Goal: Task Accomplishment & Management: Manage account settings

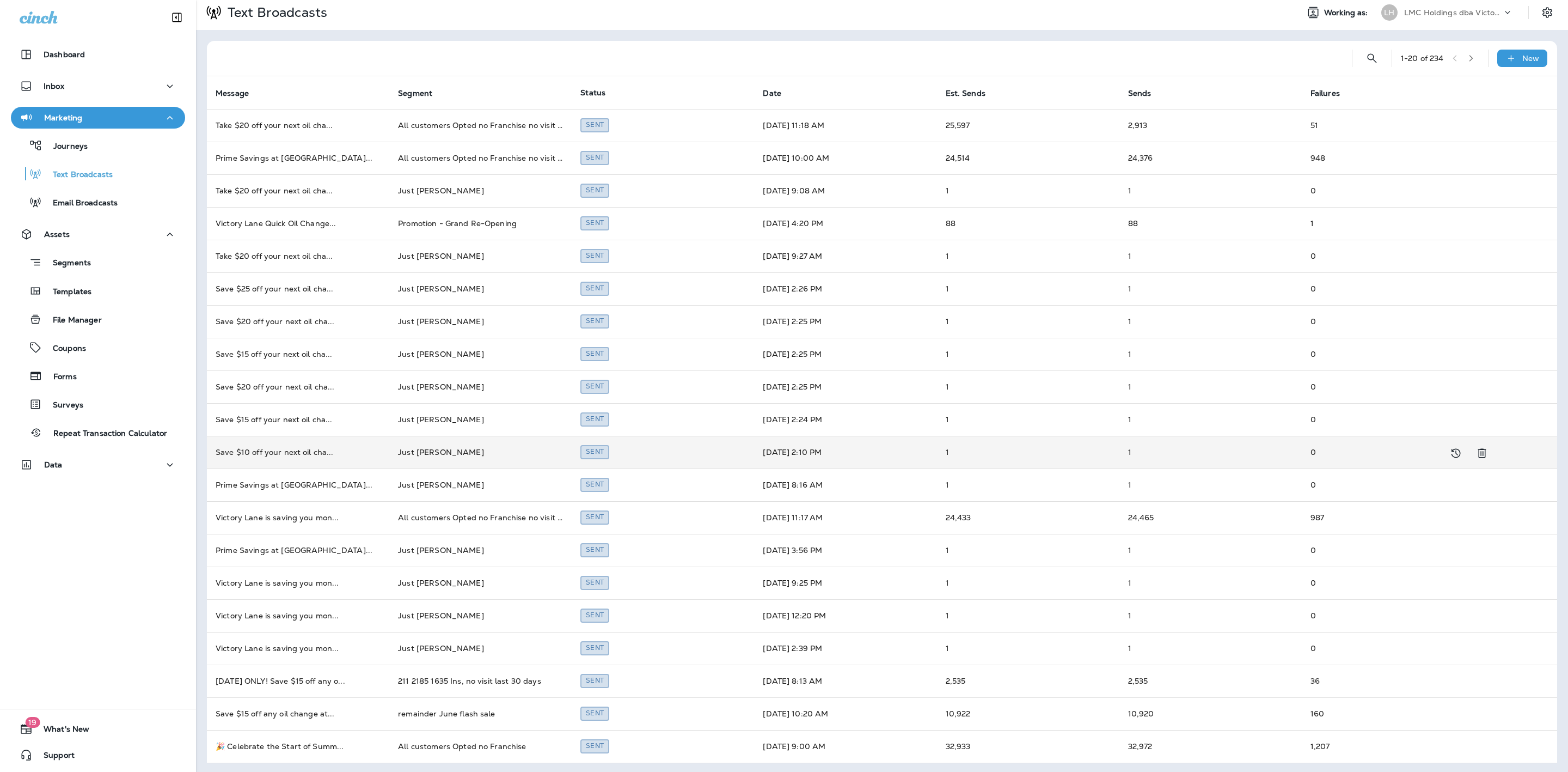
scroll to position [7, 0]
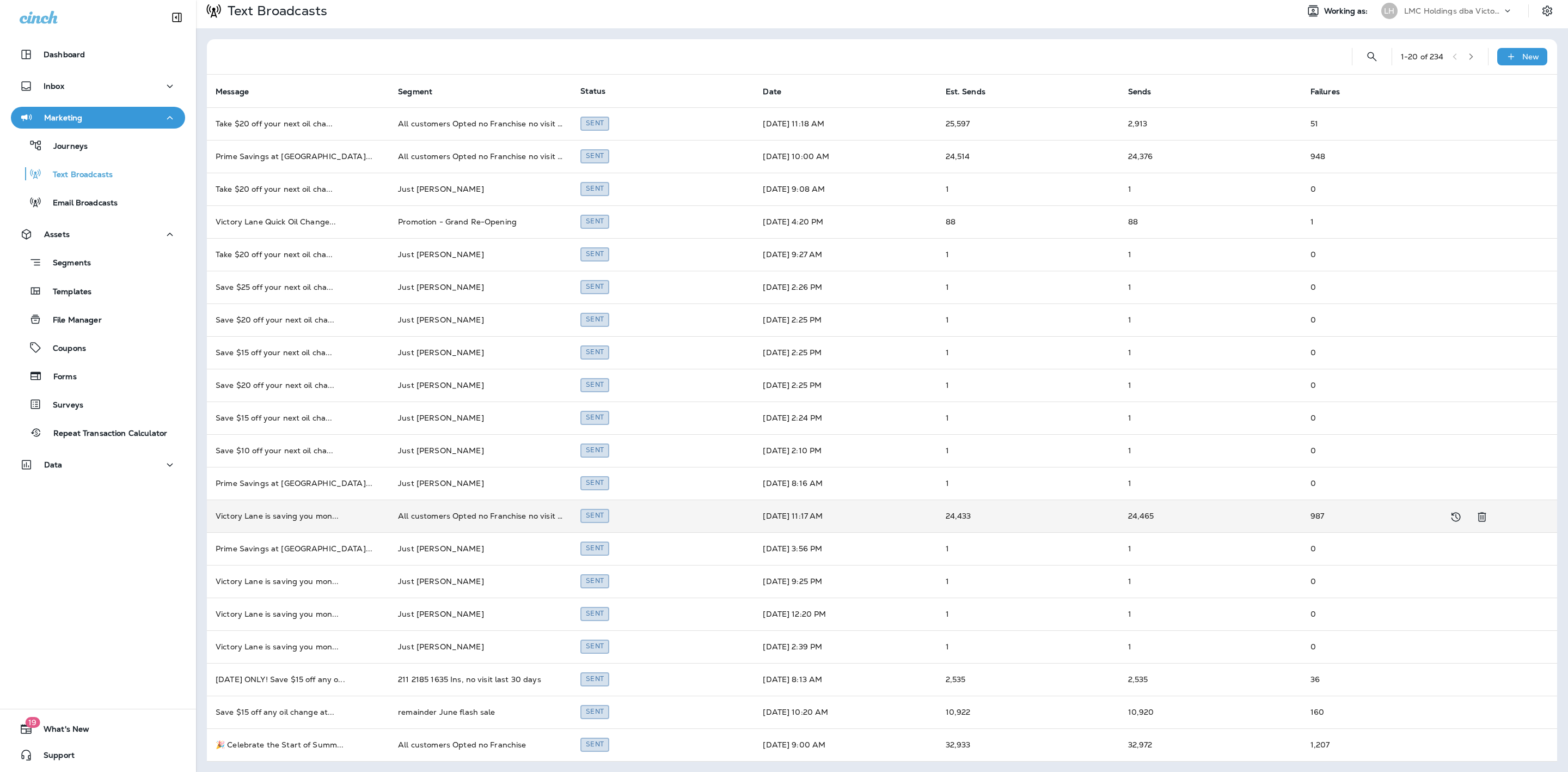
click at [391, 522] on td "All customers Opted no Franchise no visit 1 month" at bounding box center [480, 515] width 182 height 33
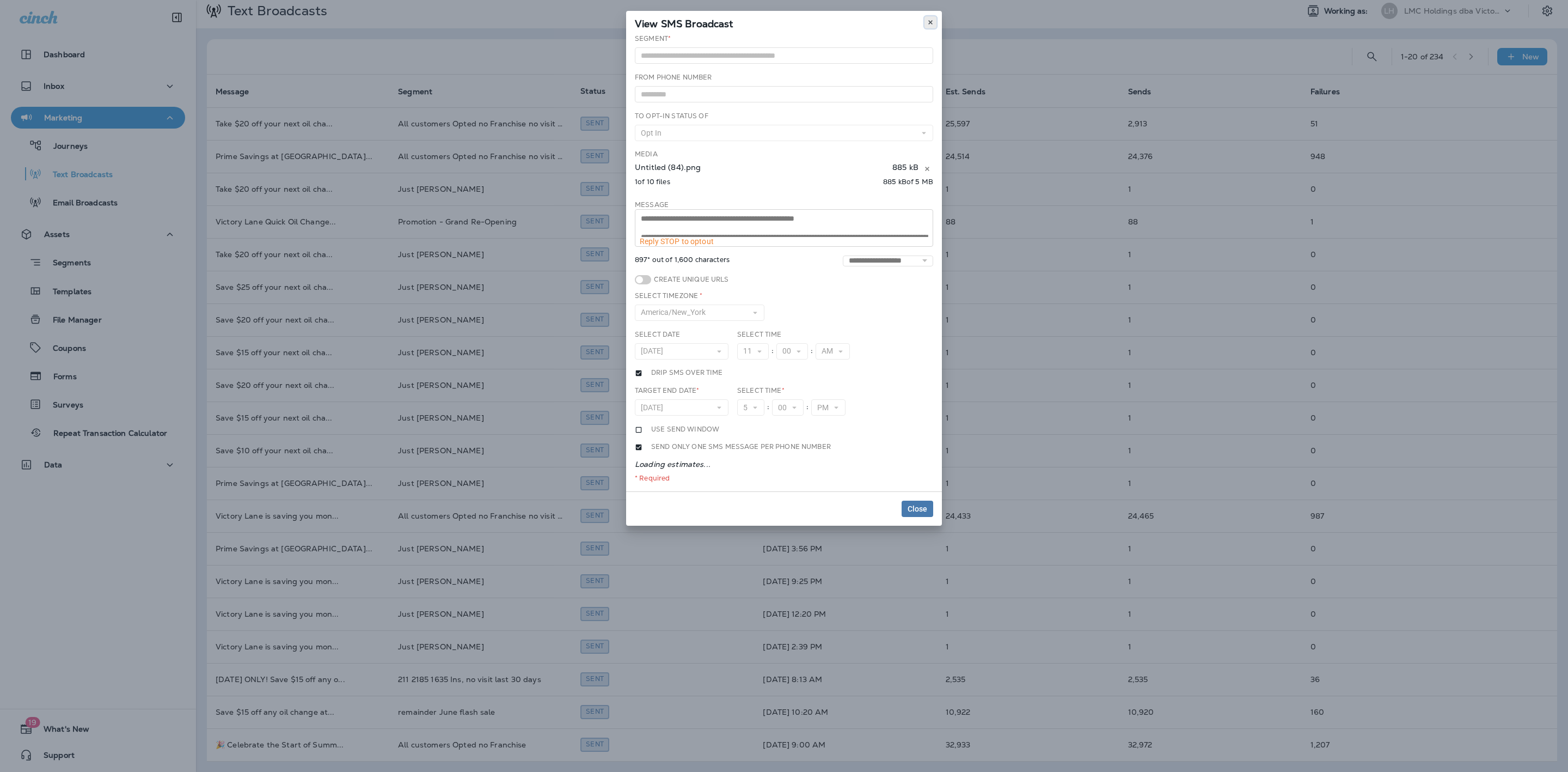
click at [931, 18] on button at bounding box center [931, 22] width 12 height 12
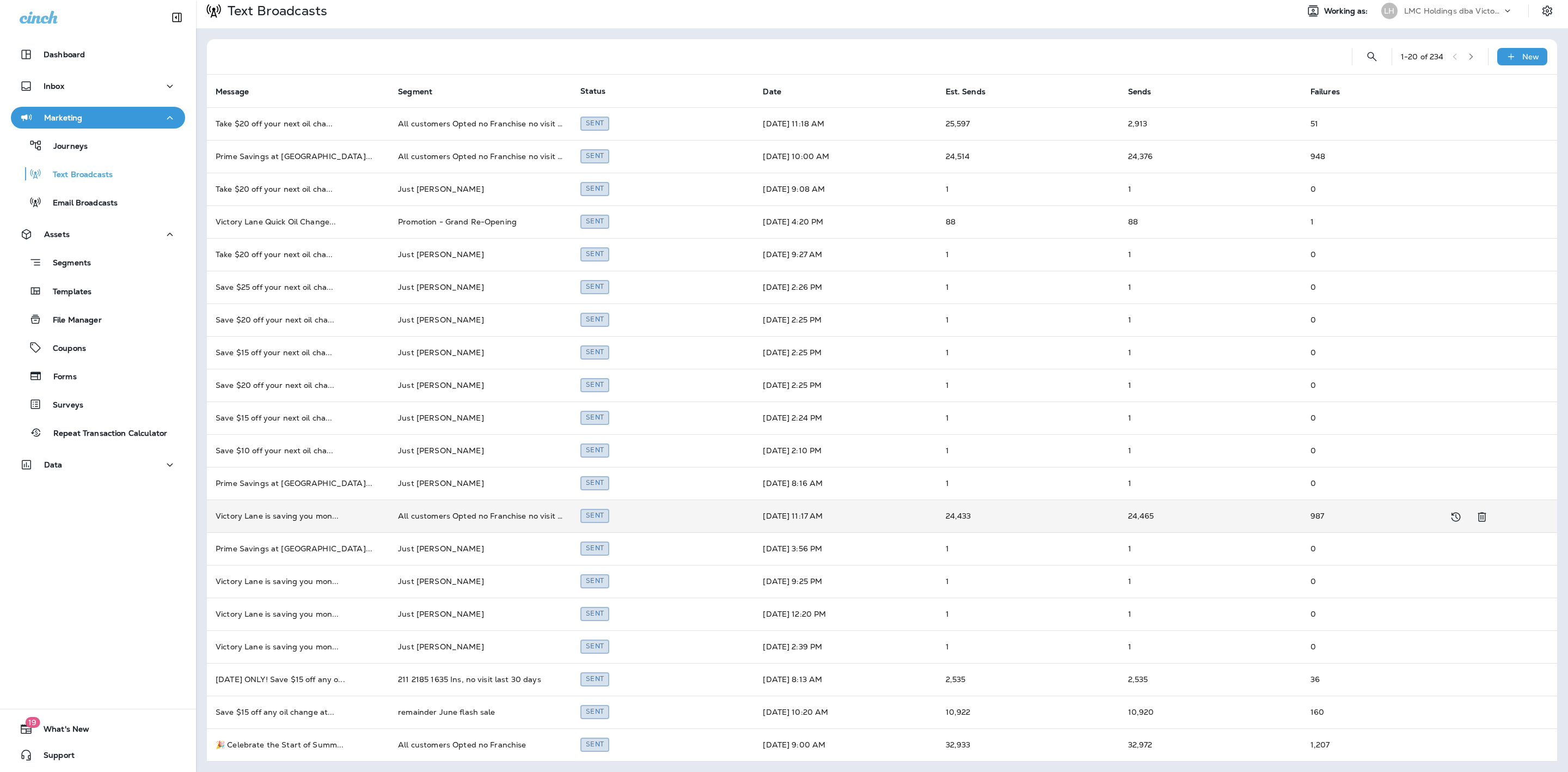
click at [532, 509] on td "All customers Opted no Franchise no visit 1 month" at bounding box center [480, 515] width 182 height 33
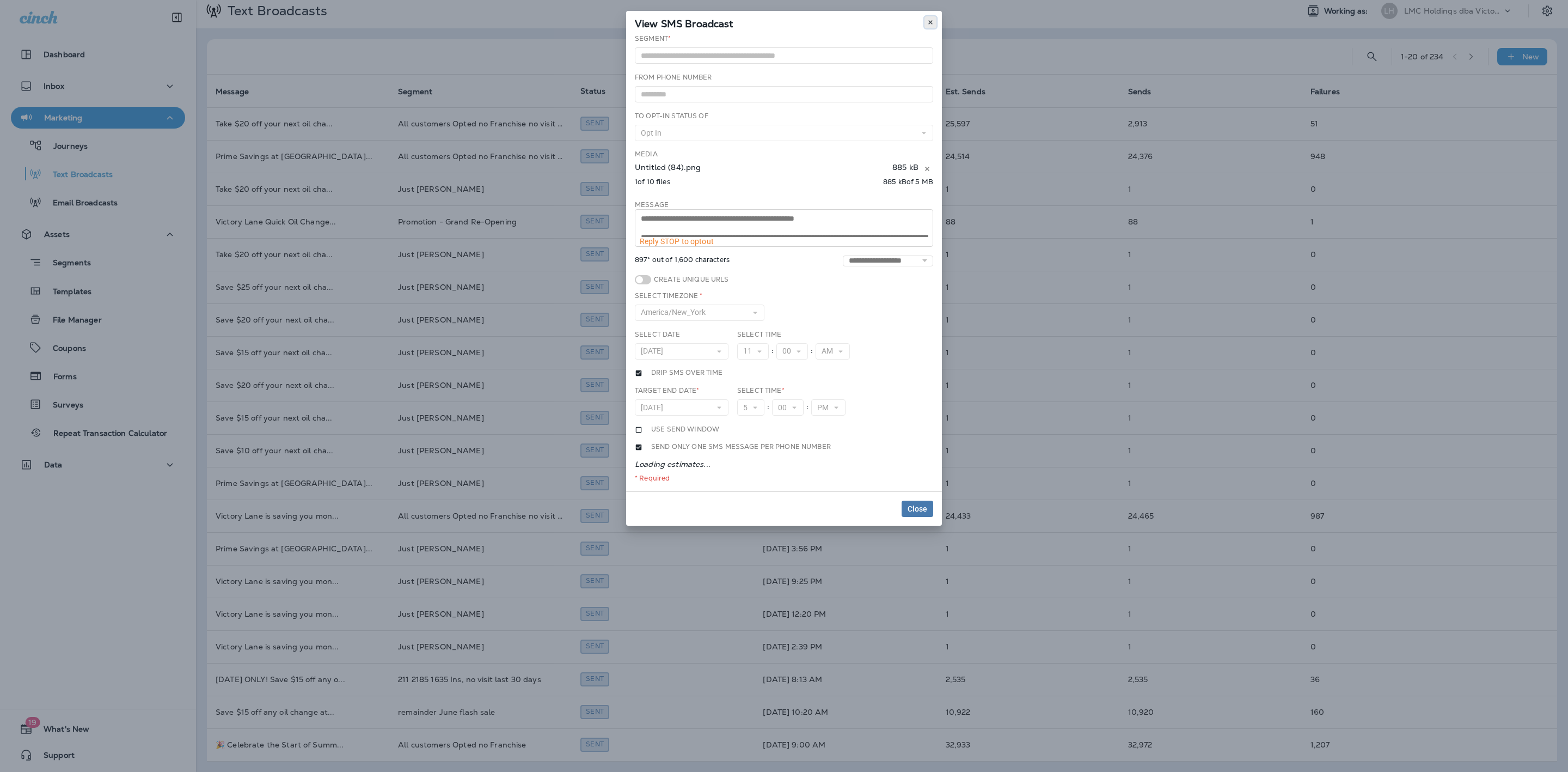
click at [927, 17] on button at bounding box center [931, 22] width 12 height 12
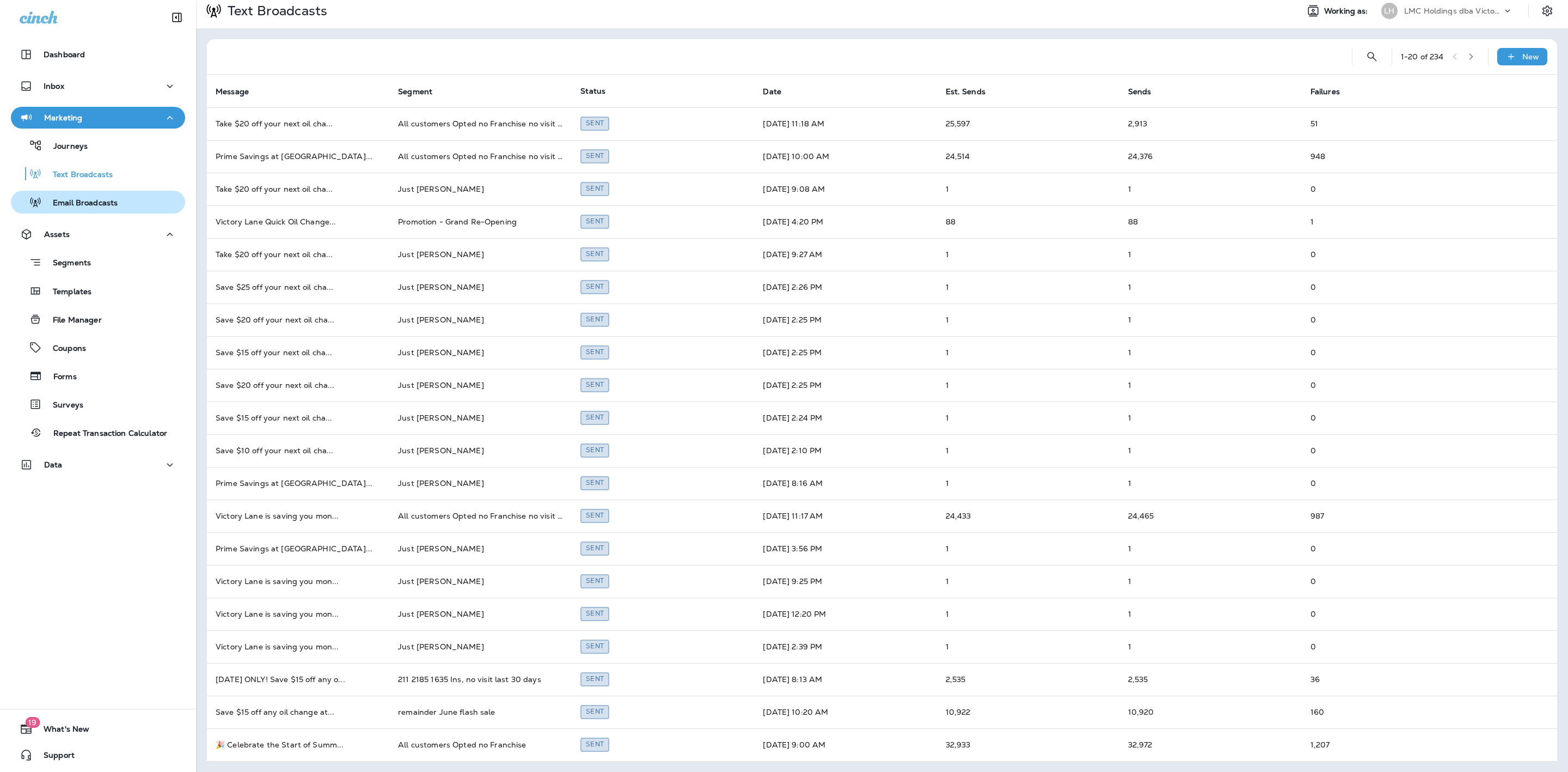
click at [98, 205] on p "Email Broadcasts" at bounding box center [80, 203] width 75 height 10
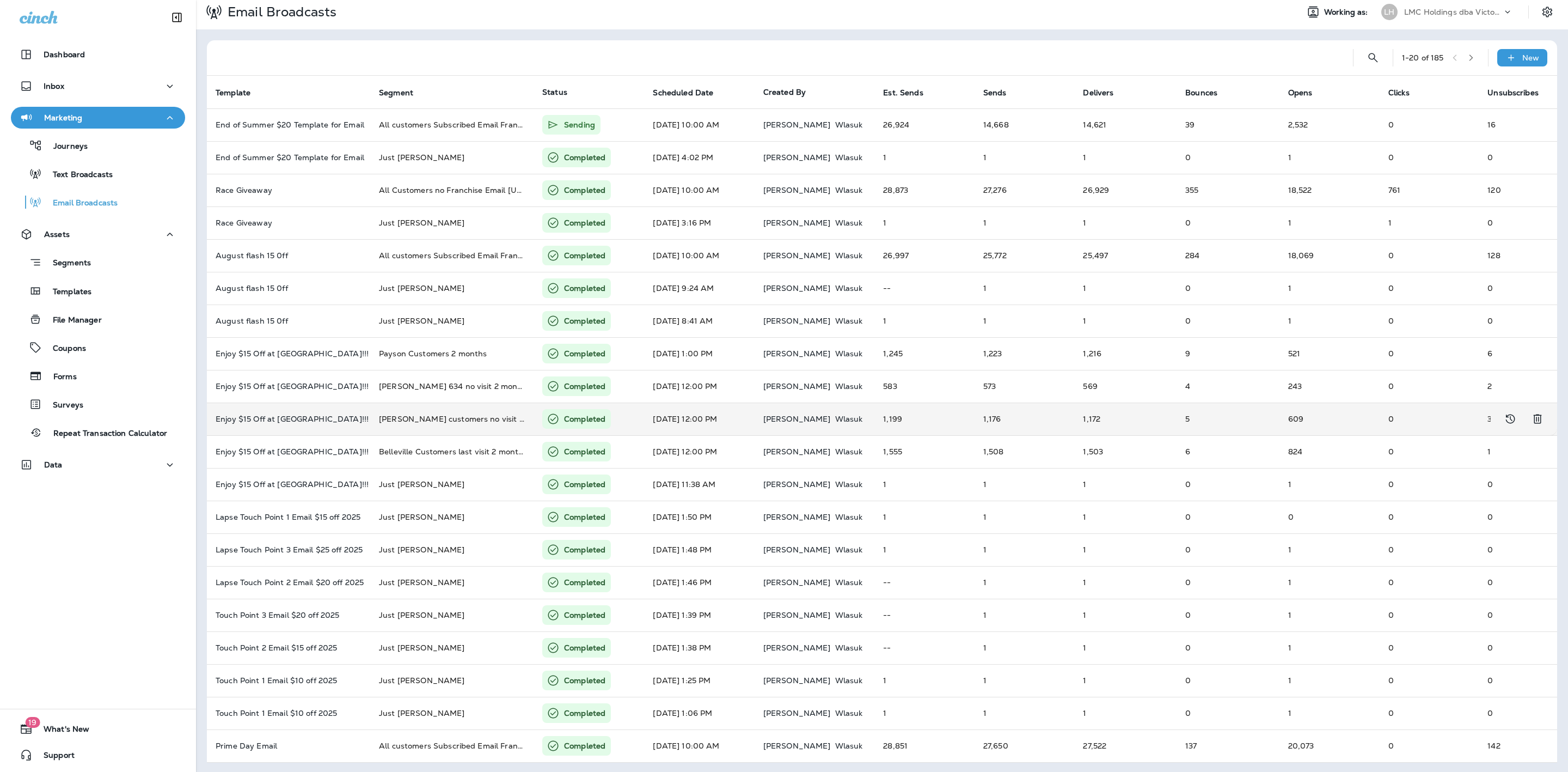
scroll to position [7, 0]
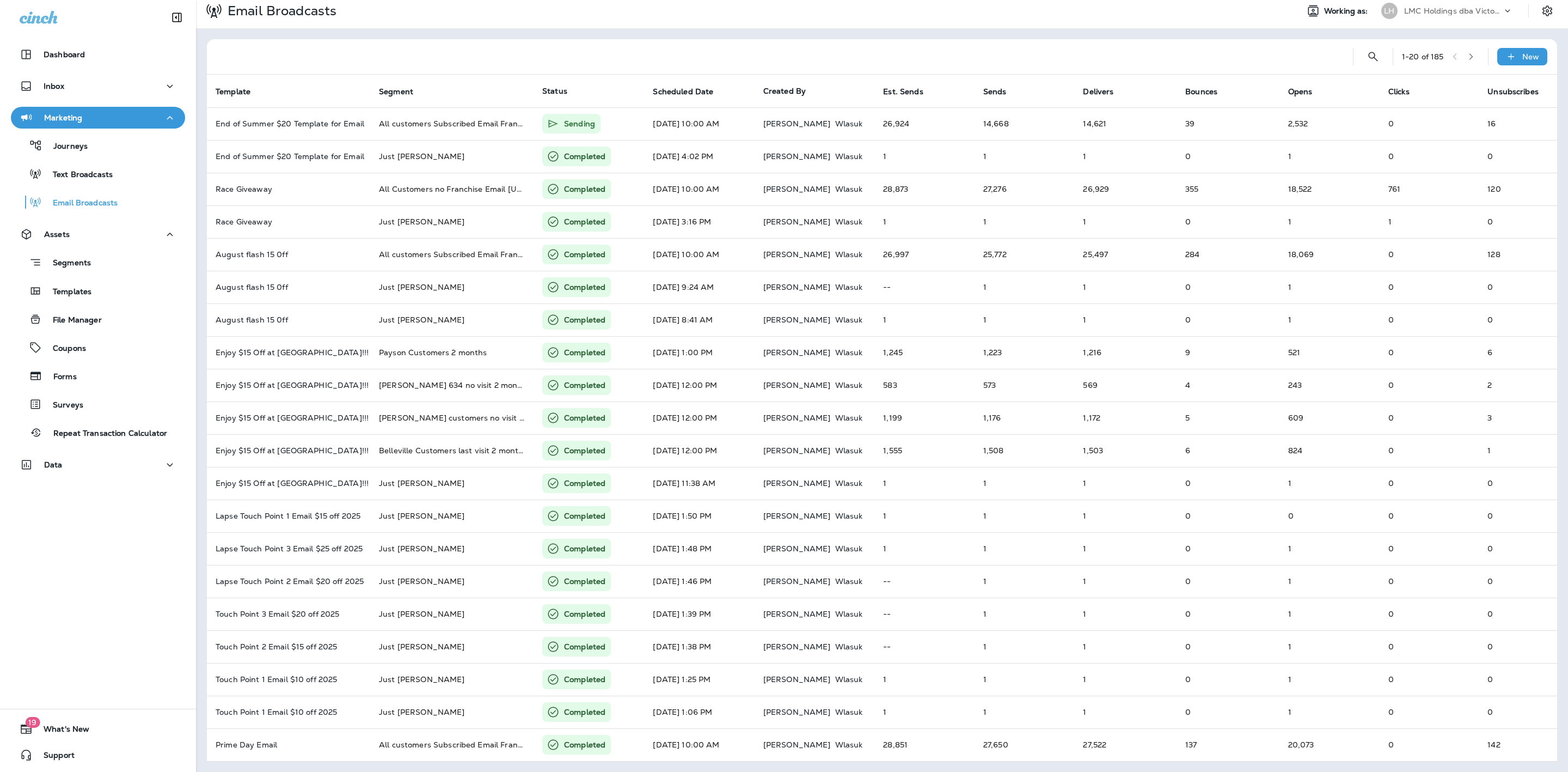
click at [1467, 55] on icon "button" at bounding box center [1470, 56] width 7 height 7
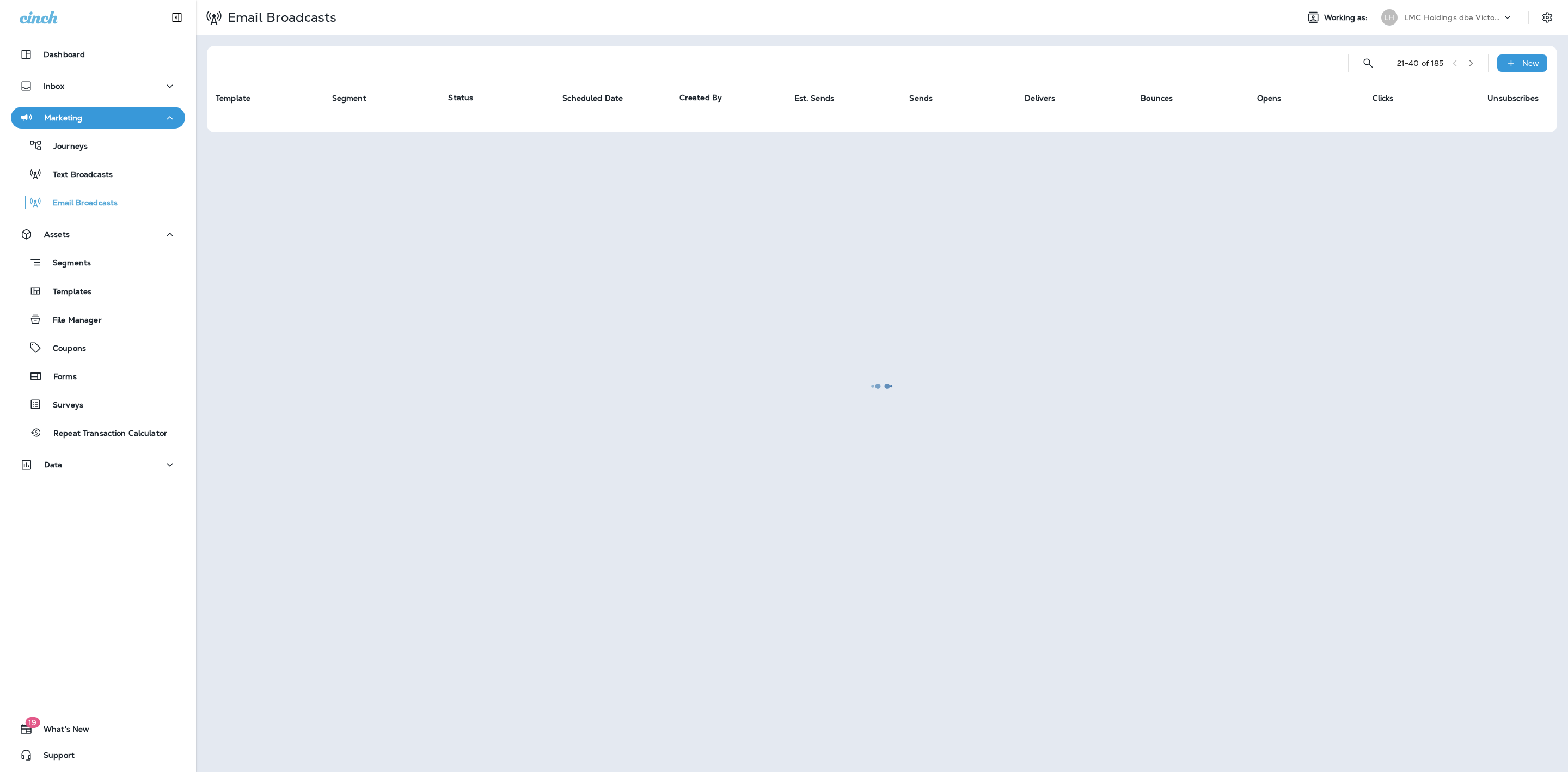
scroll to position [0, 0]
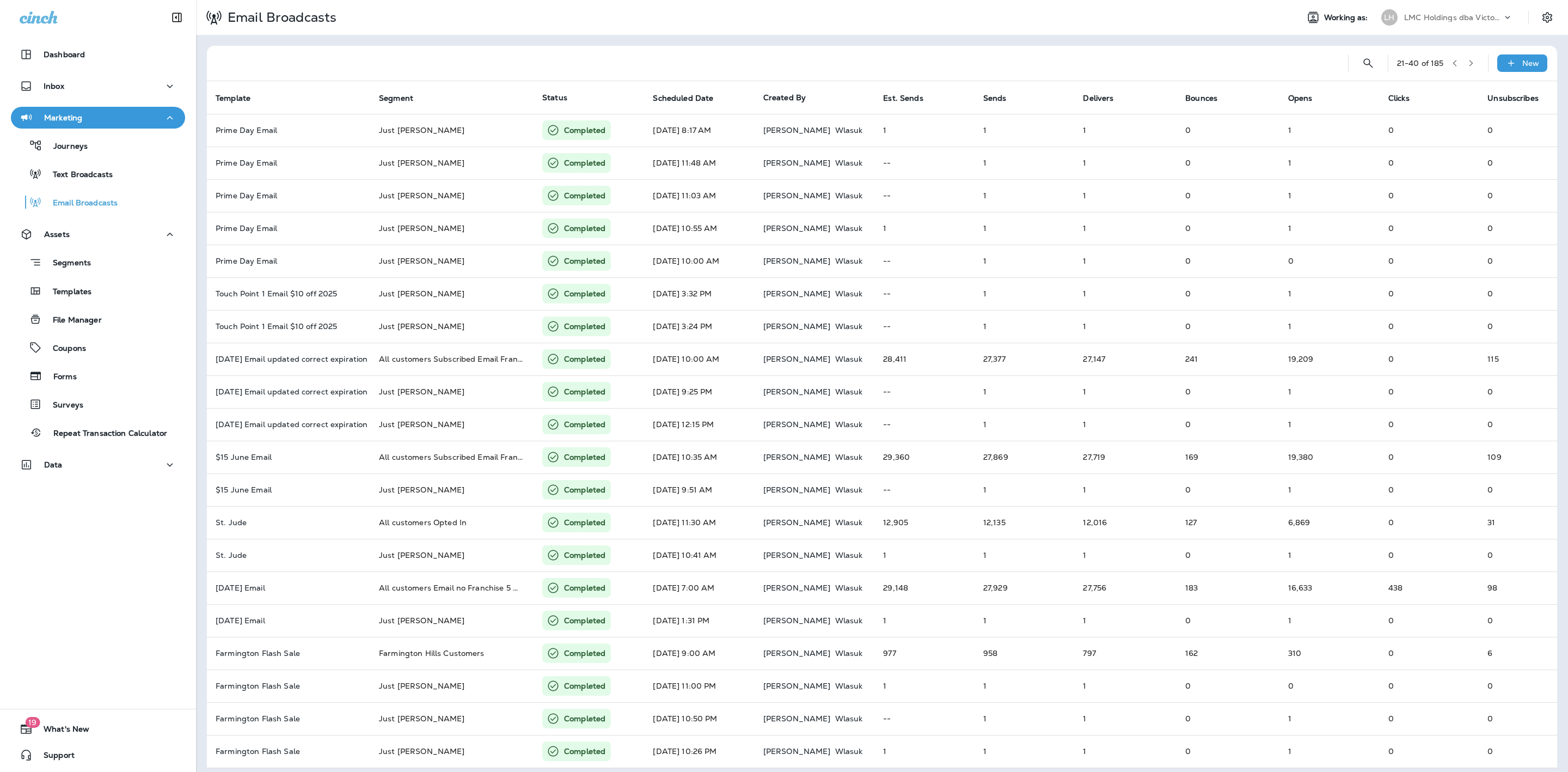
click at [1446, 67] on button "button" at bounding box center [1454, 63] width 16 height 16
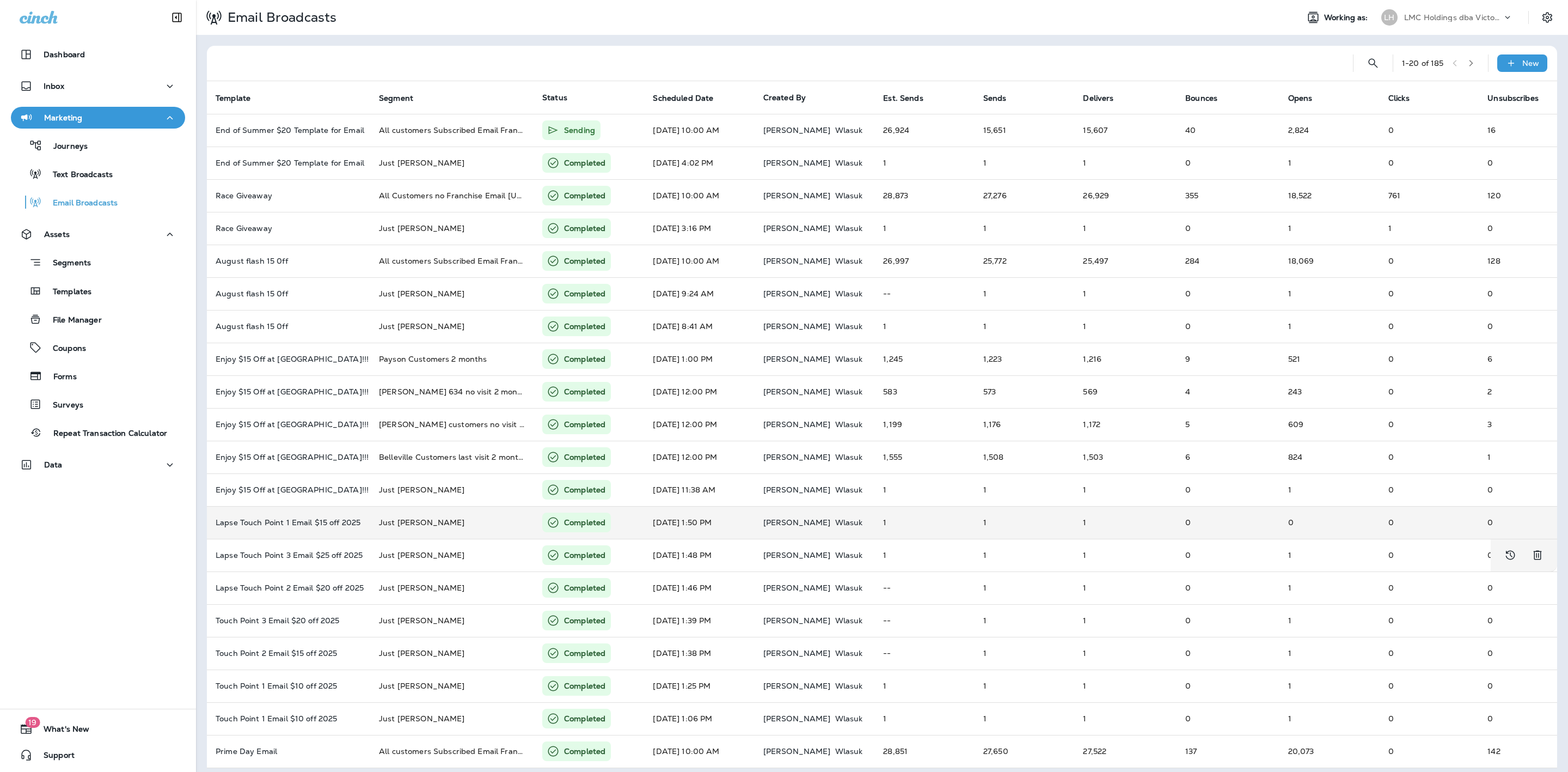
scroll to position [7, 0]
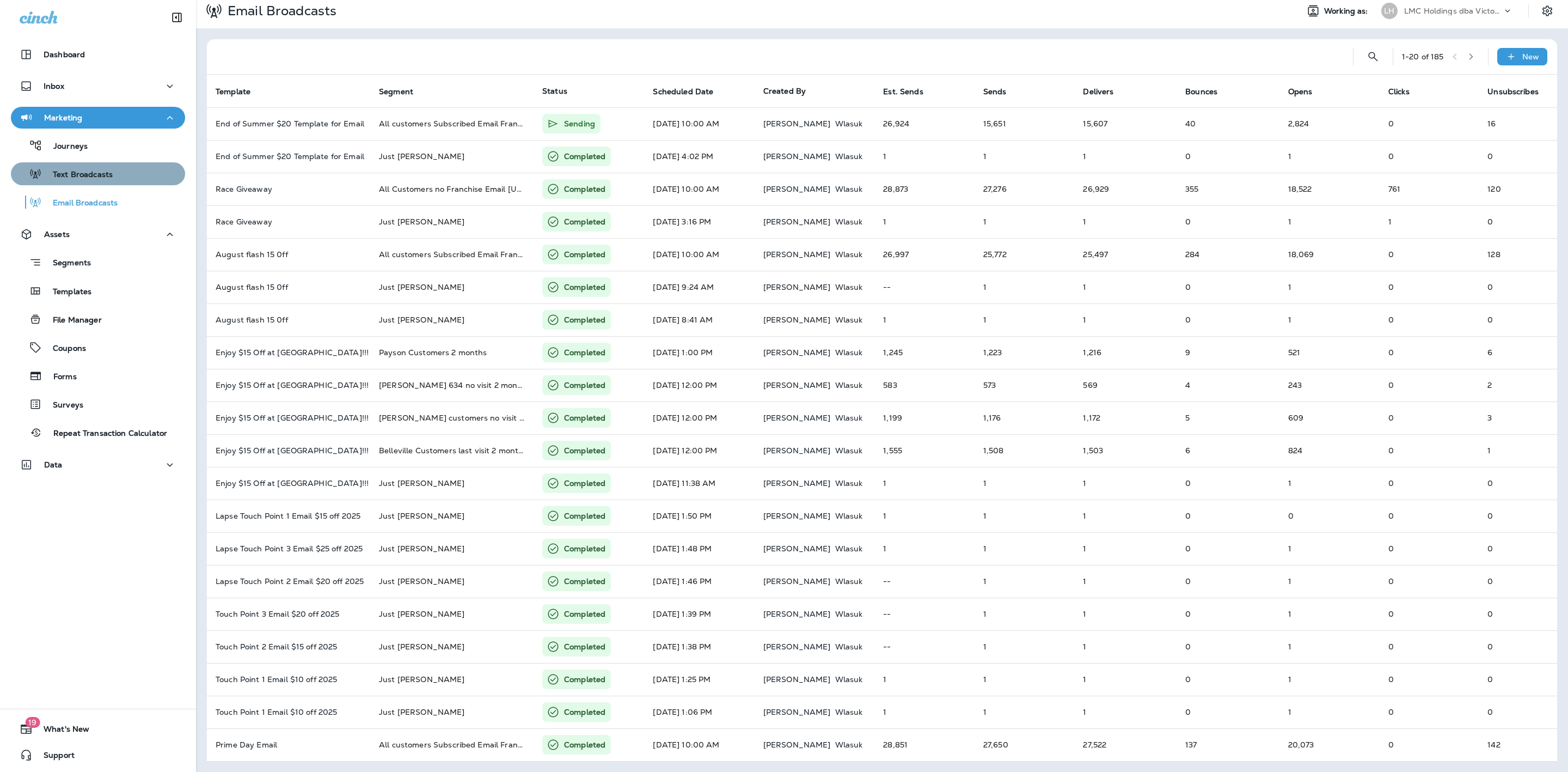
click at [121, 166] on div "Text Broadcasts" at bounding box center [98, 174] width 166 height 16
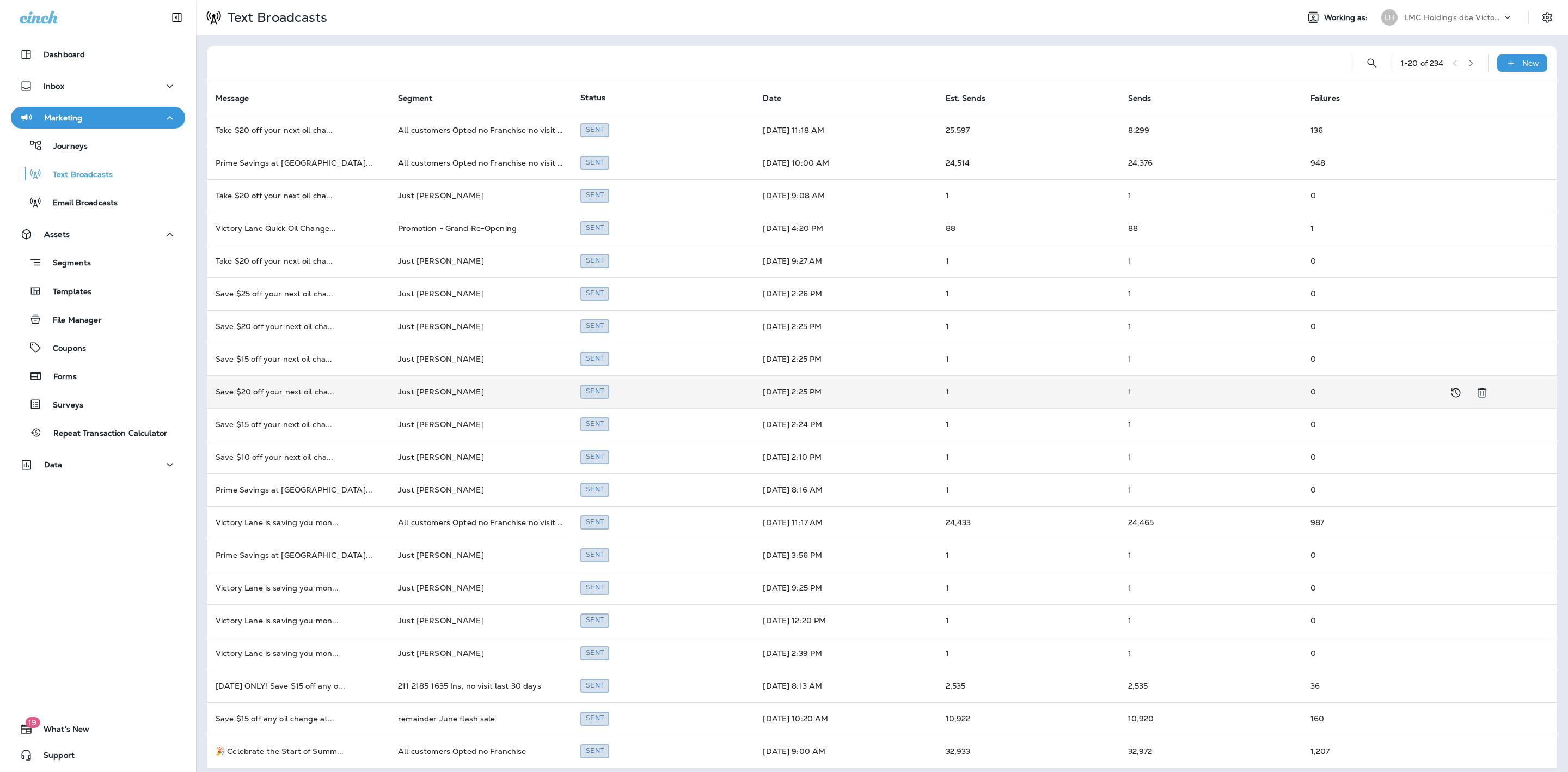
scroll to position [7, 0]
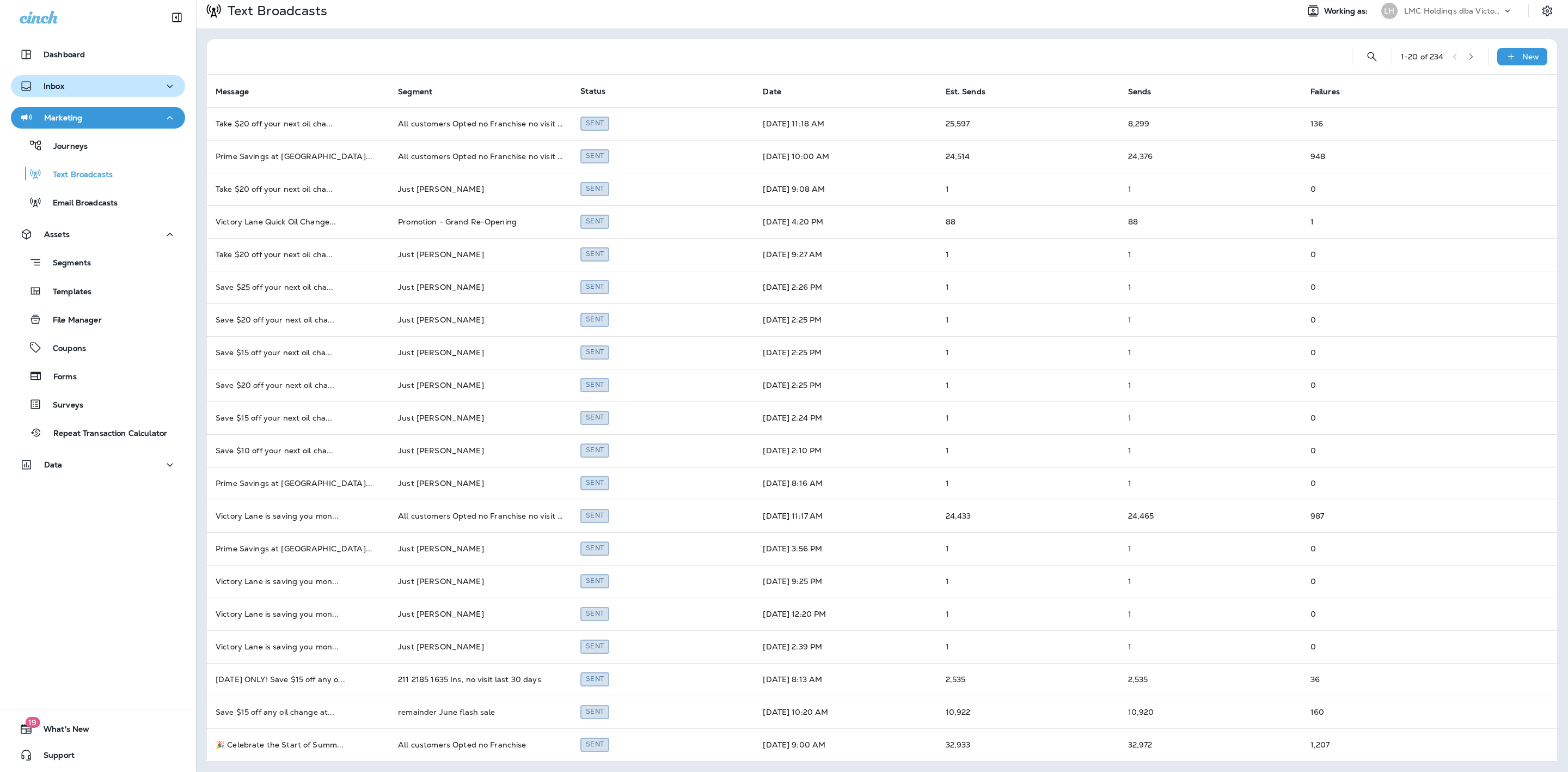
click at [84, 90] on div "Inbox" at bounding box center [98, 86] width 157 height 13
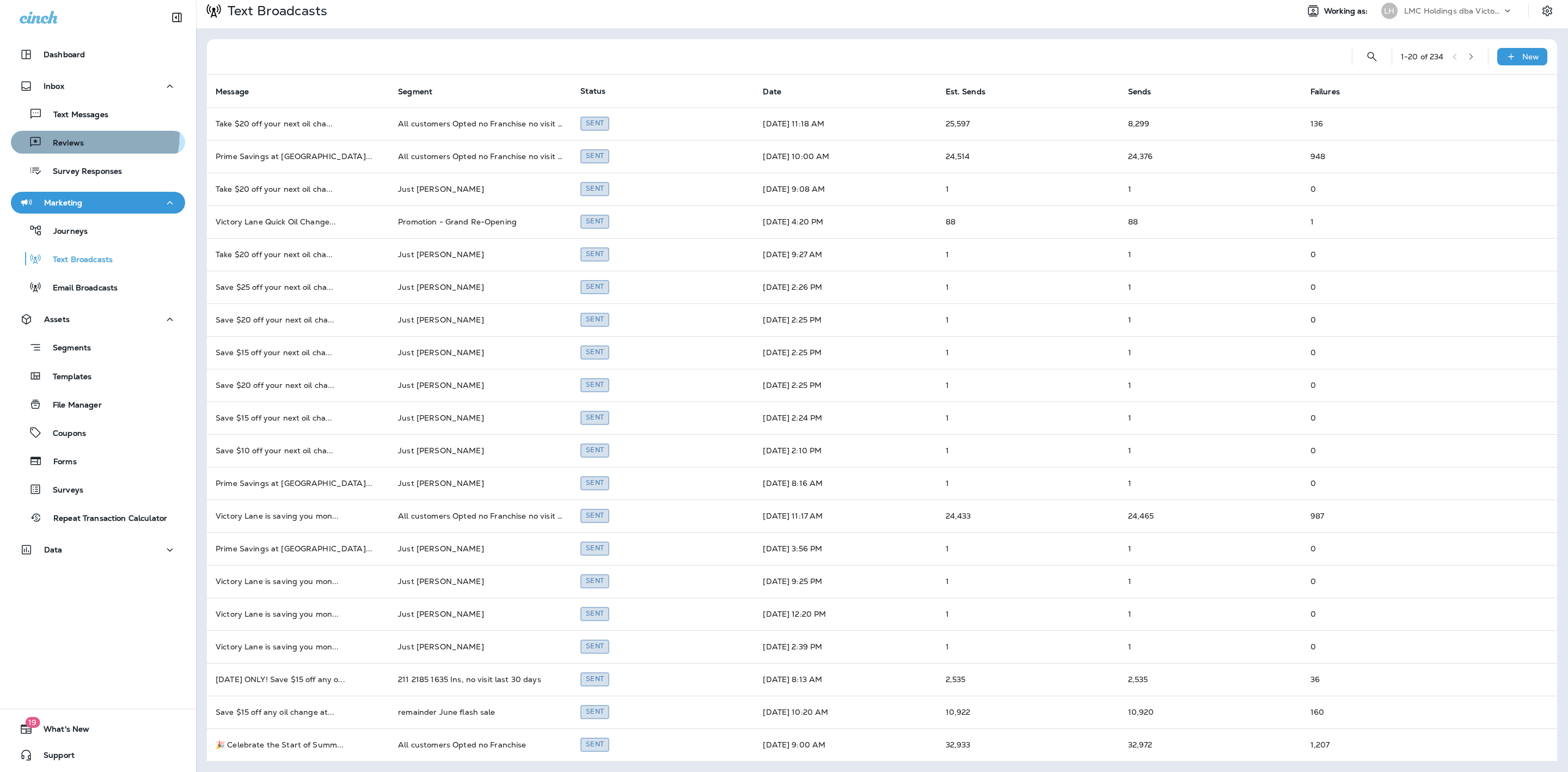
click at [73, 134] on div "Reviews" at bounding box center [49, 142] width 69 height 16
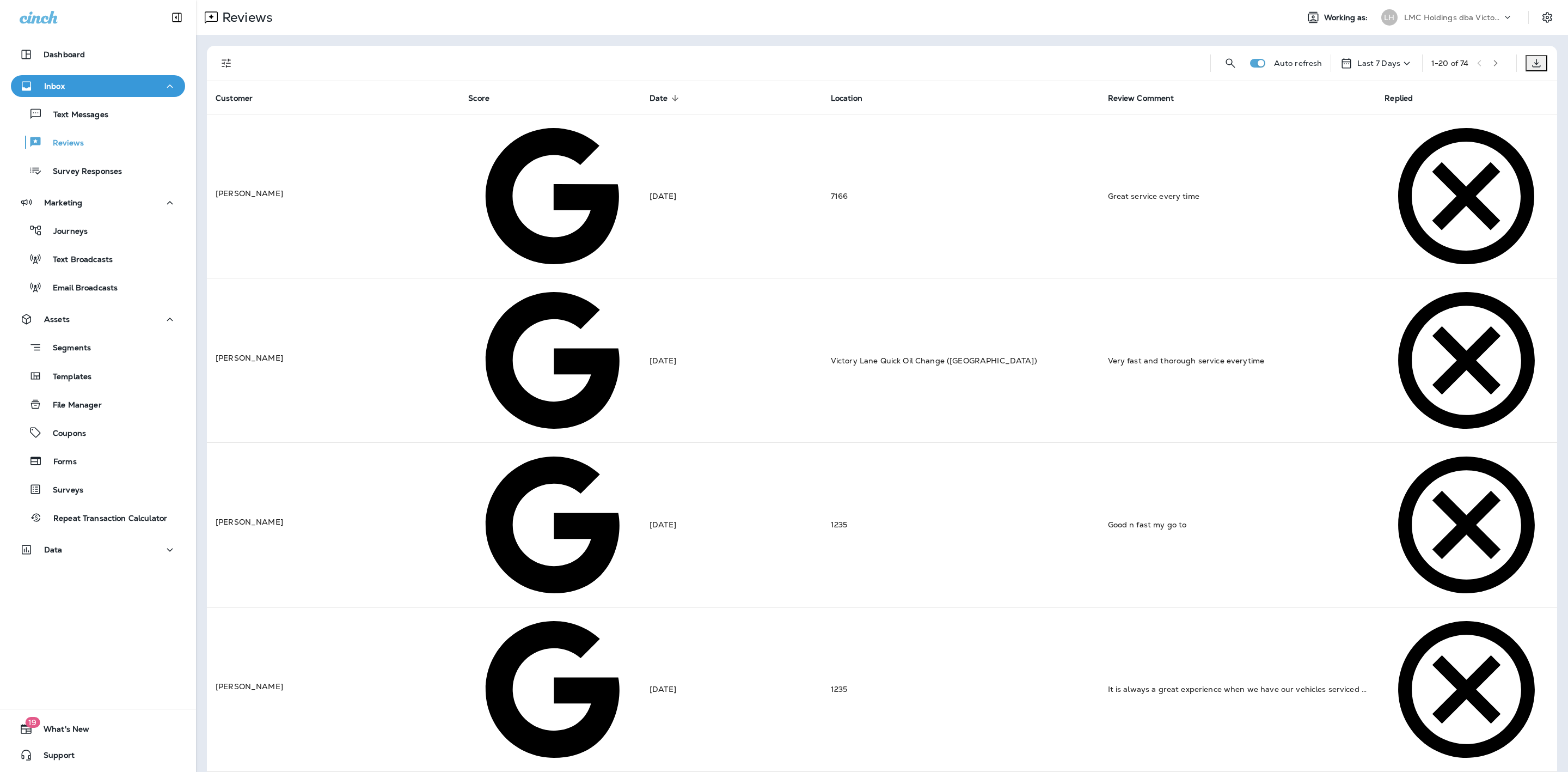
click at [1340, 57] on div "Last 7 Days" at bounding box center [1376, 63] width 73 height 13
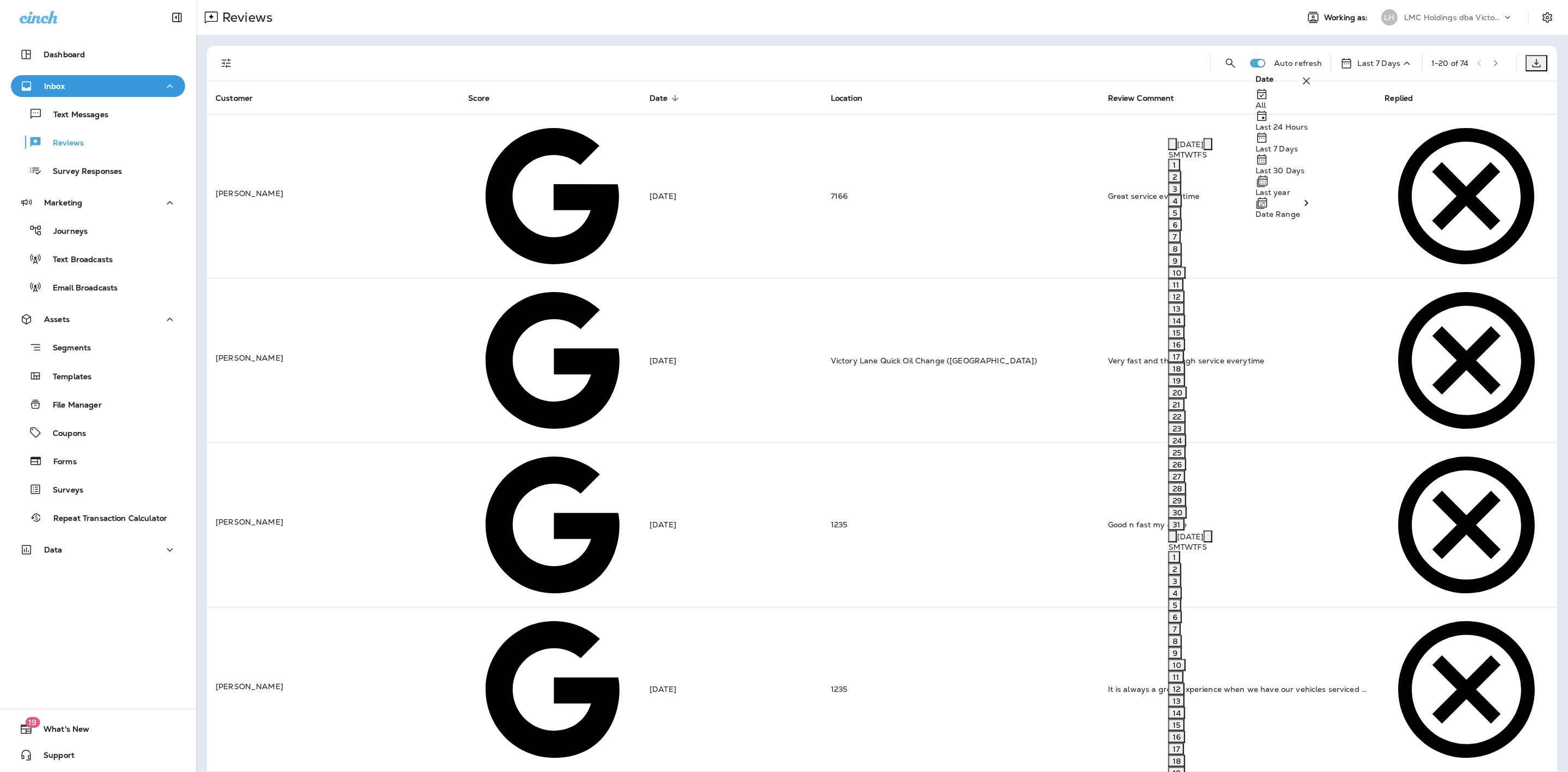
click at [1297, 219] on p "Date Range" at bounding box center [1277, 214] width 45 height 9
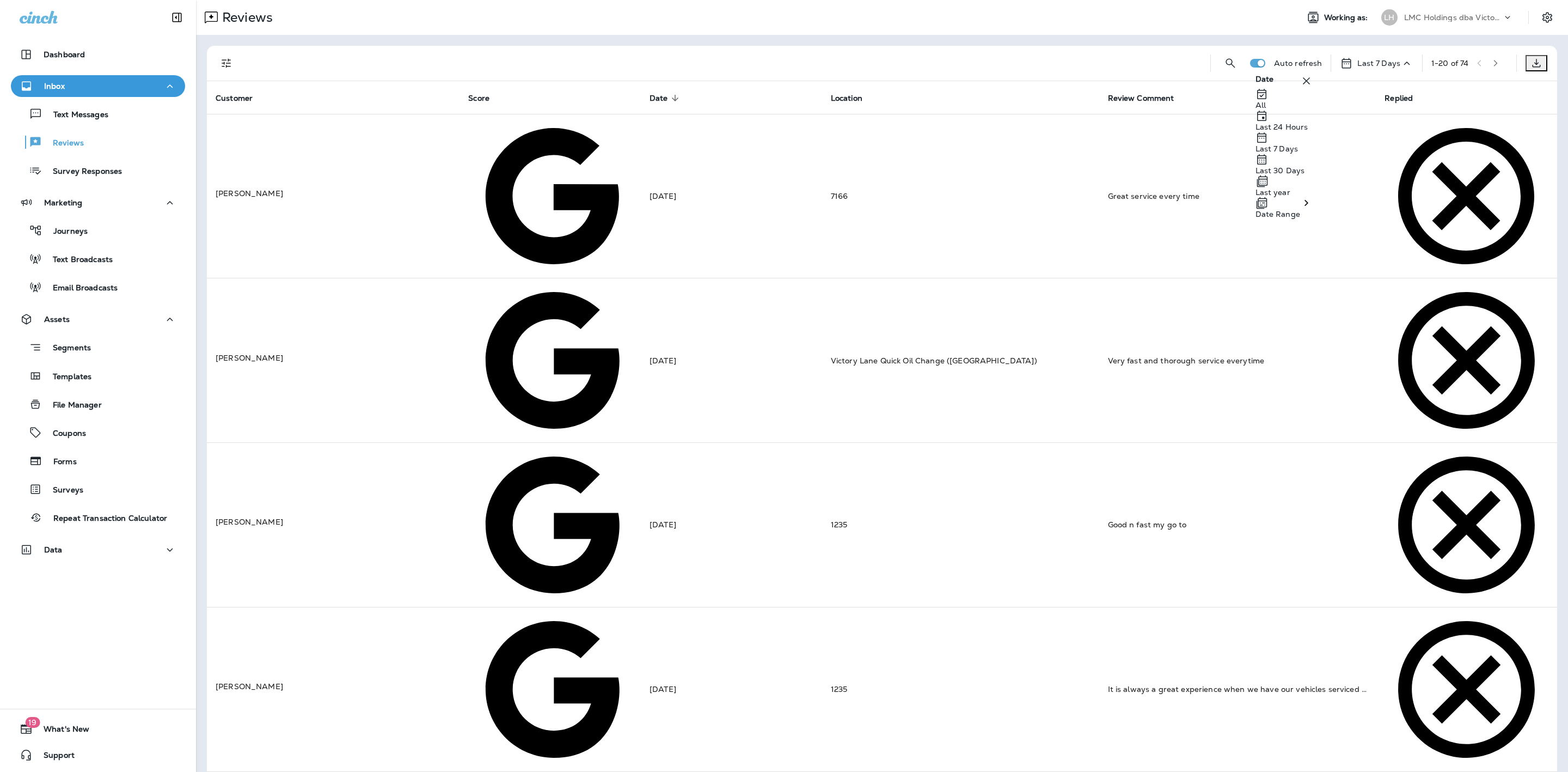
click at [1297, 110] on div "All" at bounding box center [1284, 98] width 57 height 22
click at [230, 66] on icon "Filters" at bounding box center [226, 63] width 13 height 13
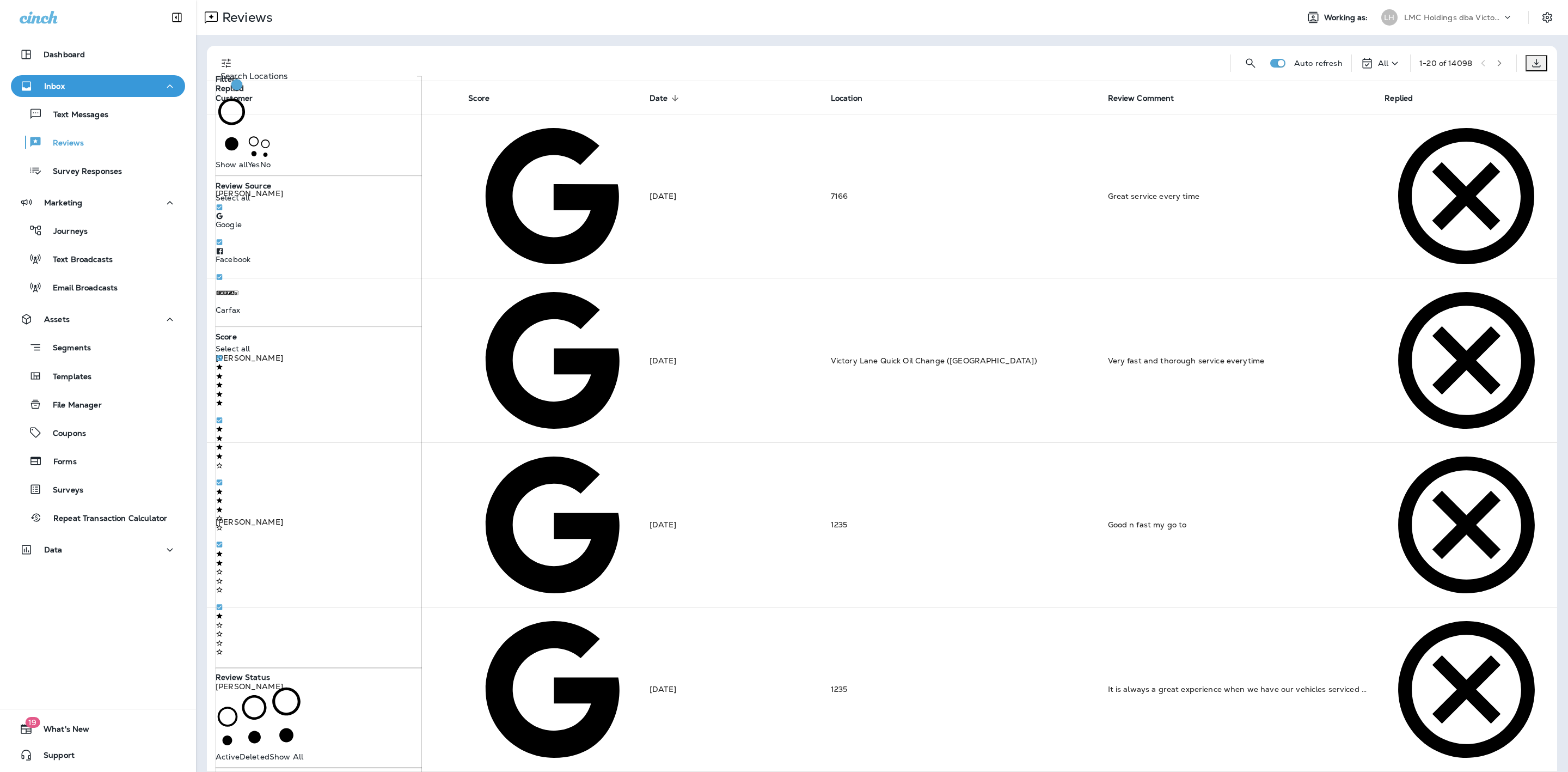
click at [299, 195] on div "Review Source Select all Google Facebook .st0{fill-rule:evenodd;clip-rule:eveno…" at bounding box center [319, 251] width 206 height 142
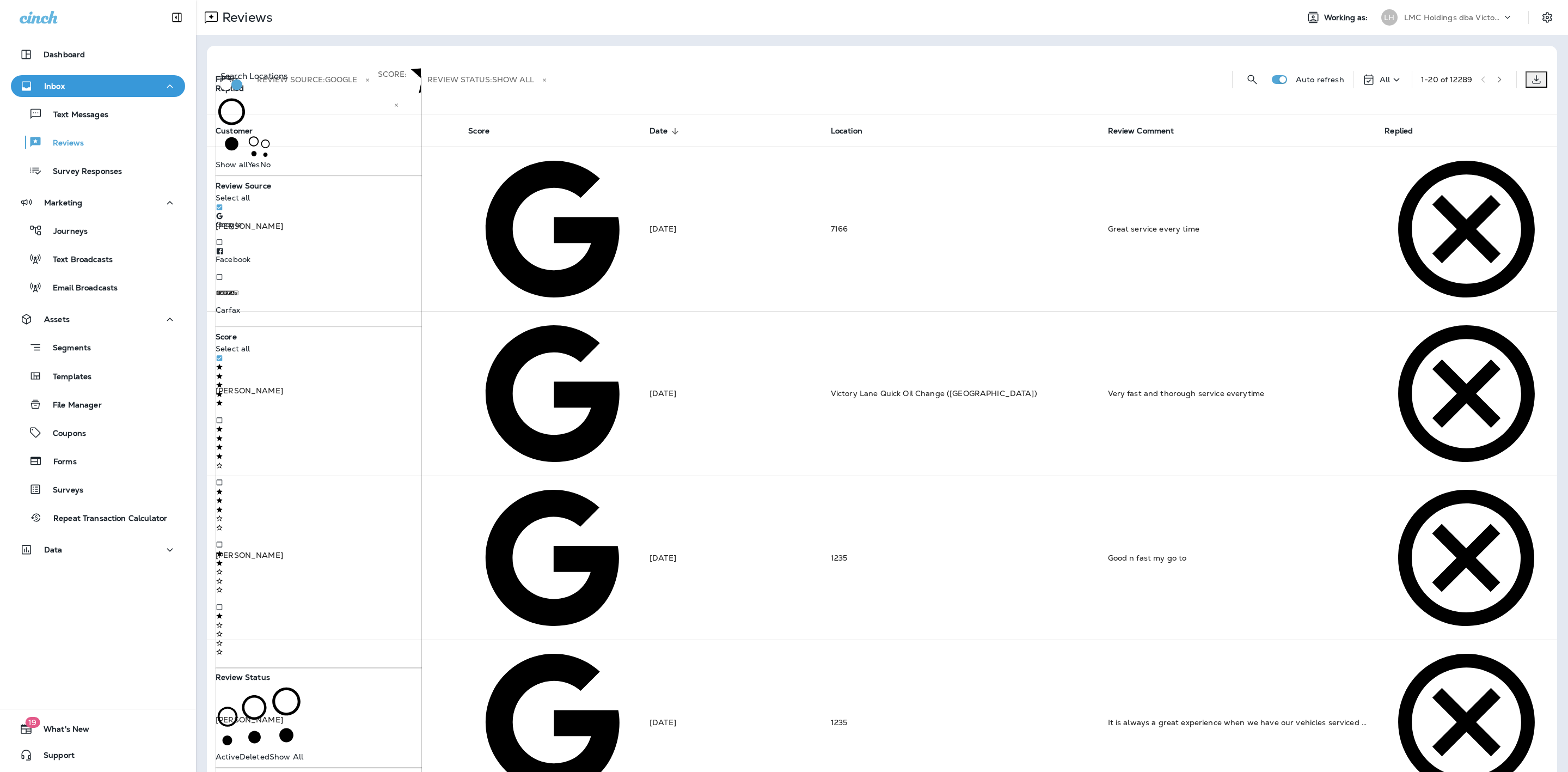
click at [809, 60] on div "Review Source : Google Score : Review Status : Show All" at bounding box center [734, 80] width 977 height 68
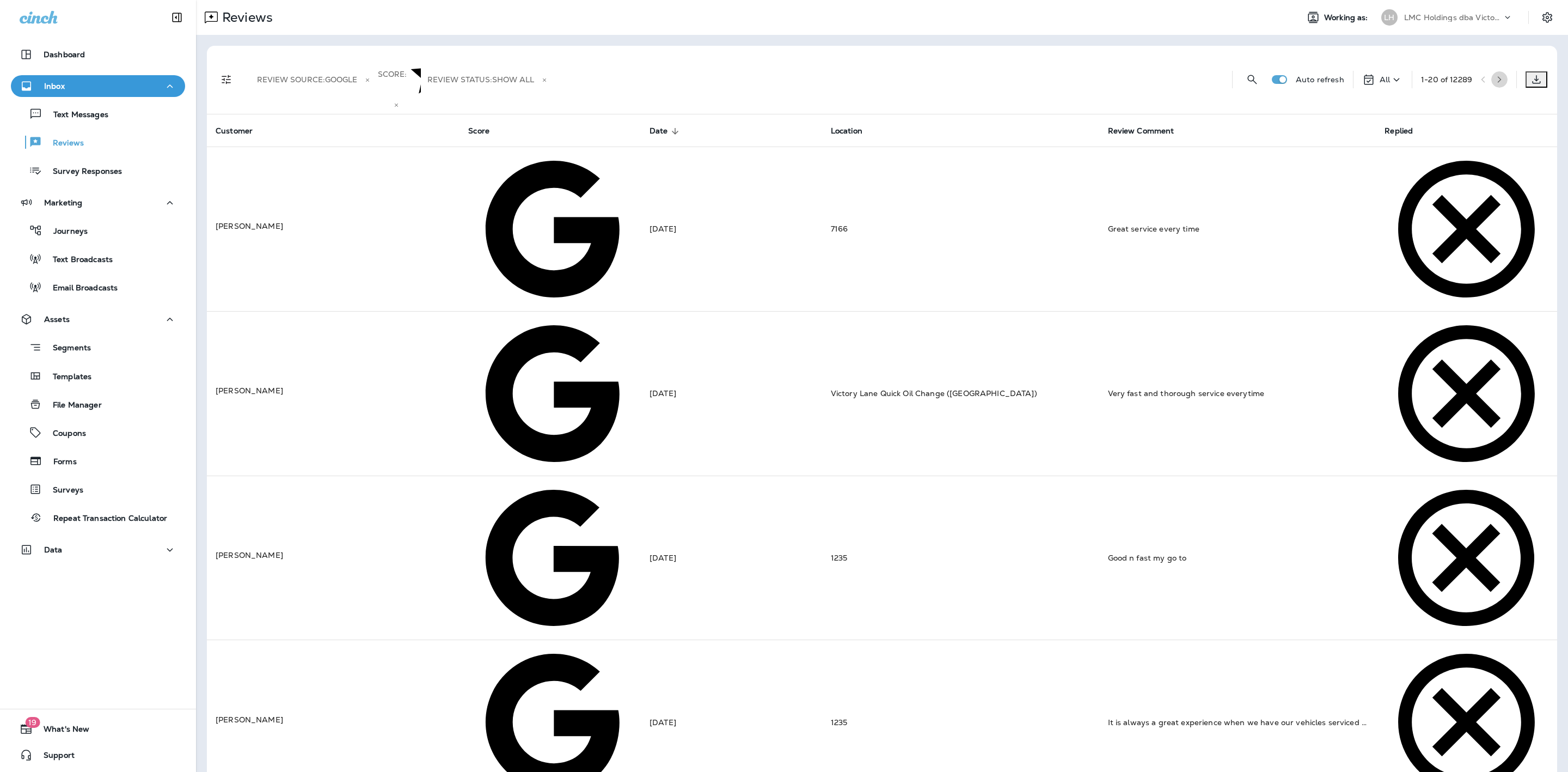
click at [1493, 72] on button "button" at bounding box center [1499, 80] width 16 height 16
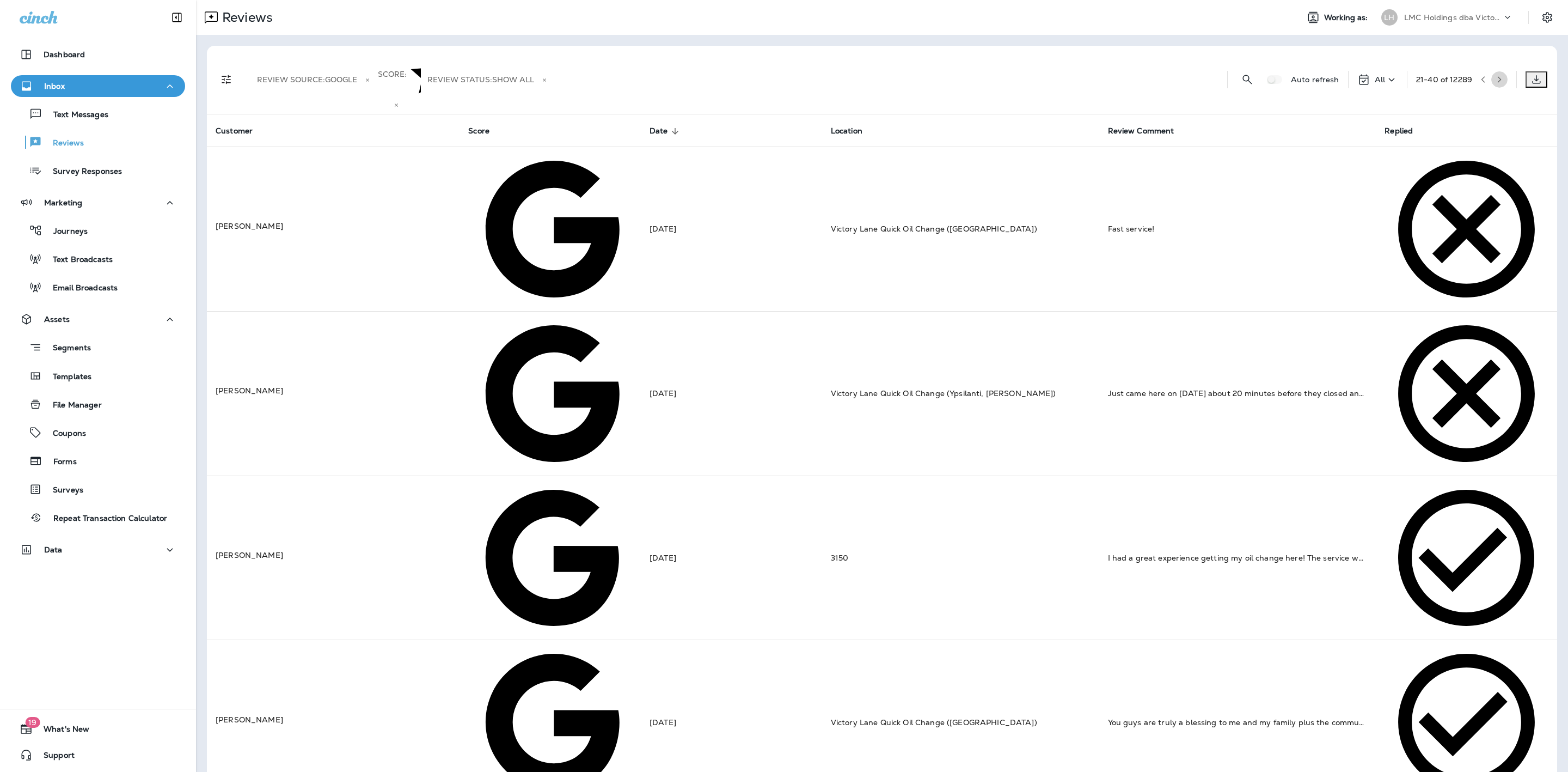
click at [1493, 72] on button "button" at bounding box center [1499, 80] width 16 height 16
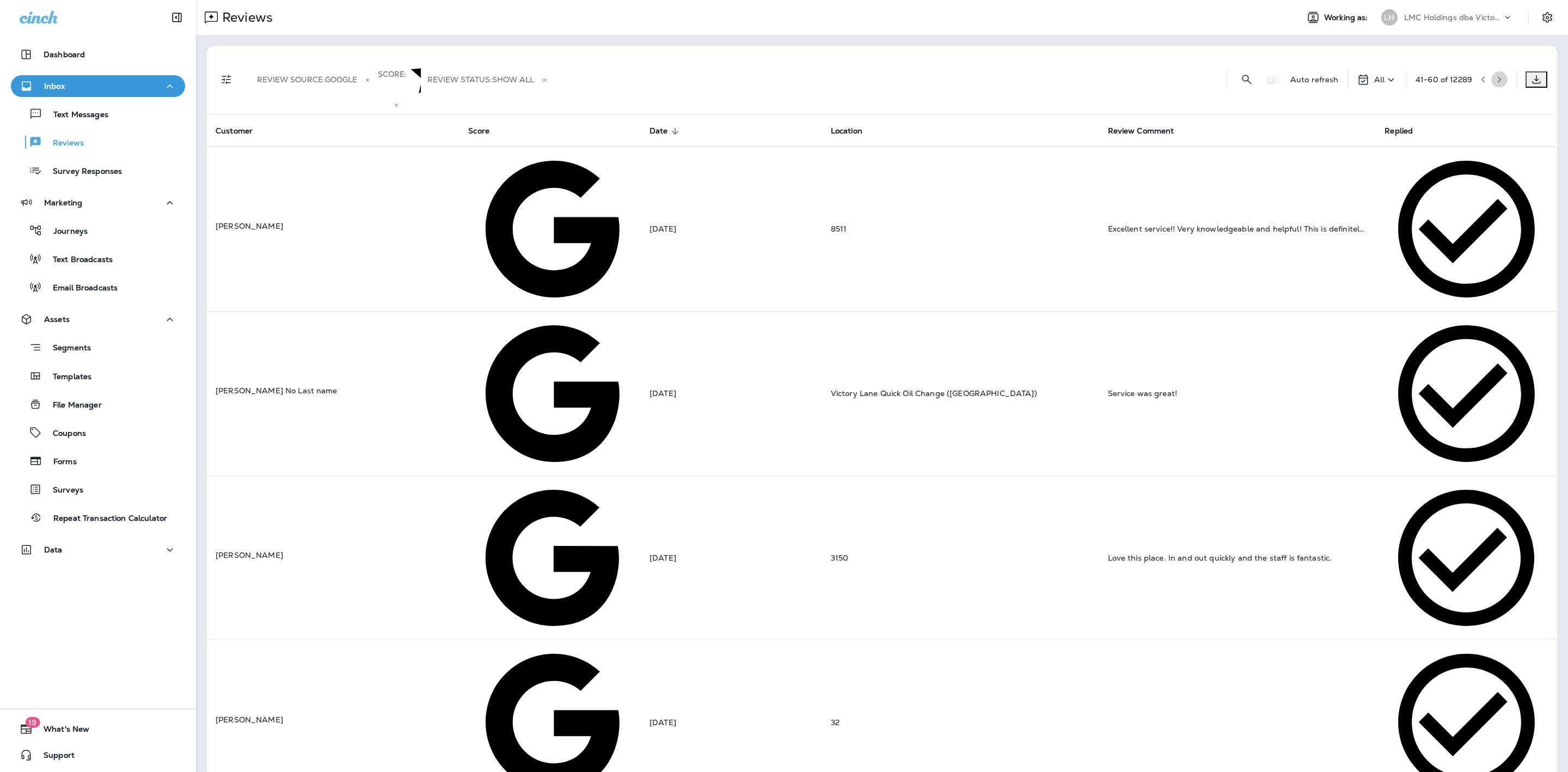
click at [1493, 72] on button "button" at bounding box center [1499, 80] width 16 height 16
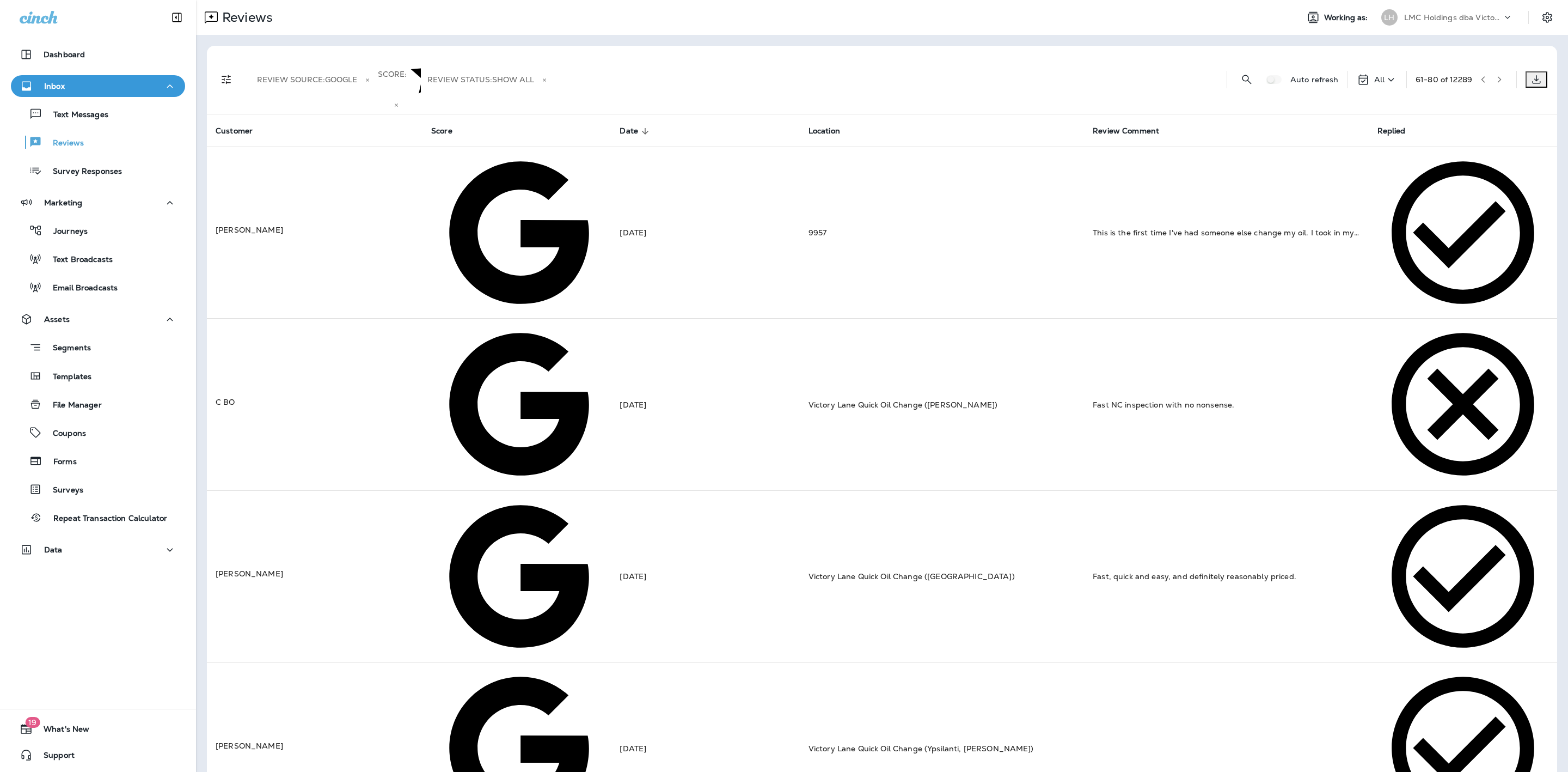
click at [1493, 72] on button "button" at bounding box center [1499, 80] width 16 height 16
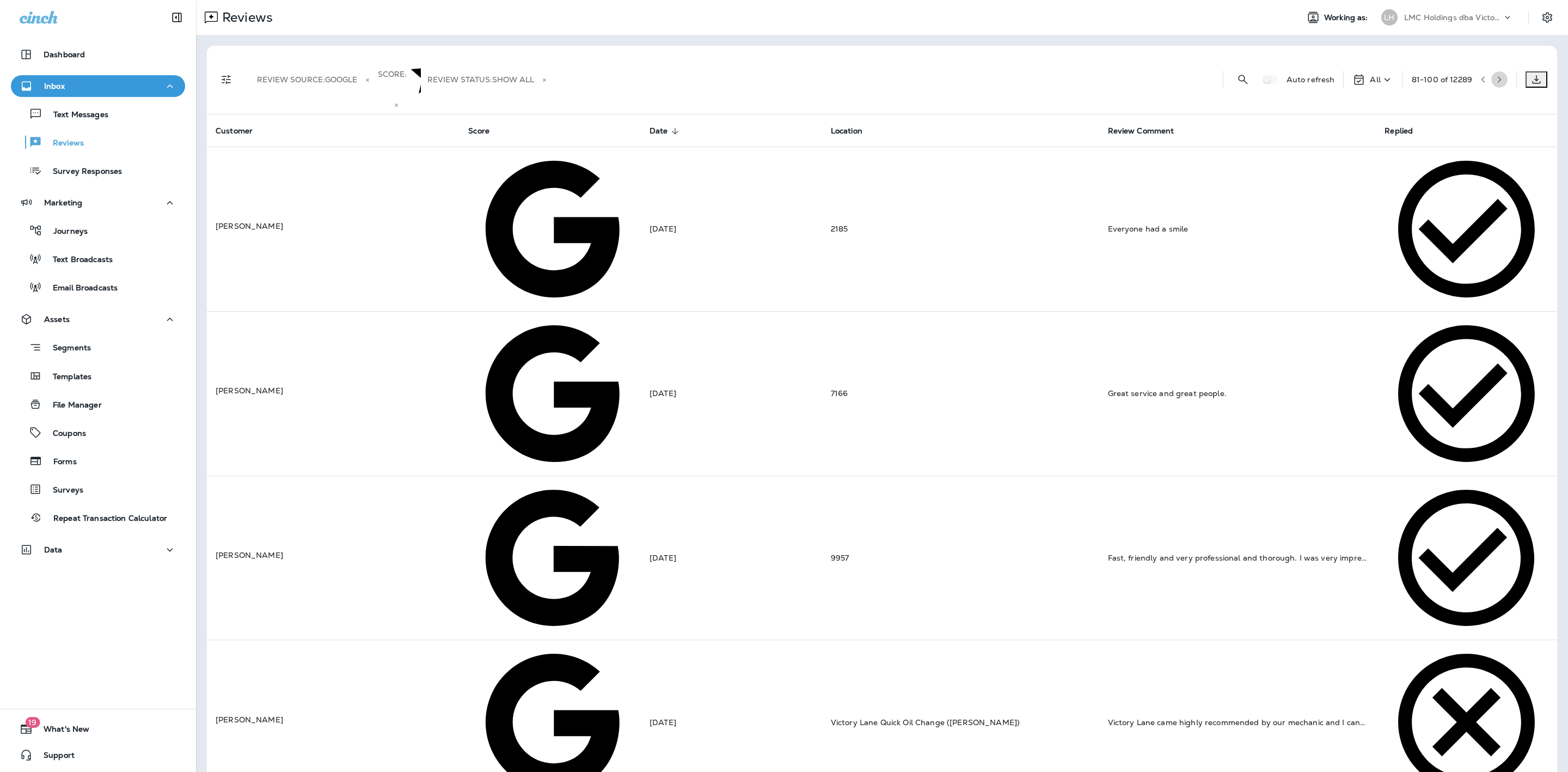
click at [1493, 72] on button "button" at bounding box center [1499, 80] width 16 height 16
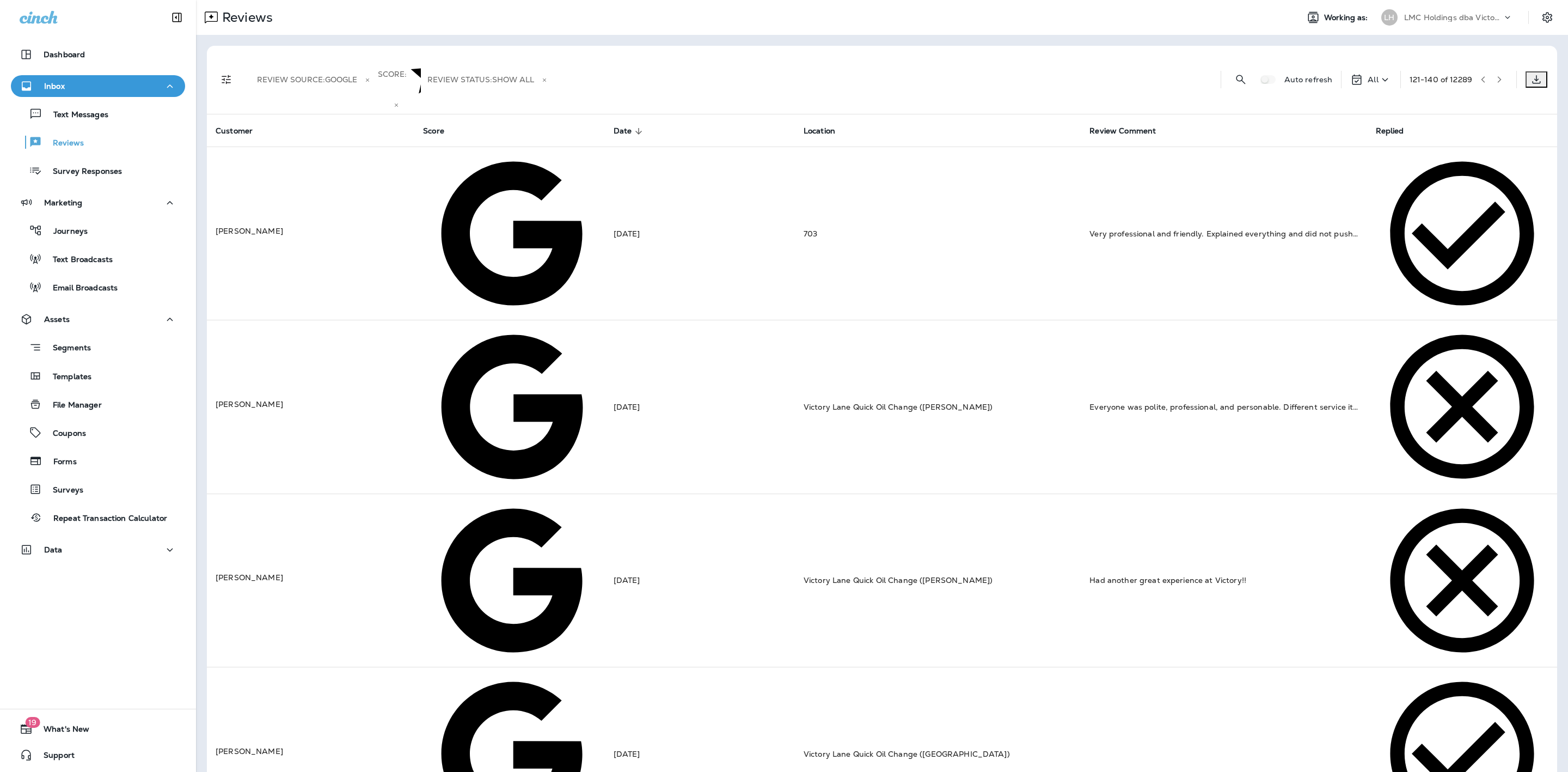
click at [1493, 72] on button "button" at bounding box center [1499, 80] width 16 height 16
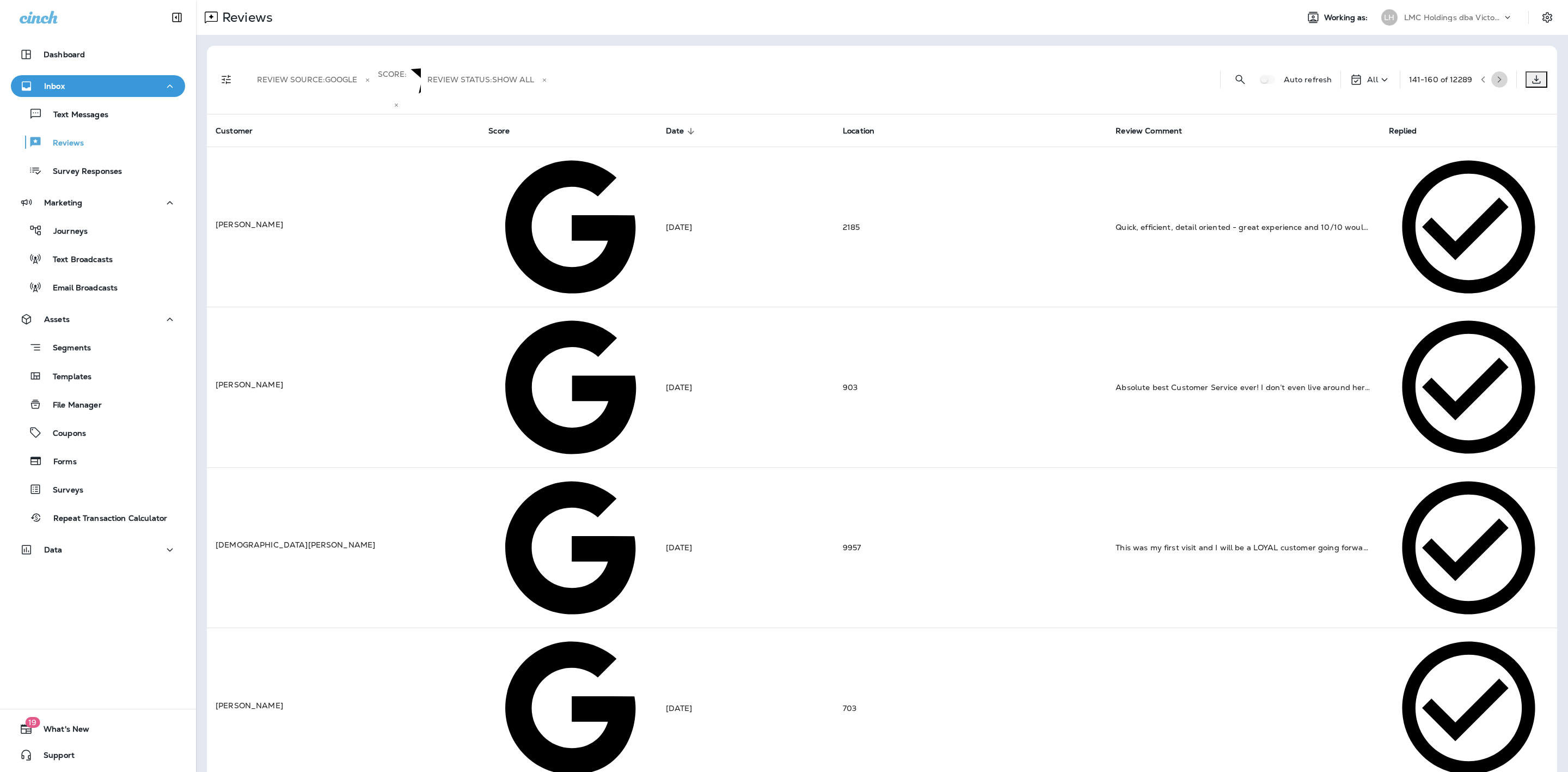
click at [1493, 72] on button "button" at bounding box center [1499, 80] width 16 height 16
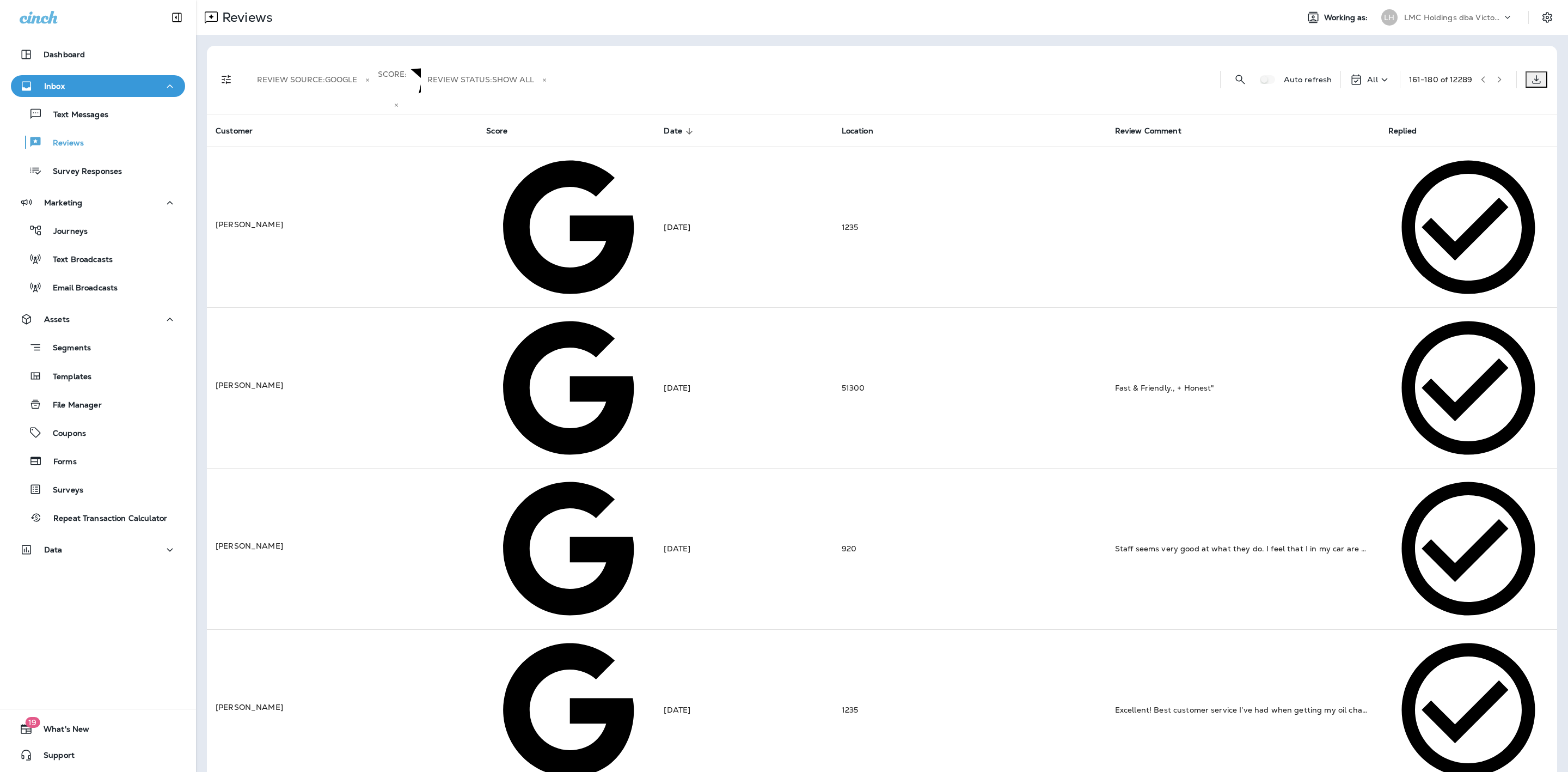
click at [1493, 72] on button "button" at bounding box center [1499, 80] width 16 height 16
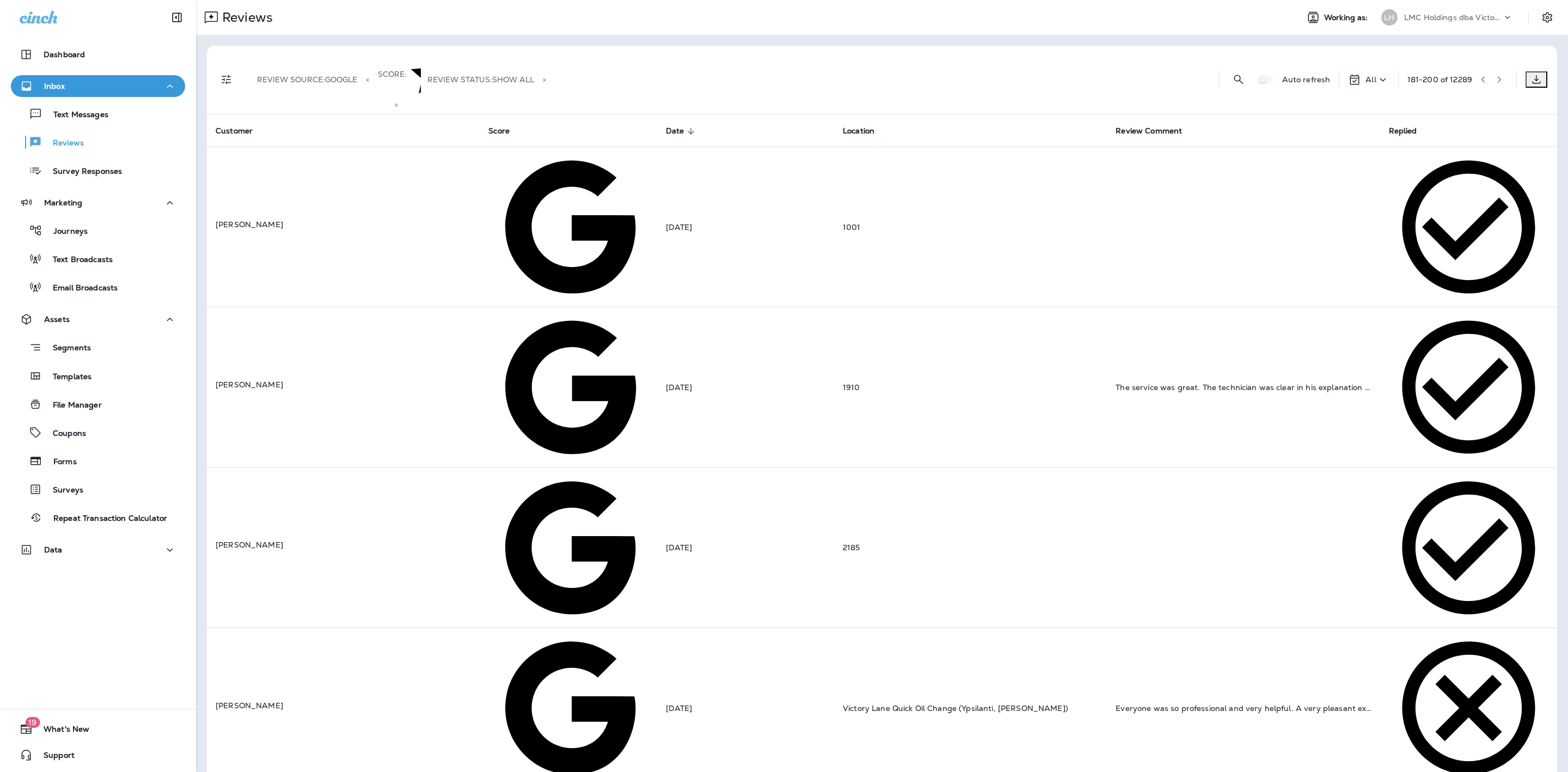
click at [1493, 72] on button "button" at bounding box center [1499, 80] width 16 height 16
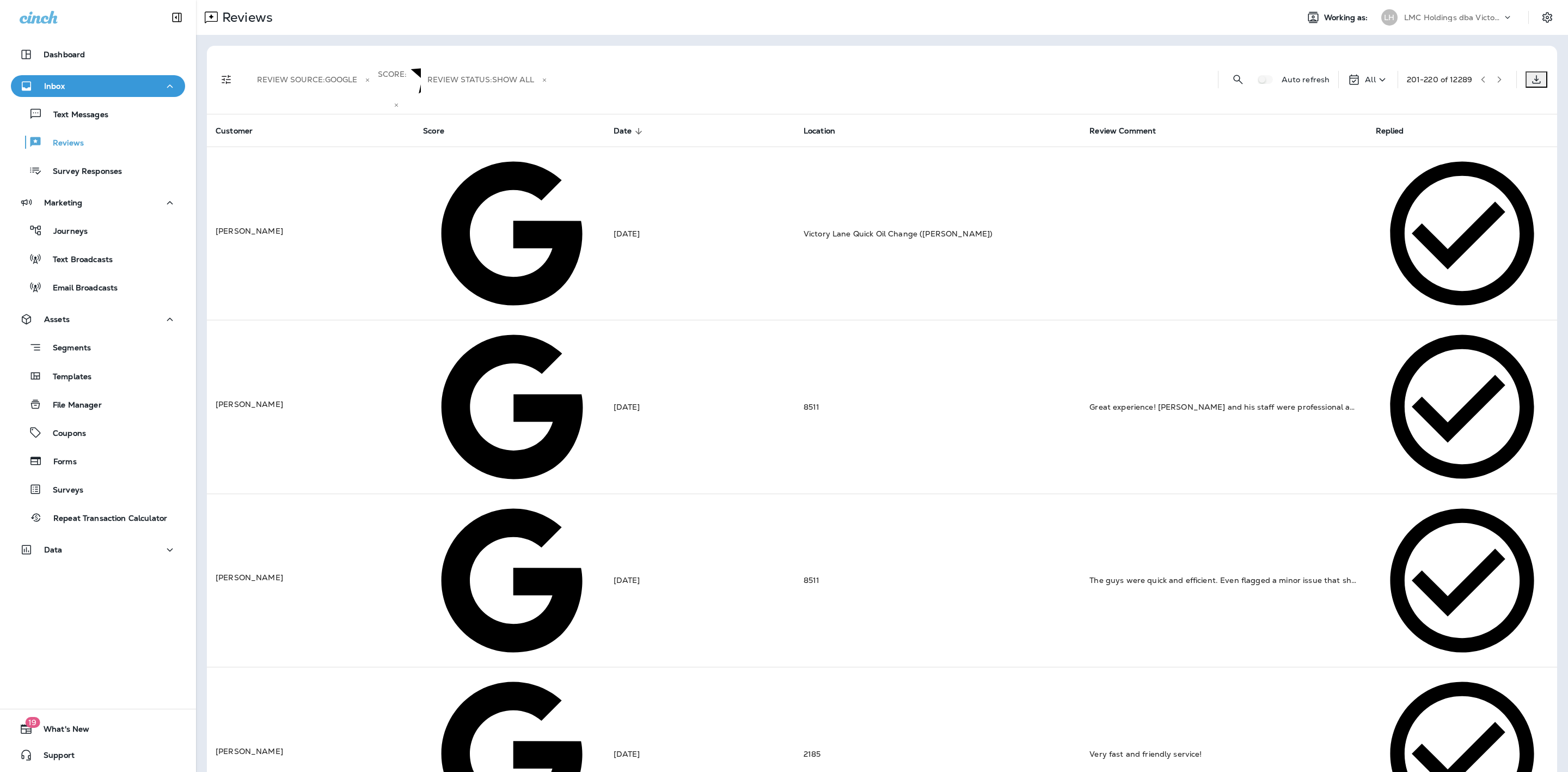
click at [1493, 72] on button "button" at bounding box center [1499, 80] width 16 height 16
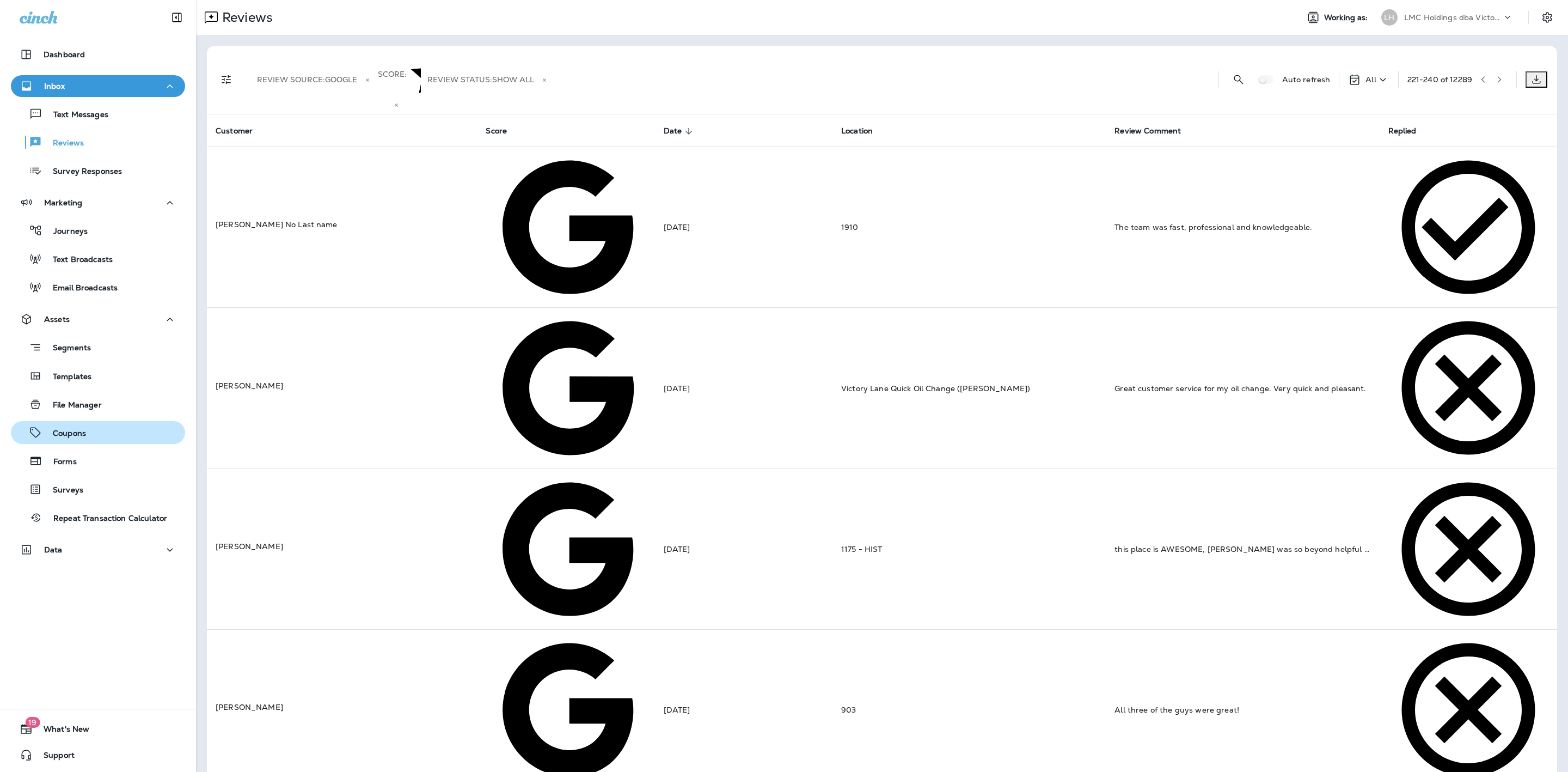
click at [112, 421] on button "Coupons" at bounding box center [98, 432] width 174 height 23
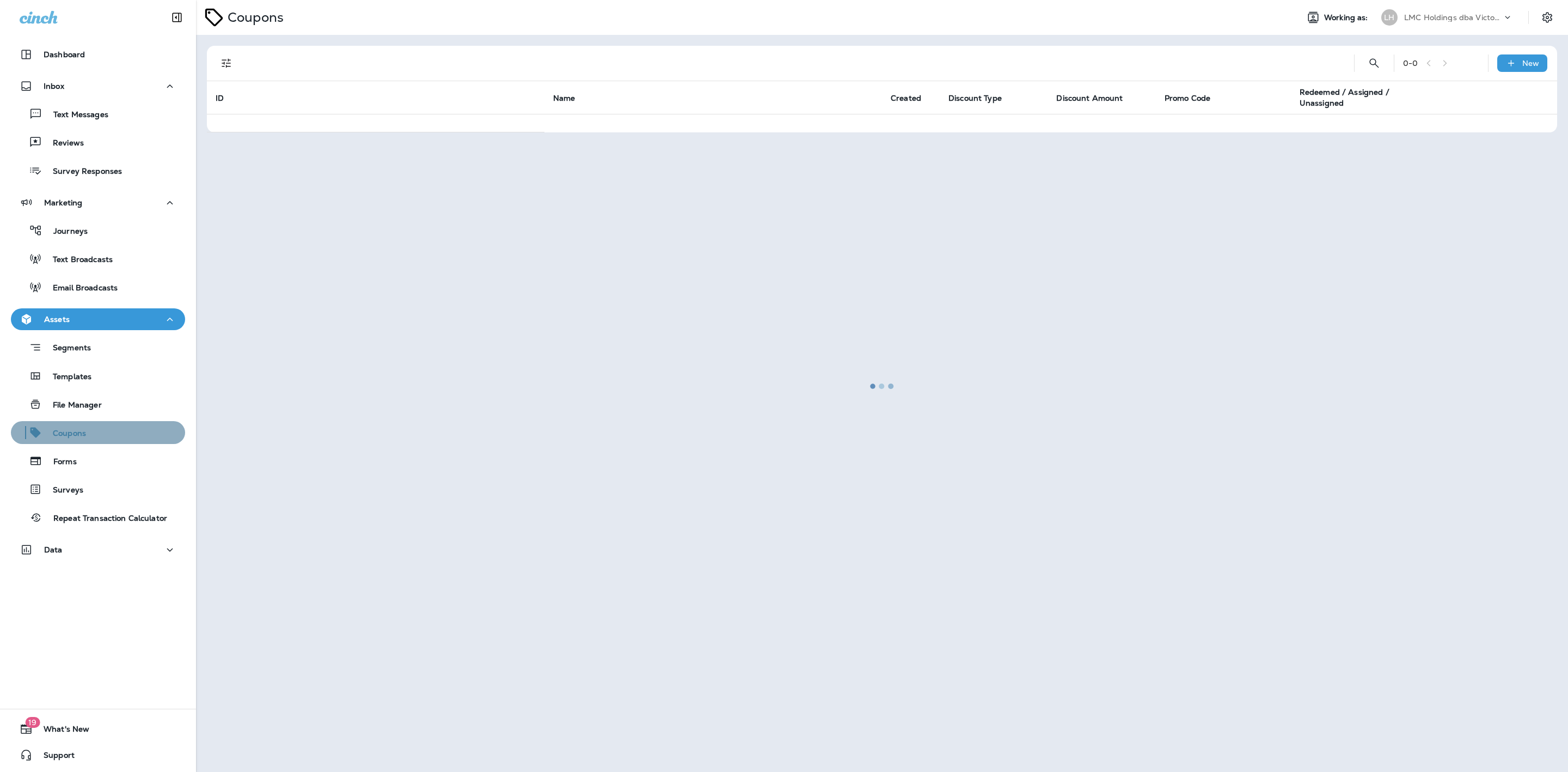
click at [111, 426] on div "Coupons" at bounding box center [98, 432] width 166 height 16
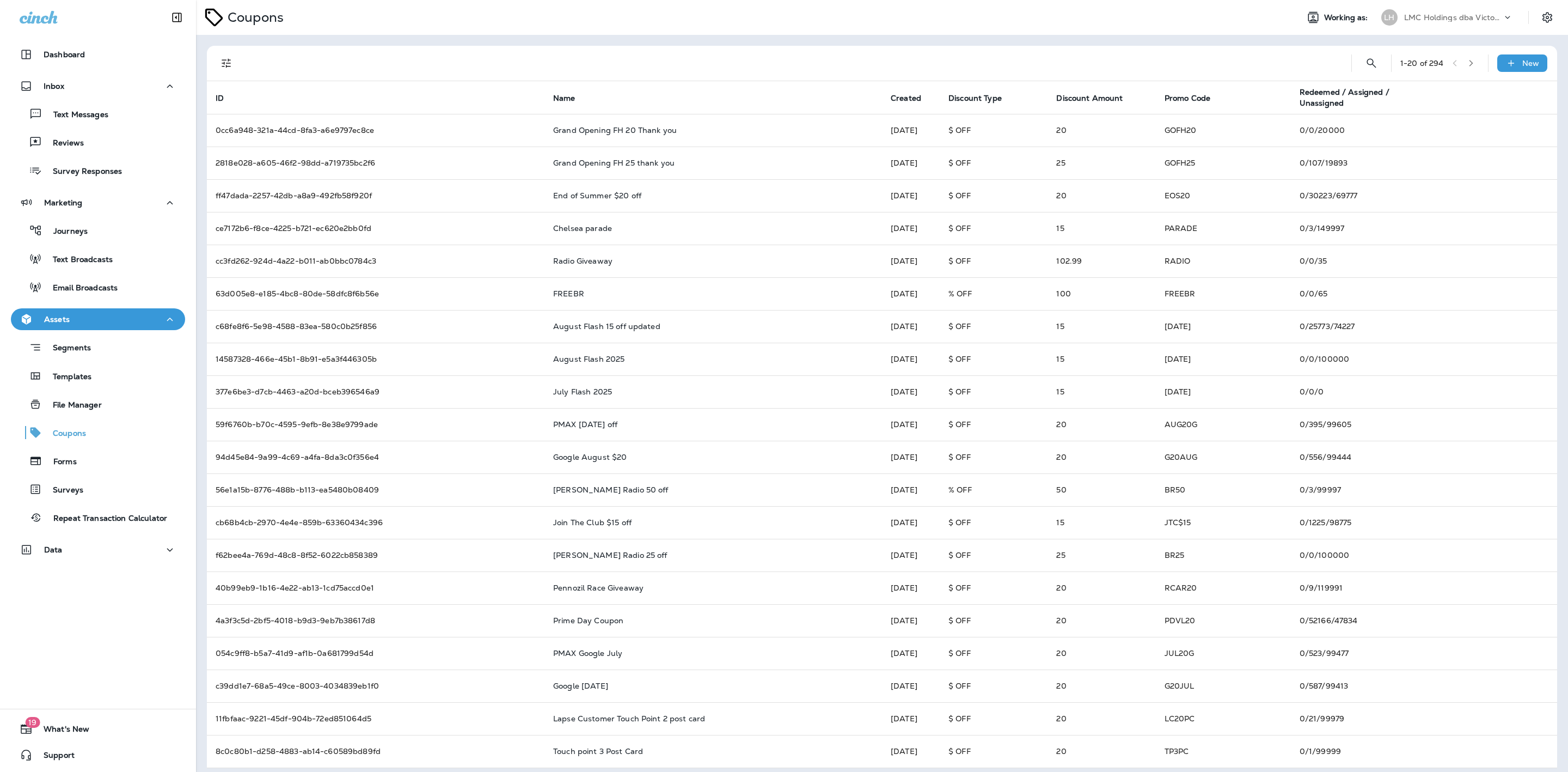
click at [1467, 66] on icon "button" at bounding box center [1470, 63] width 7 height 7
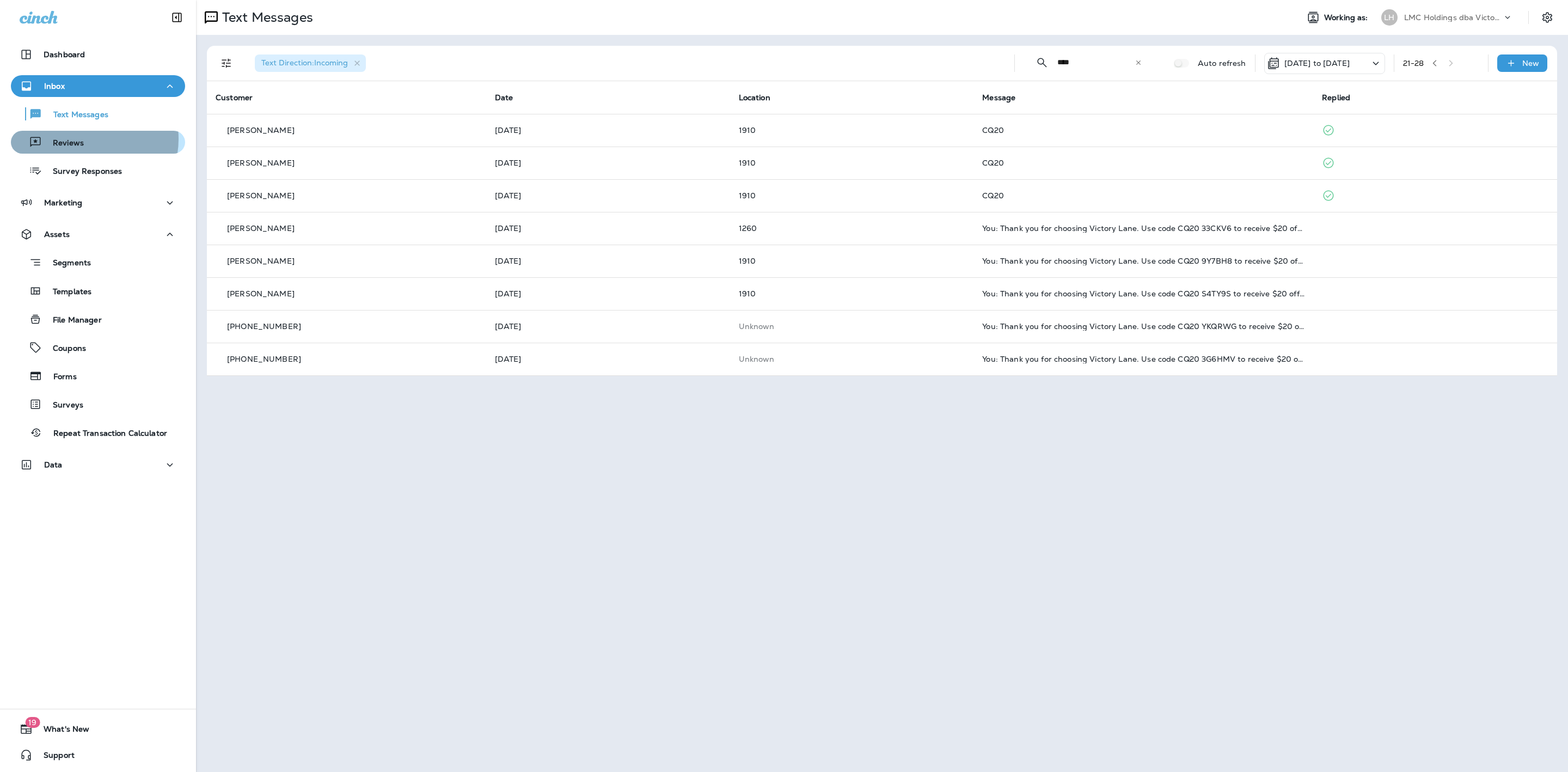
click at [85, 139] on div "Reviews" at bounding box center [98, 142] width 166 height 16
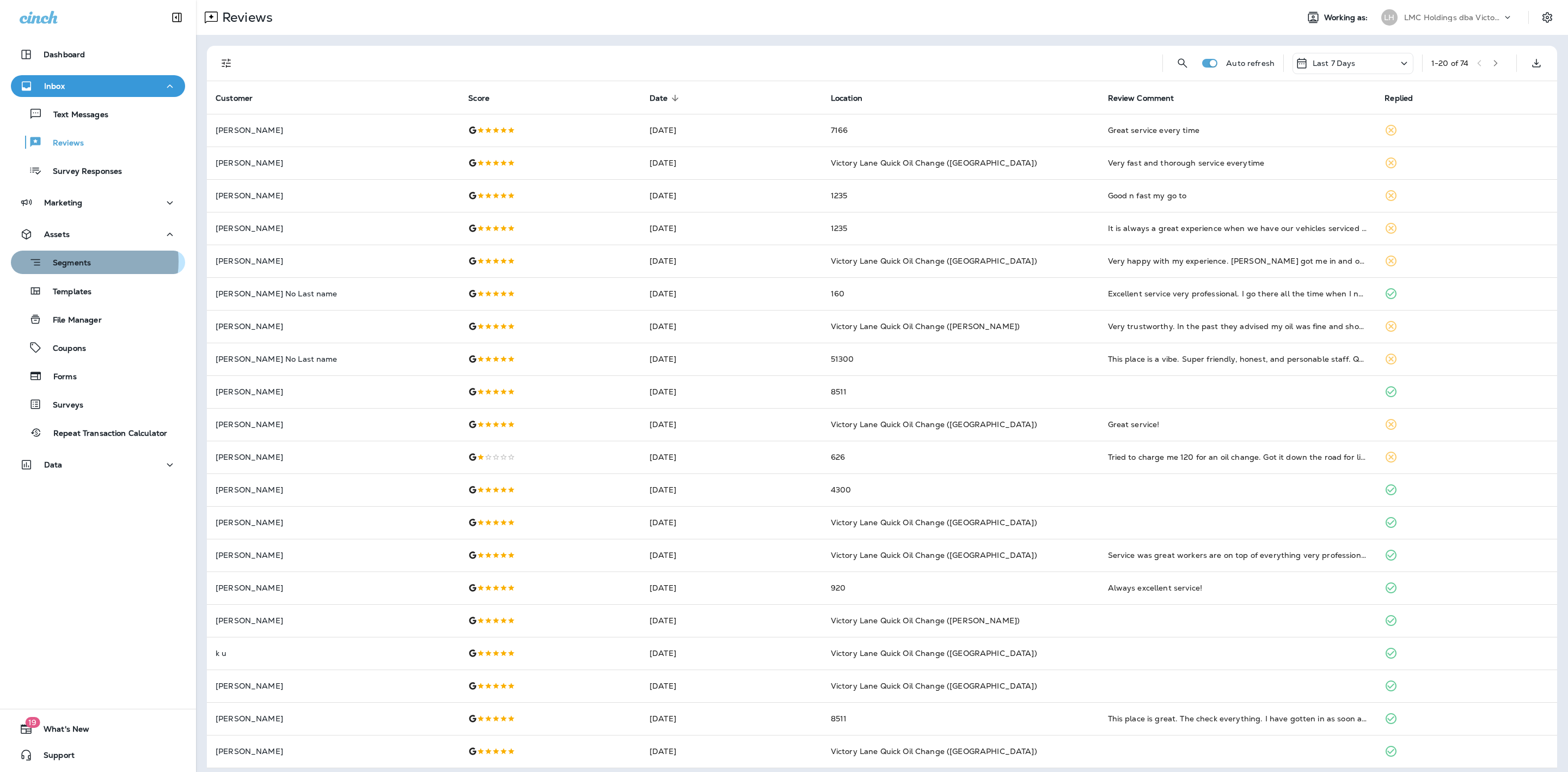
click at [89, 261] on p "Segments" at bounding box center [66, 263] width 49 height 11
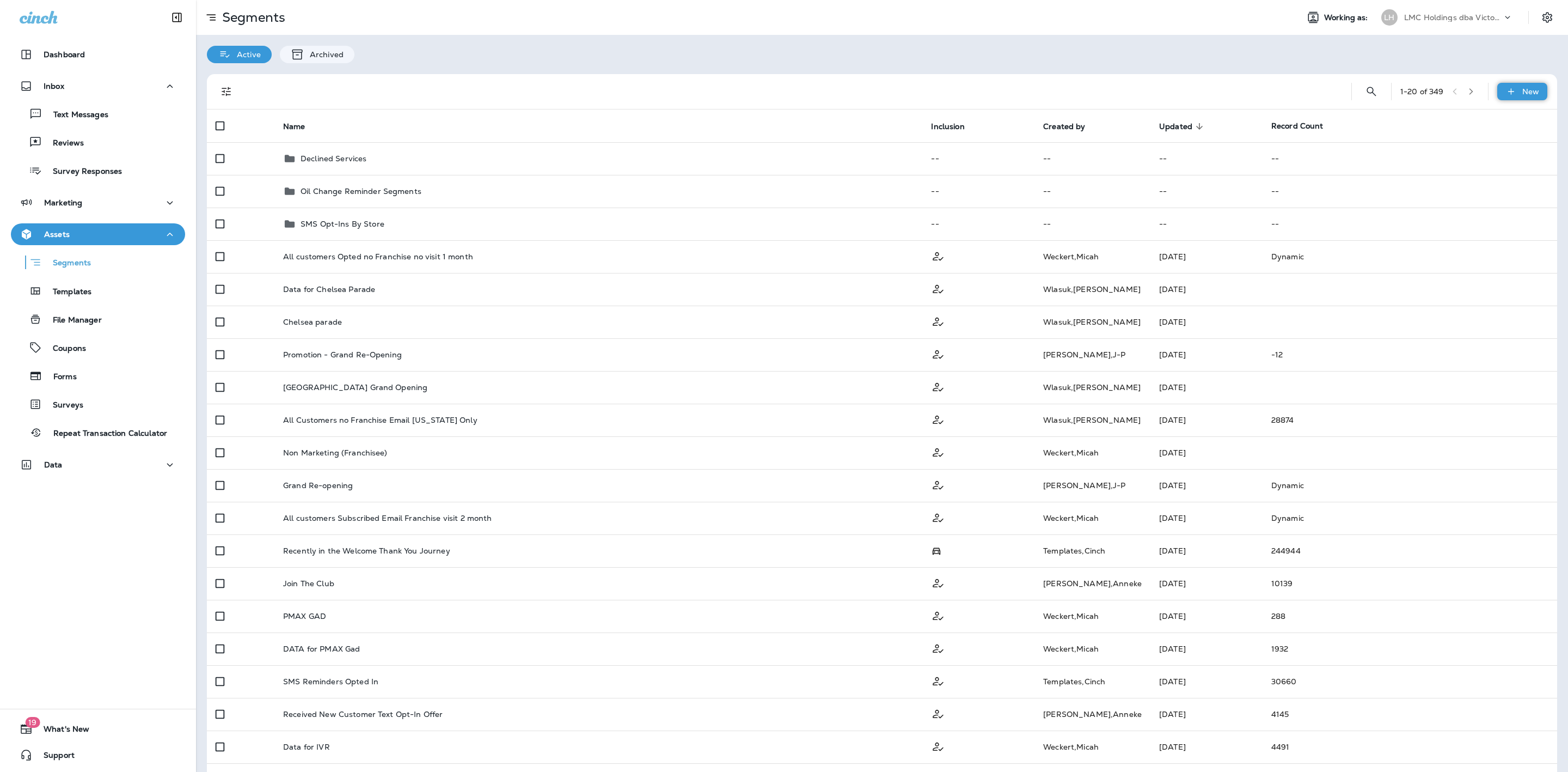
click at [1505, 92] on icon at bounding box center [1511, 92] width 11 height 11
click at [1467, 115] on p "New Segment" at bounding box center [1477, 118] width 58 height 9
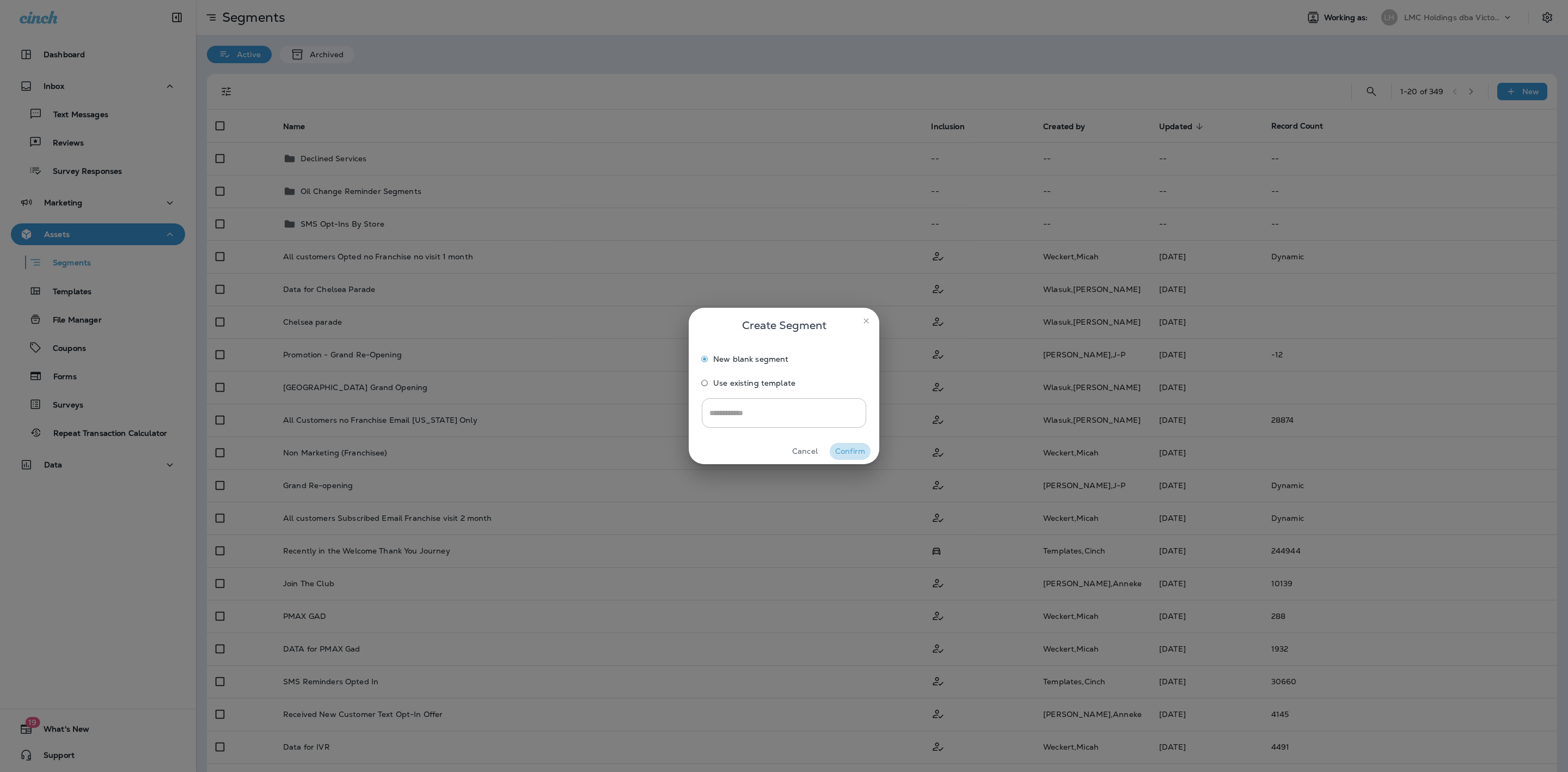
click at [848, 445] on button "Confirm" at bounding box center [850, 451] width 41 height 17
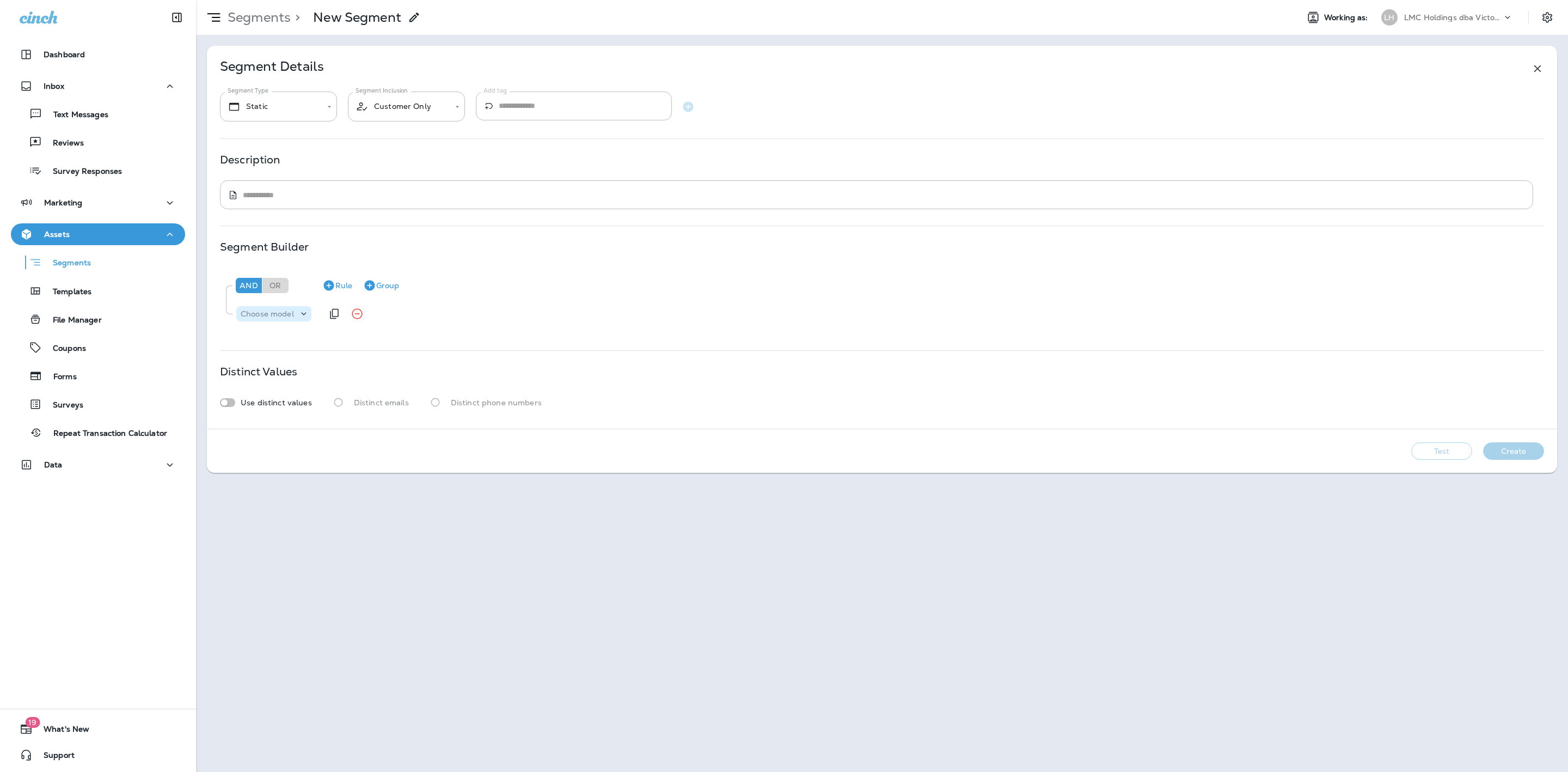
click at [288, 309] on p "Choose model" at bounding box center [267, 313] width 53 height 9
click at [295, 412] on p "Transaction Coupon" at bounding box center [281, 411] width 80 height 9
click at [361, 314] on p "Choose field" at bounding box center [365, 313] width 46 height 9
click at [357, 335] on button "Code" at bounding box center [378, 342] width 80 height 17
click at [407, 319] on div "Choose operator" at bounding box center [427, 313] width 84 height 11
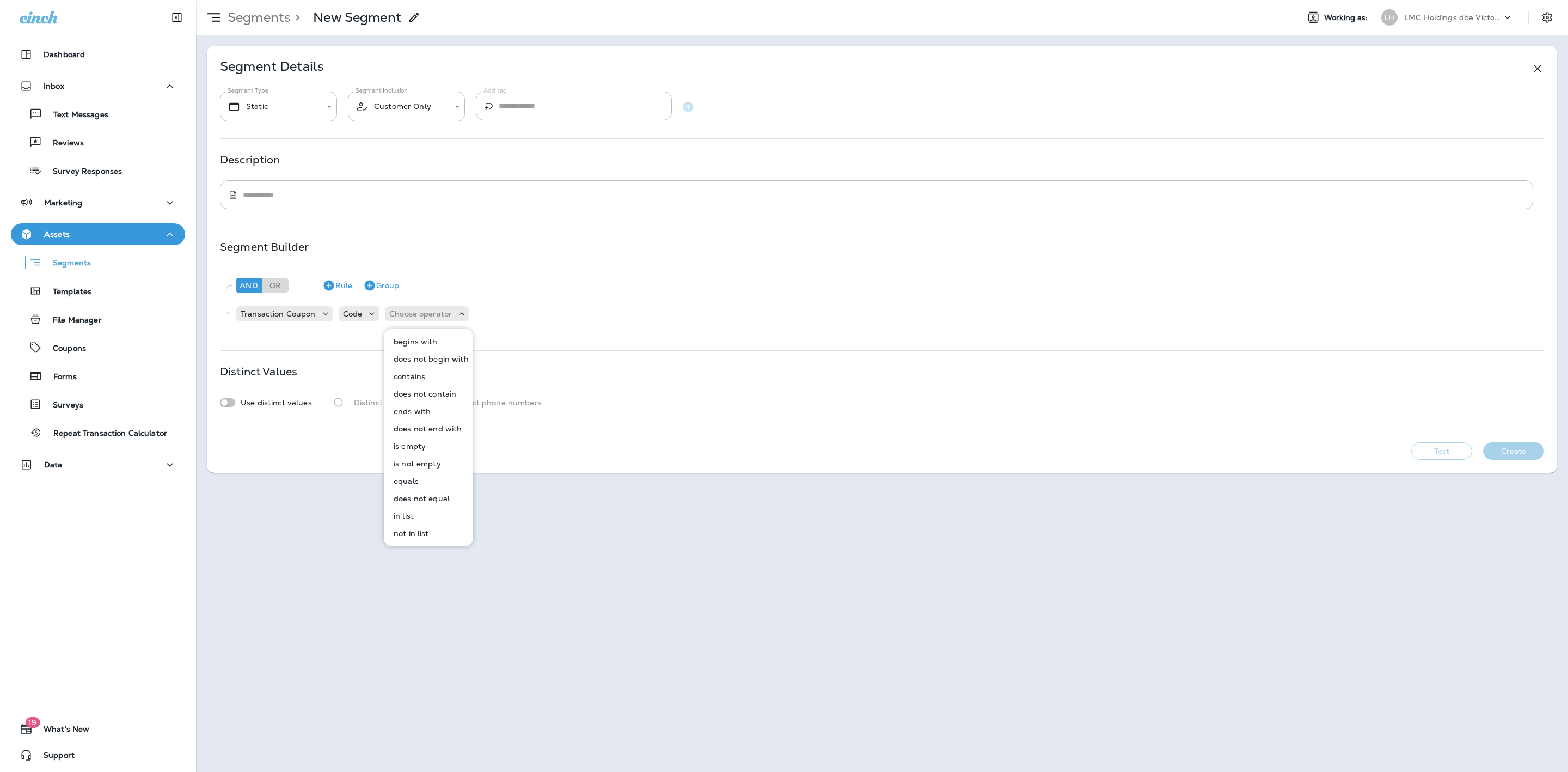
click at [419, 476] on button "equals" at bounding box center [429, 481] width 88 height 17
click at [463, 312] on p "Choose query type" at bounding box center [477, 313] width 71 height 9
click at [456, 332] on div "Text Related Field" at bounding box center [467, 350] width 63 height 43
click at [451, 337] on p "Text" at bounding box center [451, 341] width 20 height 9
click at [529, 319] on input "text" at bounding box center [549, 313] width 109 height 14
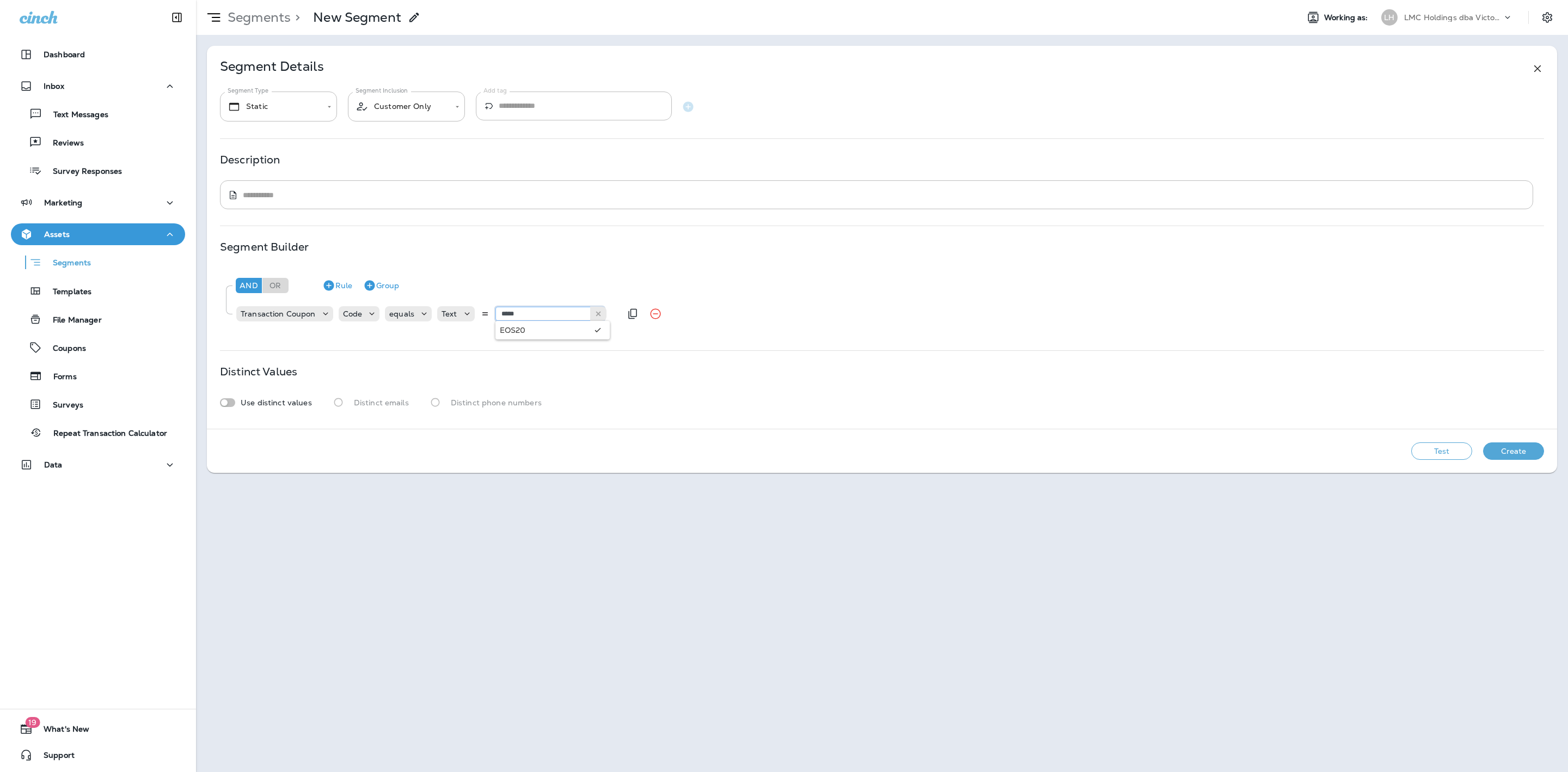
type input "*****"
click at [522, 337] on div "**********" at bounding box center [882, 237] width 1350 height 383
click at [524, 332] on div "And Or Rule Group Transaction Coupon Code equals Text ***** EOS20" at bounding box center [882, 300] width 1324 height 66
click at [1449, 456] on button "Test" at bounding box center [1441, 451] width 61 height 17
click at [1354, 445] on button "View Sample" at bounding box center [1364, 451] width 72 height 17
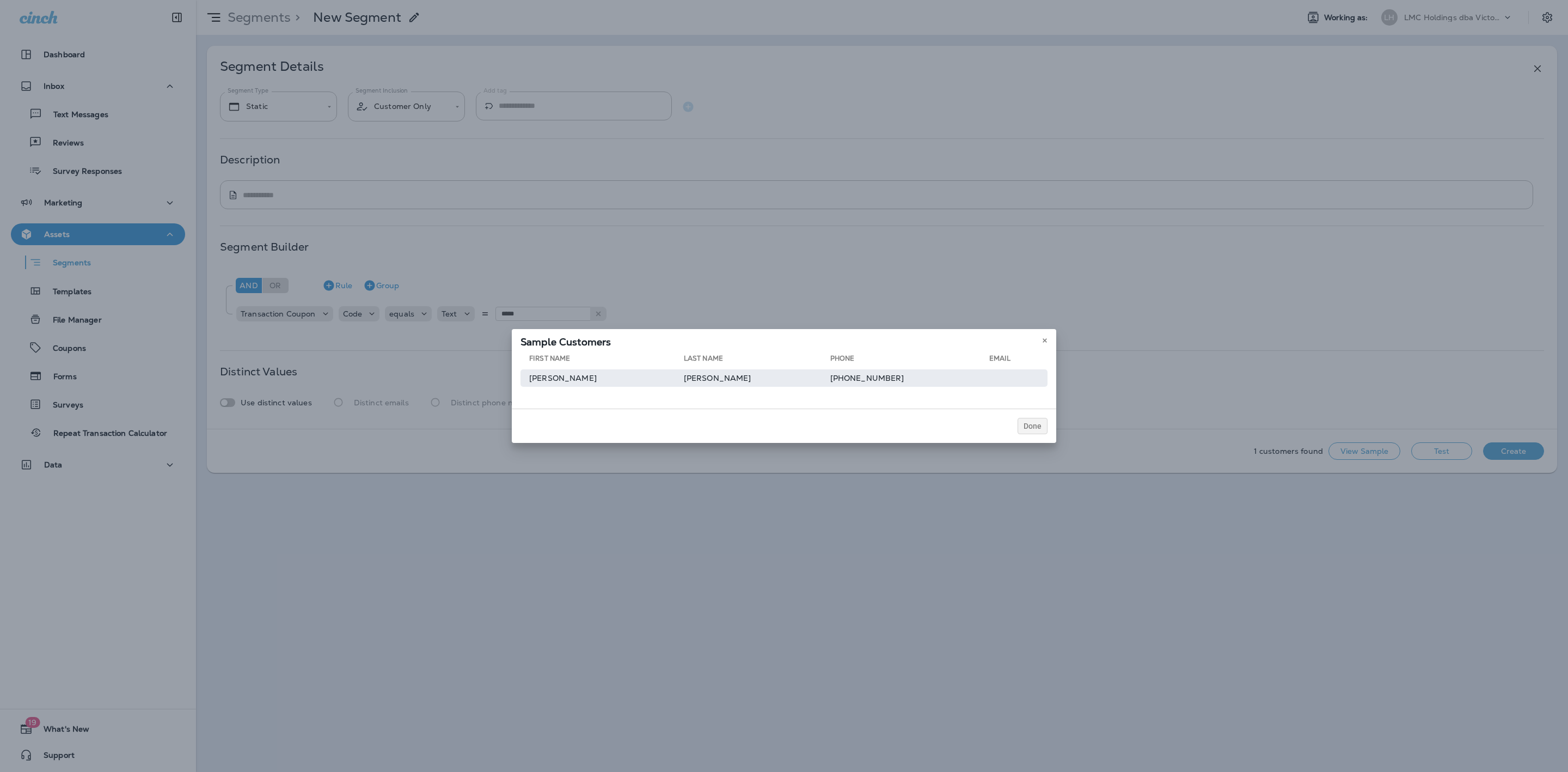
click at [850, 384] on td "+17342609085" at bounding box center [910, 378] width 159 height 17
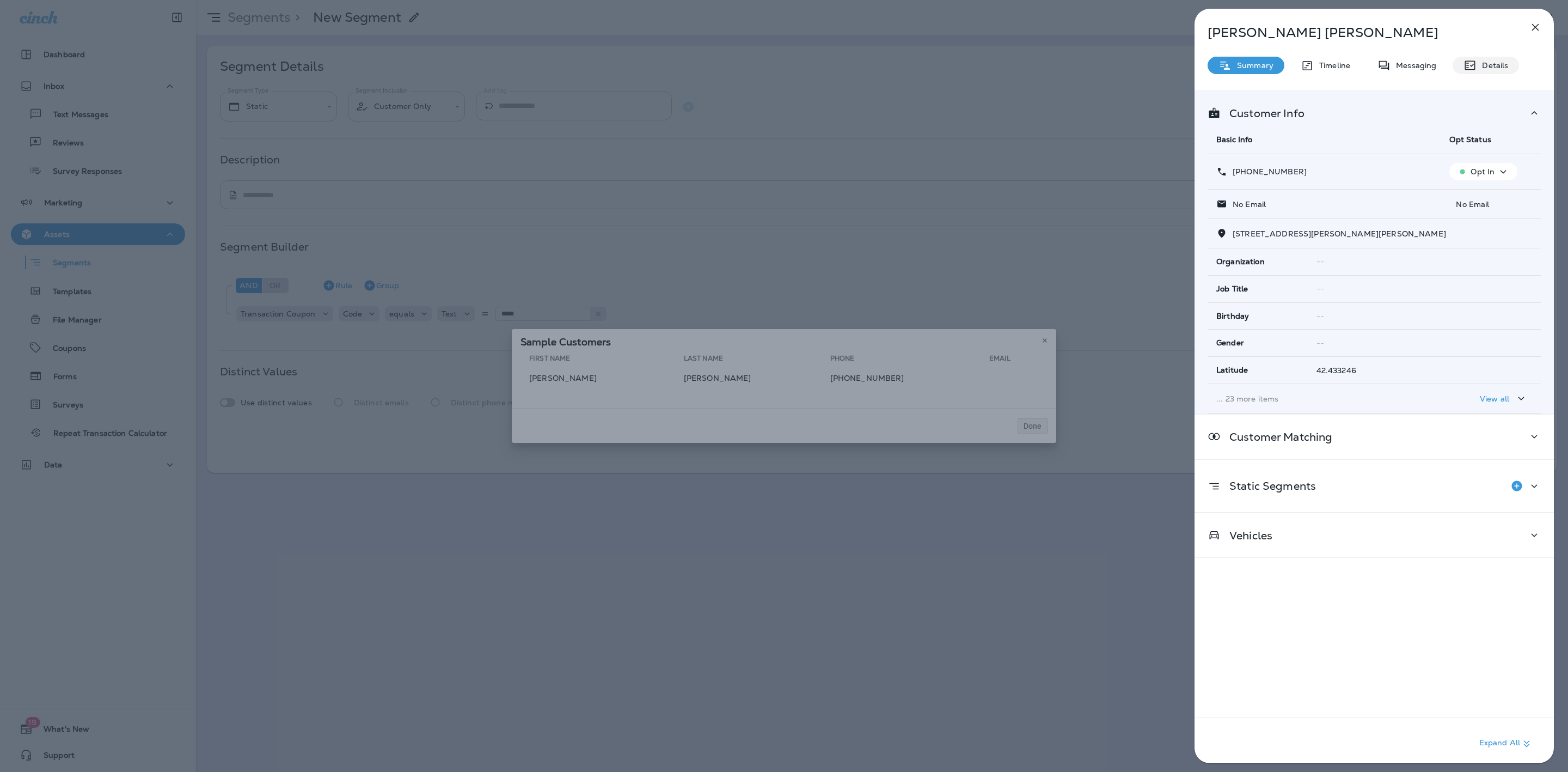
click at [1491, 63] on p "Details" at bounding box center [1492, 65] width 31 height 9
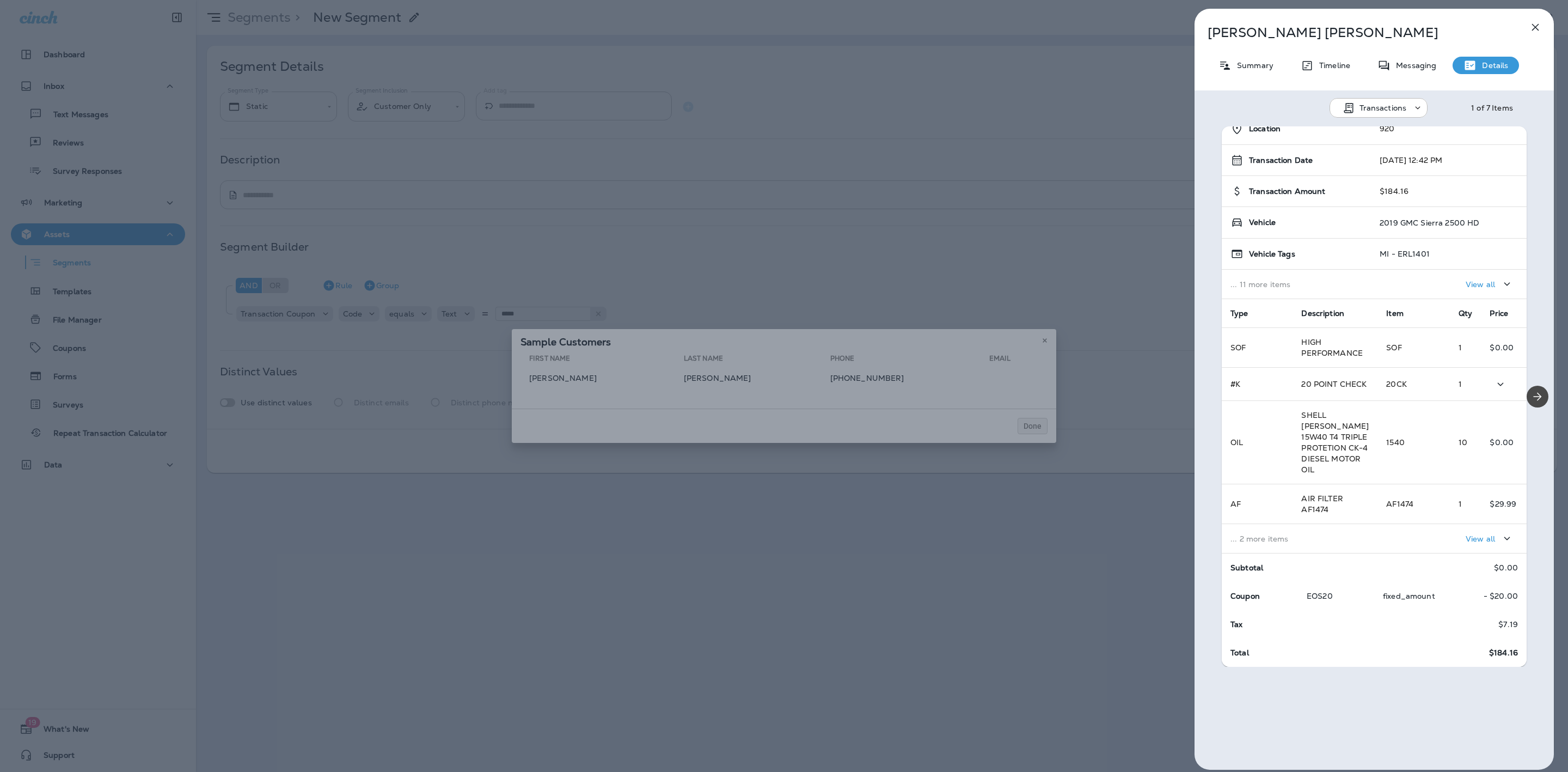
scroll to position [33, 0]
click at [1041, 342] on div "Steve Fuller Summary Timeline Messaging Details Transactions 1 of 7 Items Locat…" at bounding box center [784, 386] width 1568 height 772
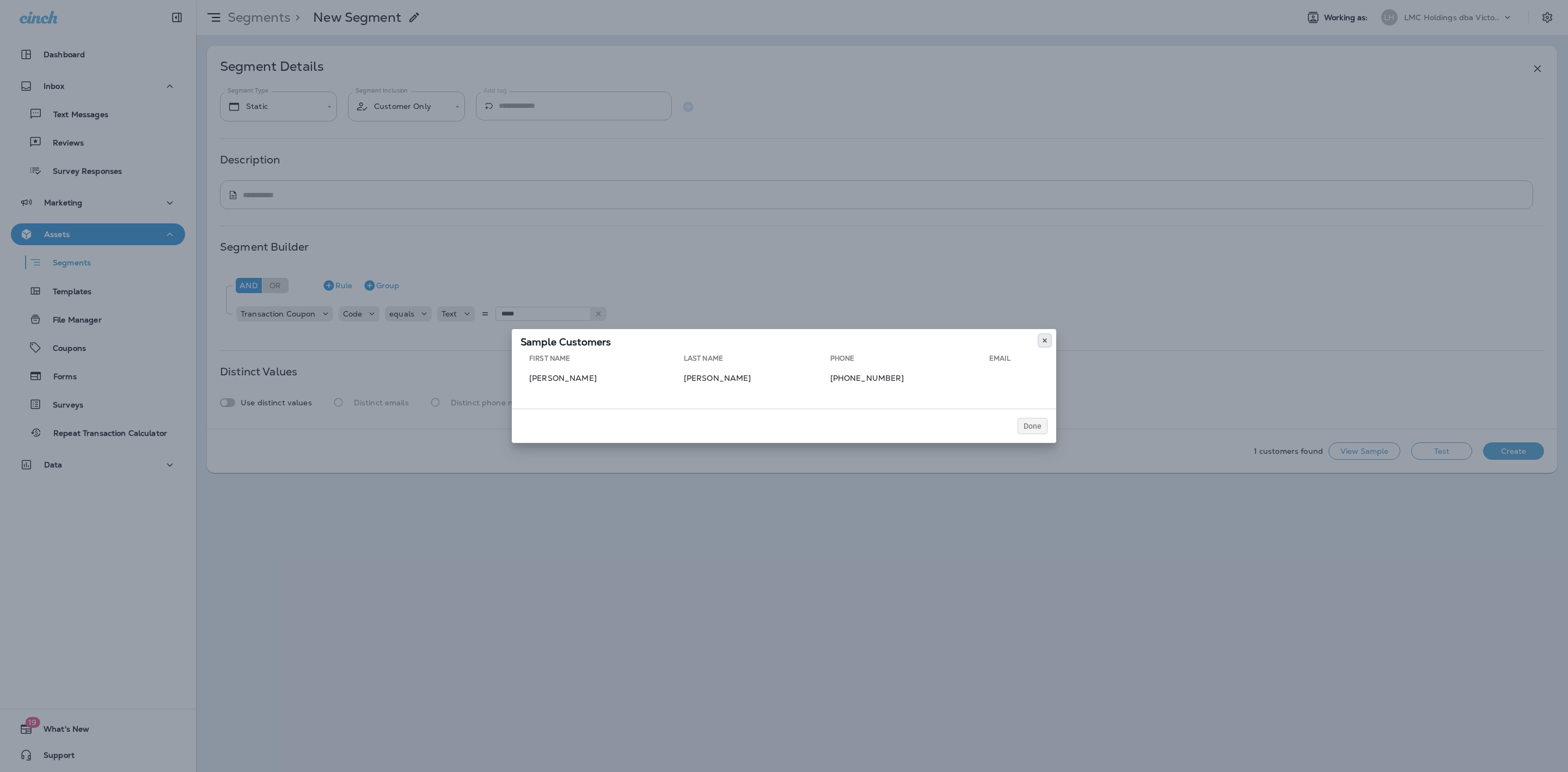
click at [1045, 339] on icon at bounding box center [1045, 340] width 7 height 7
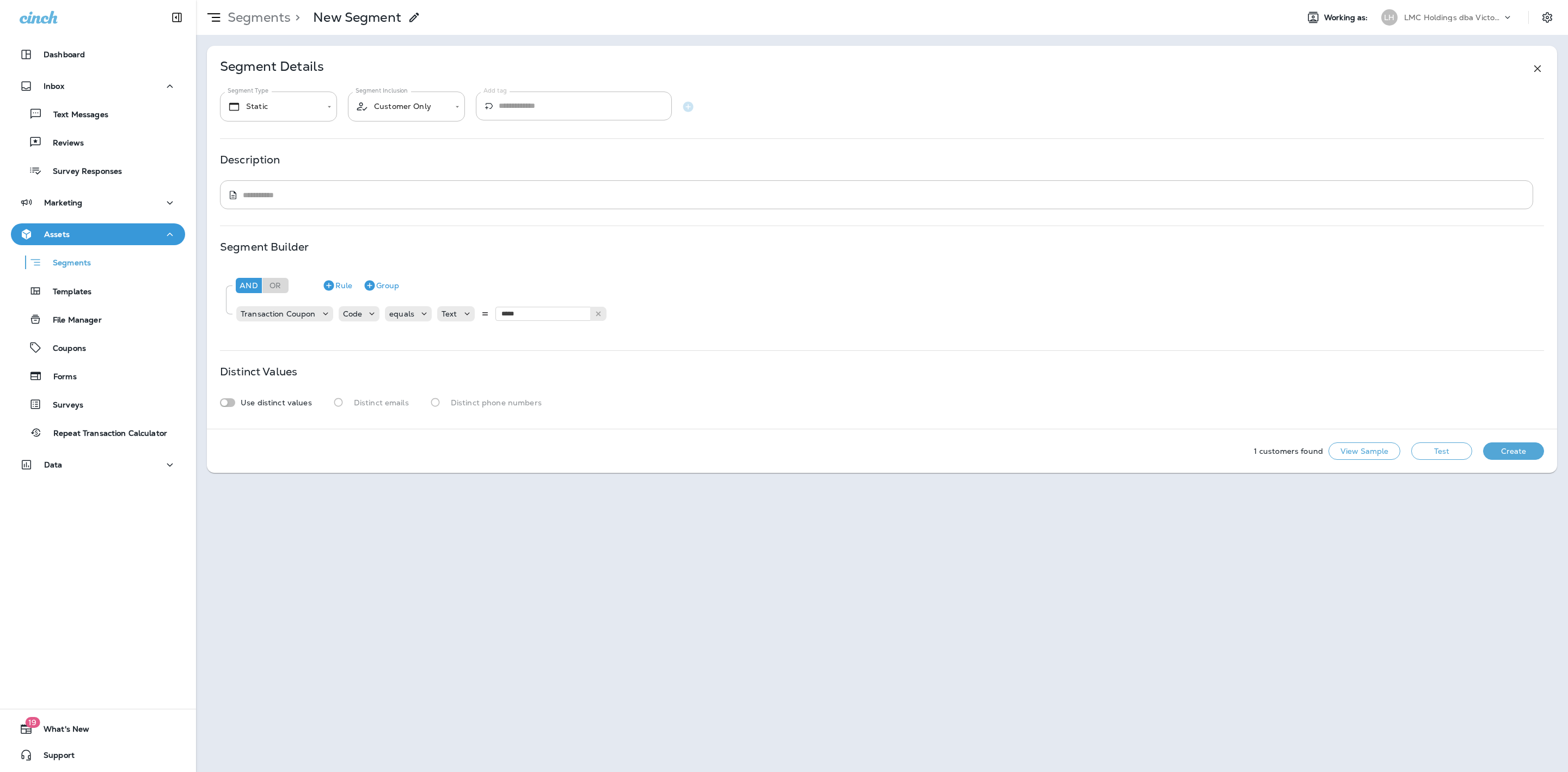
click at [1442, 451] on button "Test" at bounding box center [1441, 451] width 61 height 17
click at [1366, 451] on button "View Sample" at bounding box center [1364, 451] width 72 height 17
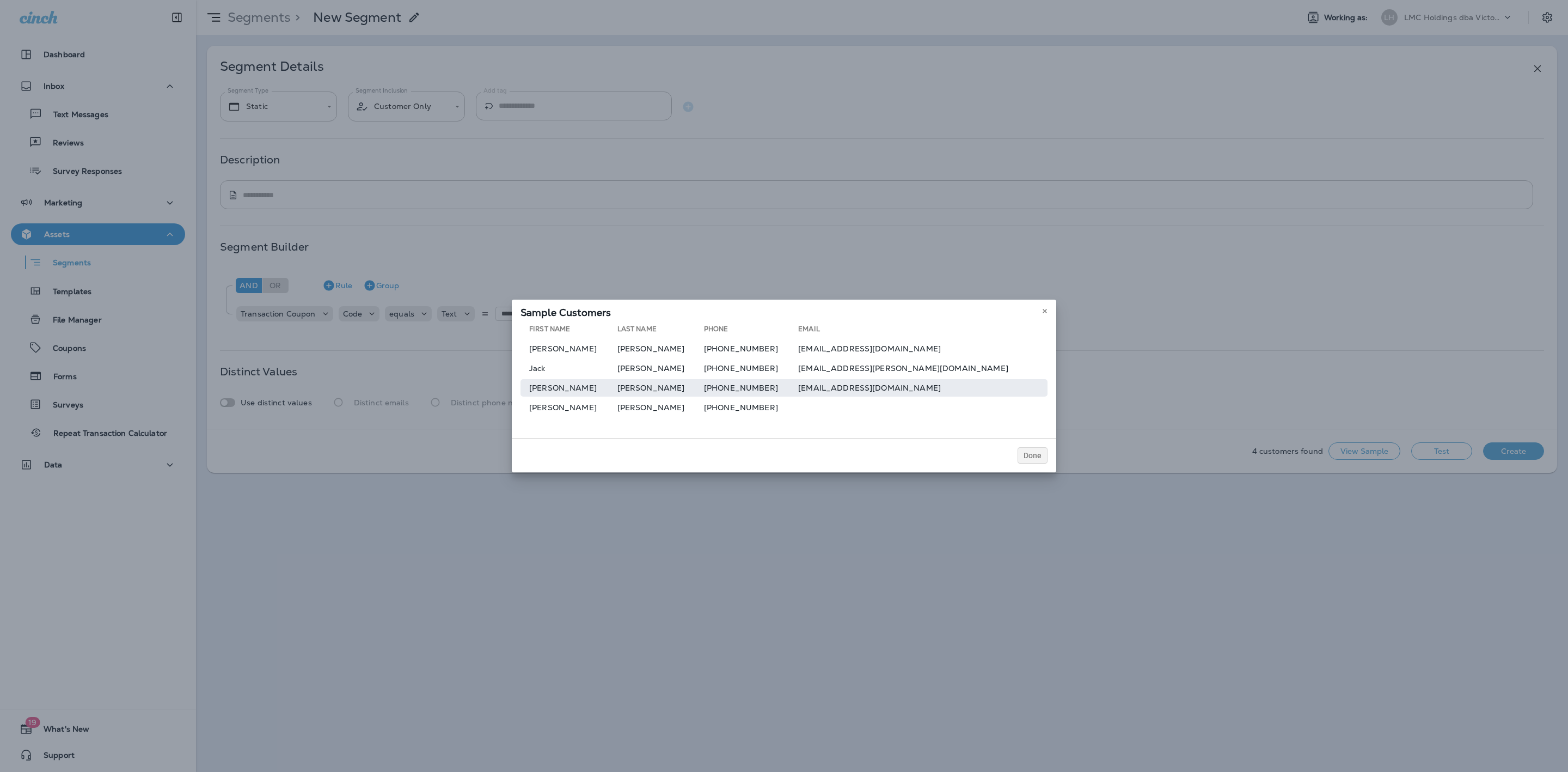
click at [851, 388] on td "[EMAIL_ADDRESS][DOMAIN_NAME]" at bounding box center [923, 388] width 249 height 17
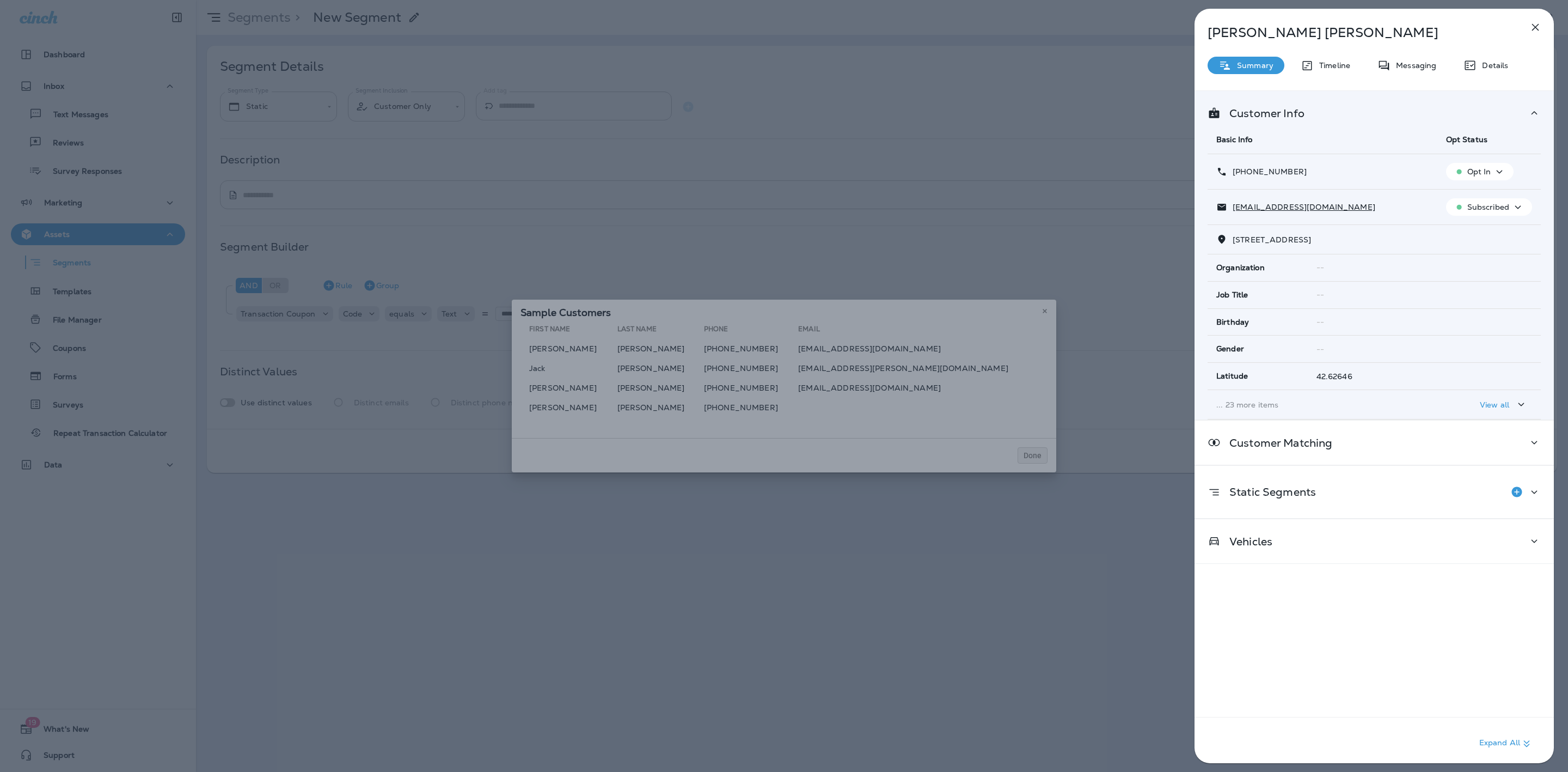
click at [1477, 54] on div "Maria Juarez Summary Timeline Messaging Details Customer Info Basic Info Opt St…" at bounding box center [1374, 389] width 359 height 761
click at [1503, 80] on div "Maria Juarez Summary Timeline Messaging Details Customer Info Basic Info Opt St…" at bounding box center [1374, 389] width 359 height 761
click at [1486, 66] on p "Details" at bounding box center [1492, 65] width 31 height 9
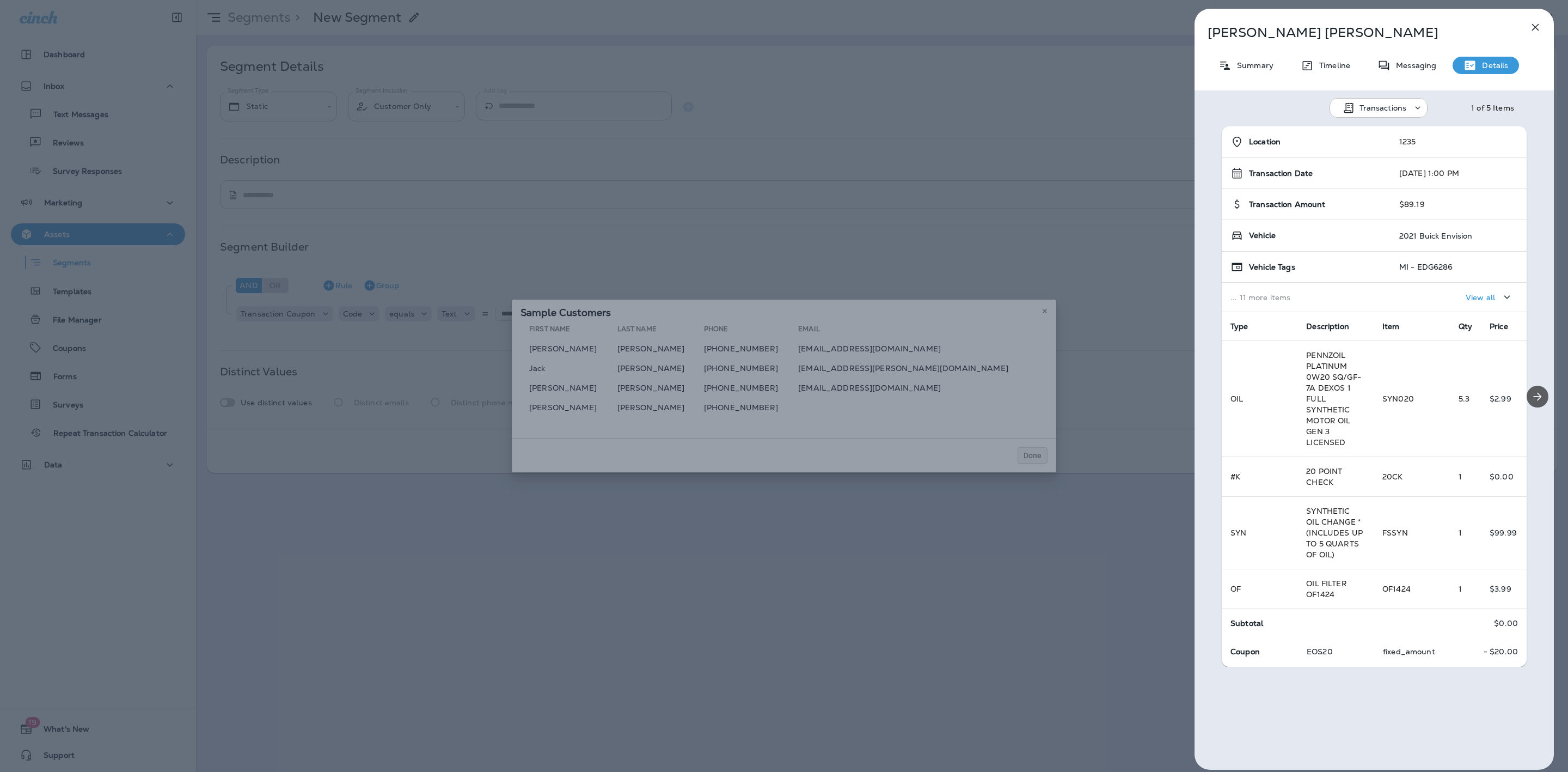
click at [1527, 388] on button "Next" at bounding box center [1537, 396] width 22 height 22
click at [1336, 72] on div "Timeline" at bounding box center [1325, 66] width 71 height 17
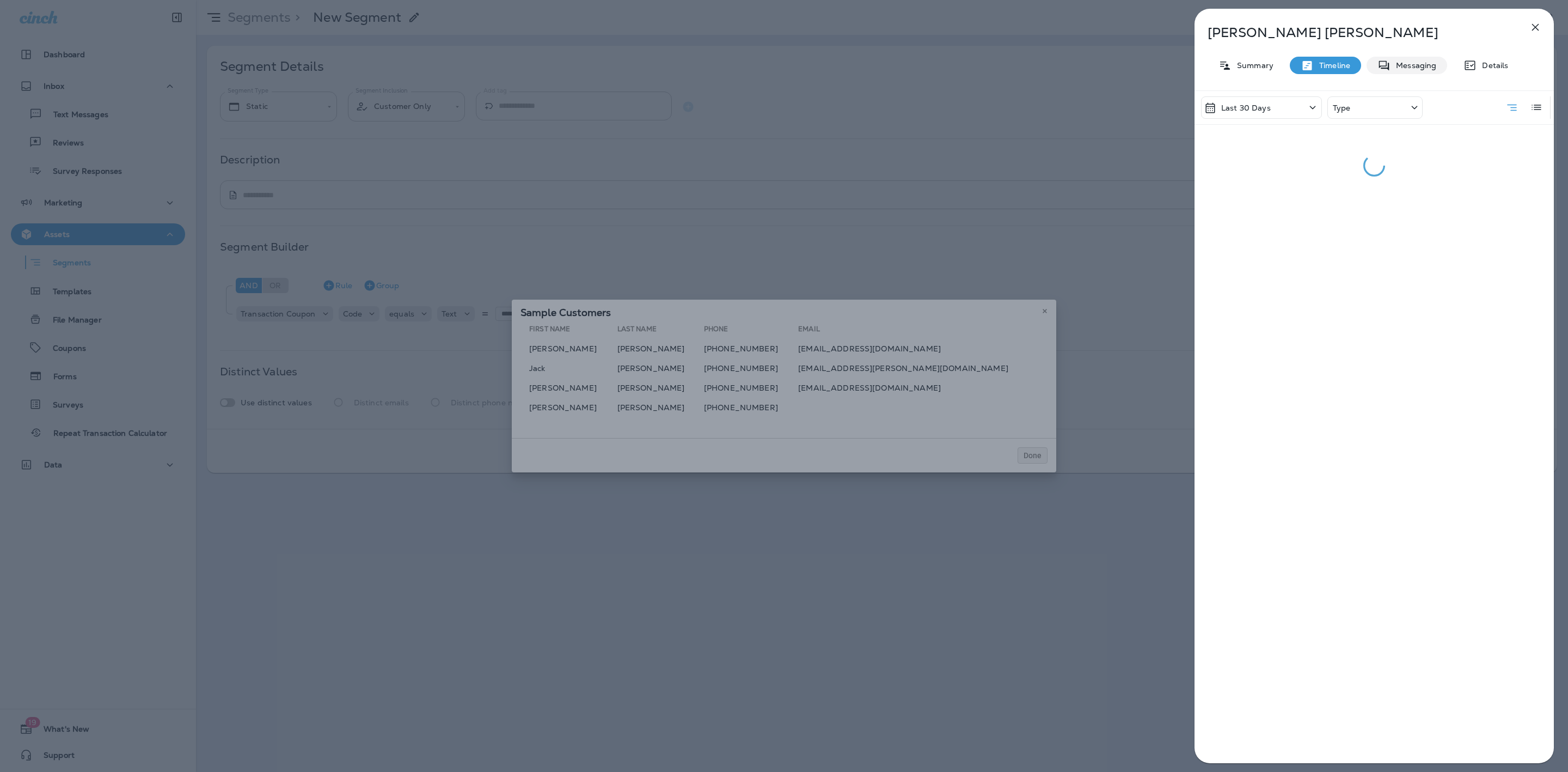
click at [1408, 69] on p "Messaging" at bounding box center [1413, 65] width 45 height 9
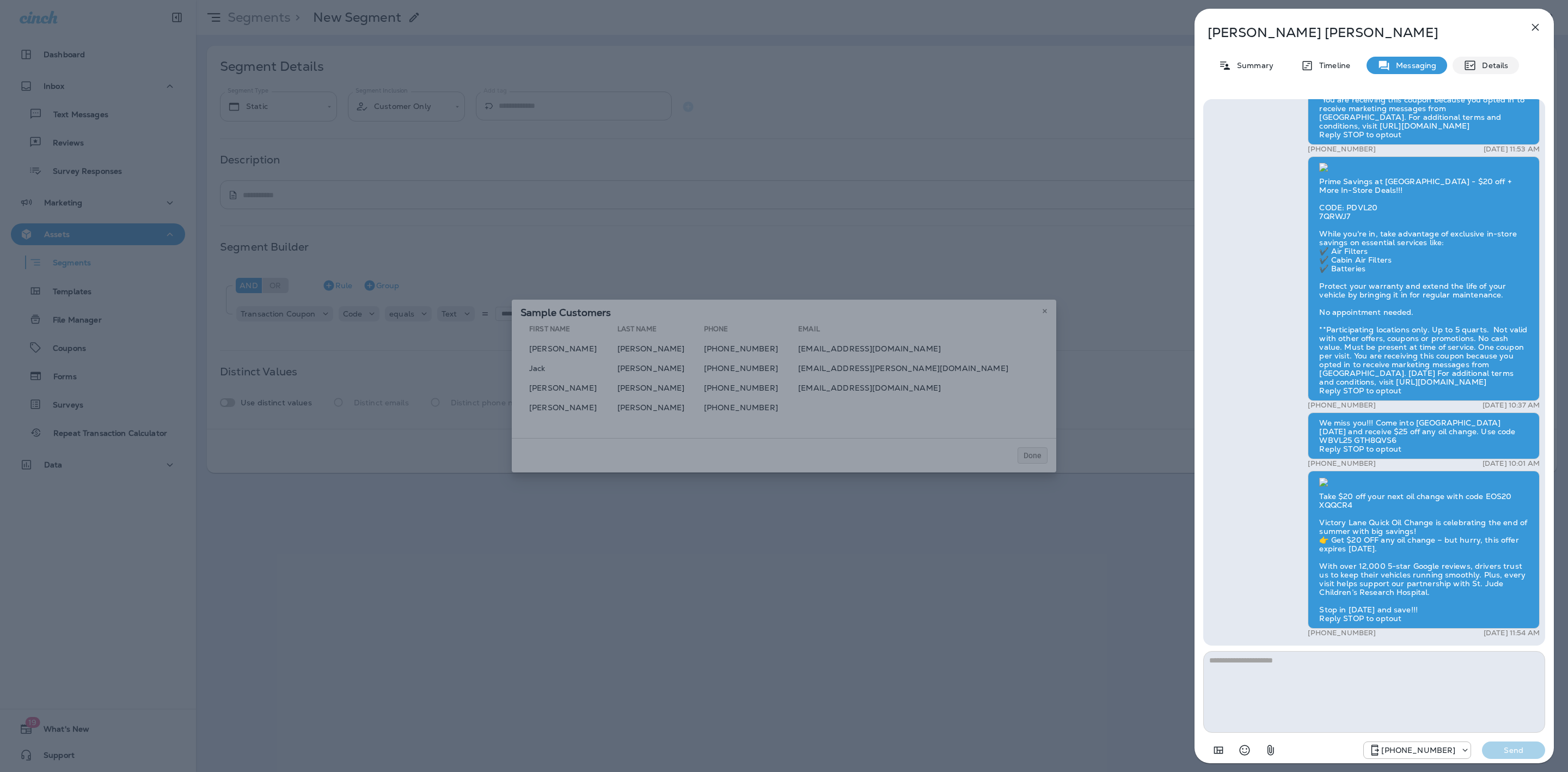
click at [1488, 59] on div "Details" at bounding box center [1485, 66] width 66 height 17
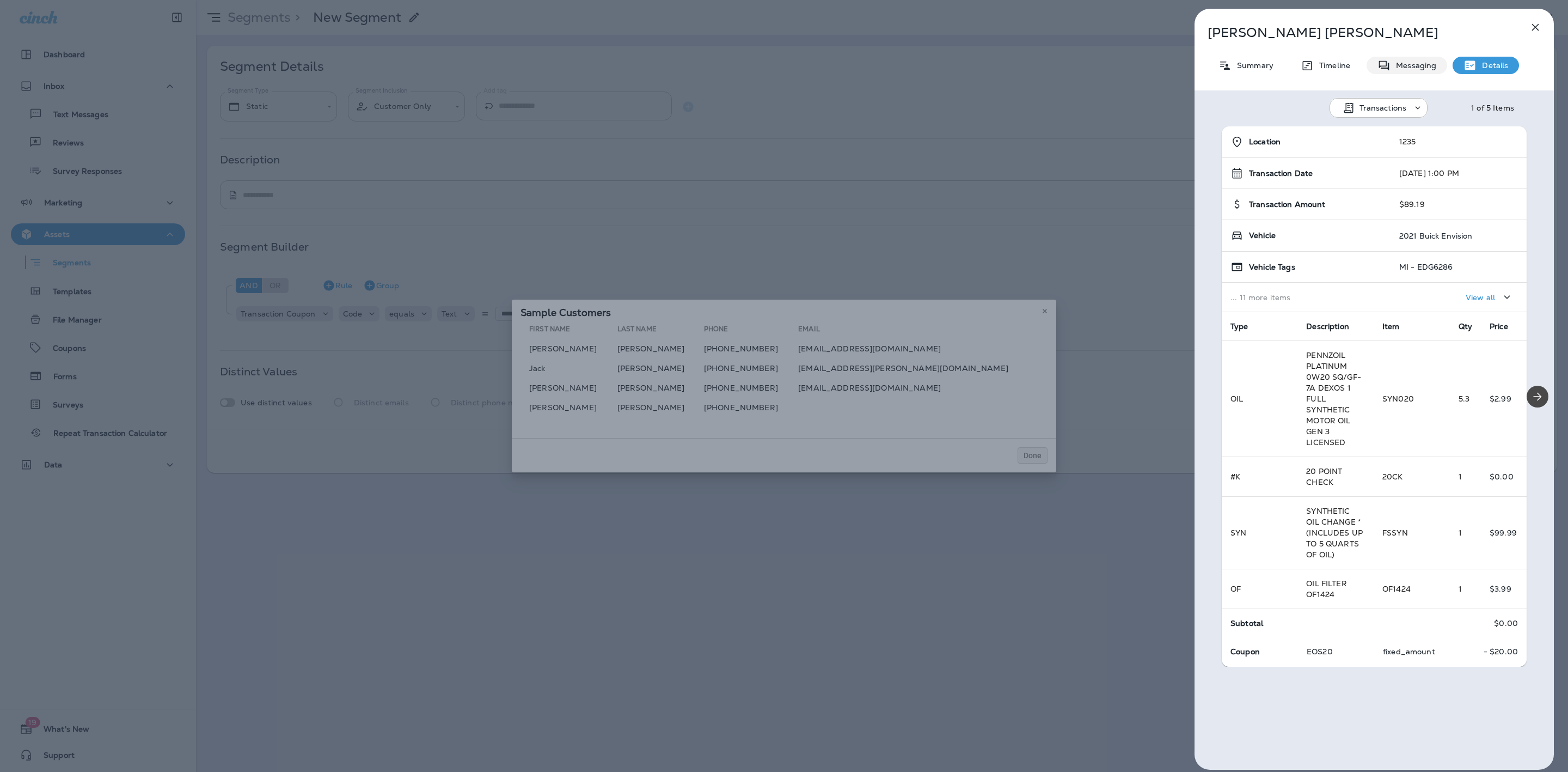
click at [1418, 69] on p "Messaging" at bounding box center [1413, 65] width 45 height 9
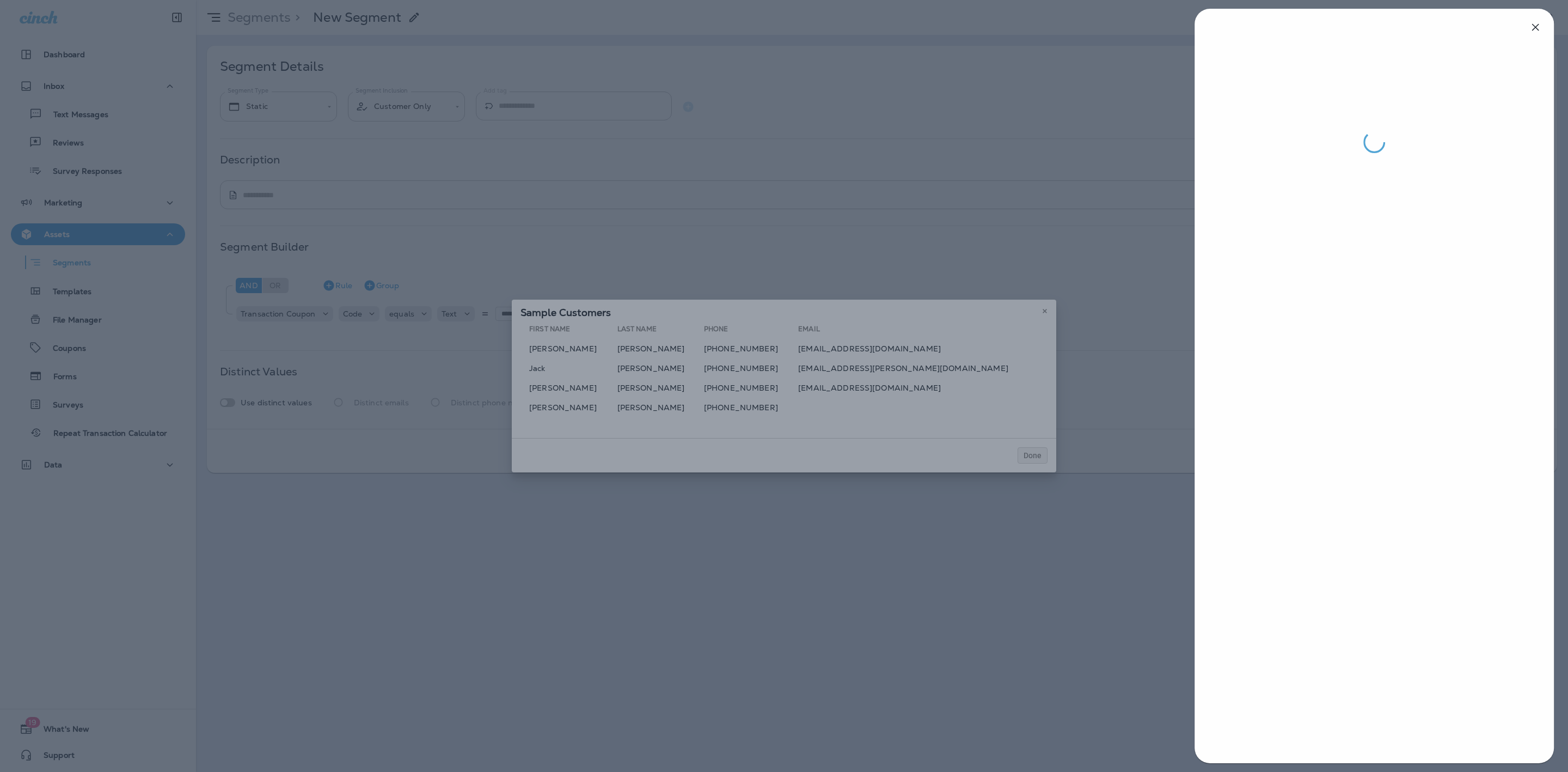
click at [814, 384] on div at bounding box center [784, 386] width 1568 height 772
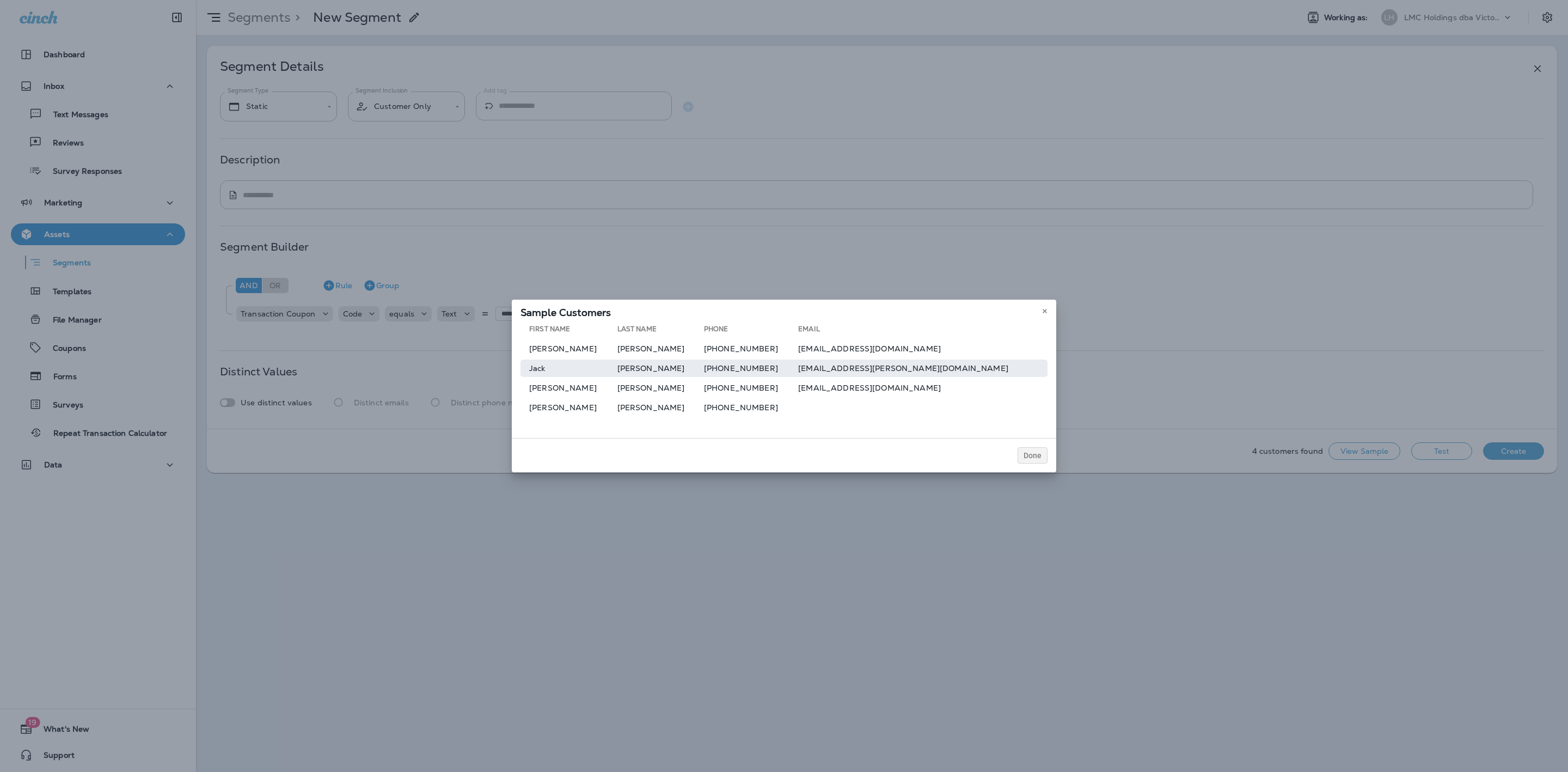
click at [745, 366] on td "[PHONE_NUMBER]" at bounding box center [751, 368] width 94 height 17
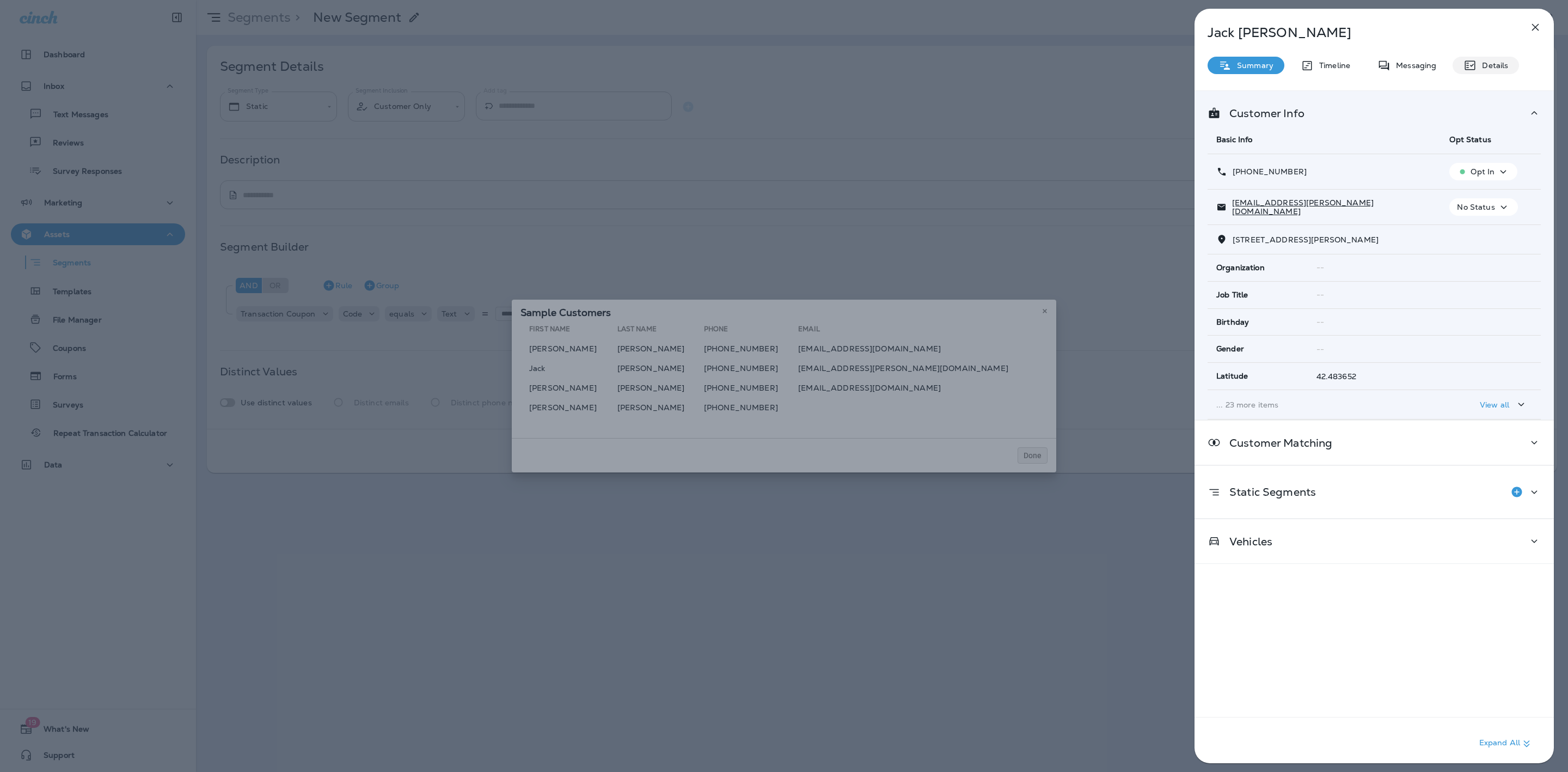
click at [1474, 70] on icon at bounding box center [1470, 66] width 13 height 13
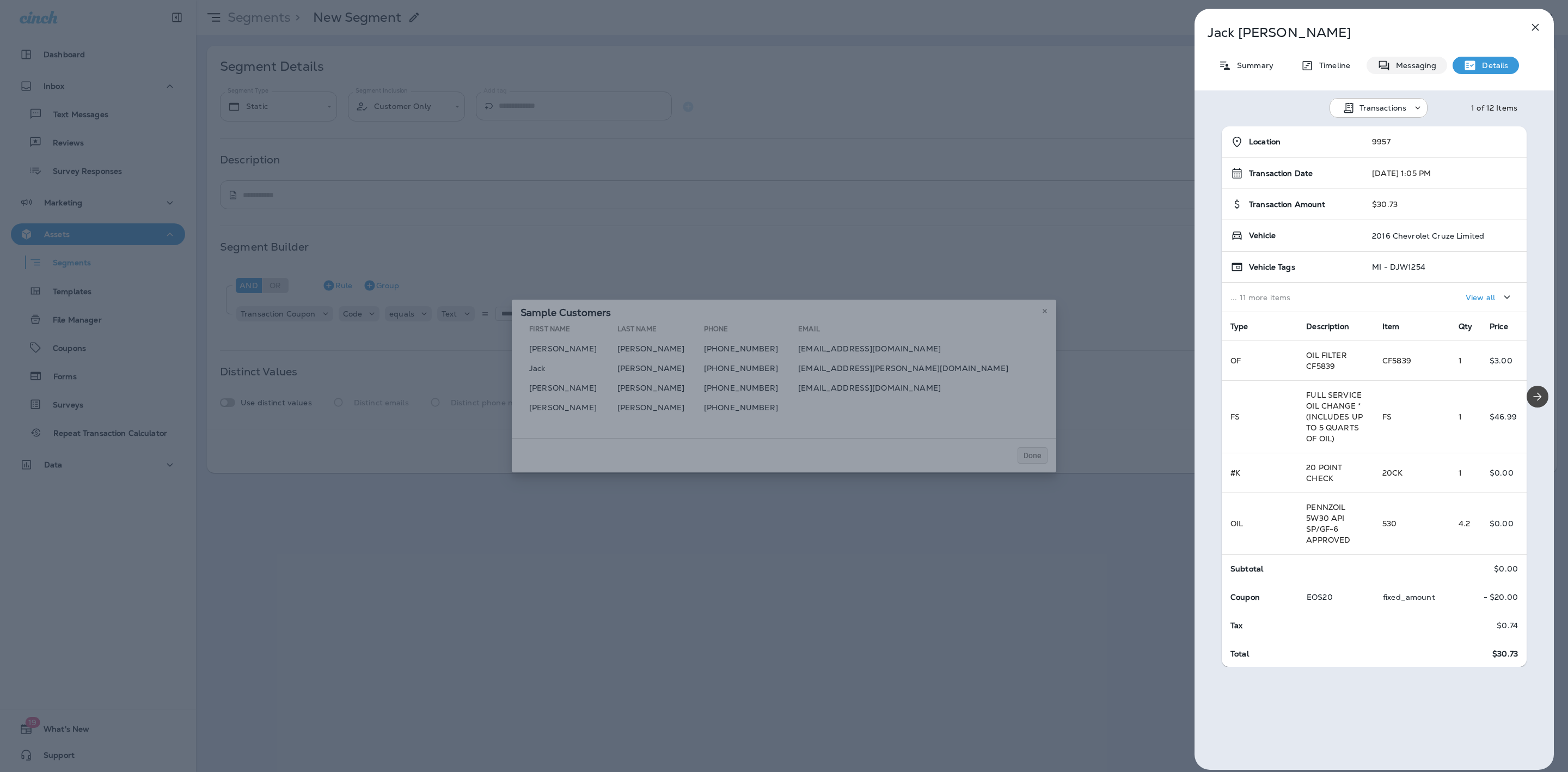
click at [1408, 67] on p "Messaging" at bounding box center [1413, 65] width 45 height 9
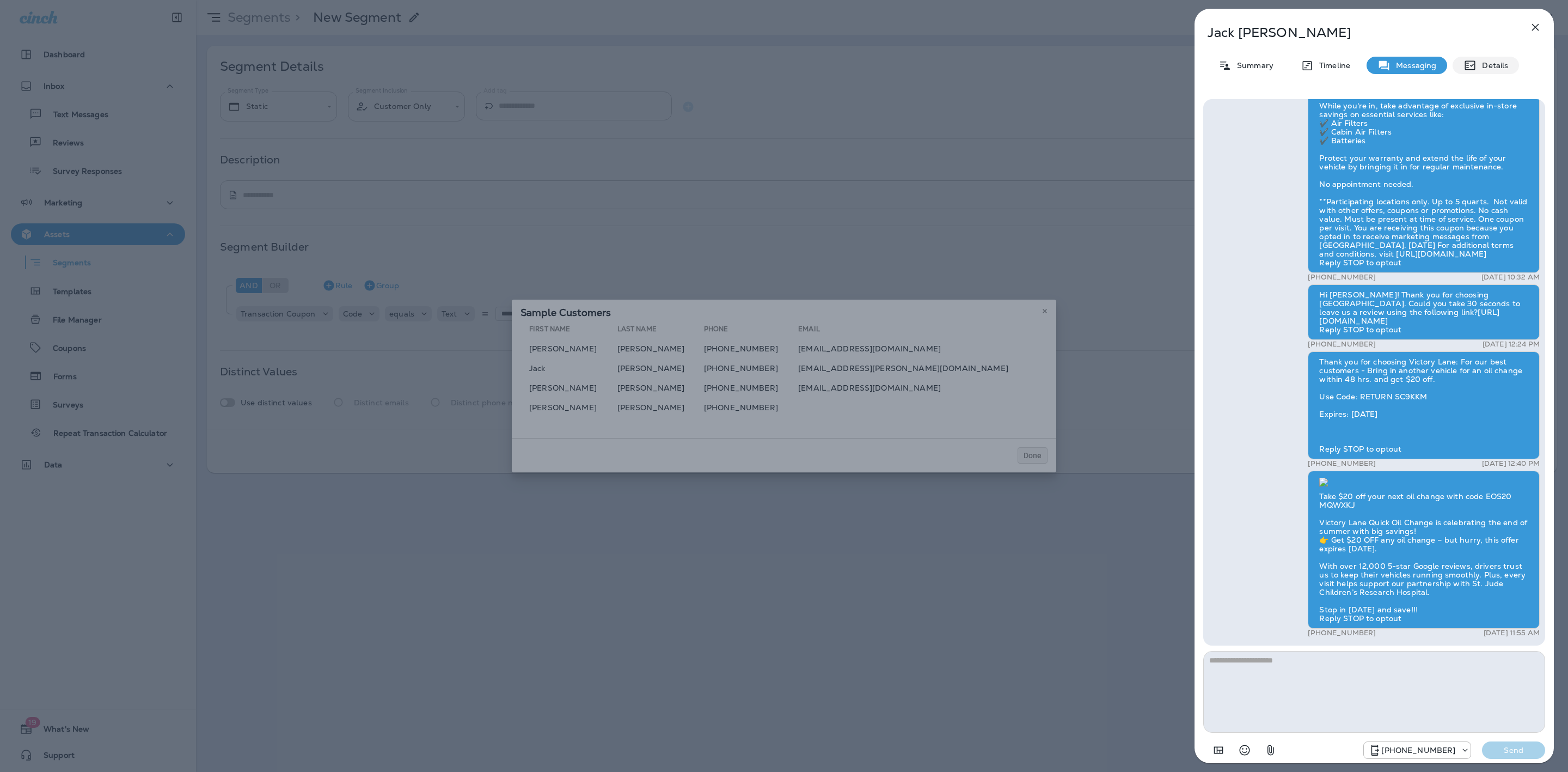
click at [1480, 66] on p "Details" at bounding box center [1492, 65] width 31 height 9
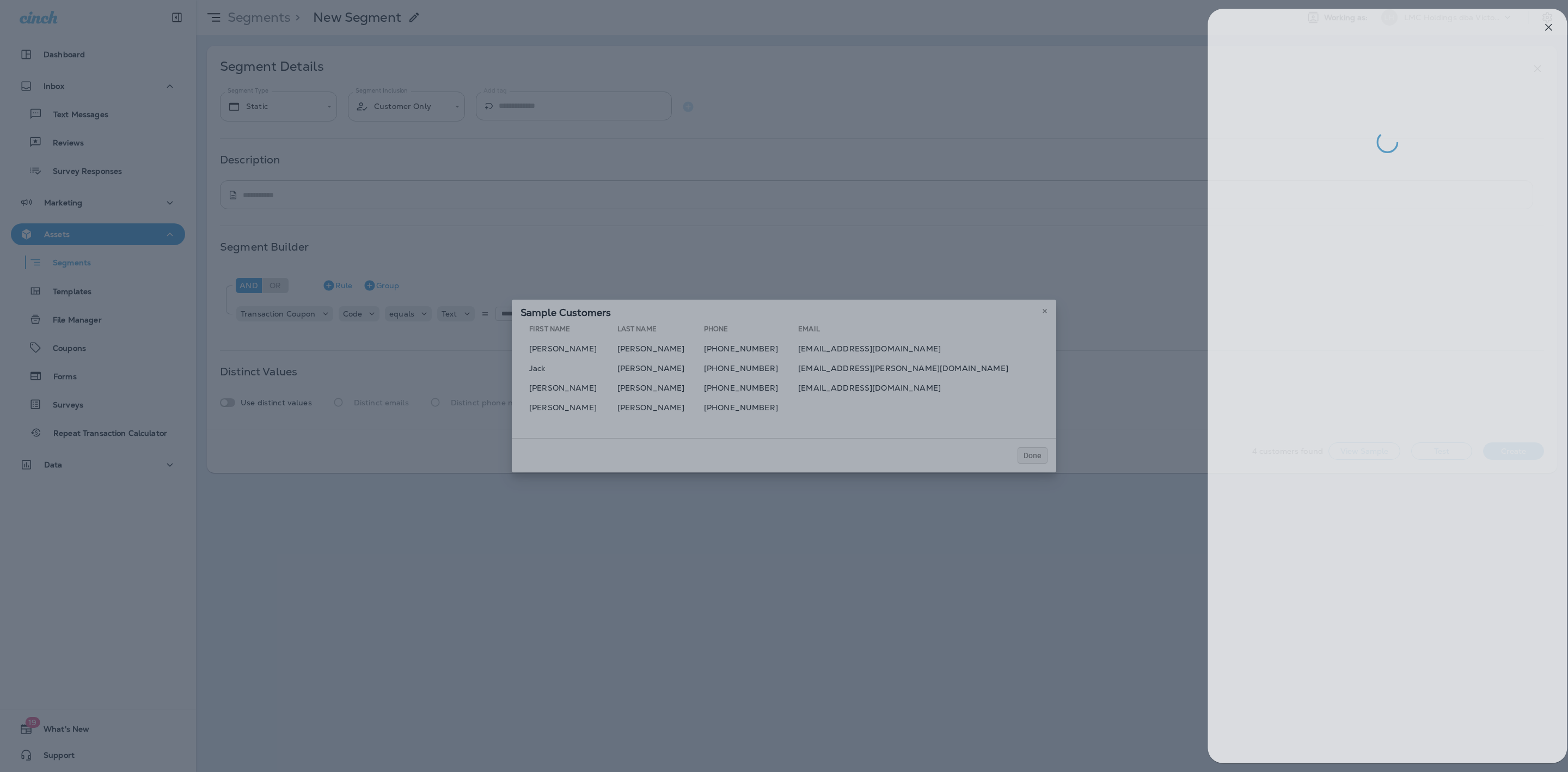
click at [873, 350] on div at bounding box center [797, 386] width 1568 height 772
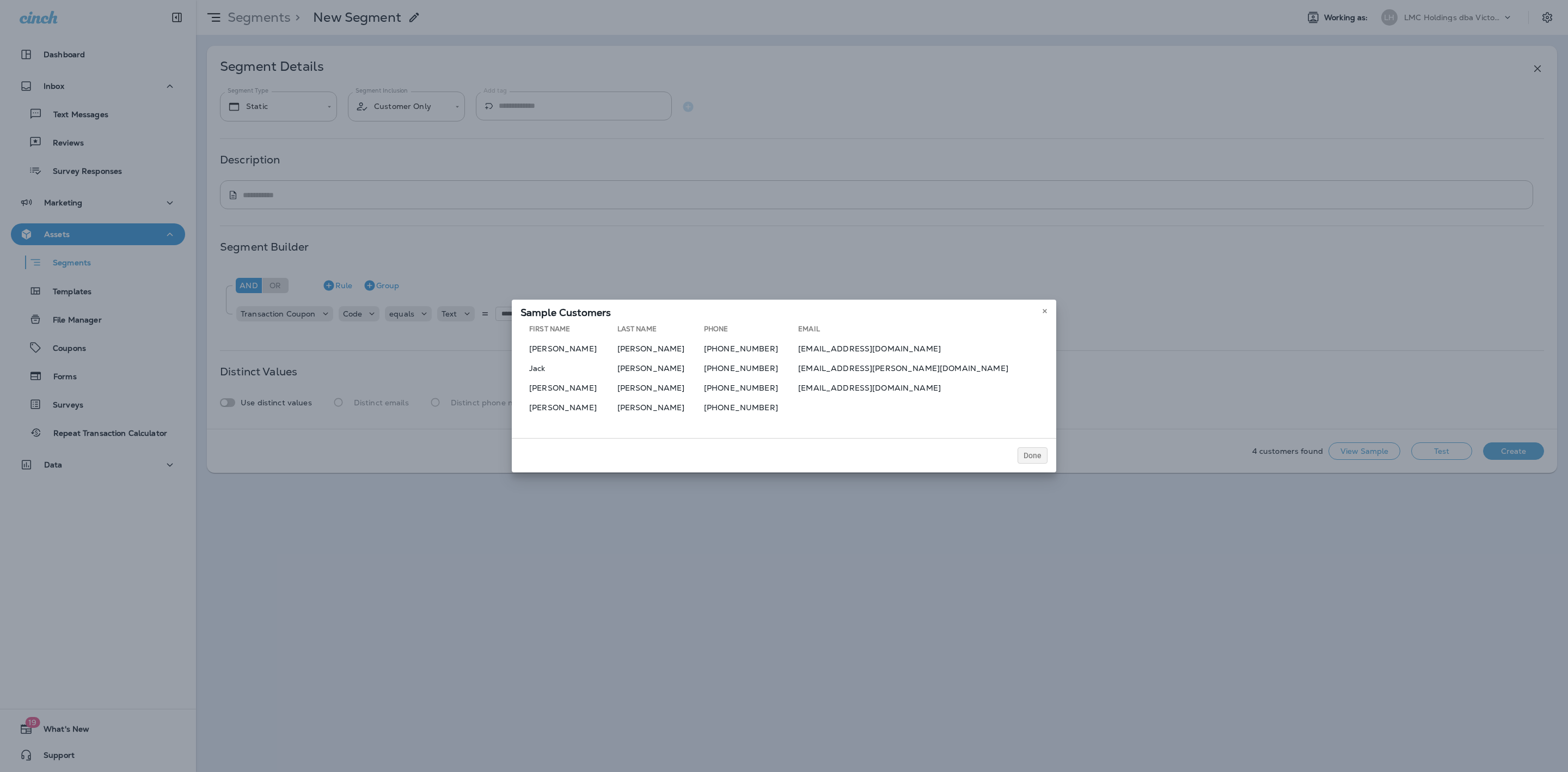
click at [892, 346] on td "[EMAIL_ADDRESS][DOMAIN_NAME]" at bounding box center [923, 348] width 249 height 17
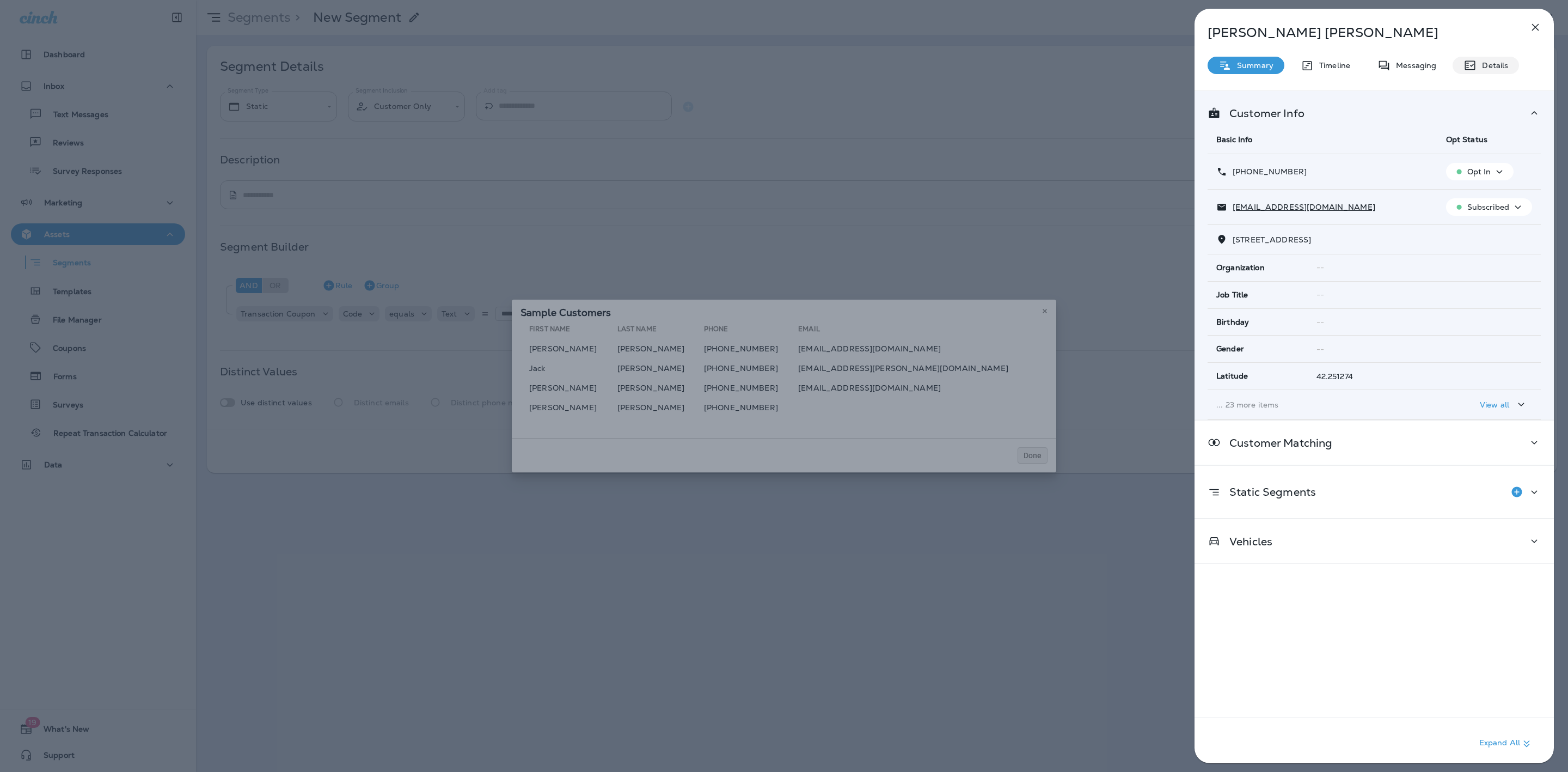
click at [1495, 59] on div "Details" at bounding box center [1485, 66] width 66 height 17
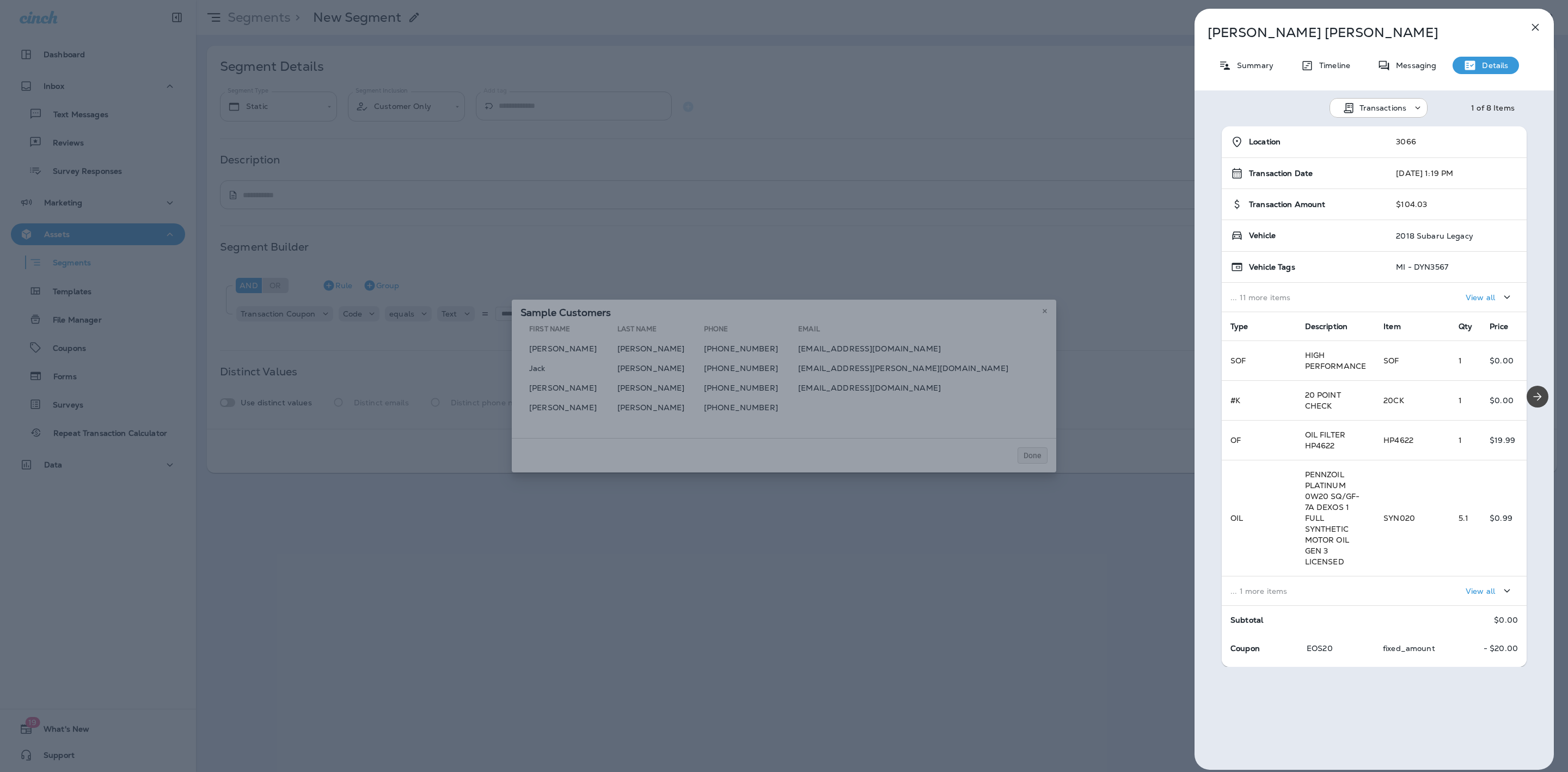
click at [1416, 70] on div "Messaging" at bounding box center [1406, 66] width 81 height 17
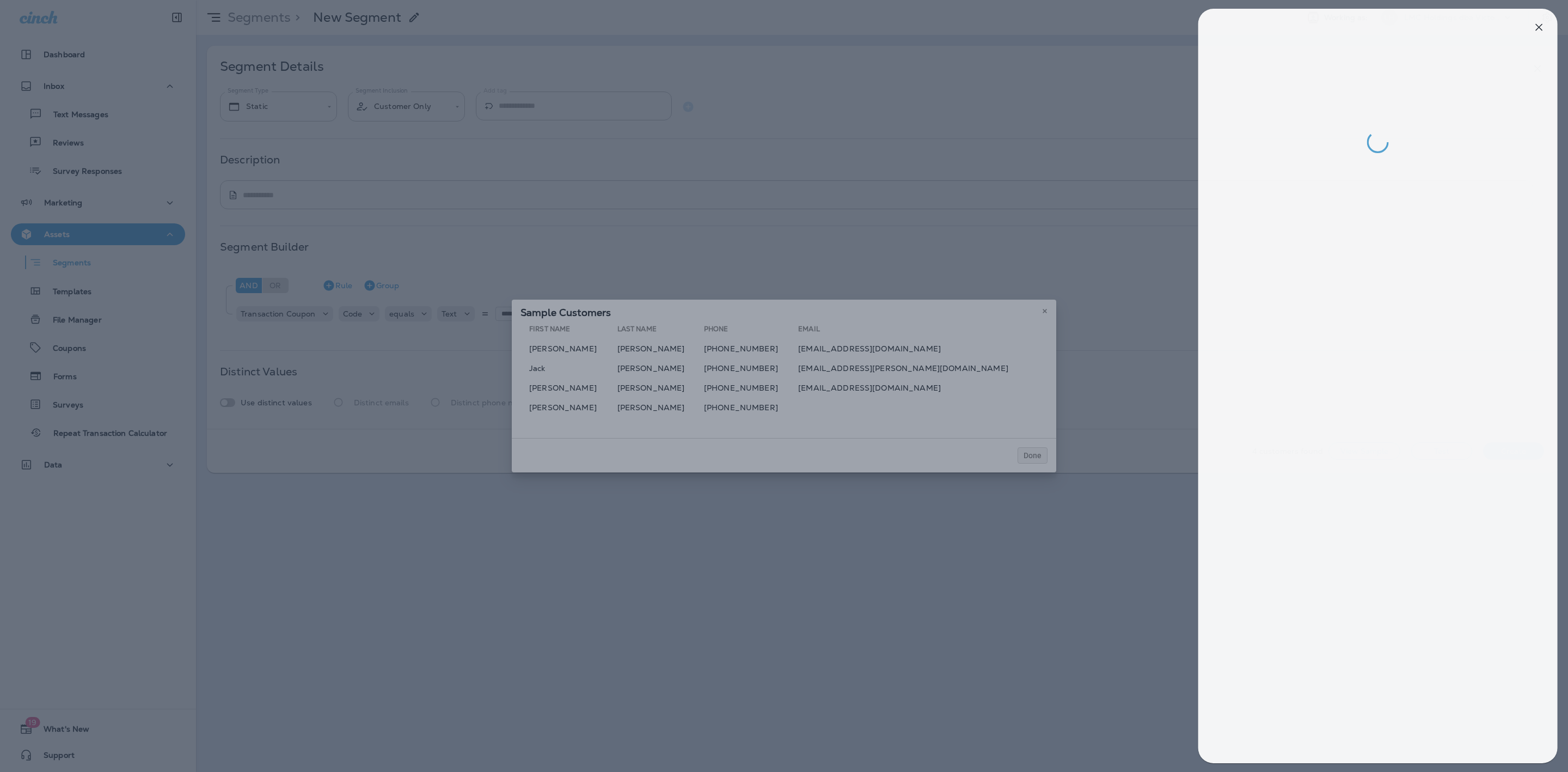
click at [978, 33] on div at bounding box center [788, 386] width 1568 height 772
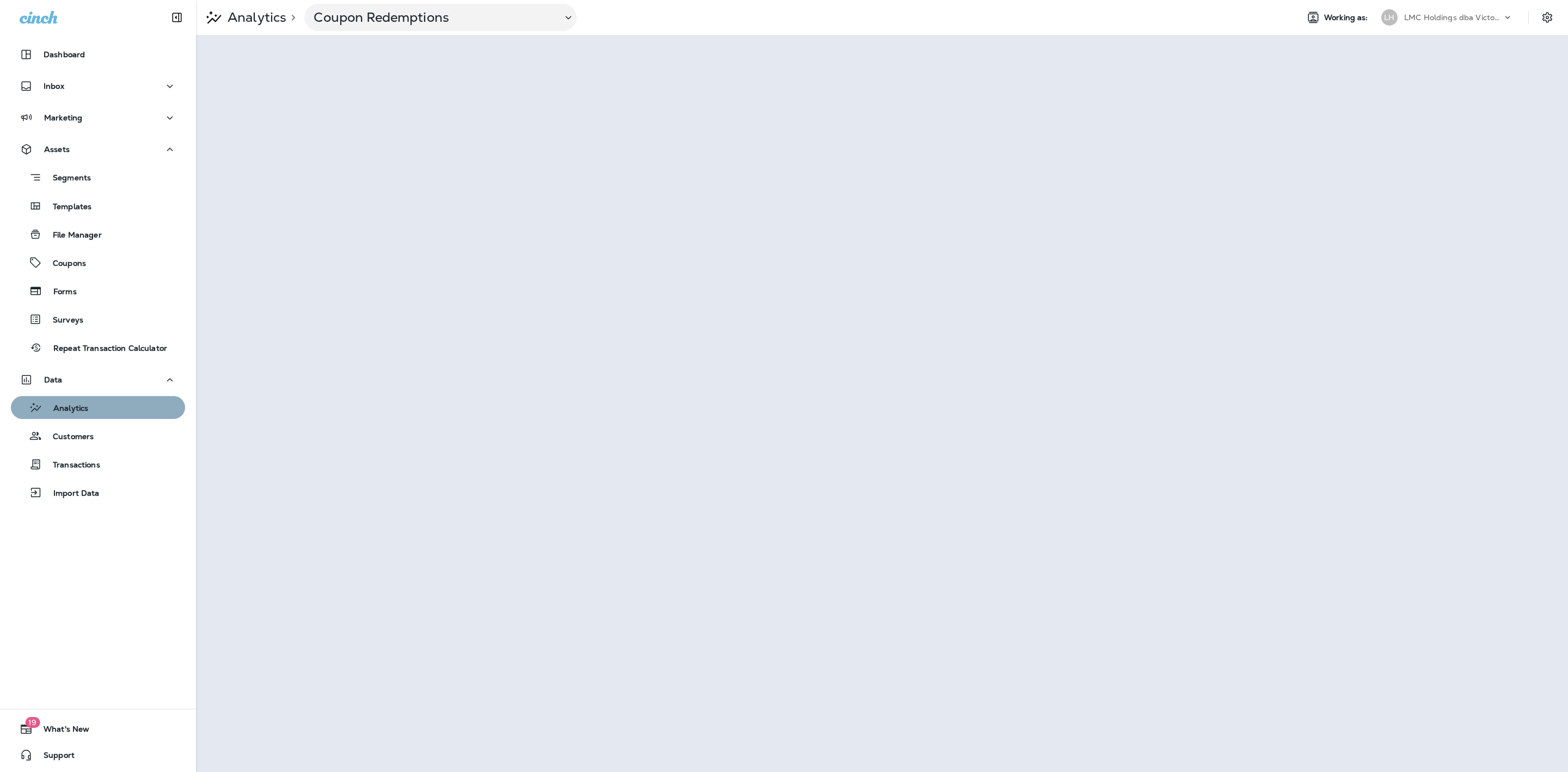
click at [114, 413] on div "Analytics" at bounding box center [98, 407] width 166 height 16
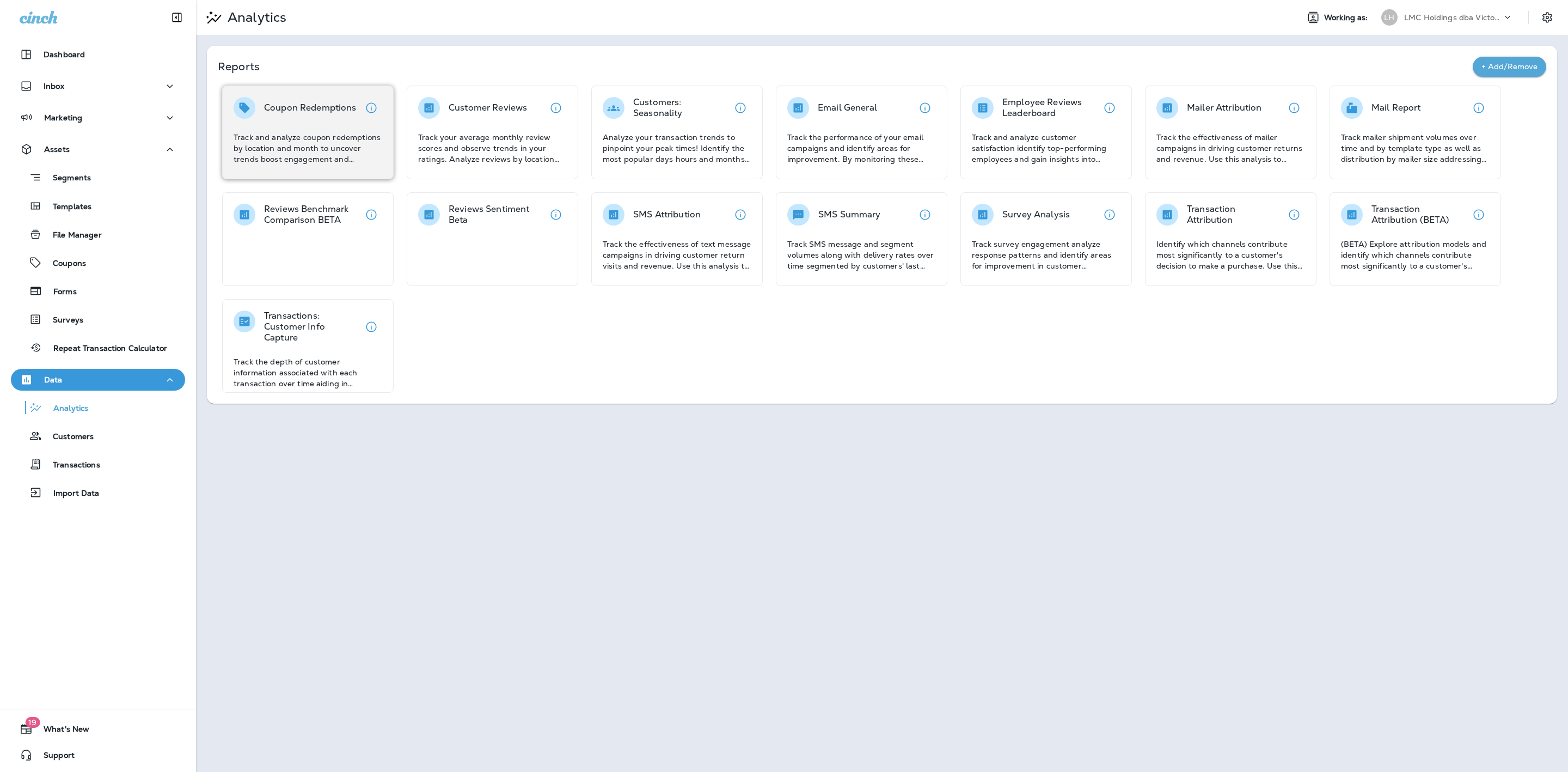
click at [281, 119] on div "Coupon Redemptions Track and analyze coupon redemptions by location and month t…" at bounding box center [308, 130] width 148 height 68
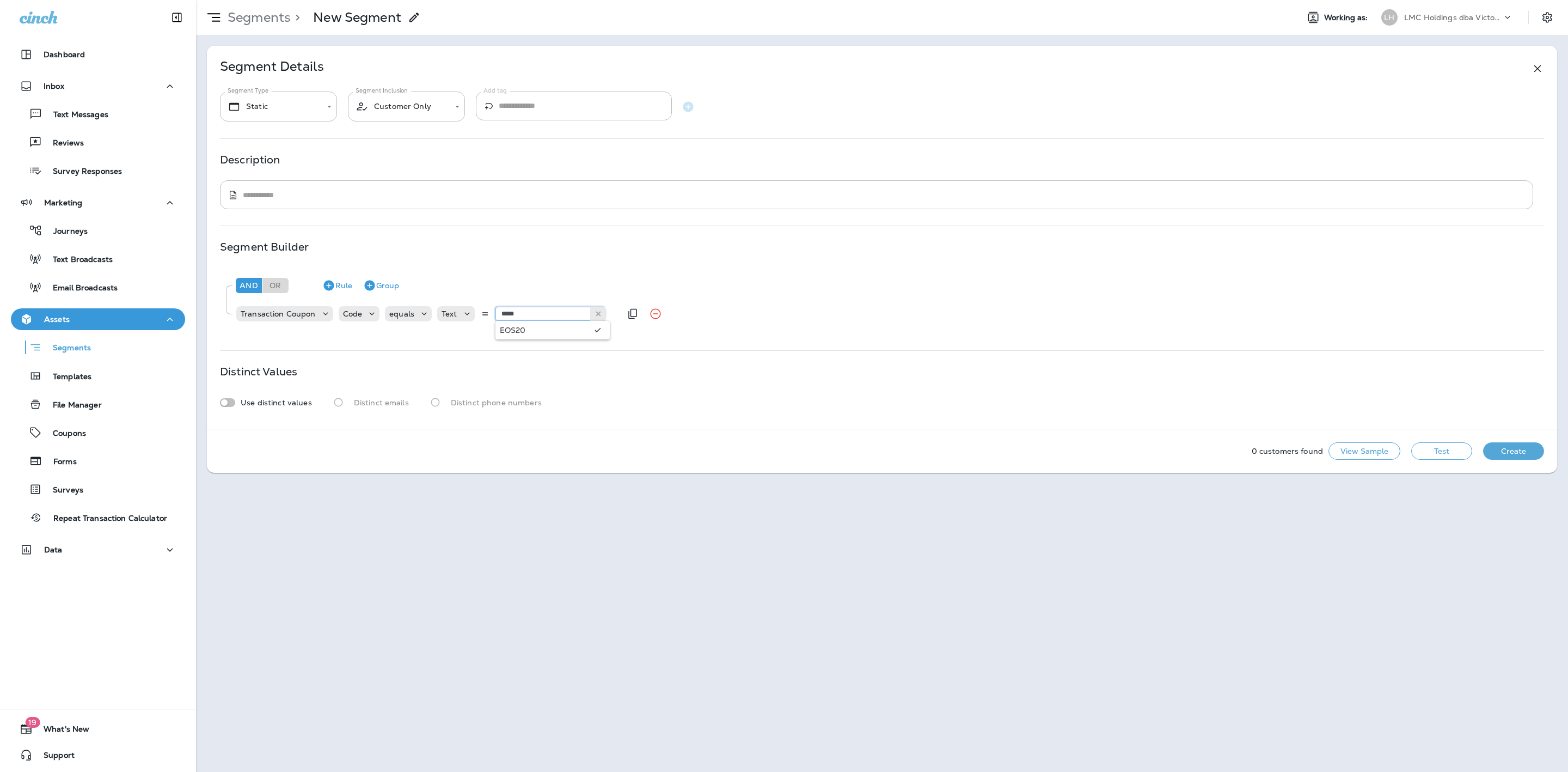
click at [528, 317] on input "*****" at bounding box center [549, 313] width 109 height 14
click at [1459, 455] on button "Test" at bounding box center [1441, 451] width 61 height 17
click at [1366, 453] on button "View Sample" at bounding box center [1364, 451] width 72 height 17
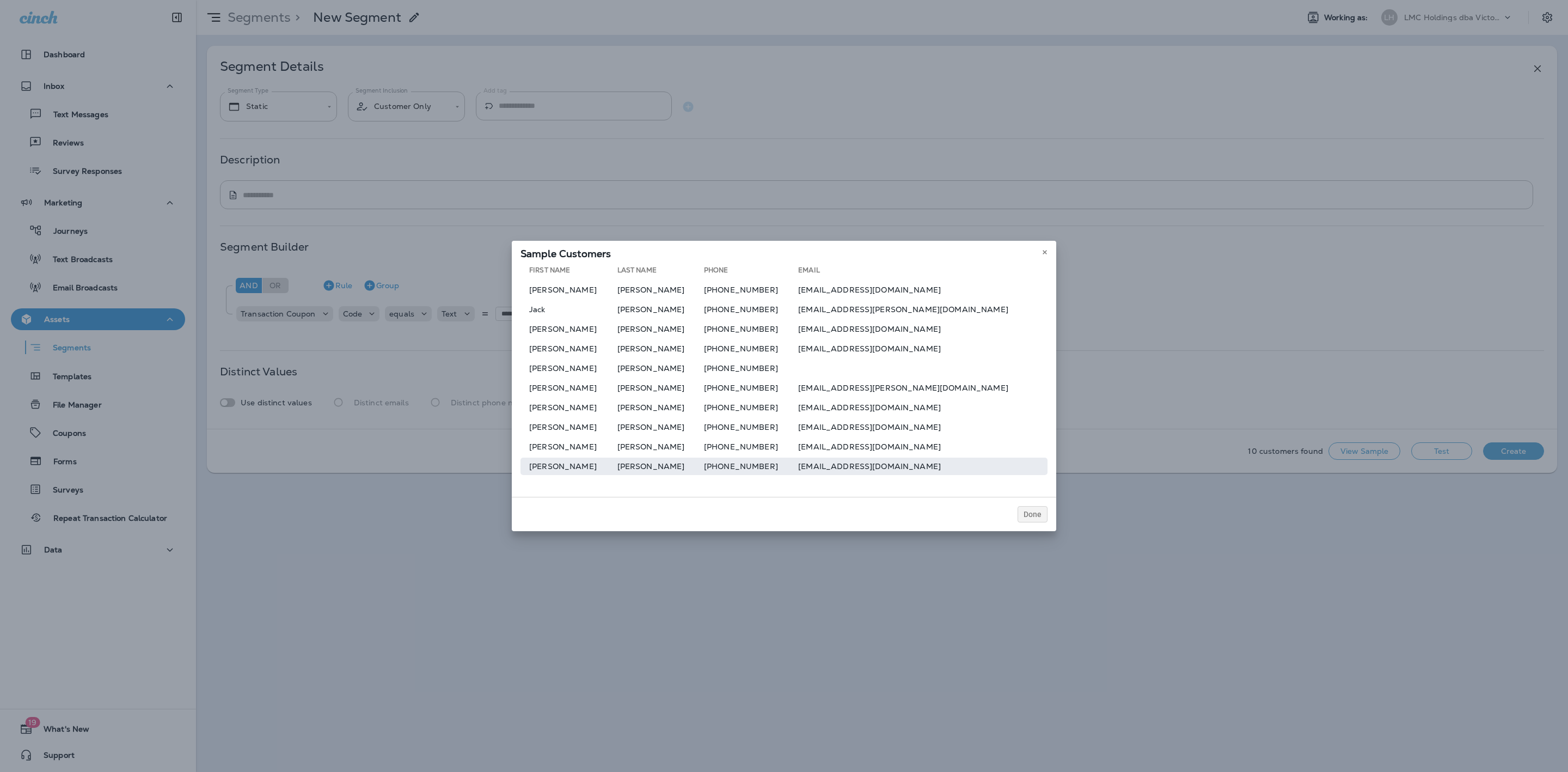
click at [887, 464] on td "irelandbellsdairy@yahoo.com" at bounding box center [923, 466] width 249 height 17
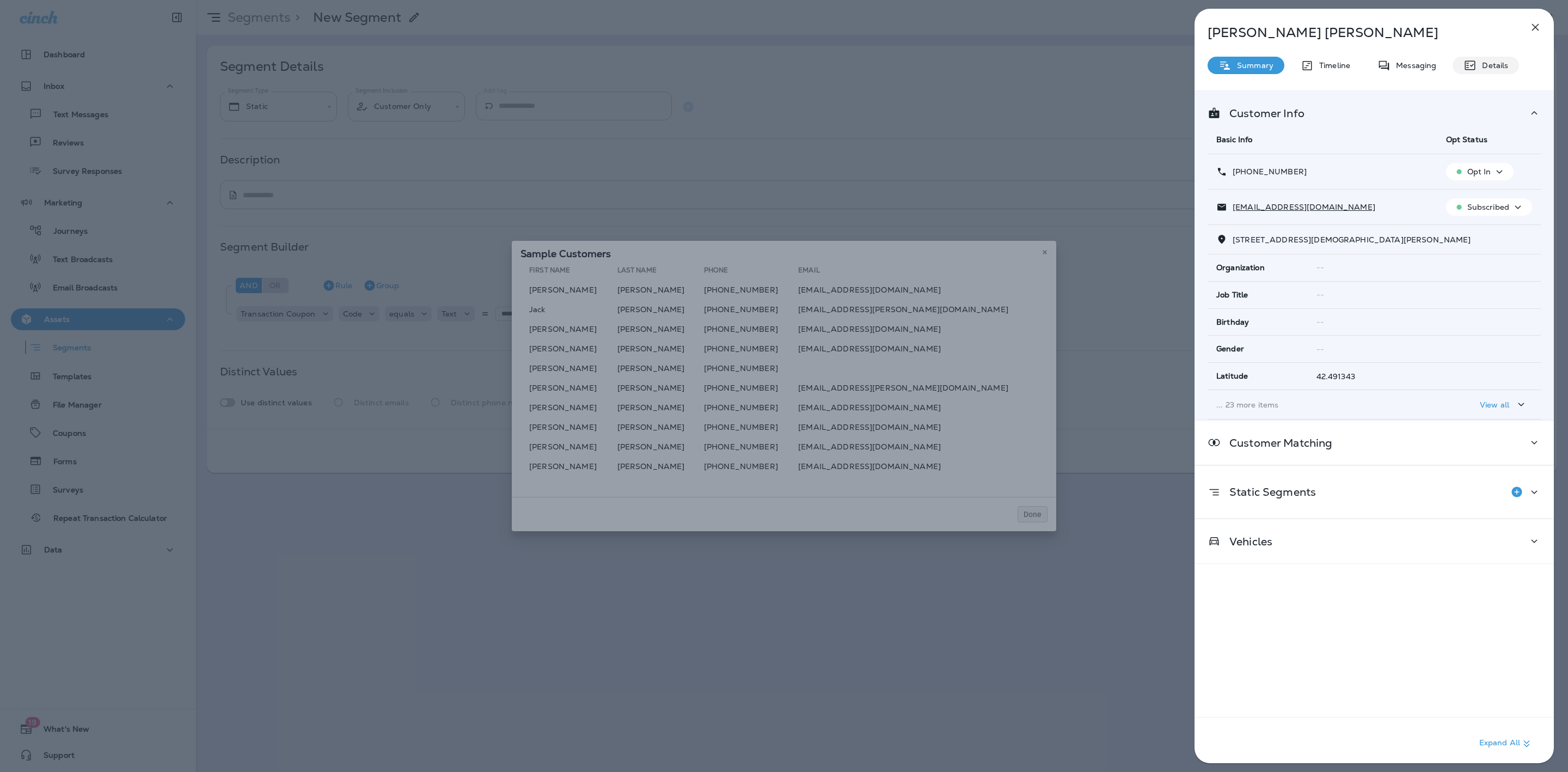
click at [1499, 57] on div "Details" at bounding box center [1485, 66] width 66 height 17
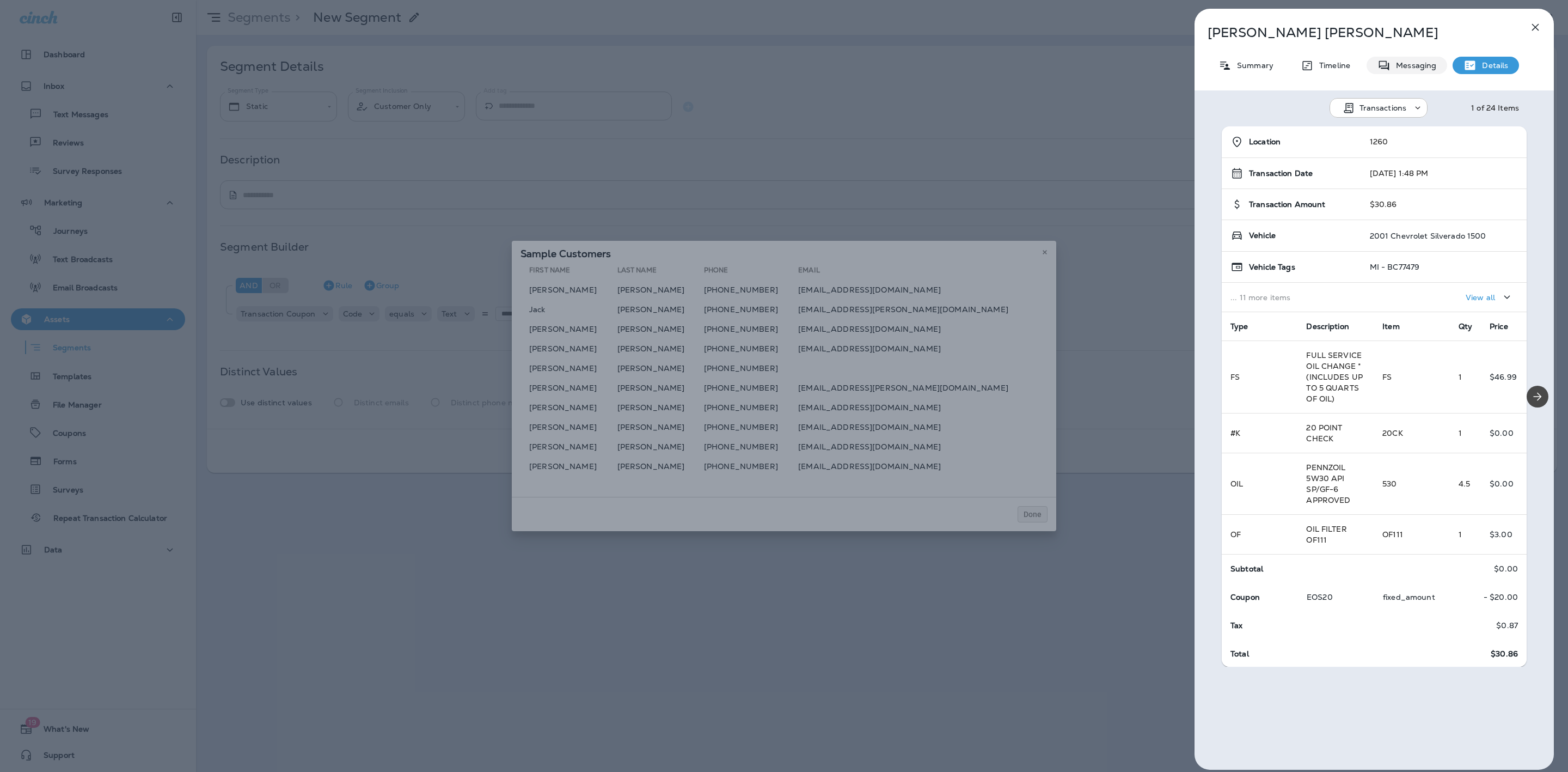
click at [1414, 66] on p "Messaging" at bounding box center [1413, 65] width 45 height 9
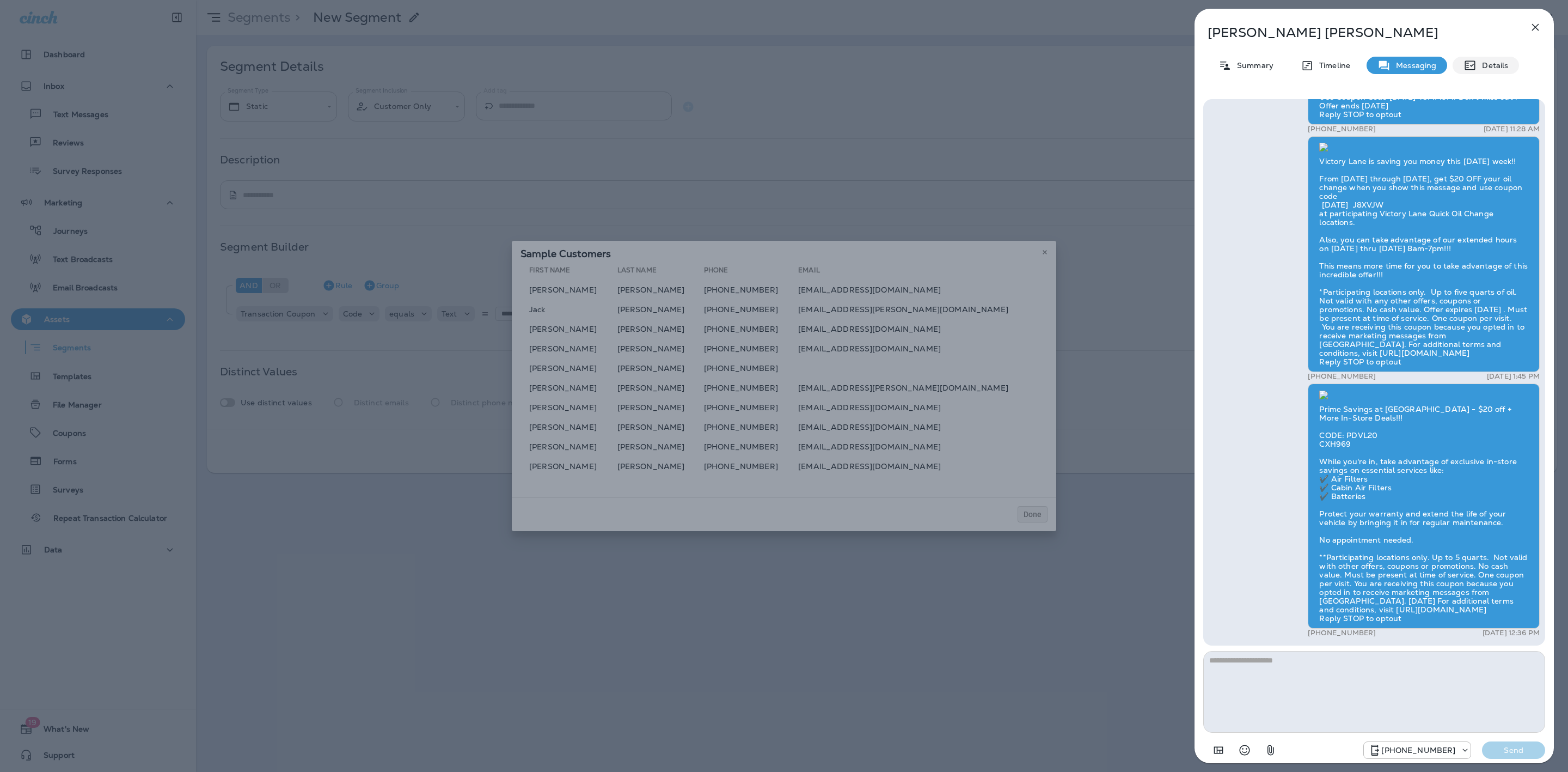
click at [1465, 68] on icon at bounding box center [1470, 66] width 10 height 9
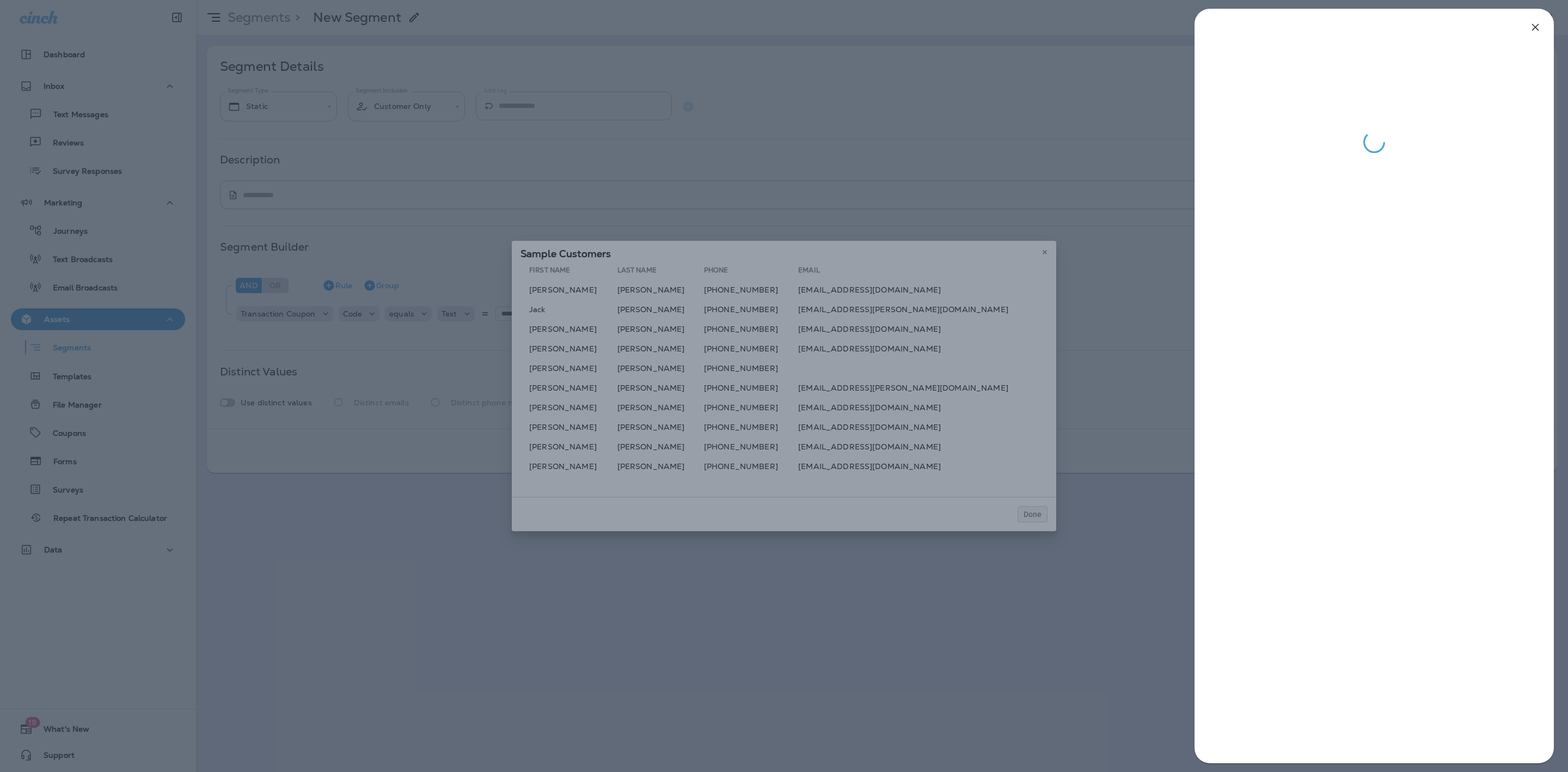
click at [758, 446] on div at bounding box center [784, 386] width 1568 height 772
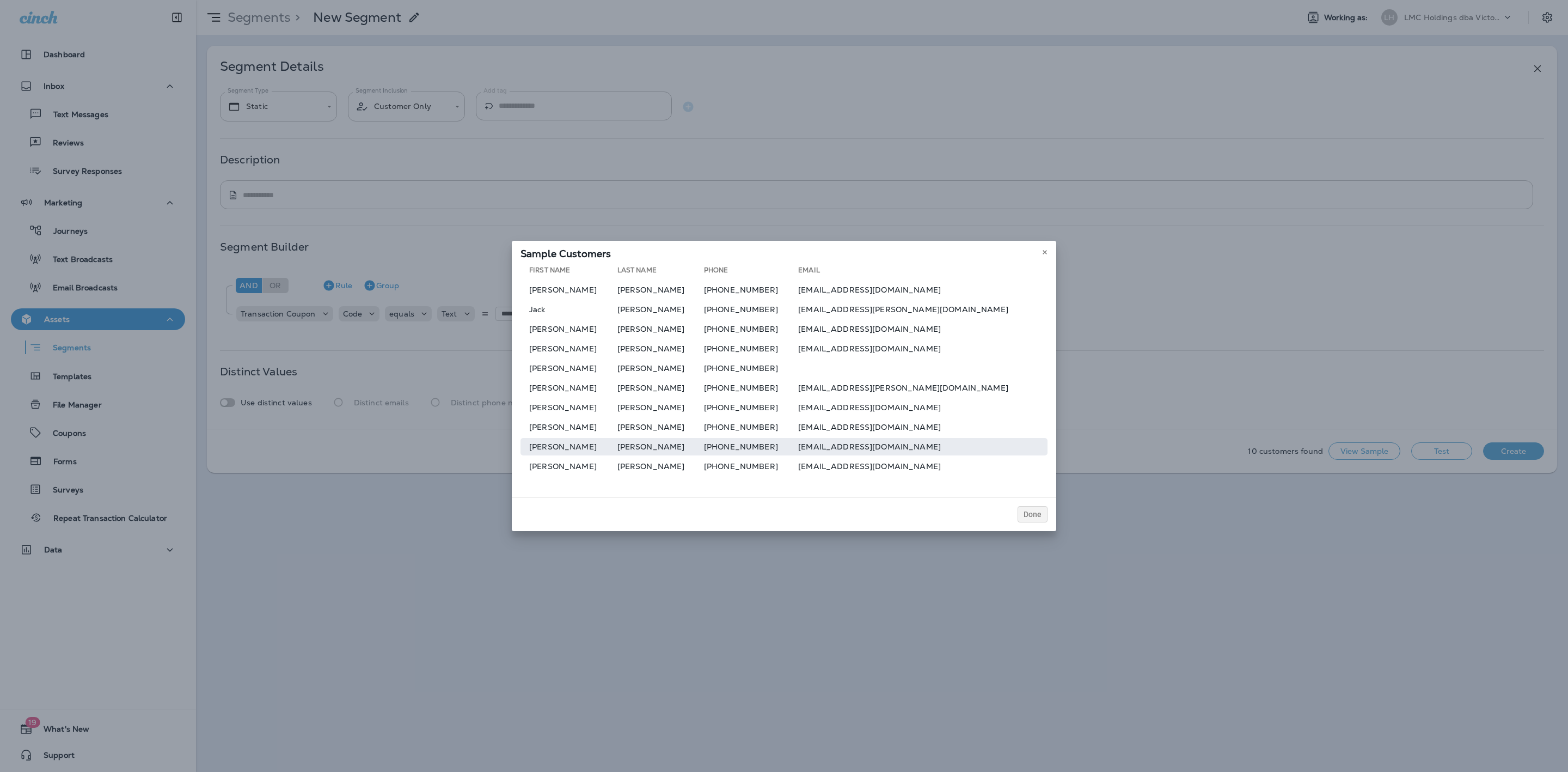
click at [865, 440] on td "luzvimindaevon@yahoo.com" at bounding box center [923, 446] width 249 height 17
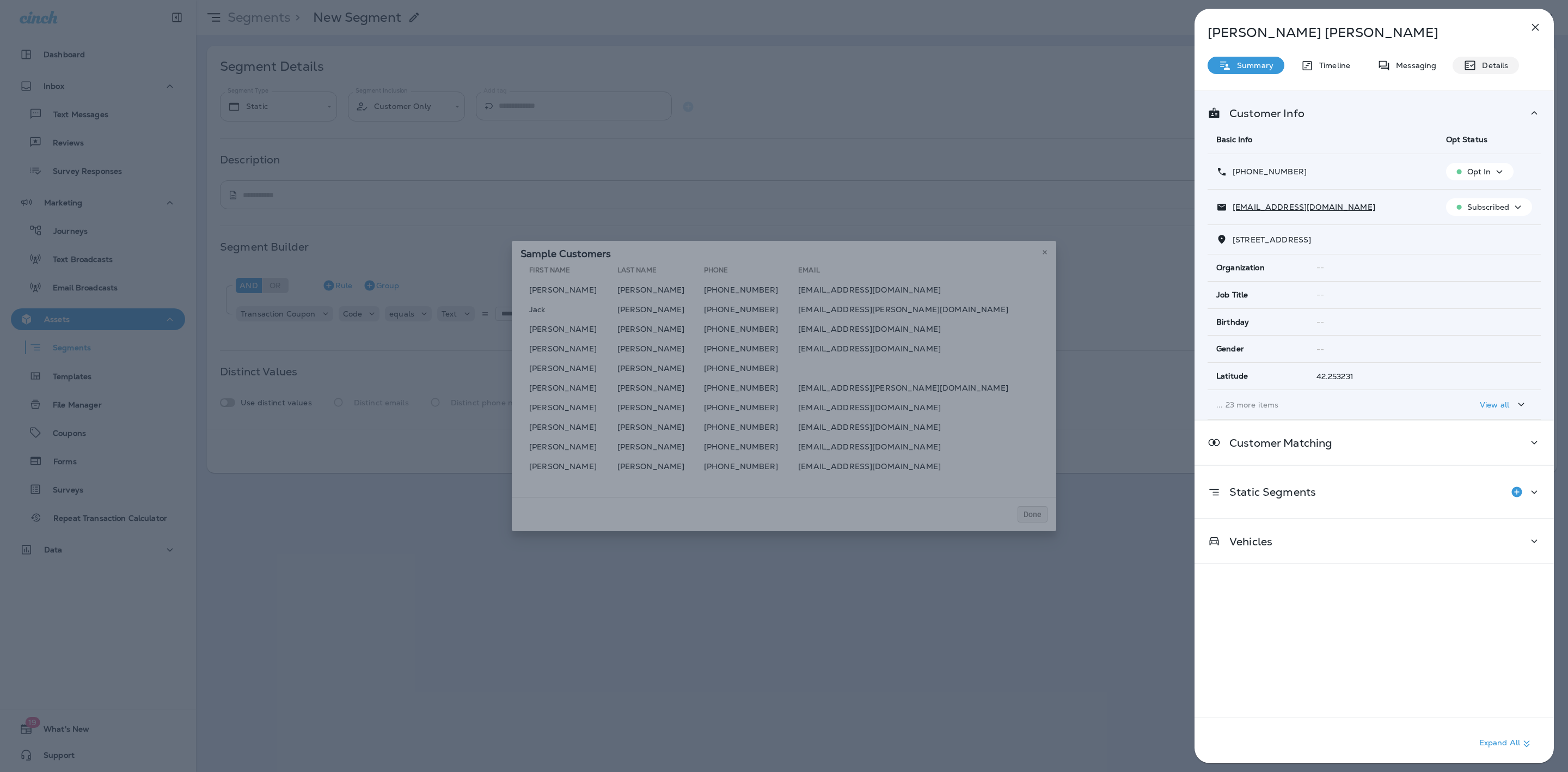
click at [1478, 63] on p "Details" at bounding box center [1492, 65] width 31 height 9
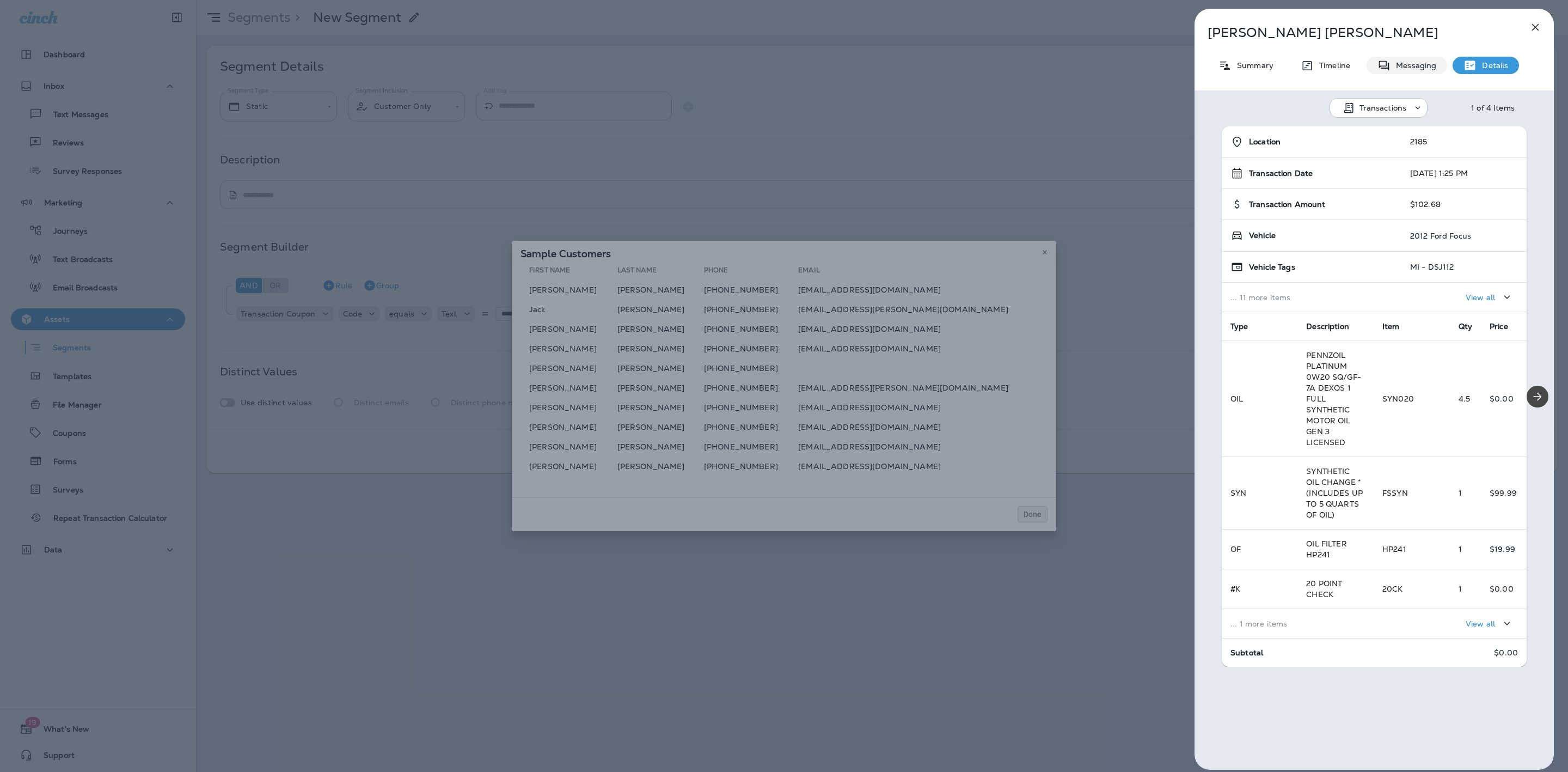
click at [1418, 67] on p "Messaging" at bounding box center [1413, 65] width 45 height 9
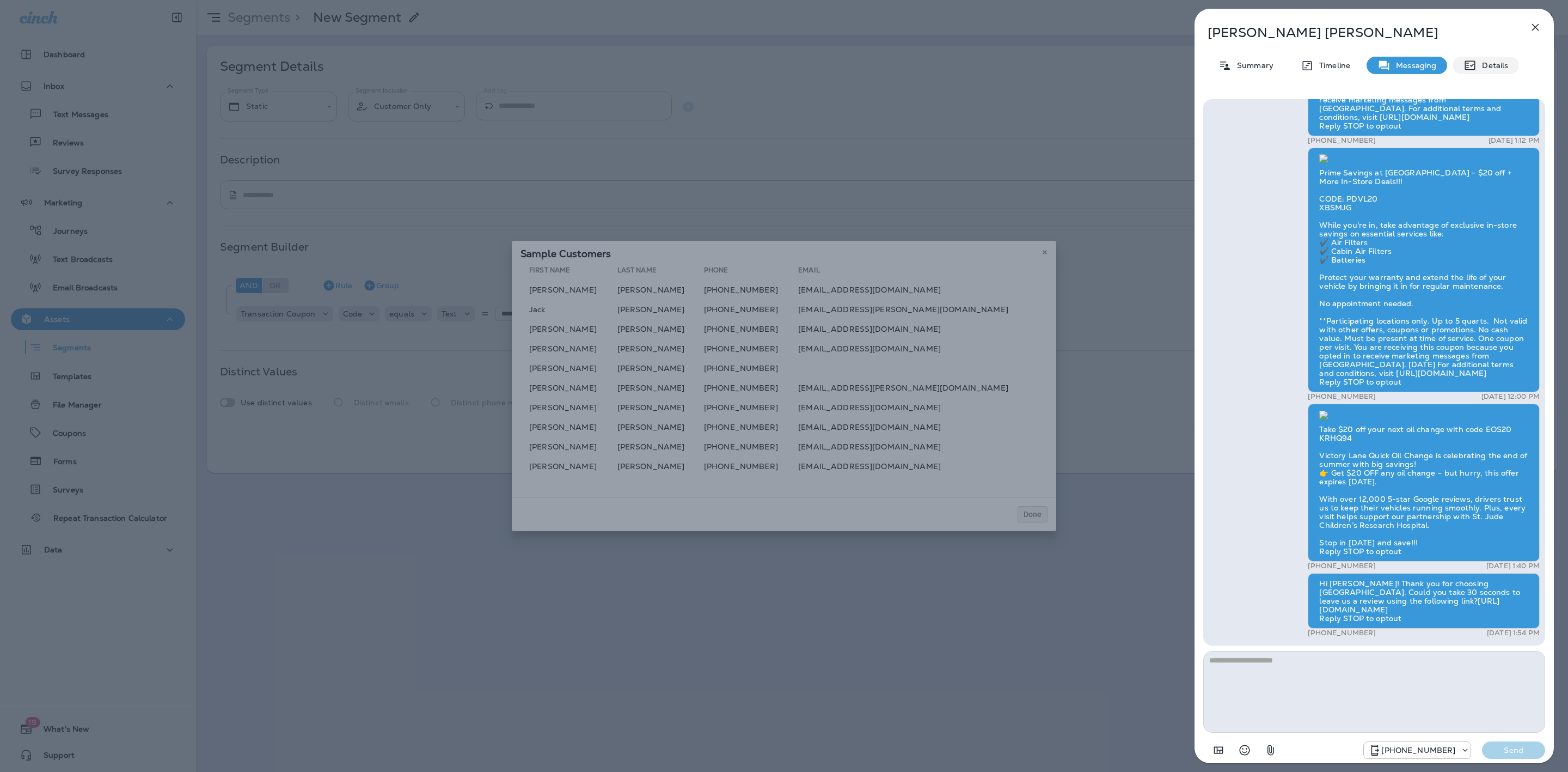
click at [1477, 61] on p "Details" at bounding box center [1492, 65] width 31 height 9
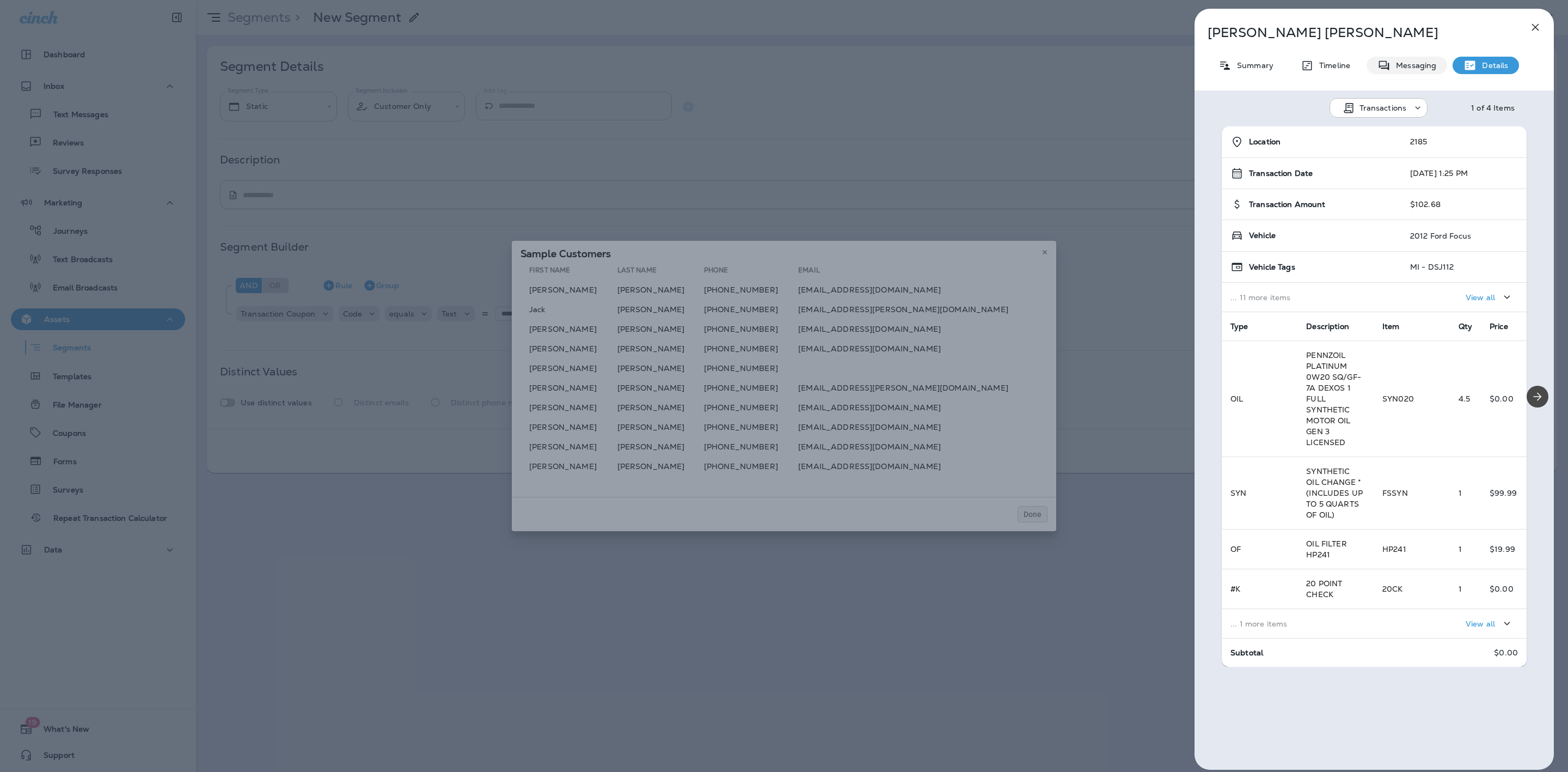
click at [1408, 57] on div "Messaging" at bounding box center [1406, 66] width 81 height 17
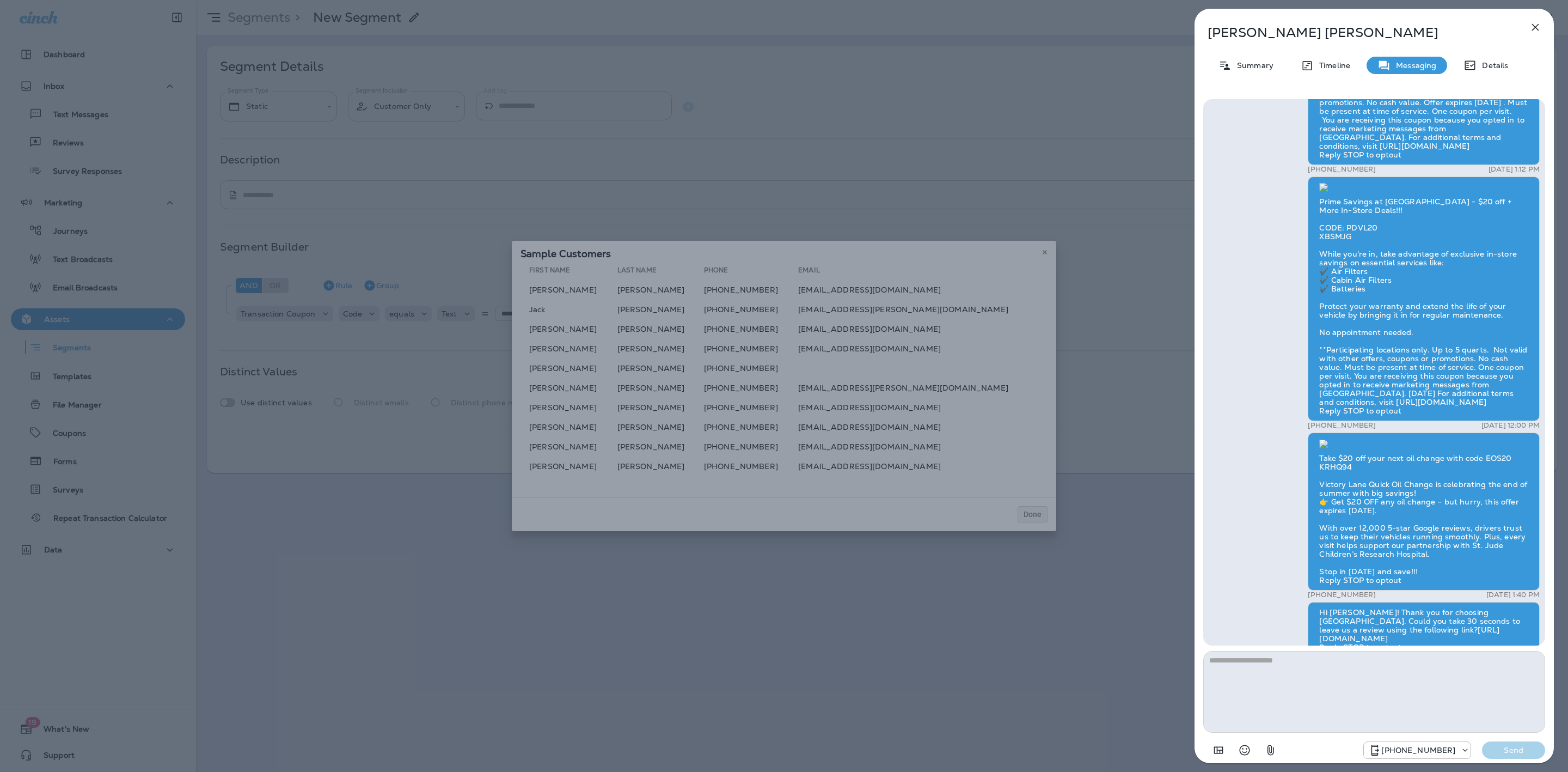
scroll to position [1, 0]
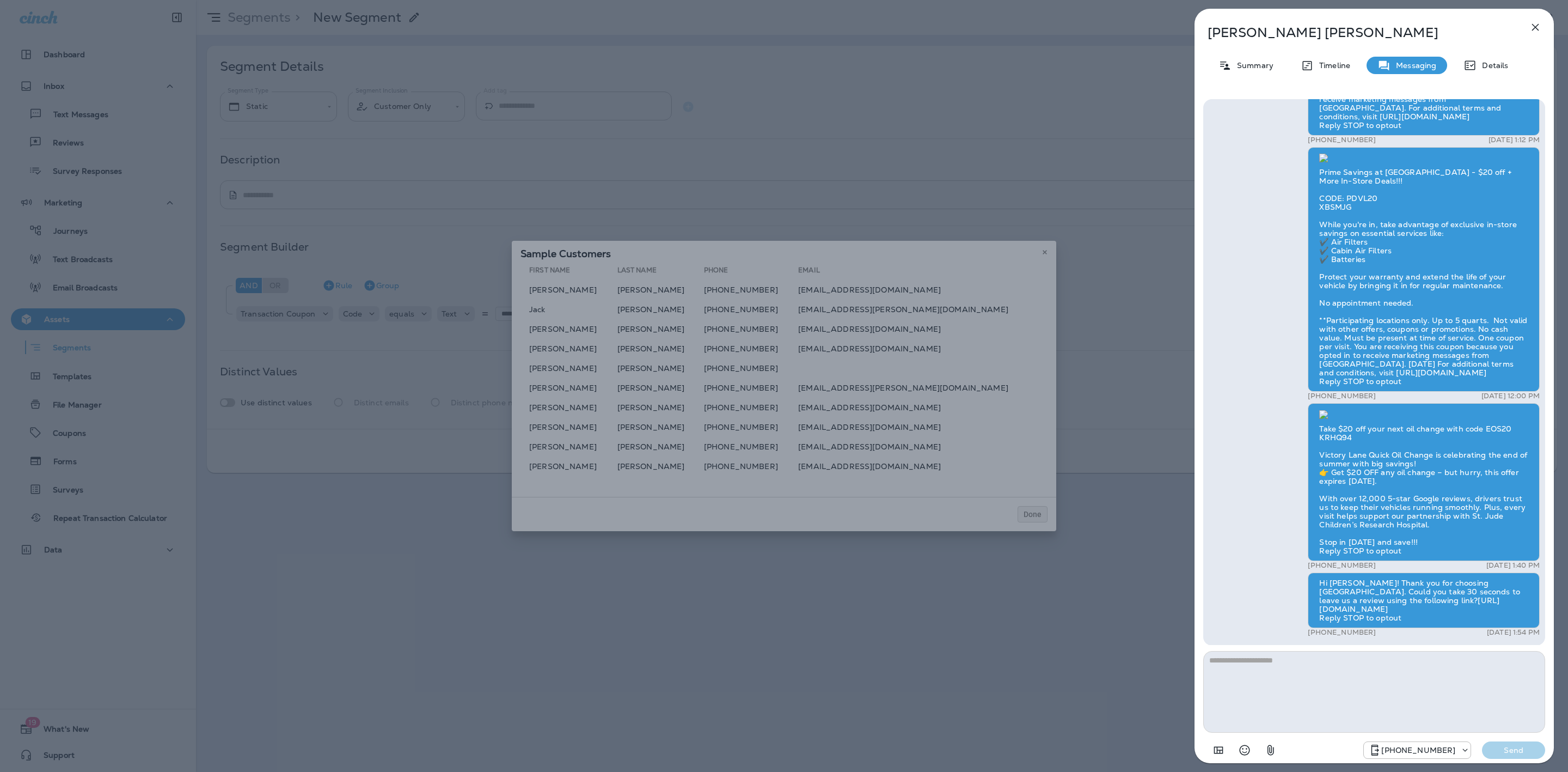
click at [791, 417] on div "Luzviminda Evon Summary Timeline Messaging Details Thank you for choosing Victo…" at bounding box center [784, 386] width 1568 height 772
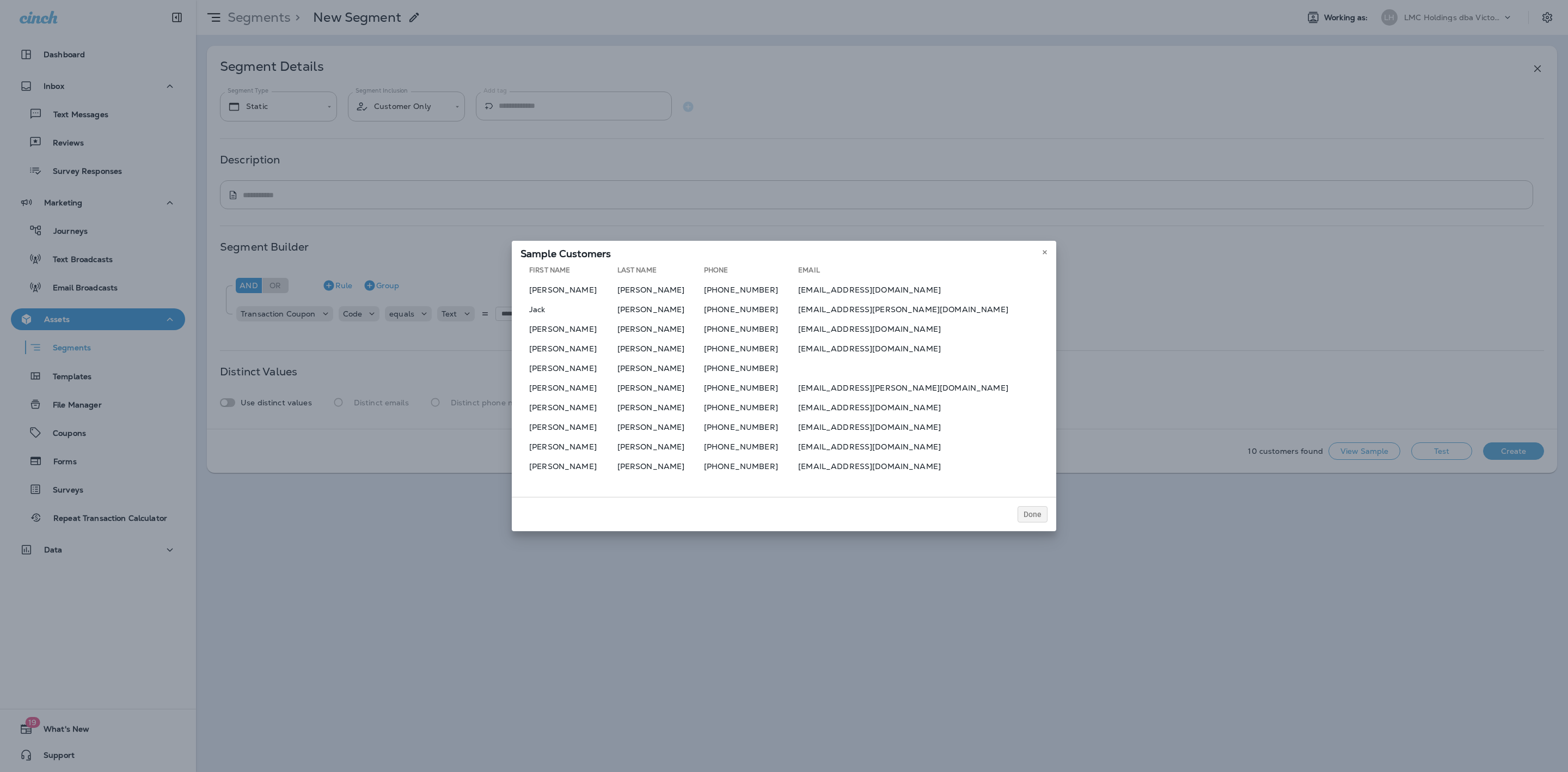
click at [881, 427] on td "brendabratt1124@gmail.com" at bounding box center [923, 427] width 249 height 17
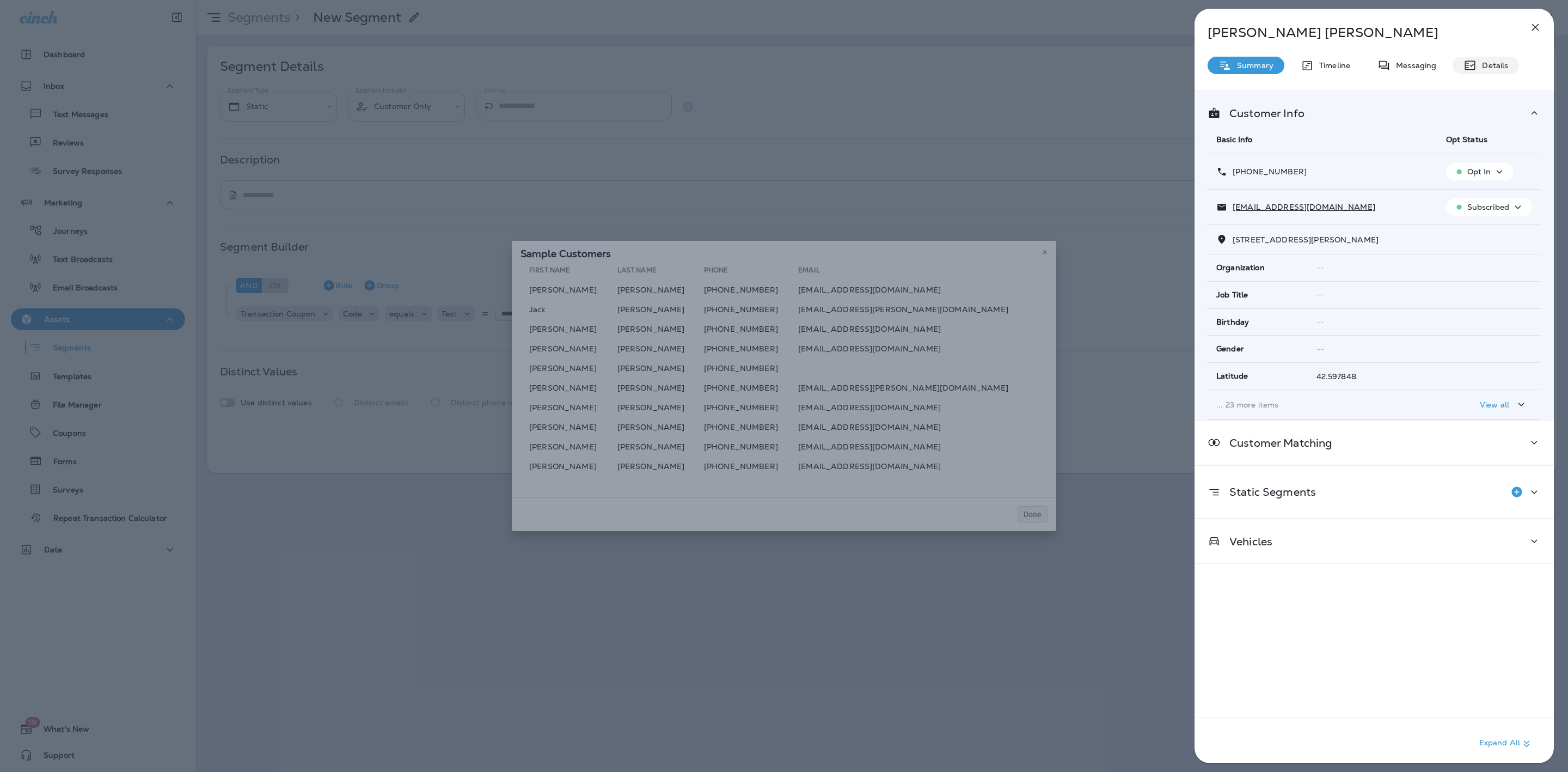
click at [1486, 61] on p "Details" at bounding box center [1492, 65] width 31 height 9
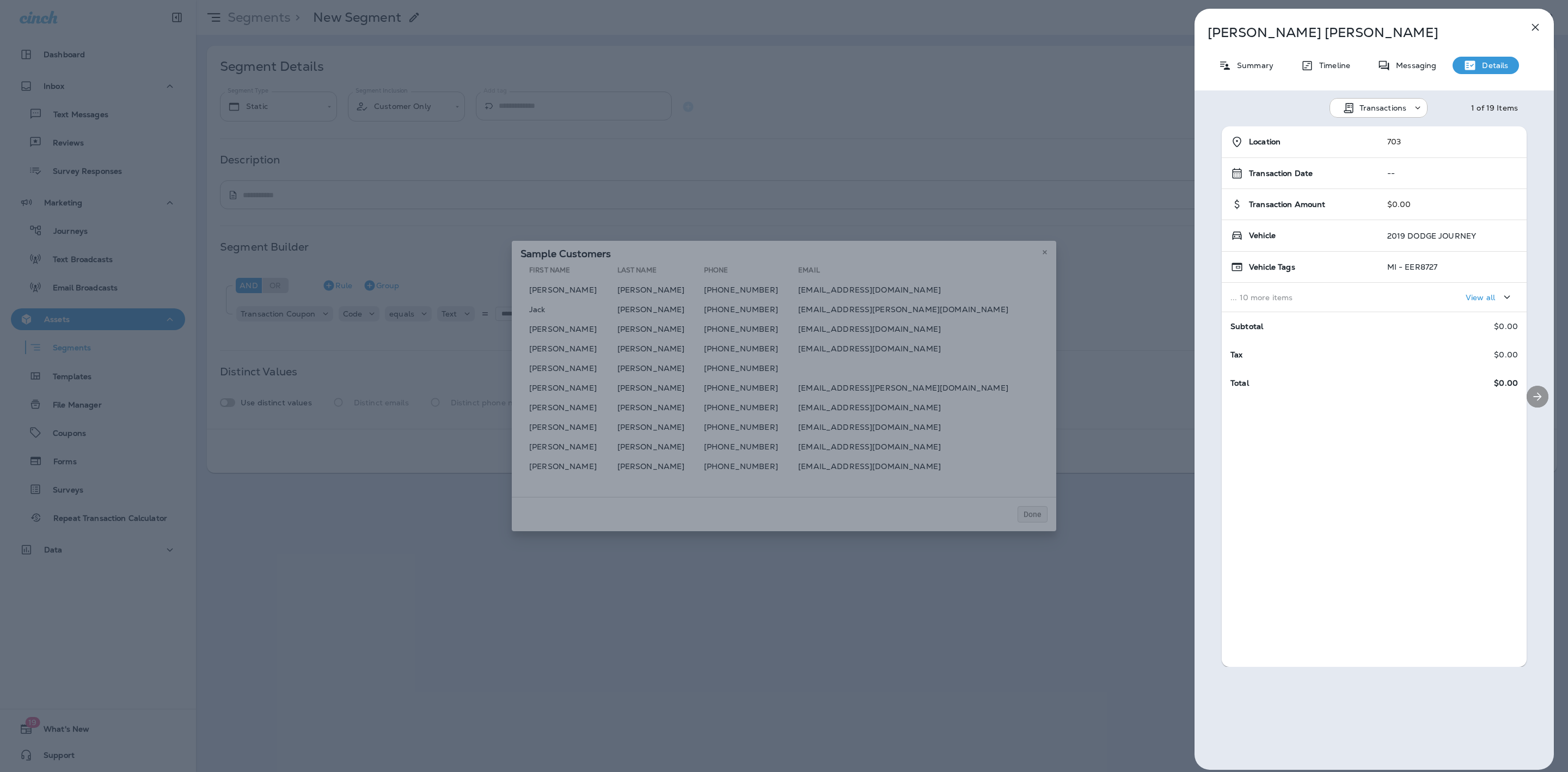
click at [1531, 390] on icon "Next" at bounding box center [1537, 396] width 13 height 13
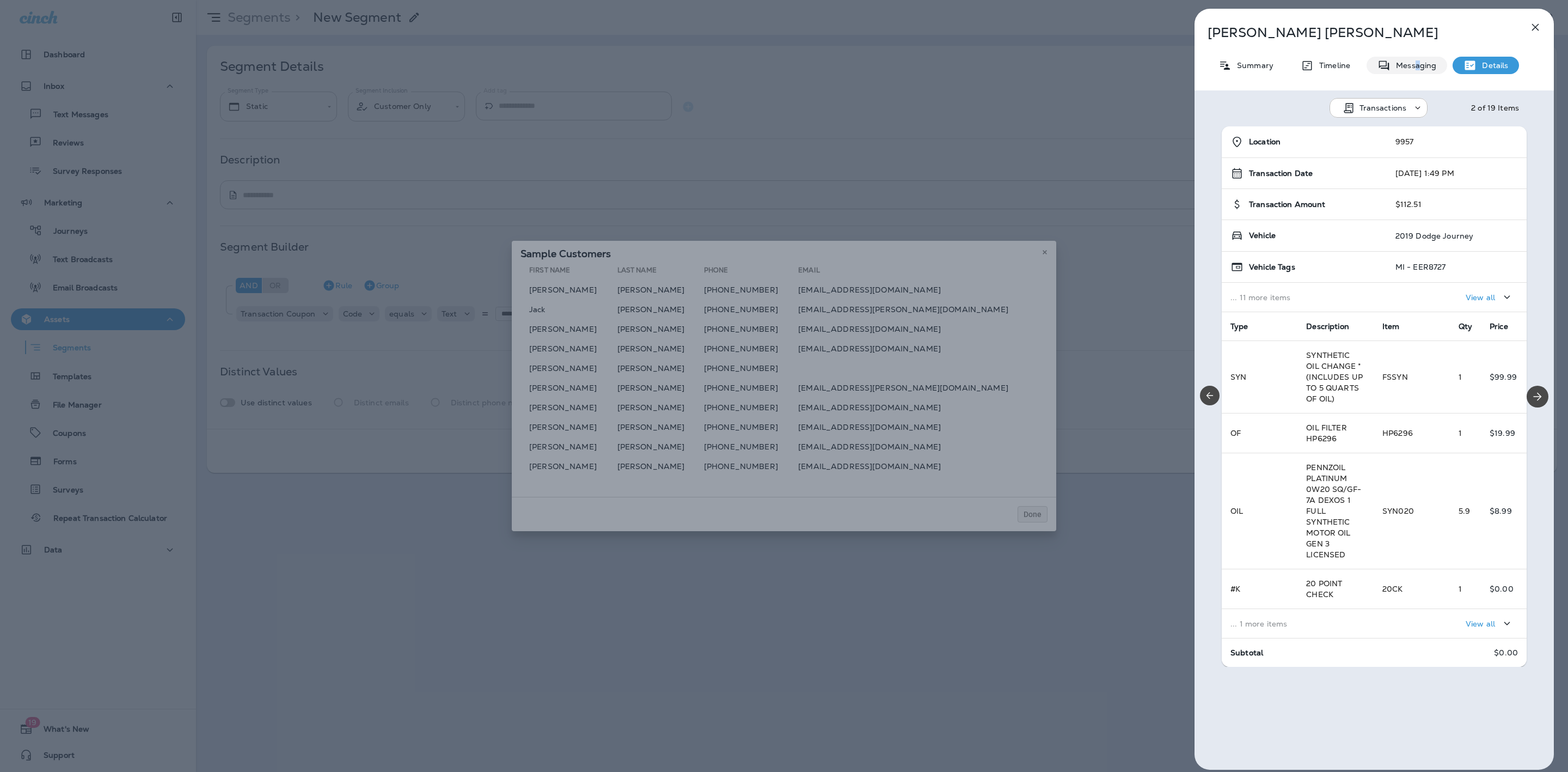
click at [1415, 62] on p "Messaging" at bounding box center [1413, 65] width 45 height 9
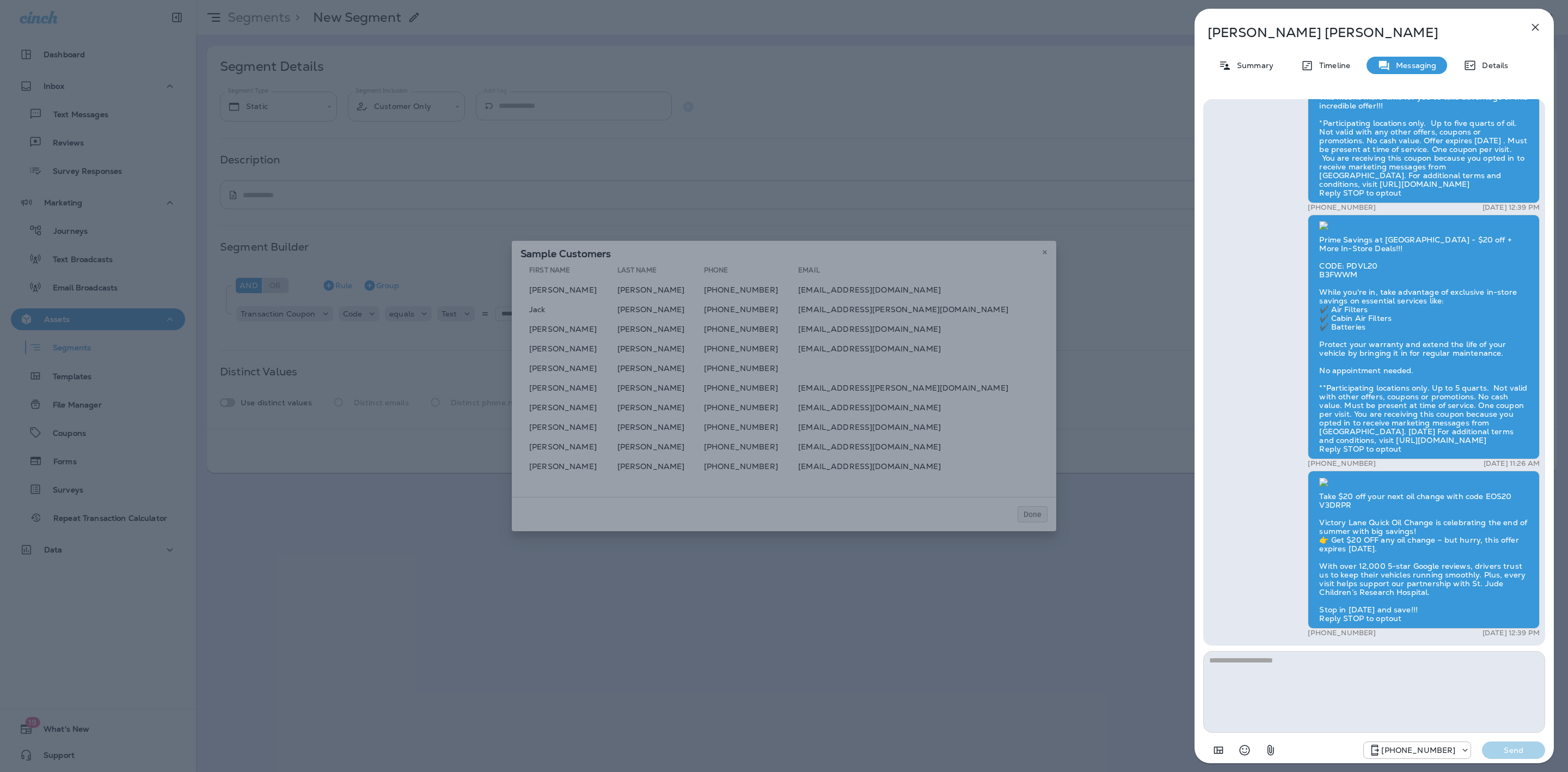
click at [807, 352] on div "Brenda Bratt Summary Timeline Messaging Details Thank you for choosing Victory …" at bounding box center [784, 386] width 1568 height 772
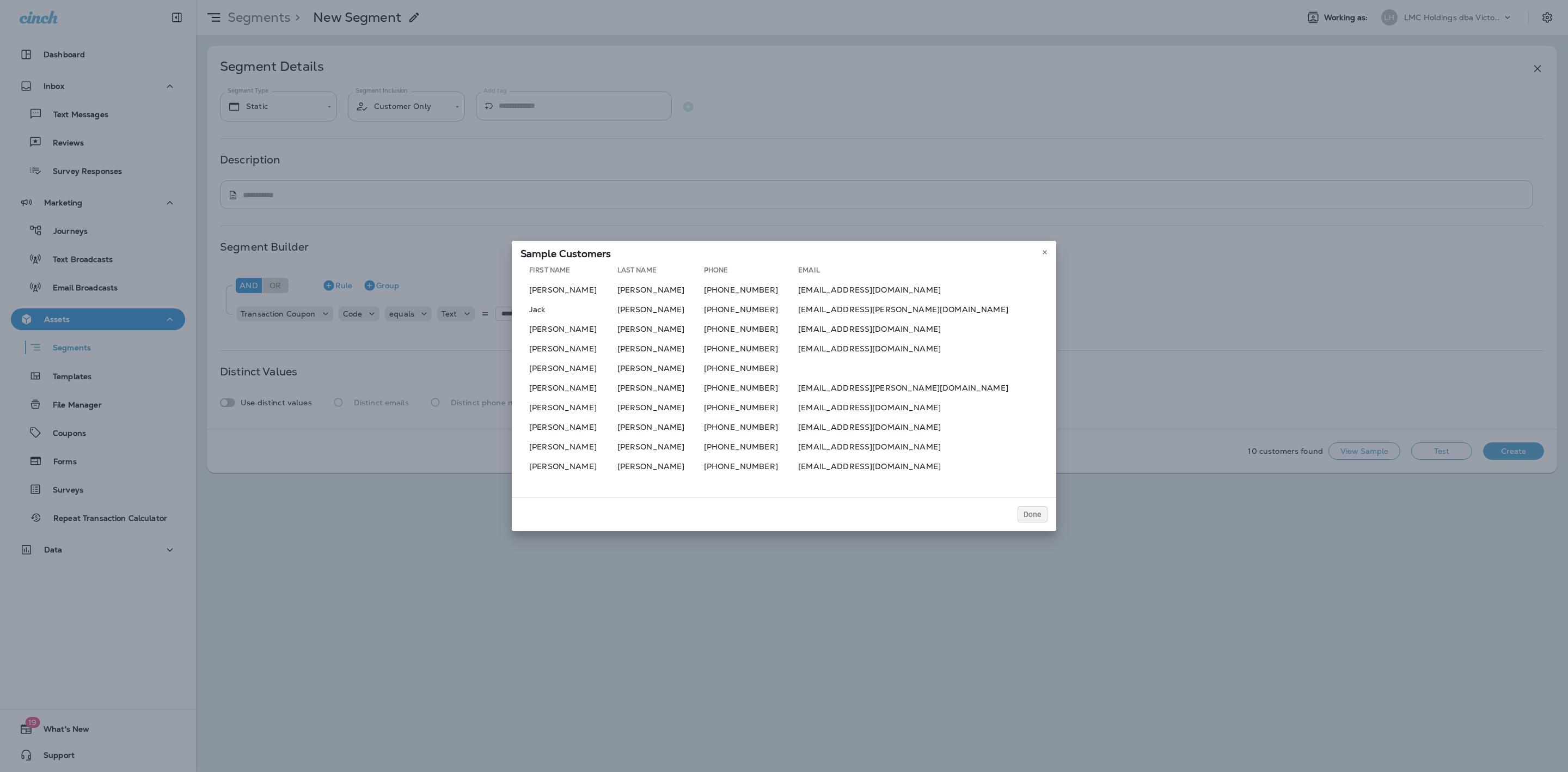
click at [850, 348] on td "cola@bignet.net" at bounding box center [923, 348] width 249 height 17
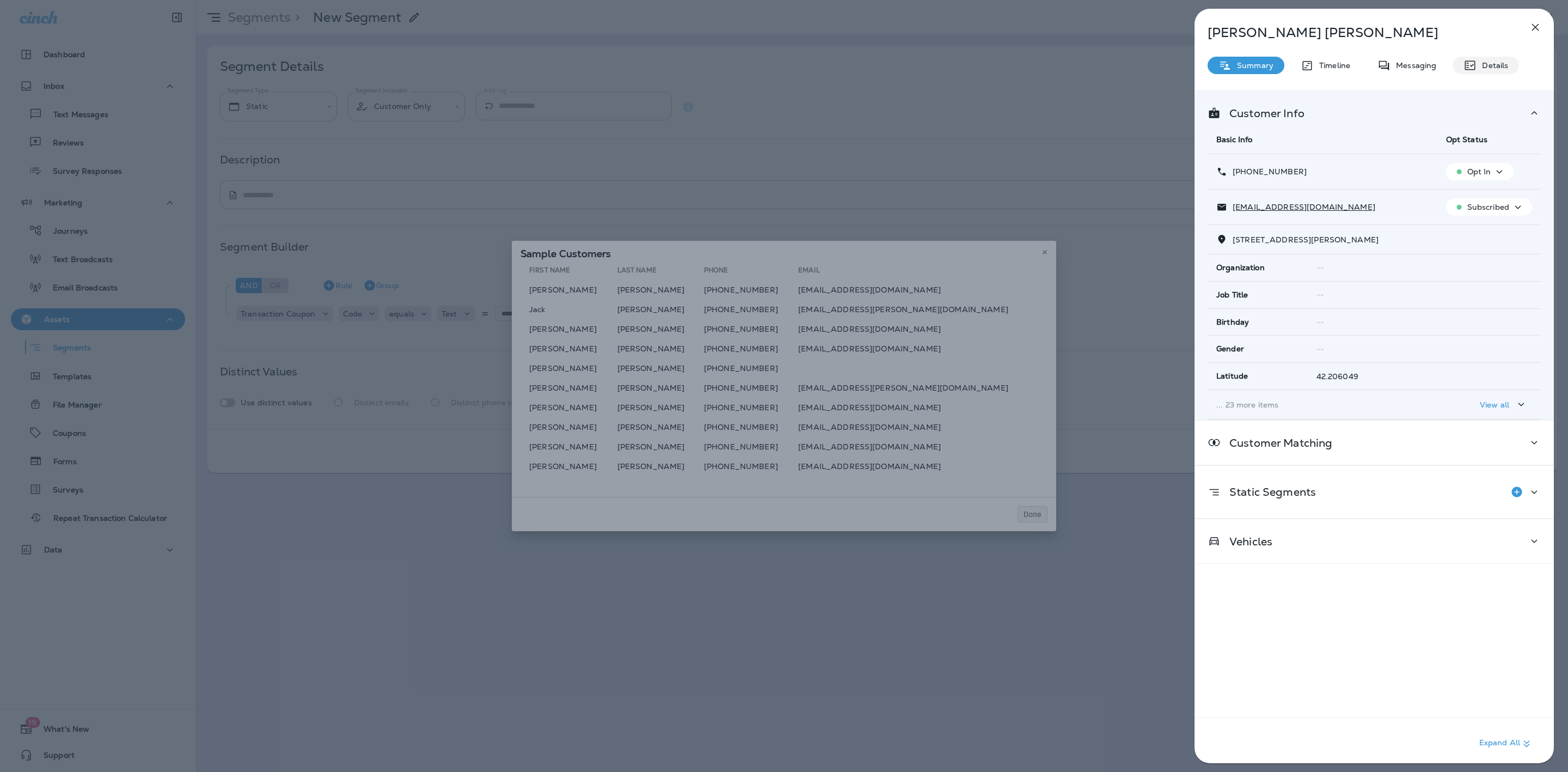
click at [1500, 63] on p "Details" at bounding box center [1492, 65] width 31 height 9
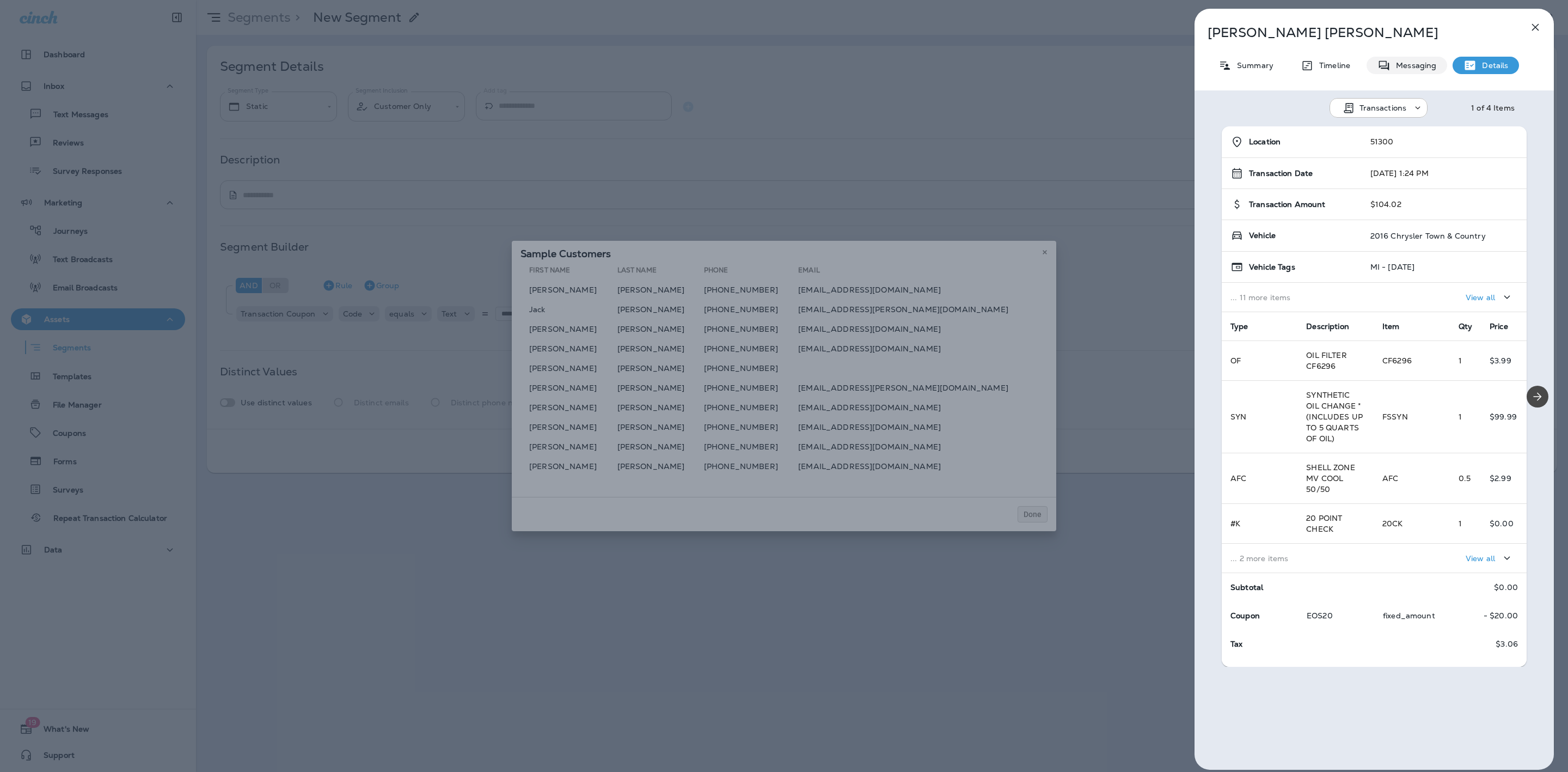
click at [1413, 66] on p "Messaging" at bounding box center [1413, 65] width 45 height 9
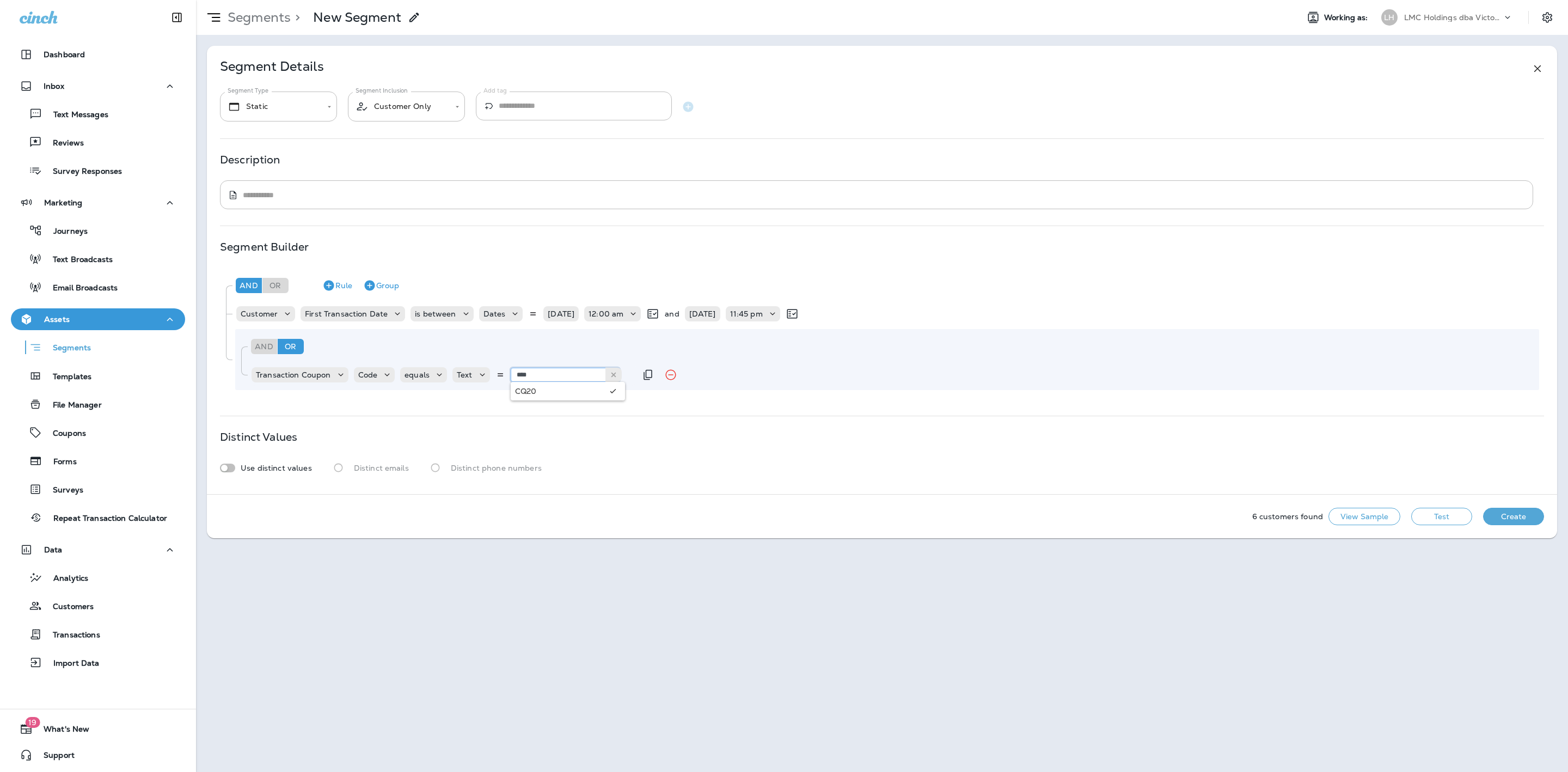
click at [534, 372] on input "****" at bounding box center [565, 374] width 109 height 14
click at [542, 400] on div "**********" at bounding box center [882, 269] width 1350 height 448
click at [1431, 513] on button "Test" at bounding box center [1441, 516] width 61 height 17
click at [556, 376] on input "******" at bounding box center [565, 374] width 109 height 14
click at [533, 386] on div "And Or Rule Group Transaction Coupon Code equals Text ****** [DATE]" at bounding box center [887, 359] width 1303 height 61
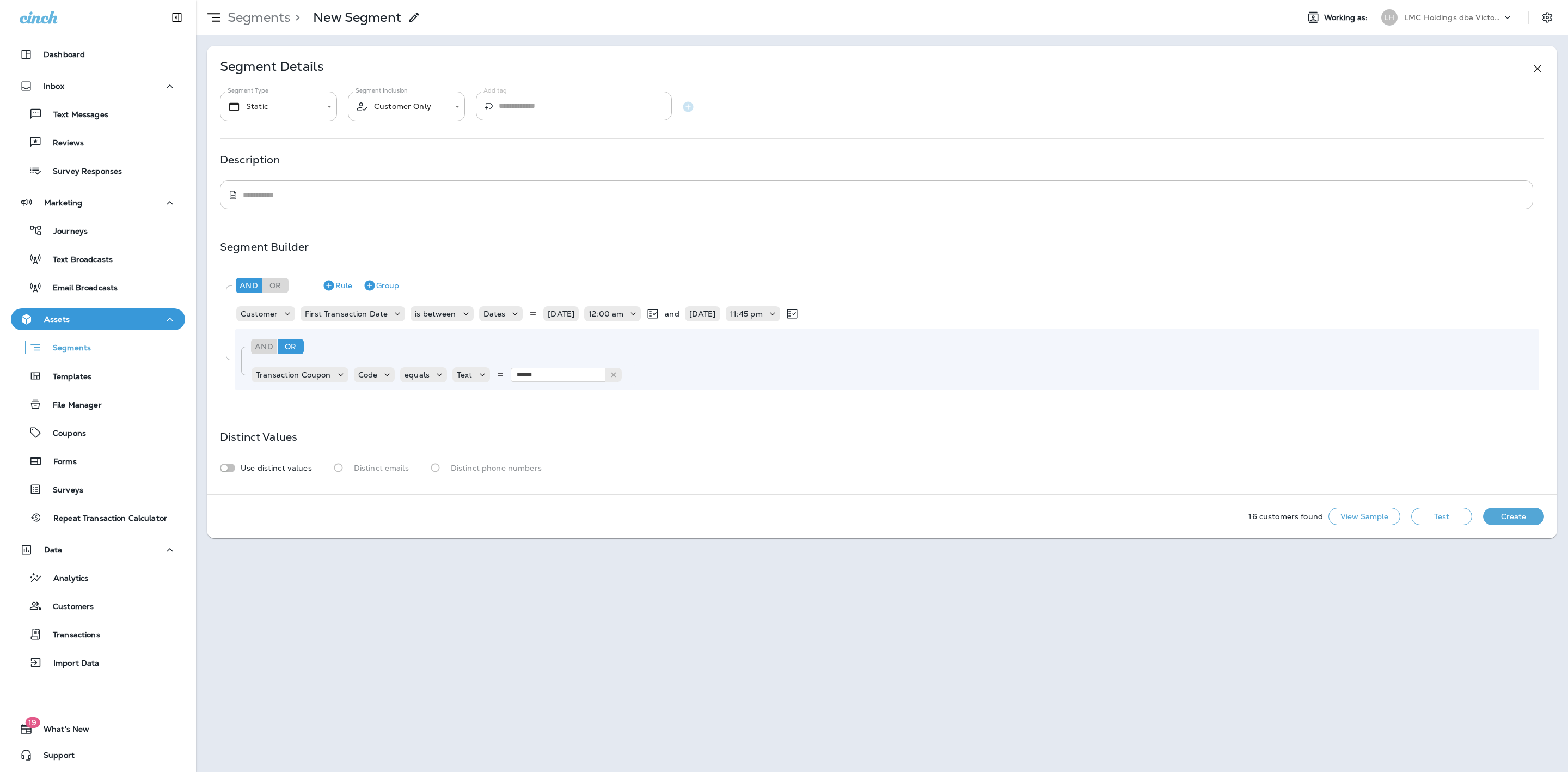
click at [1428, 520] on button "Test" at bounding box center [1441, 516] width 61 height 17
click at [540, 376] on input "******" at bounding box center [565, 374] width 109 height 14
click at [549, 384] on div "Transaction Coupon Code equals Text ****** PDVL20" at bounding box center [443, 374] width 385 height 22
click at [1441, 509] on button "Test" at bounding box center [1441, 516] width 61 height 17
click at [551, 370] on input "******" at bounding box center [565, 374] width 109 height 14
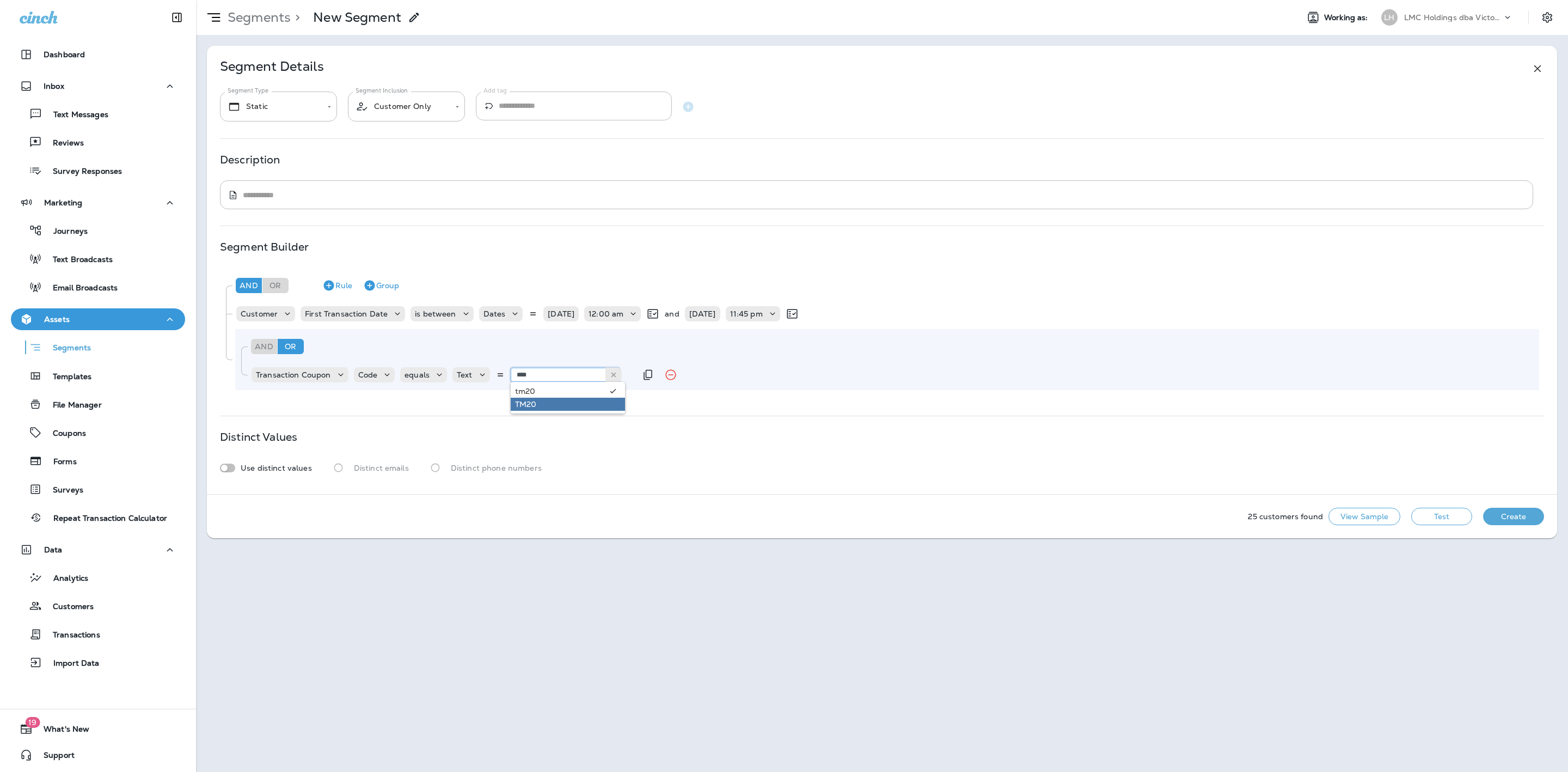
type input "****"
click at [545, 405] on div "**********" at bounding box center [882, 269] width 1350 height 448
drag, startPoint x: 1436, startPoint y: 503, endPoint x: 1437, endPoint y: 511, distance: 8.1
click at [1437, 504] on div "25 customers found View Sample Test Create" at bounding box center [882, 516] width 1350 height 43
click at [1437, 511] on button "Test" at bounding box center [1441, 516] width 61 height 17
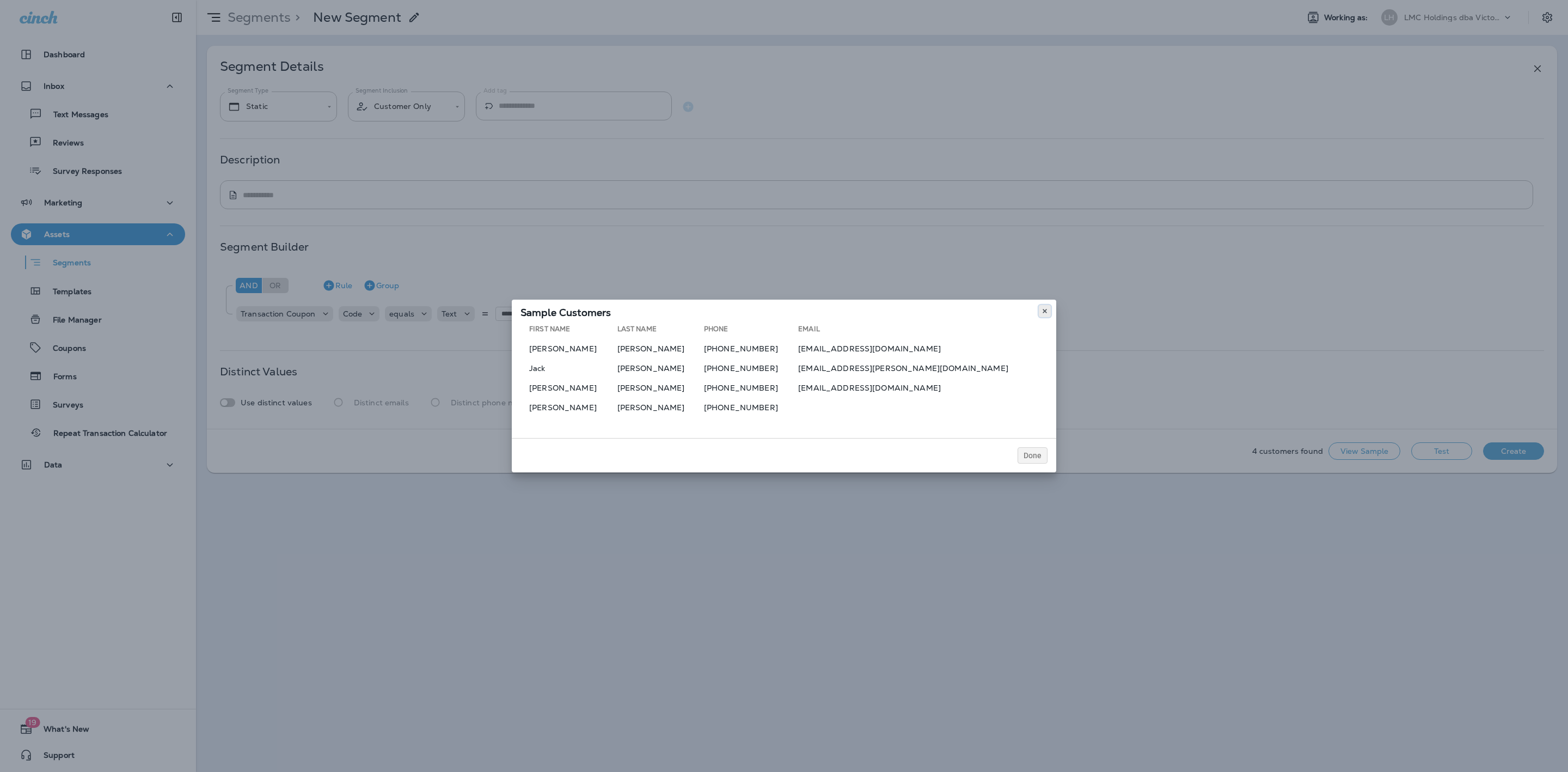
click at [1044, 313] on use at bounding box center [1044, 311] width 4 height 5
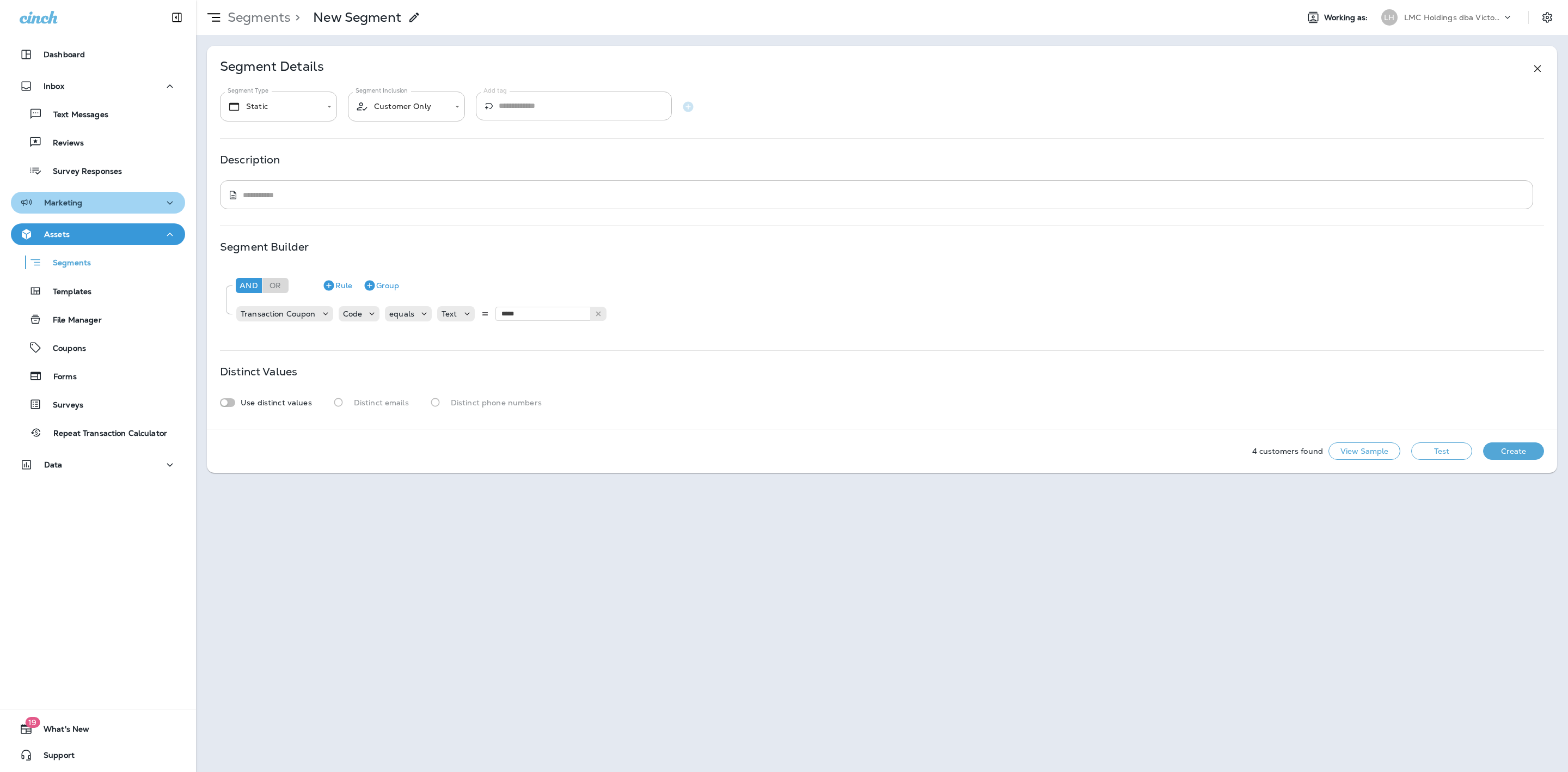
click at [116, 195] on button "Marketing" at bounding box center [98, 203] width 174 height 22
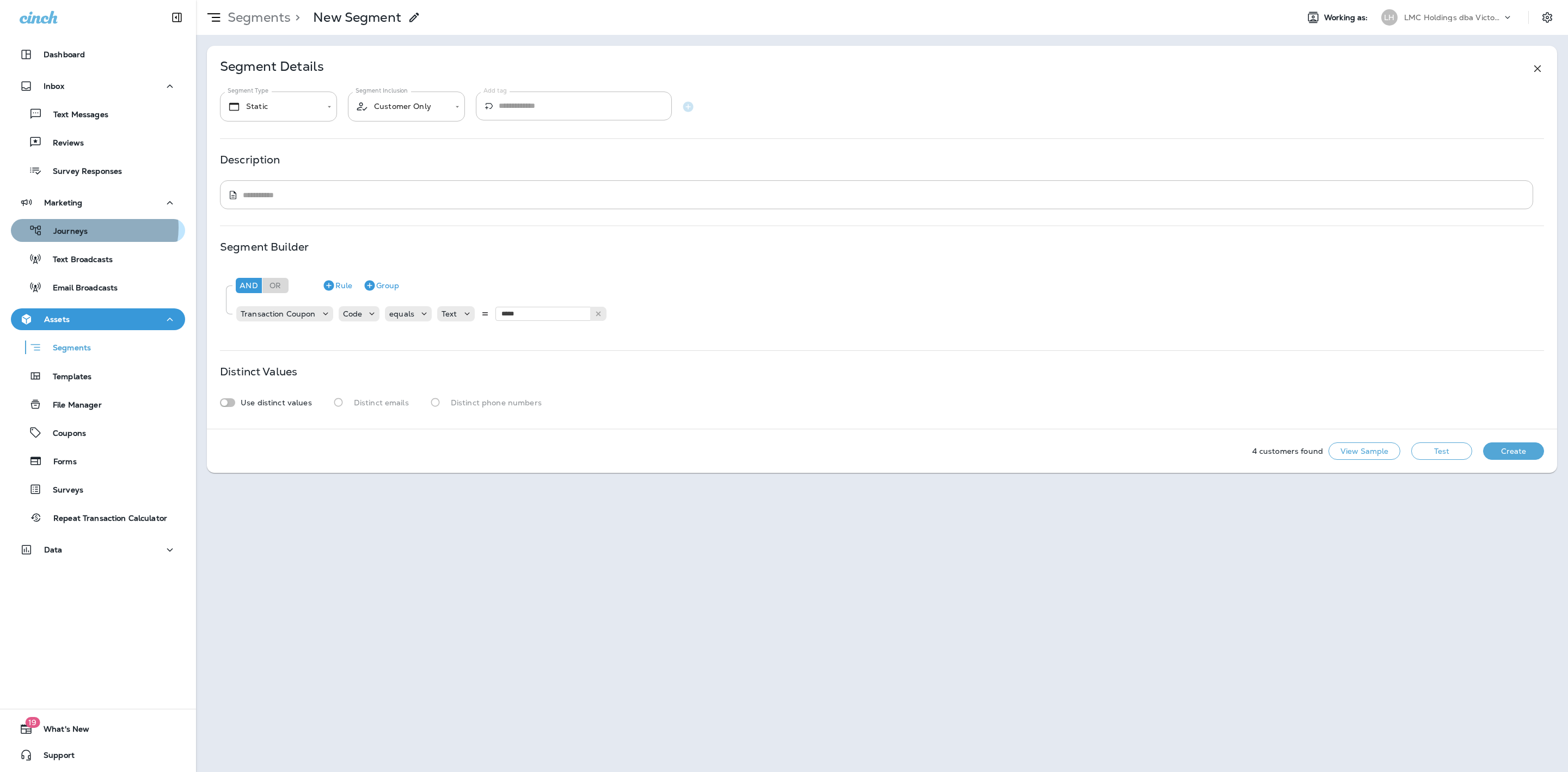
click at [94, 228] on div "Journeys" at bounding box center [98, 230] width 166 height 16
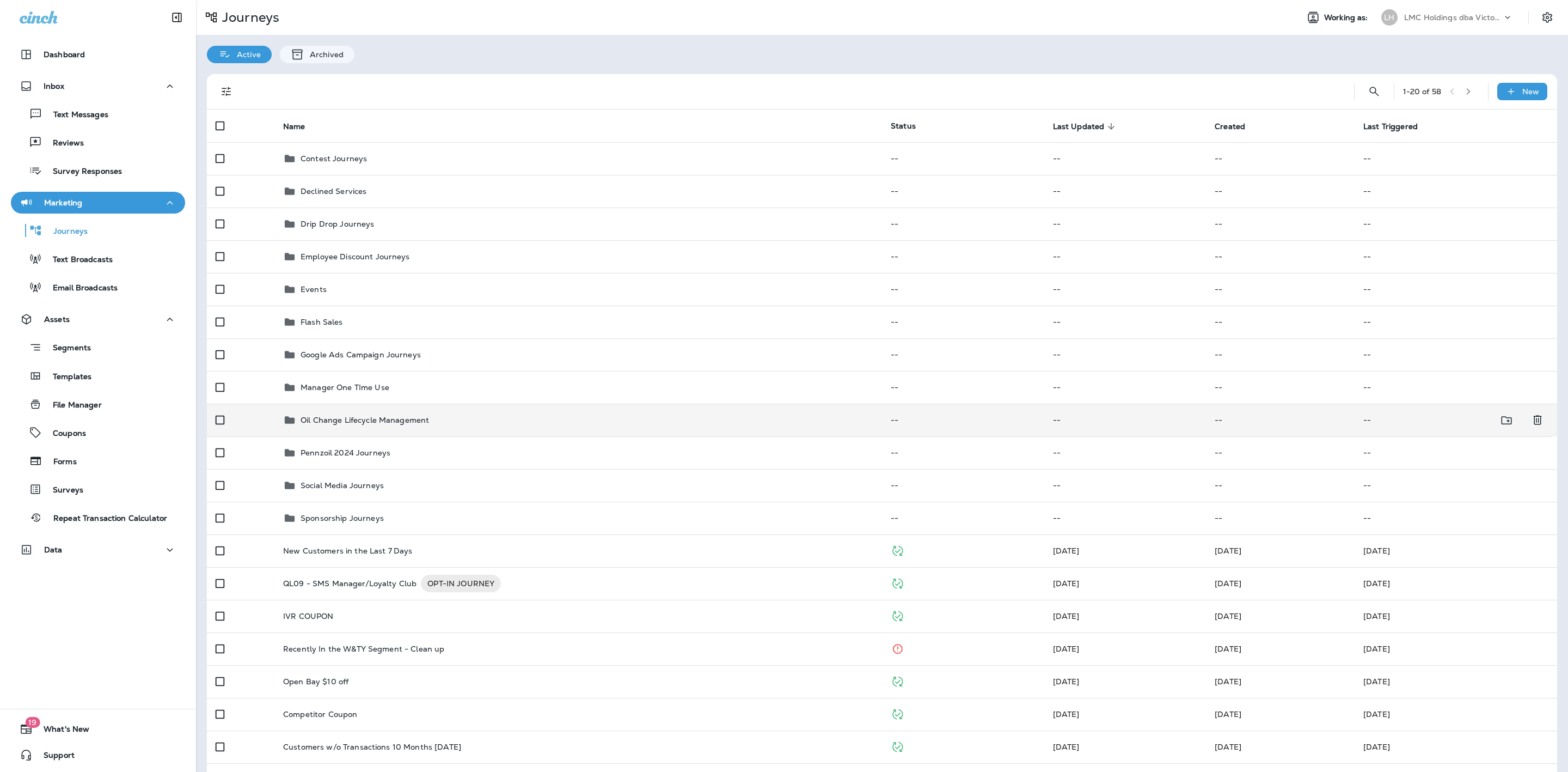
click at [474, 423] on div "Oil Change Lifecycle Management" at bounding box center [578, 420] width 590 height 13
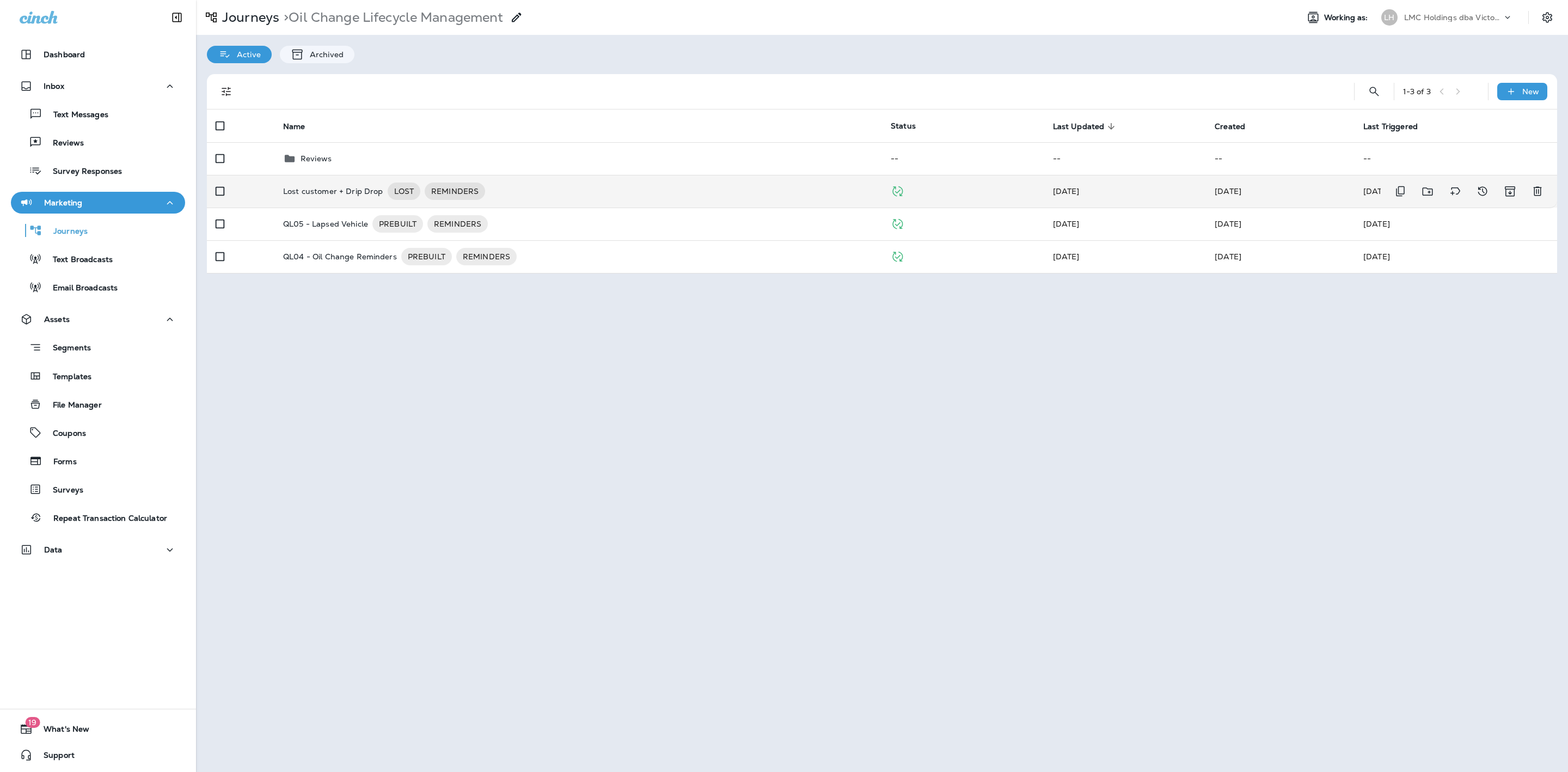
click at [566, 190] on div "Lost customer + Drip Drop LOST REMINDERS" at bounding box center [578, 191] width 590 height 17
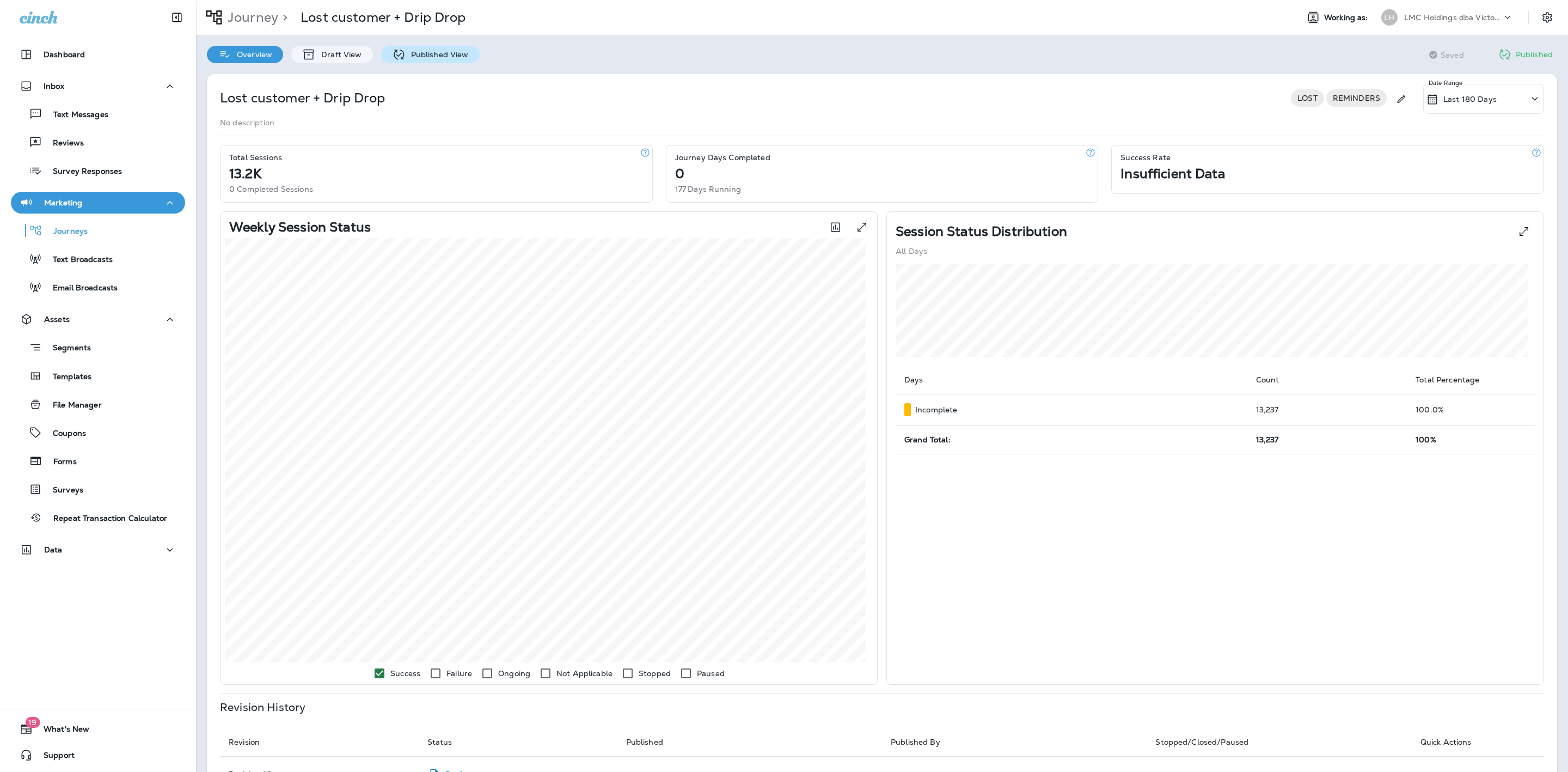
click at [433, 57] on p "Published View" at bounding box center [437, 54] width 63 height 9
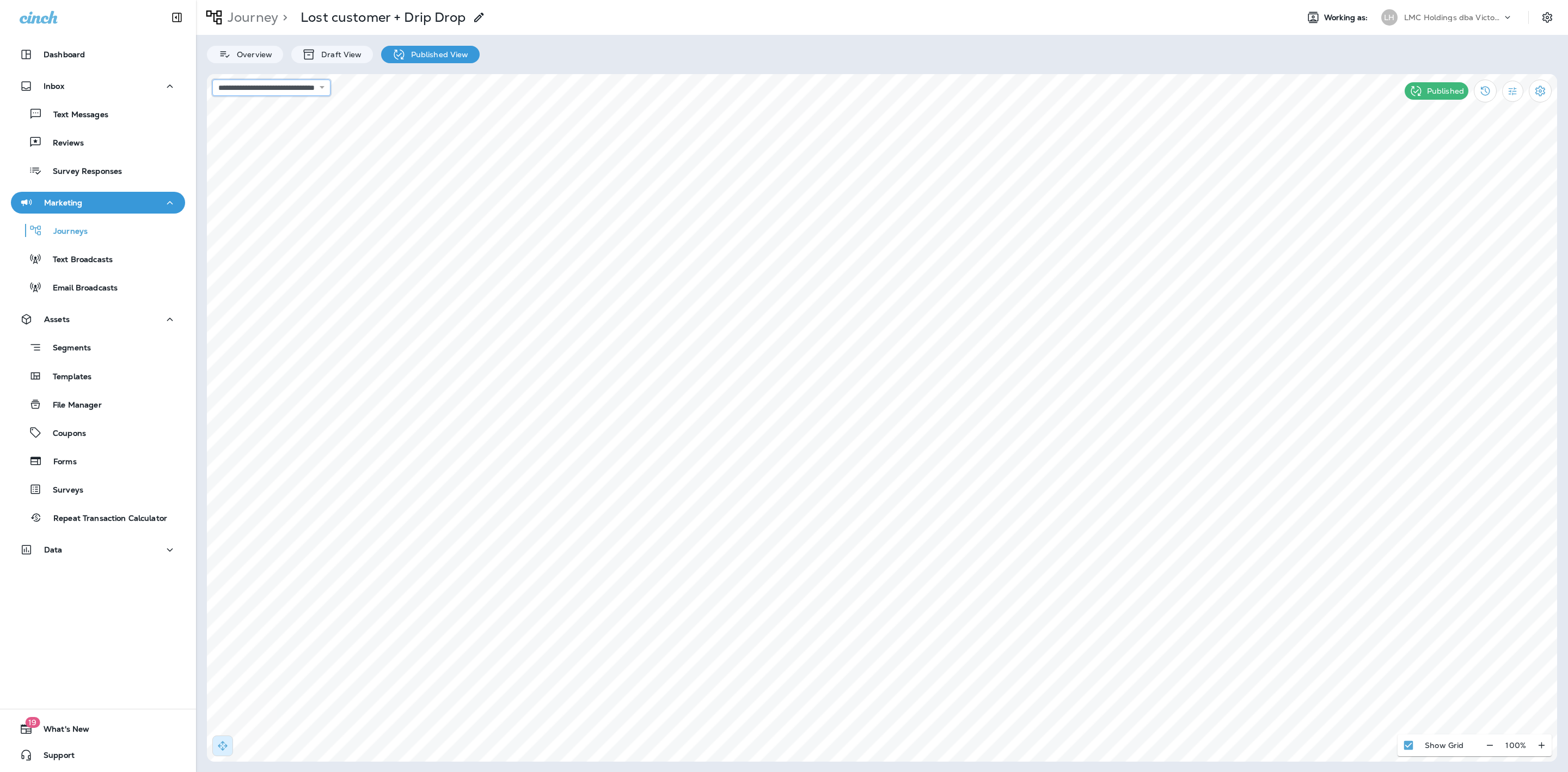
click at [331, 88] on select "**********" at bounding box center [271, 88] width 118 height 16
click at [212, 80] on select "**********" at bounding box center [271, 88] width 118 height 16
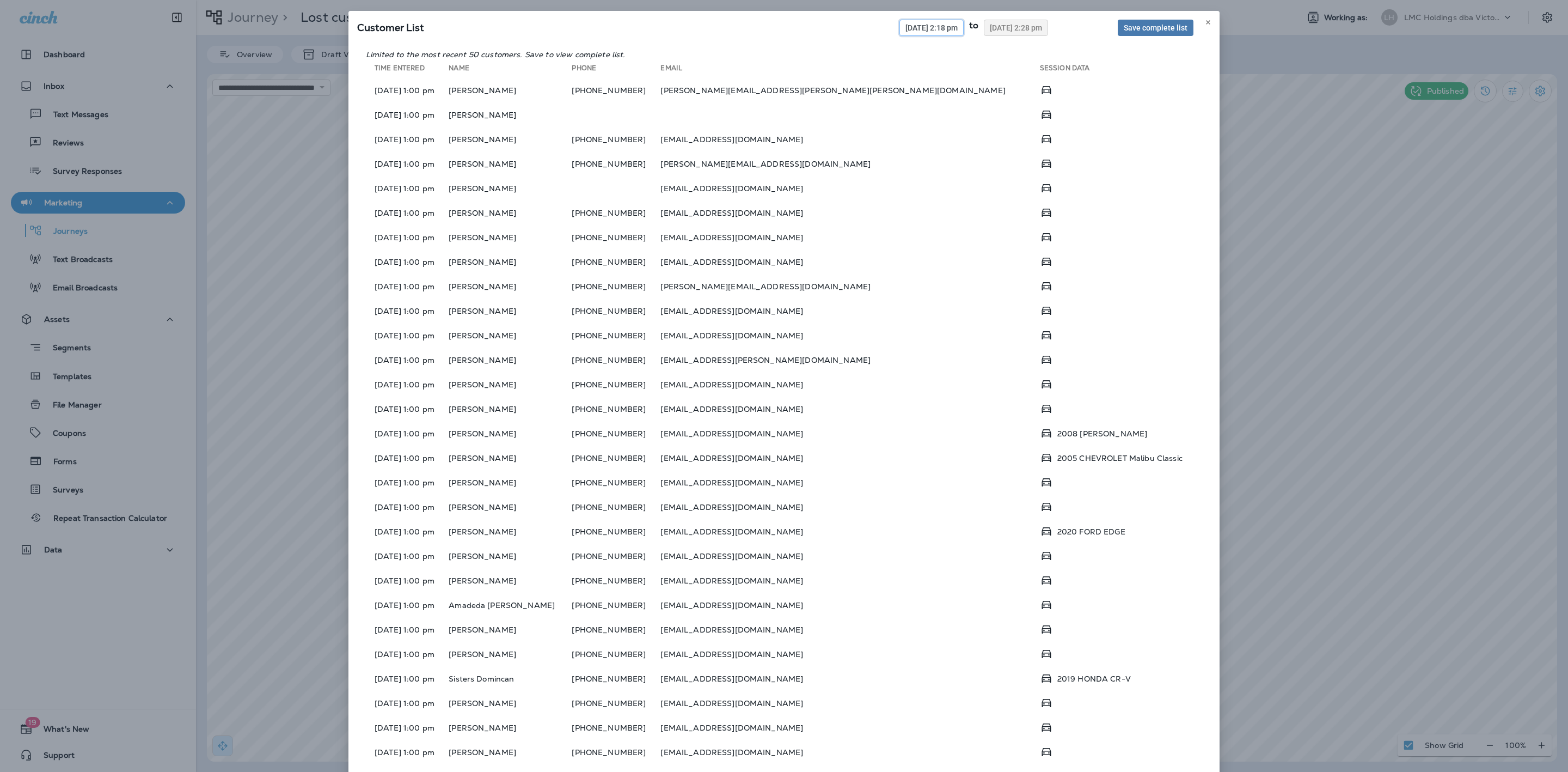
click at [934, 31] on button "[DATE] 2:18 pm" at bounding box center [931, 27] width 64 height 16
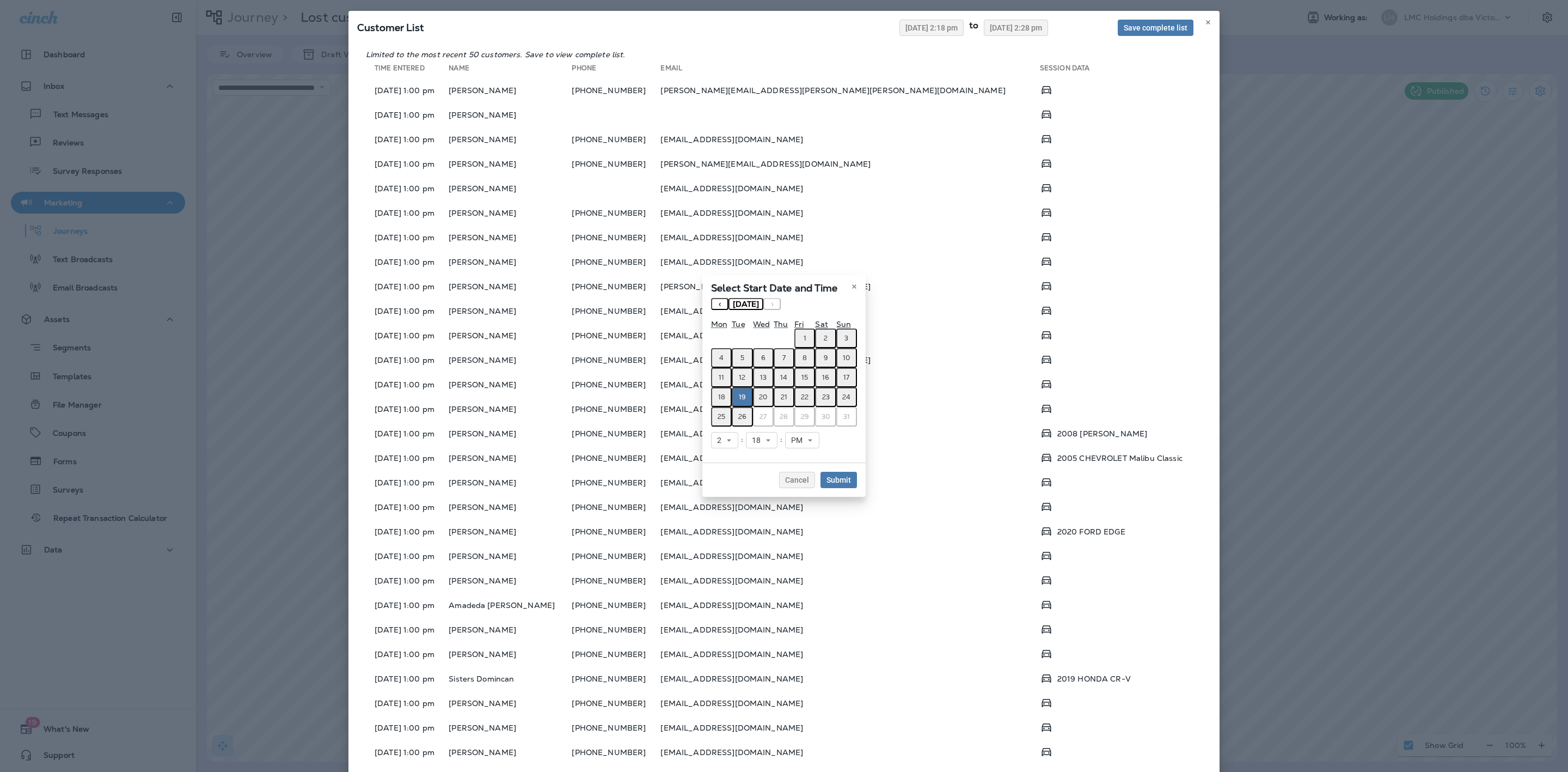
click at [724, 302] on button "‹" at bounding box center [720, 304] width 17 height 12
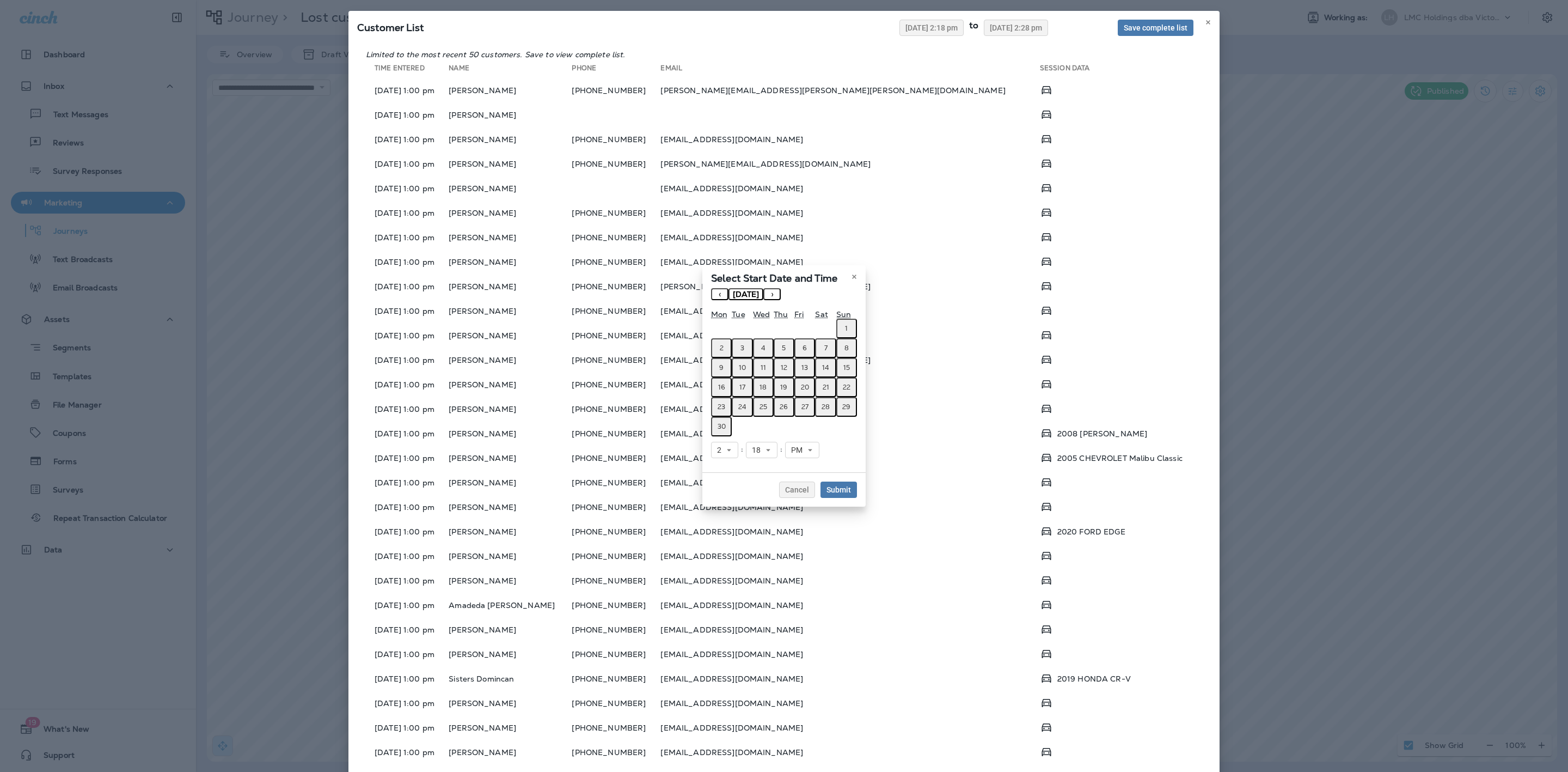
click at [842, 324] on button "1" at bounding box center [846, 328] width 21 height 19
click at [727, 424] on button "30" at bounding box center [721, 426] width 21 height 19
click at [842, 327] on button "1" at bounding box center [846, 328] width 21 height 19
click at [839, 486] on span "Submit" at bounding box center [838, 489] width 25 height 7
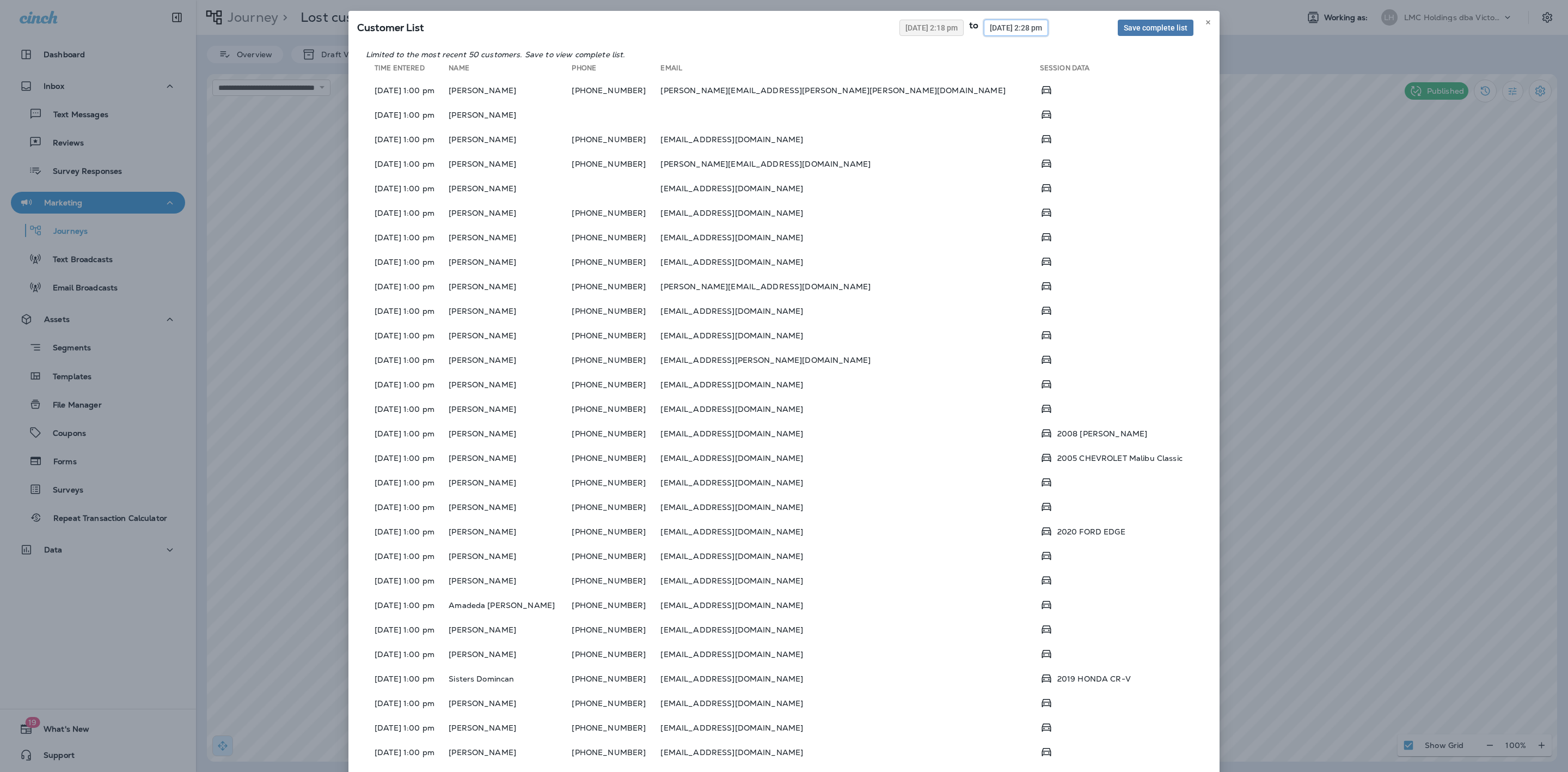
click at [1017, 31] on button "[DATE] 2:28 pm" at bounding box center [1015, 27] width 64 height 16
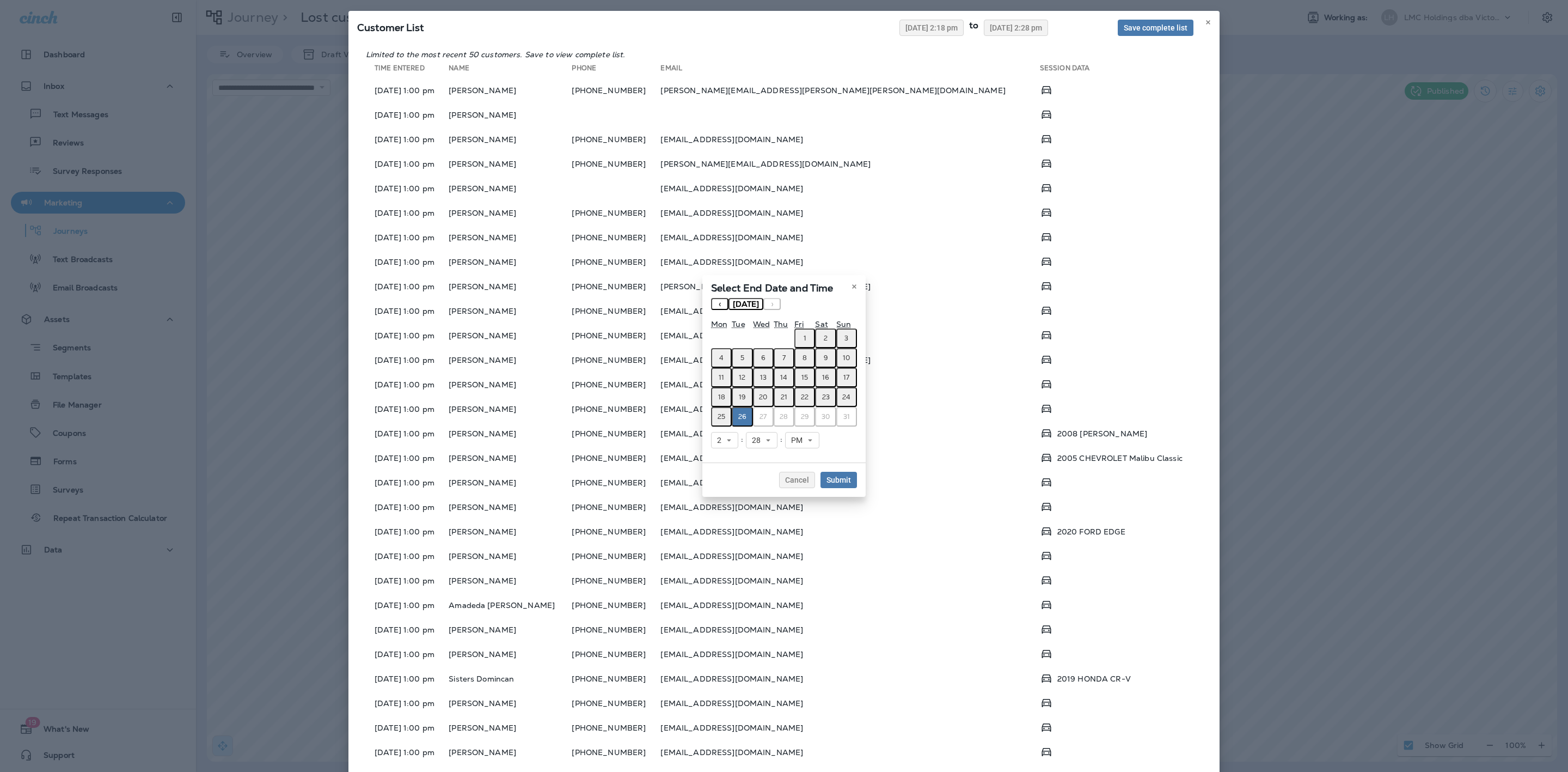
click at [722, 306] on button "‹" at bounding box center [720, 304] width 17 height 12
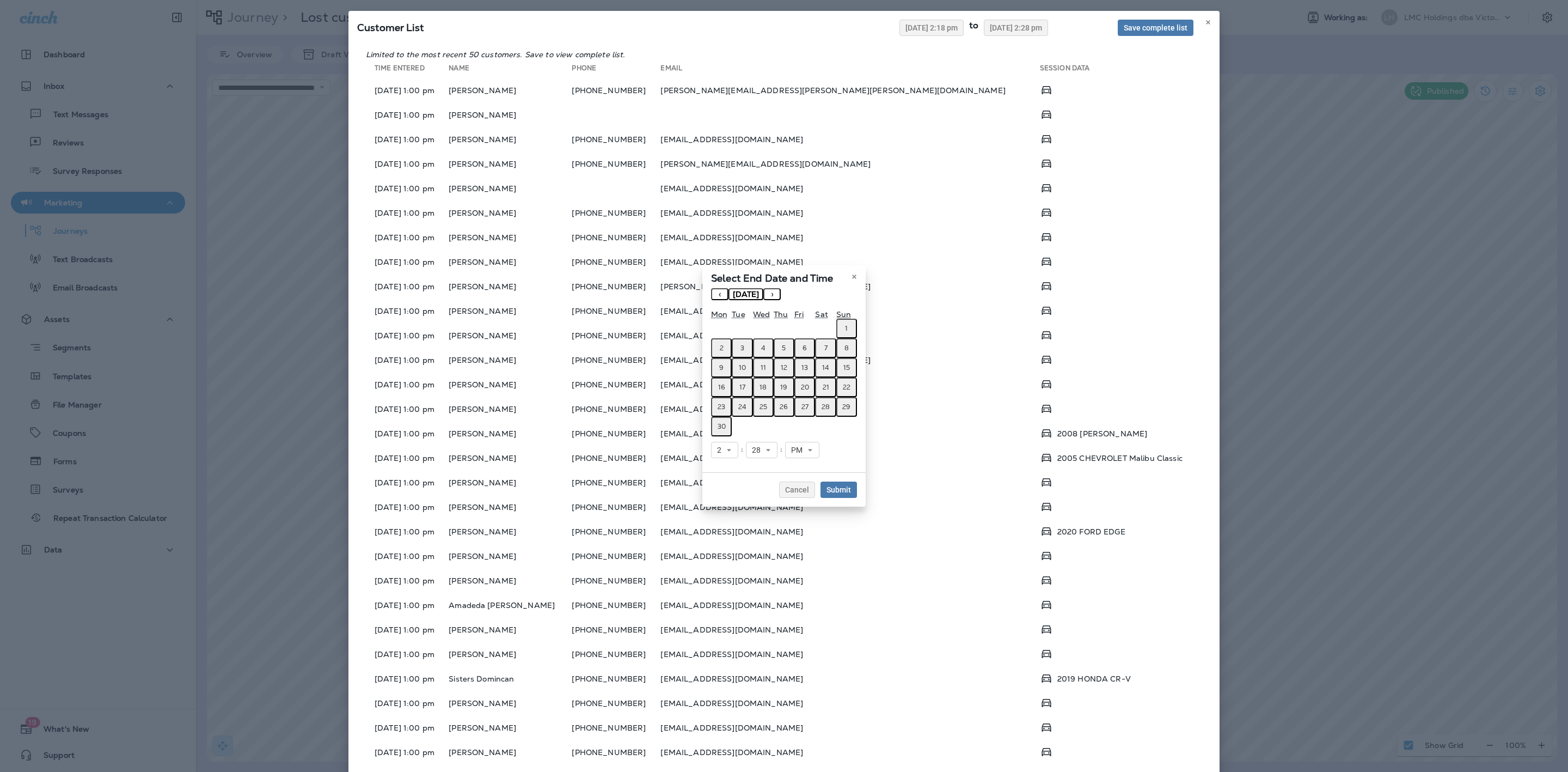
click at [722, 425] on abbr "30" at bounding box center [722, 426] width 8 height 9
click at [827, 486] on span "Submit" at bounding box center [838, 489] width 25 height 7
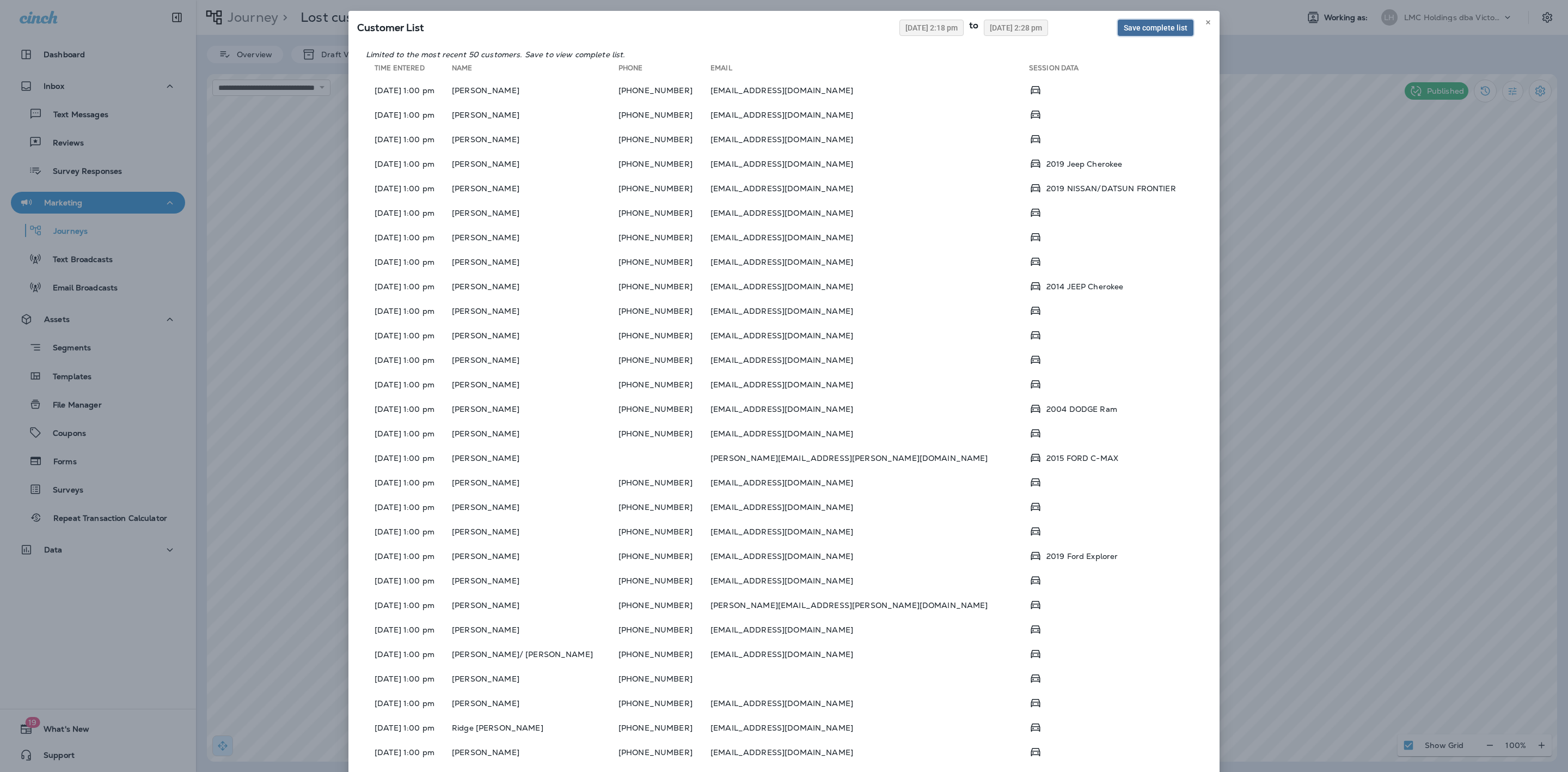
click at [1168, 25] on span "Save complete list" at bounding box center [1155, 27] width 63 height 7
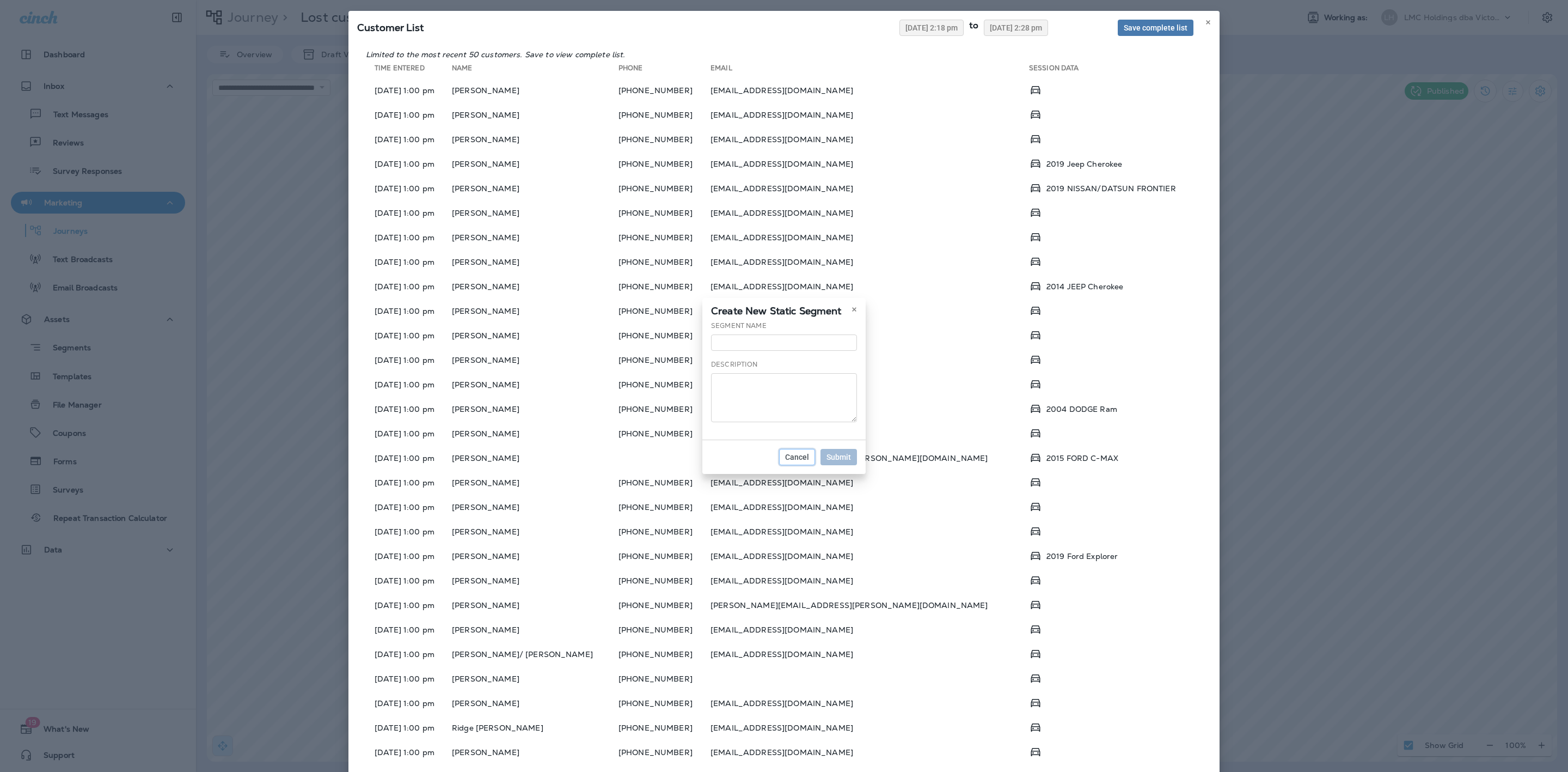
click at [798, 455] on span "Cancel" at bounding box center [797, 457] width 24 height 7
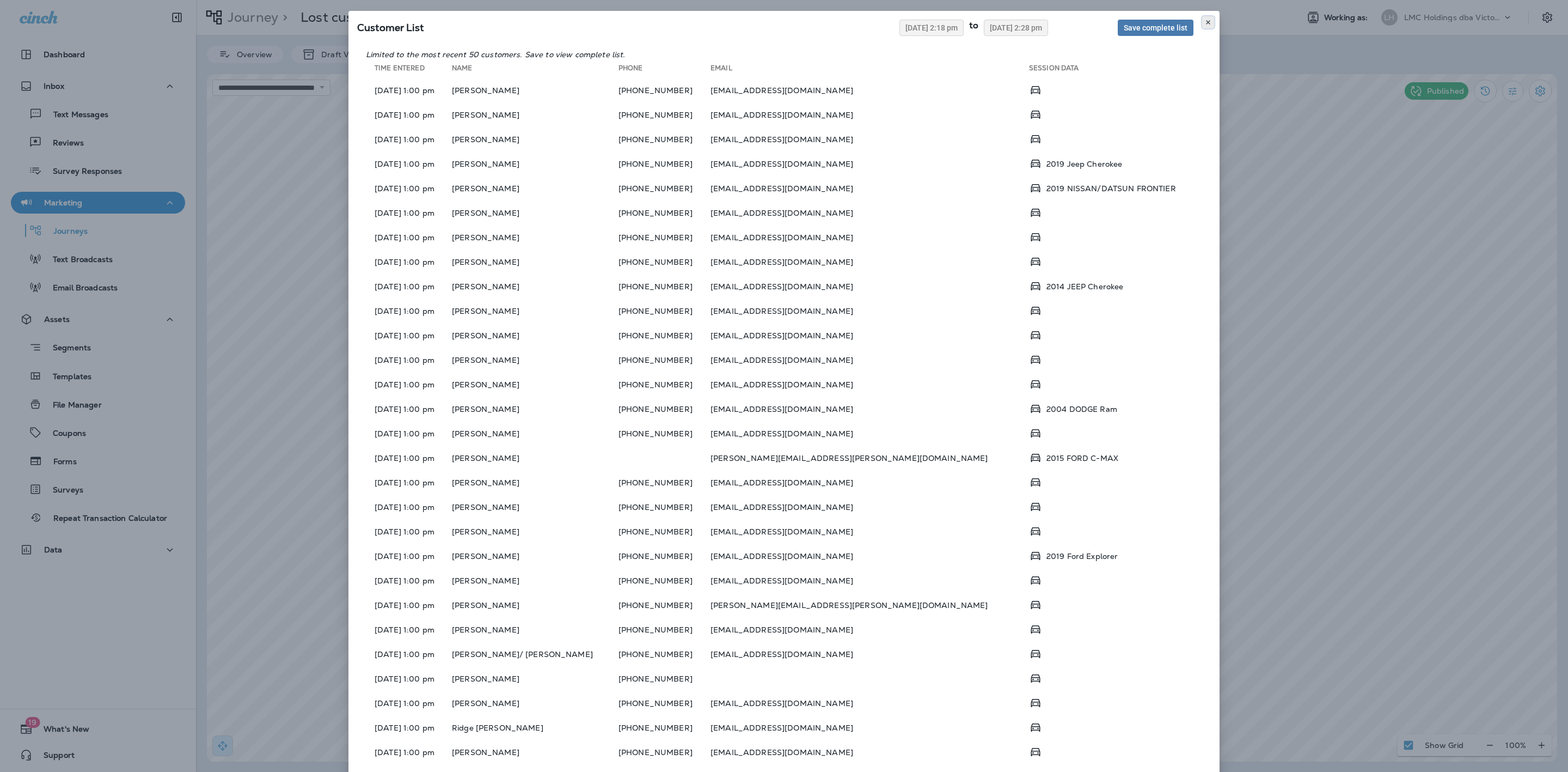
click at [1205, 21] on icon at bounding box center [1208, 23] width 7 height 7
click at [1019, 29] on span "[DATE] 2:28 pm" at bounding box center [1015, 27] width 52 height 7
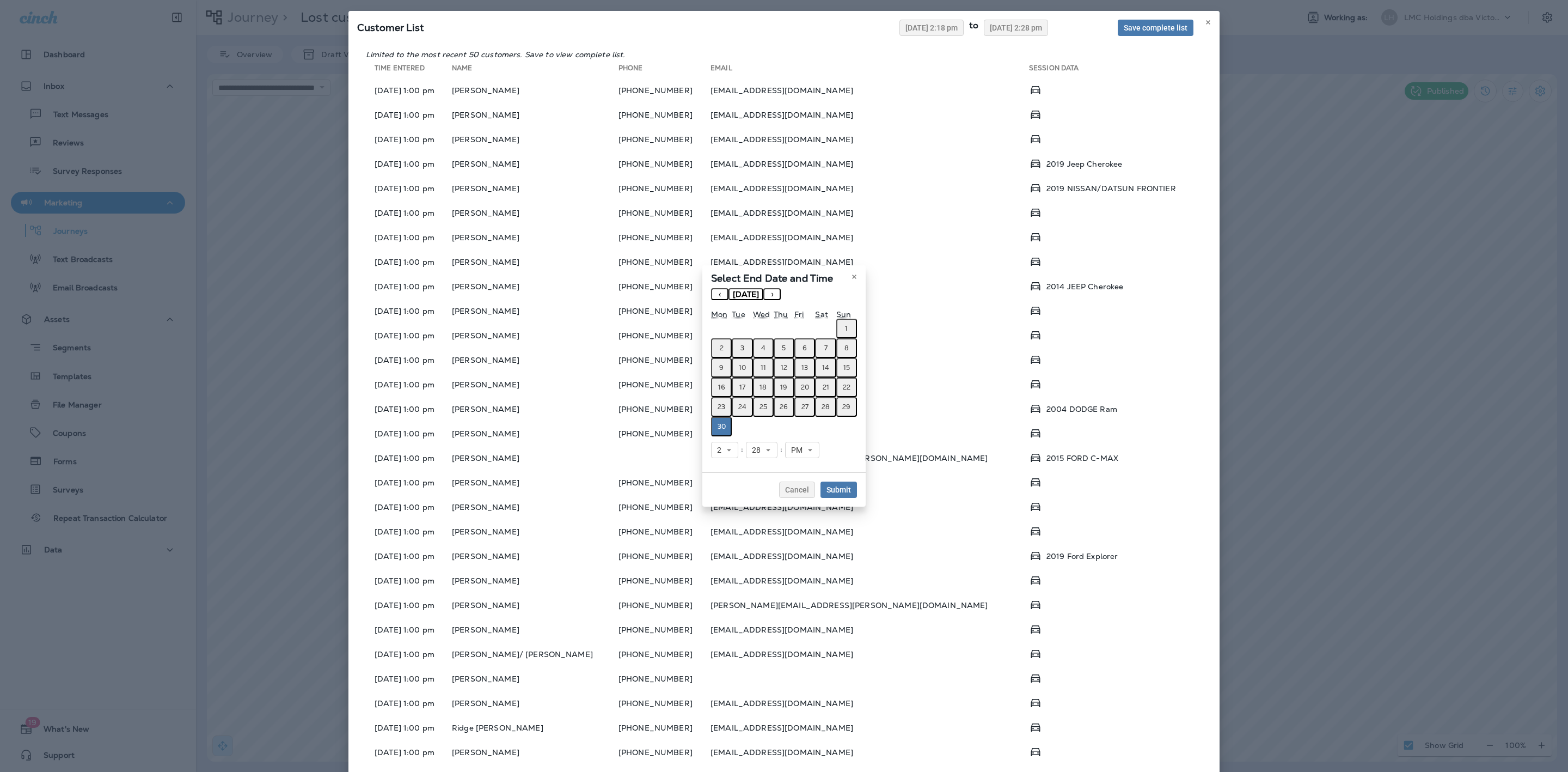
drag, startPoint x: 789, startPoint y: 296, endPoint x: 783, endPoint y: 296, distance: 6.0
click at [780, 296] on button "›" at bounding box center [772, 294] width 17 height 12
click at [783, 288] on div "Select End Date and Time" at bounding box center [784, 277] width 163 height 23
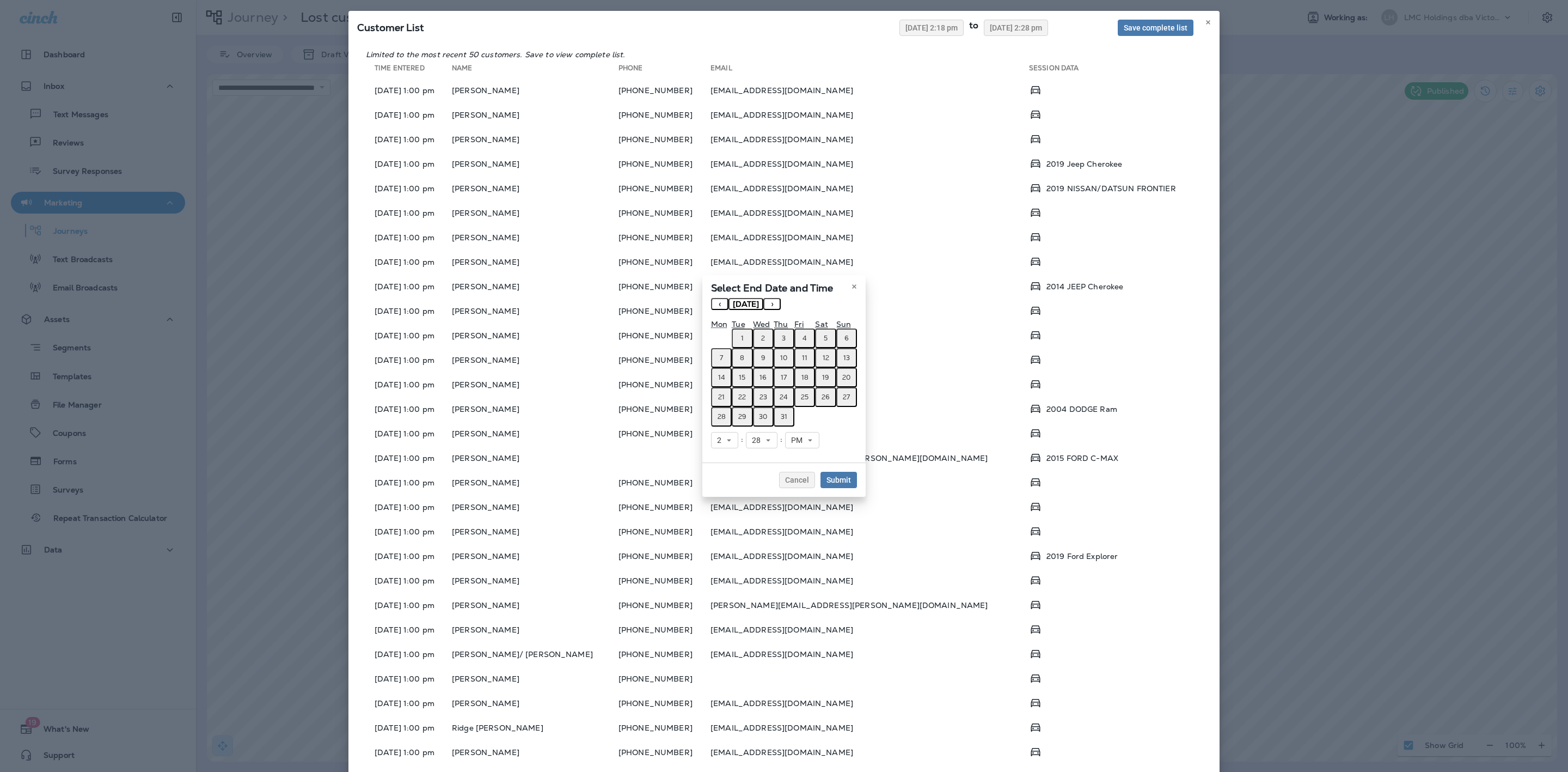
click at [784, 416] on abbr "31" at bounding box center [784, 416] width 7 height 9
click at [833, 477] on span "Submit" at bounding box center [838, 479] width 25 height 7
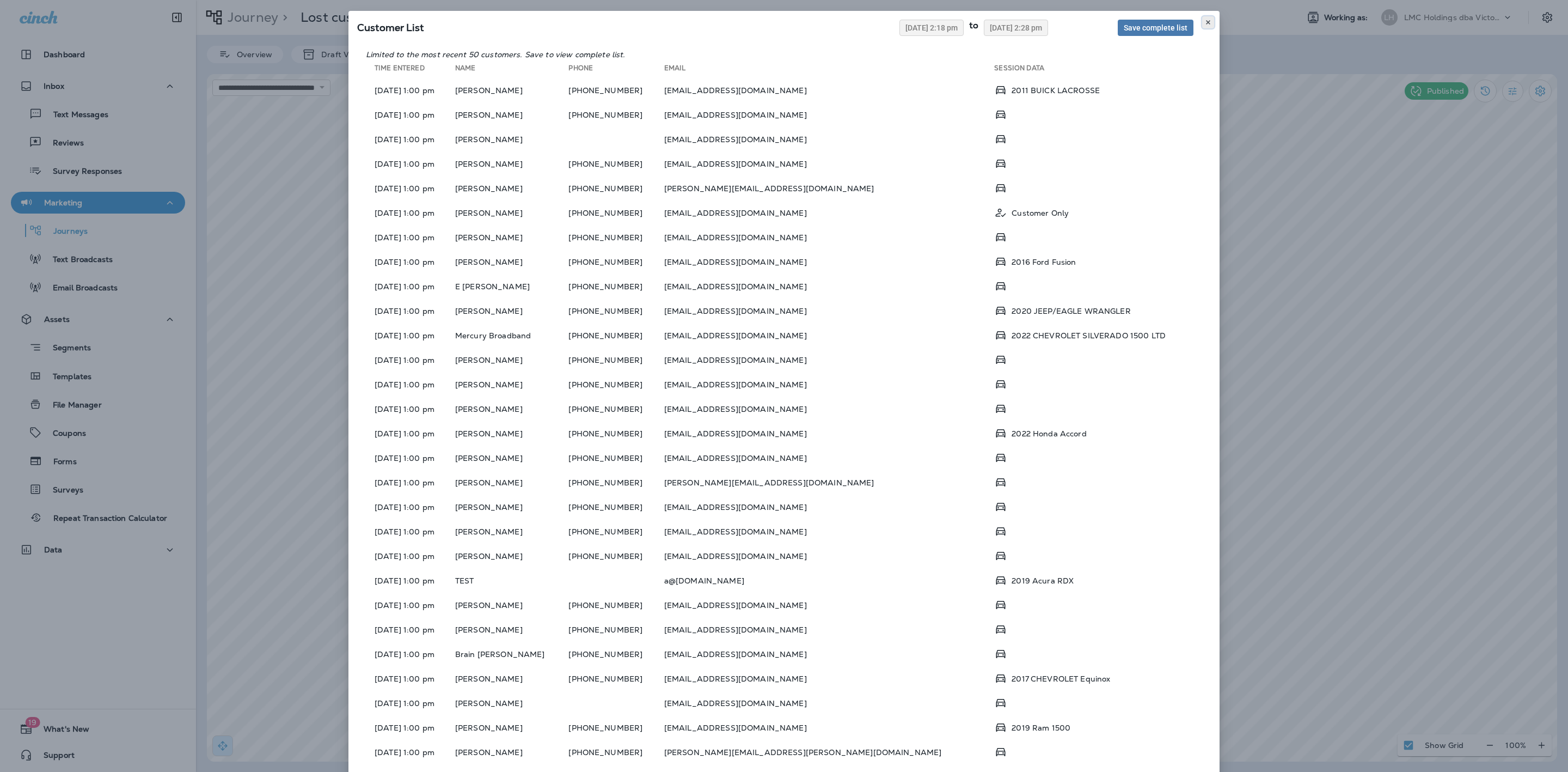
click at [1202, 17] on button at bounding box center [1208, 22] width 12 height 12
click at [1006, 31] on span "[DATE] 2:28 pm" at bounding box center [1015, 27] width 52 height 7
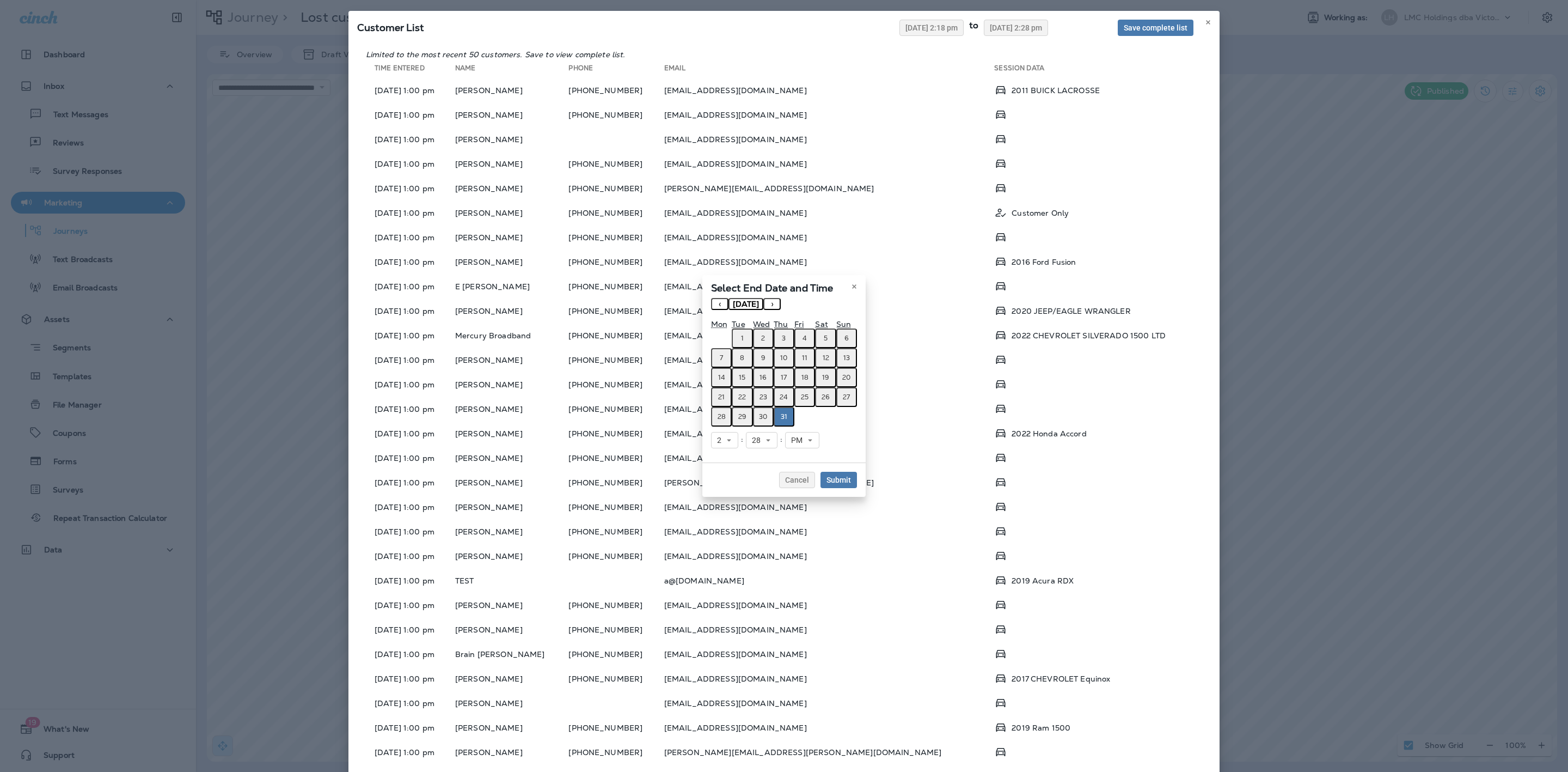
click at [724, 306] on button "‹" at bounding box center [720, 304] width 17 height 12
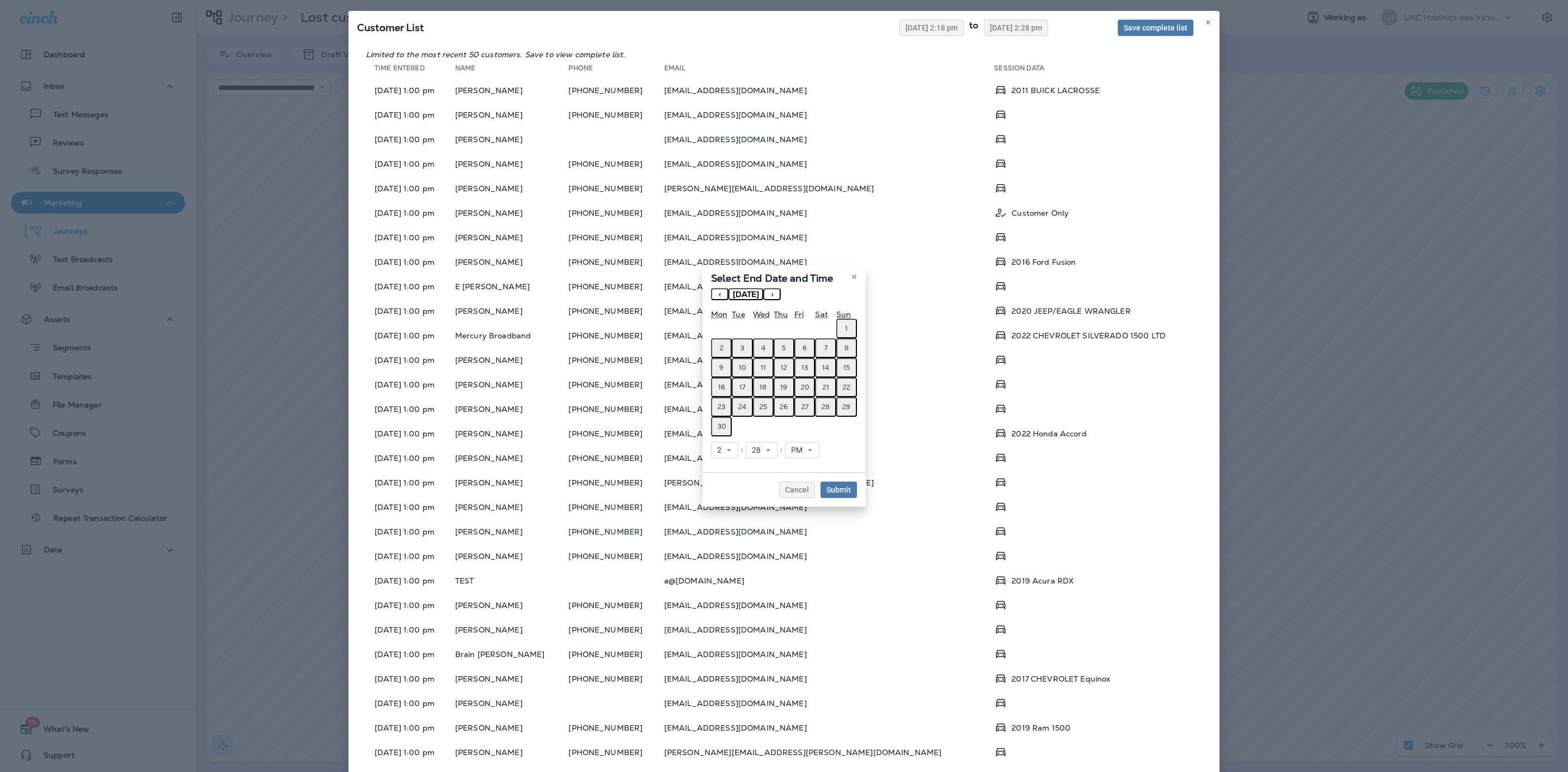
click at [724, 424] on abbr "30" at bounding box center [722, 426] width 8 height 9
click at [827, 486] on span "Submit" at bounding box center [838, 489] width 25 height 7
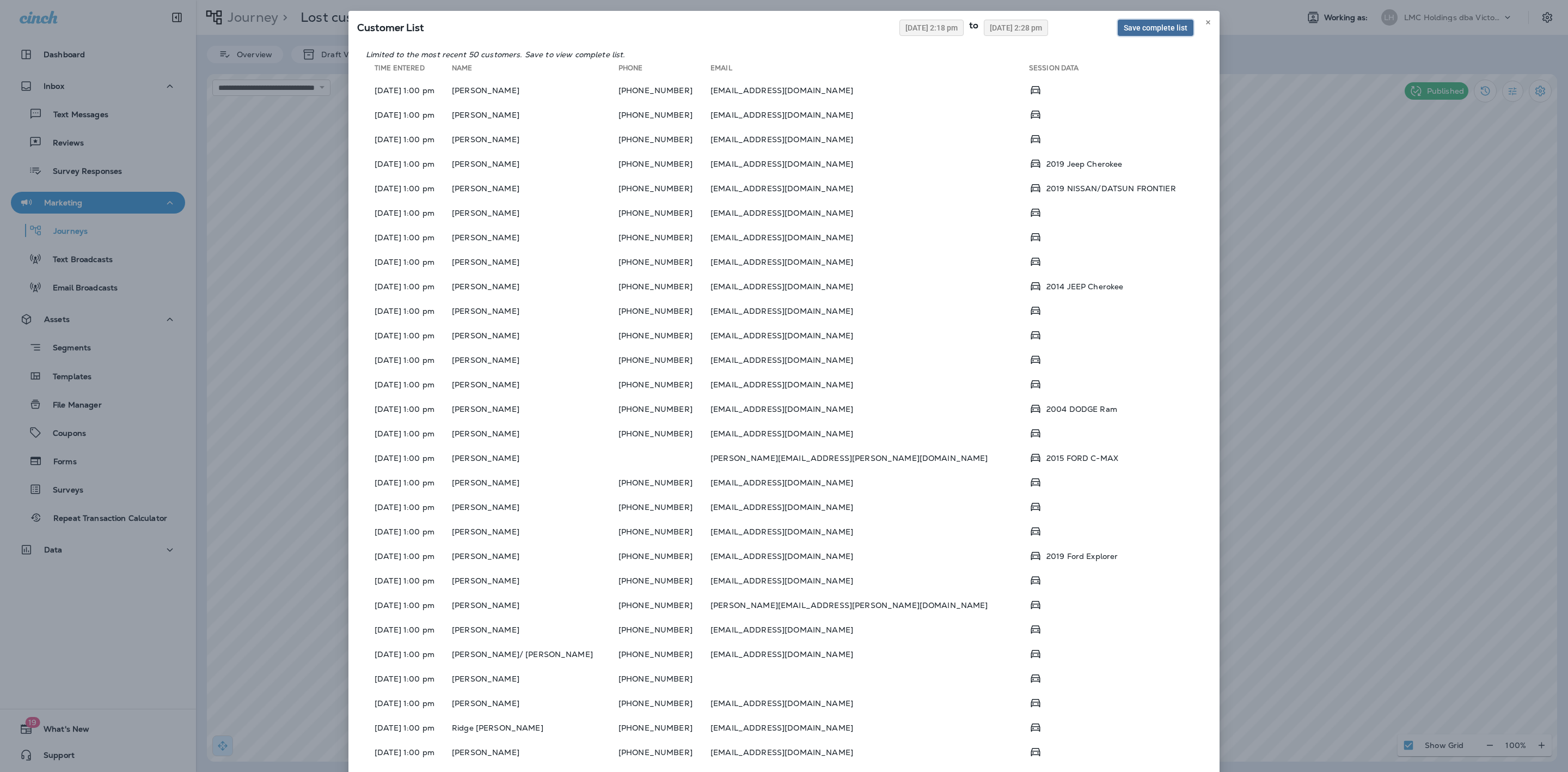
click at [1129, 28] on span "Save complete list" at bounding box center [1155, 27] width 63 height 7
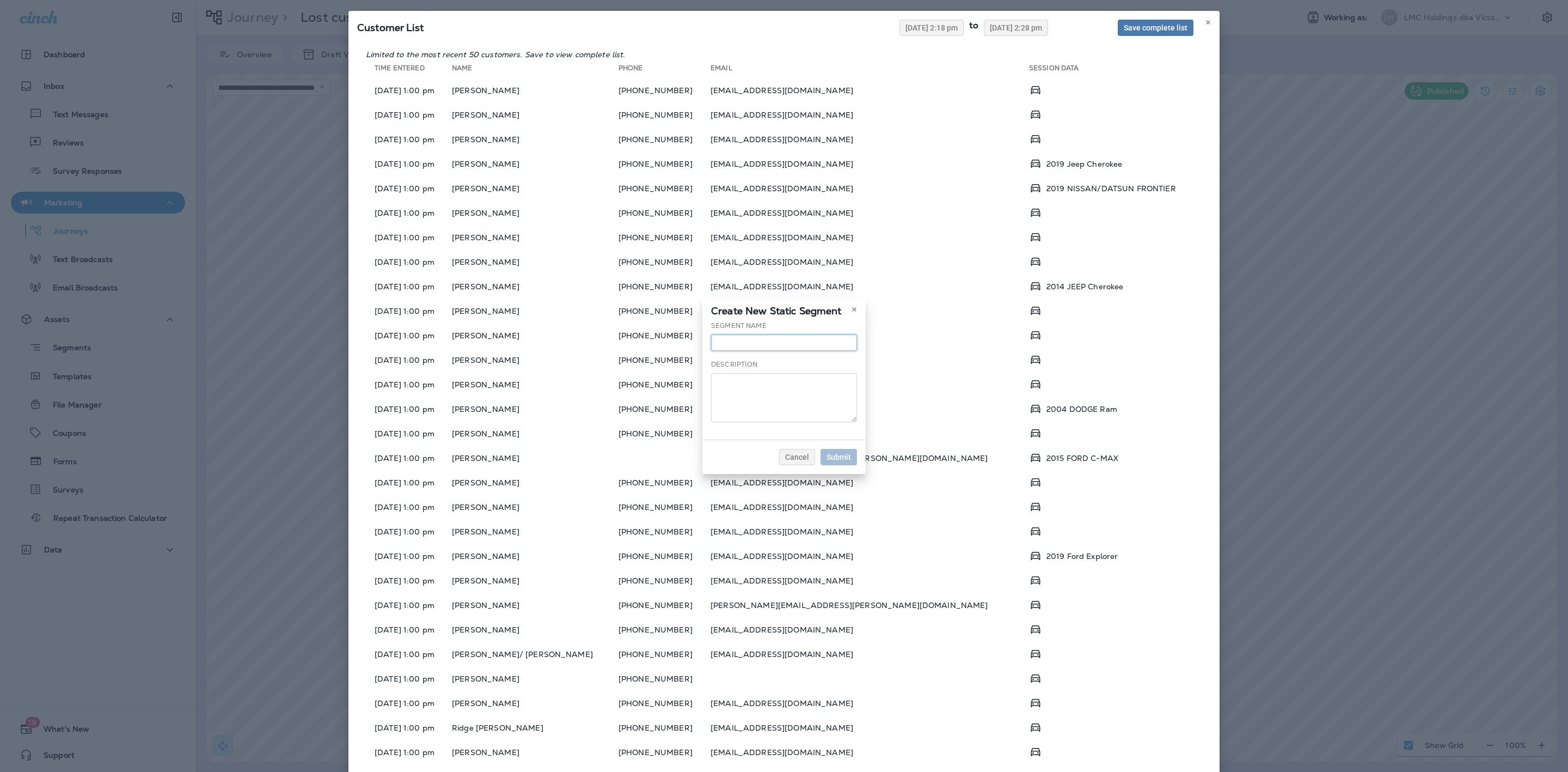
click at [809, 340] on input "text" at bounding box center [784, 342] width 146 height 16
type input "**********"
click at [835, 450] on button "Submit" at bounding box center [838, 457] width 37 height 16
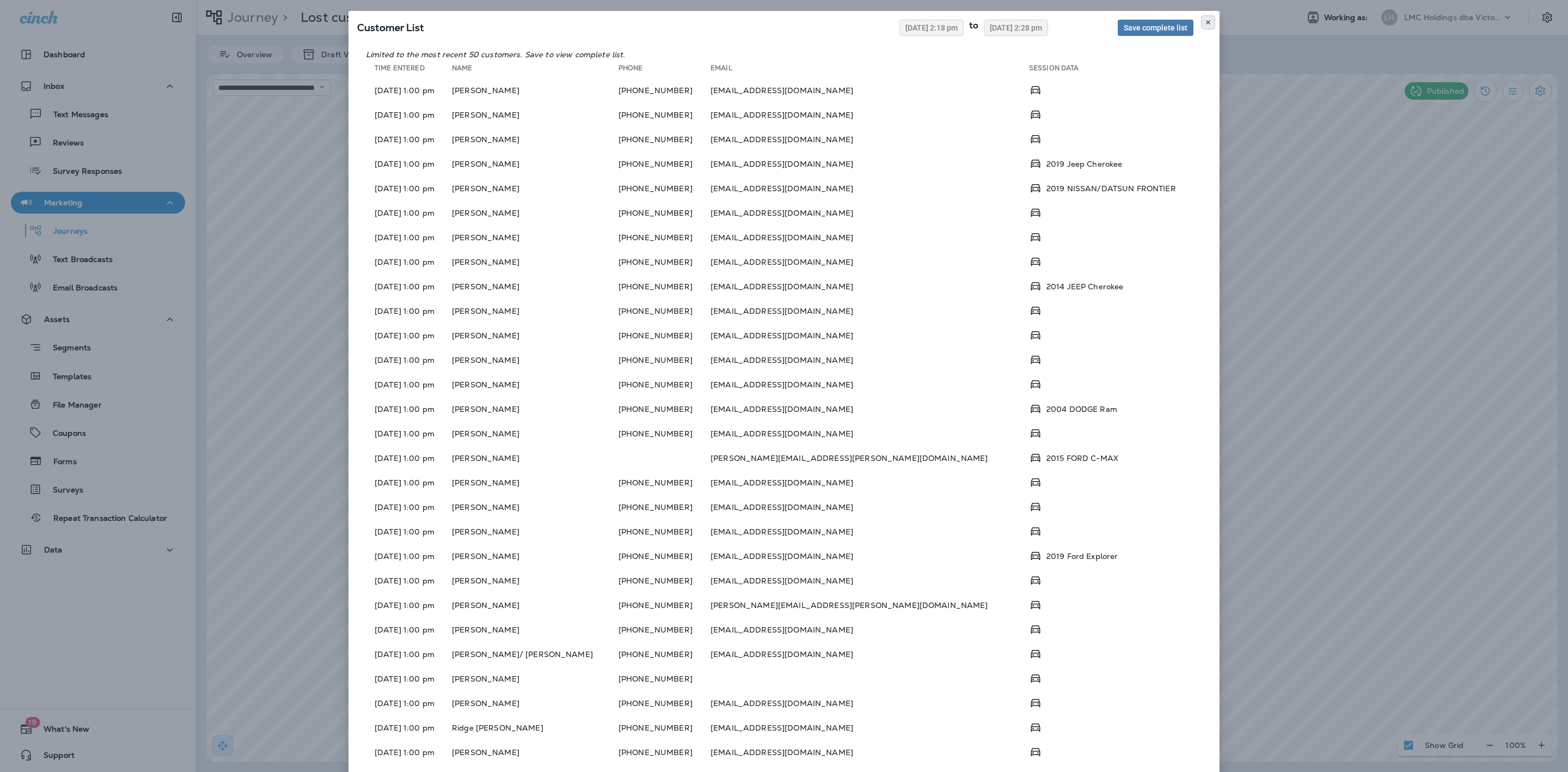
click at [1206, 21] on use at bounding box center [1208, 22] width 4 height 5
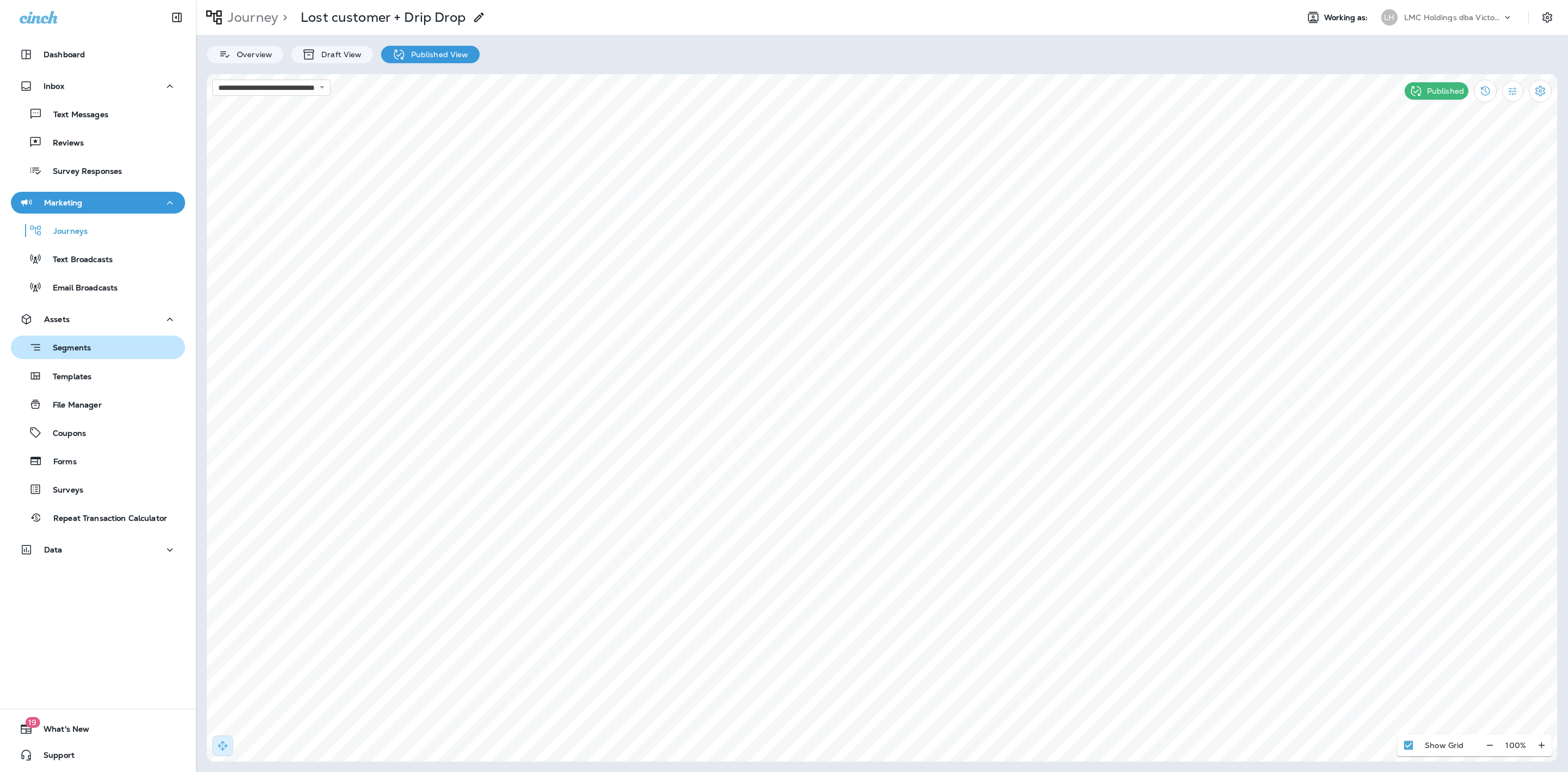
click at [102, 353] on div "Segments" at bounding box center [98, 347] width 166 height 17
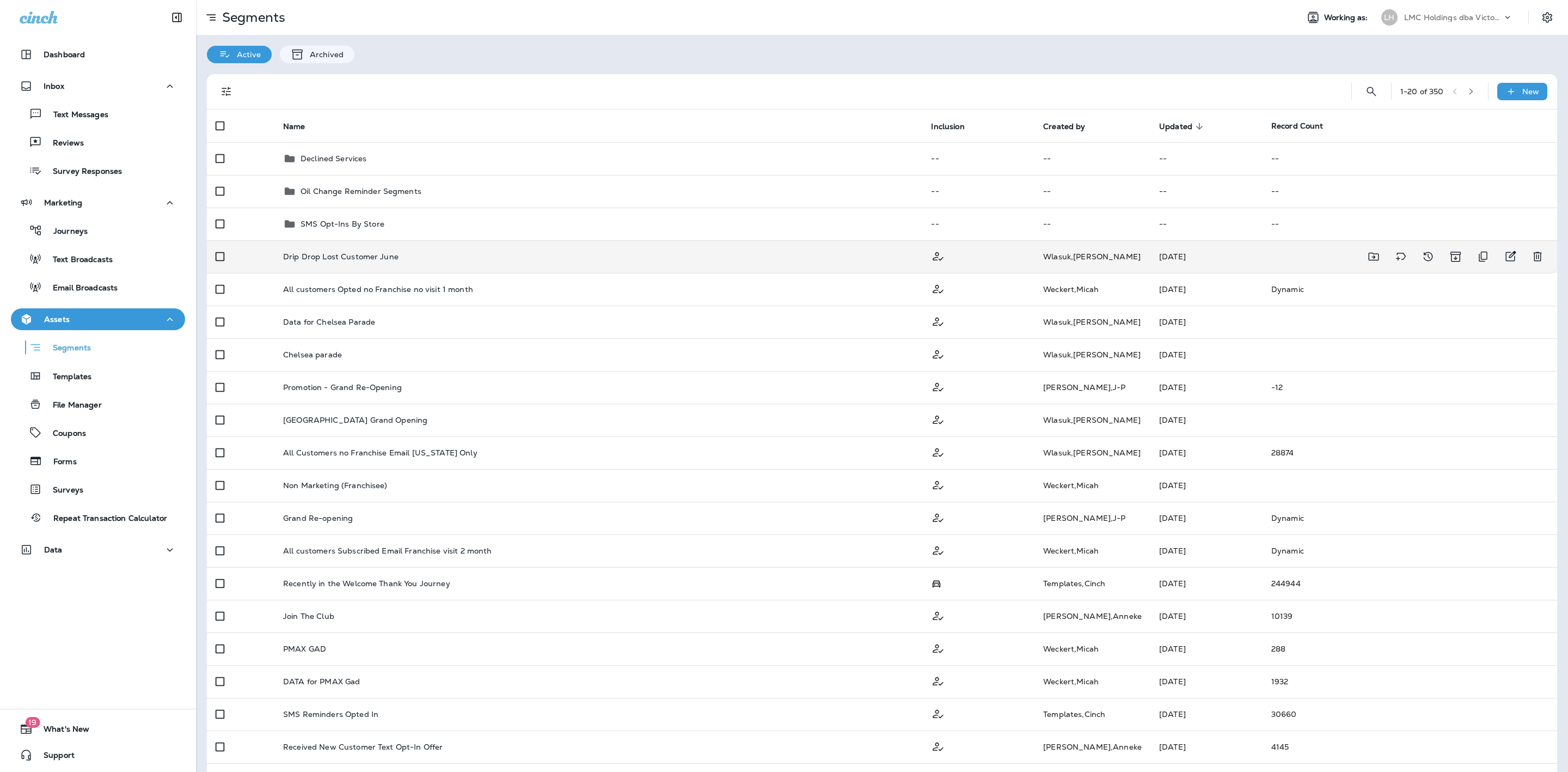
click at [792, 254] on div "Drip Drop Lost Customer June" at bounding box center [599, 256] width 631 height 9
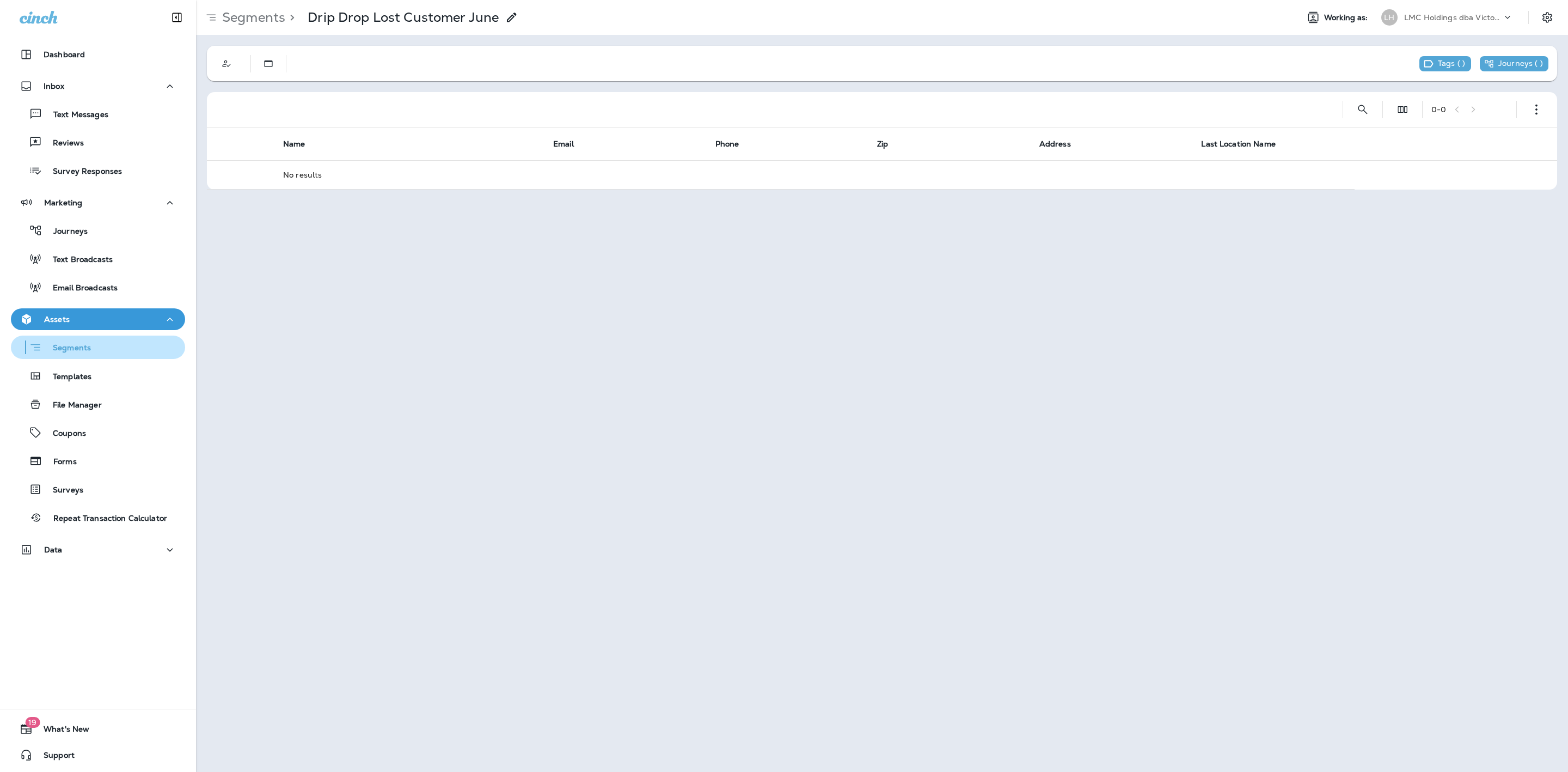
click at [92, 350] on div "Segments" at bounding box center [98, 347] width 166 height 17
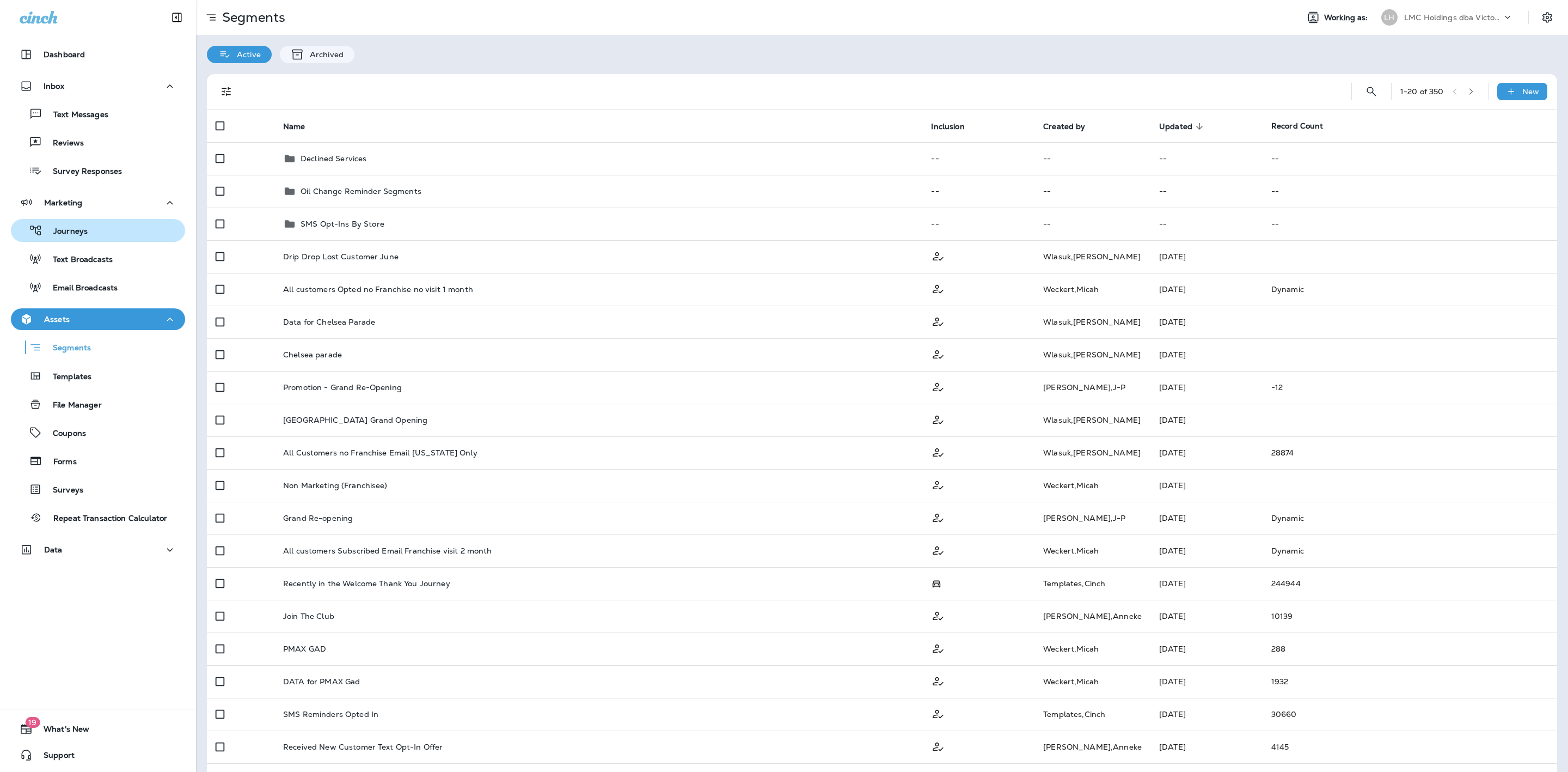
click at [104, 234] on div "Journeys" at bounding box center [98, 230] width 166 height 16
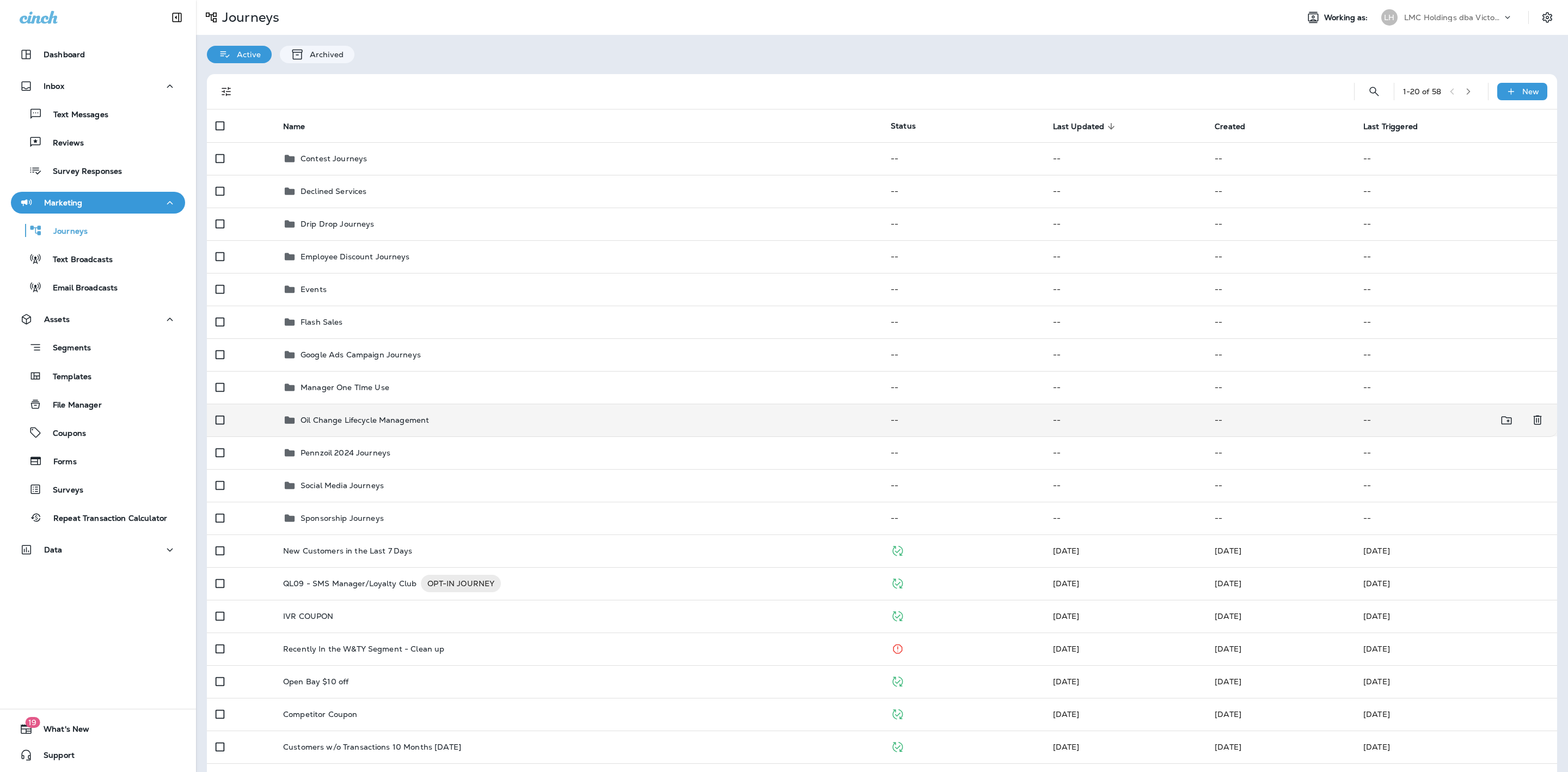
click at [427, 422] on div "Oil Change Lifecycle Management" at bounding box center [578, 420] width 590 height 13
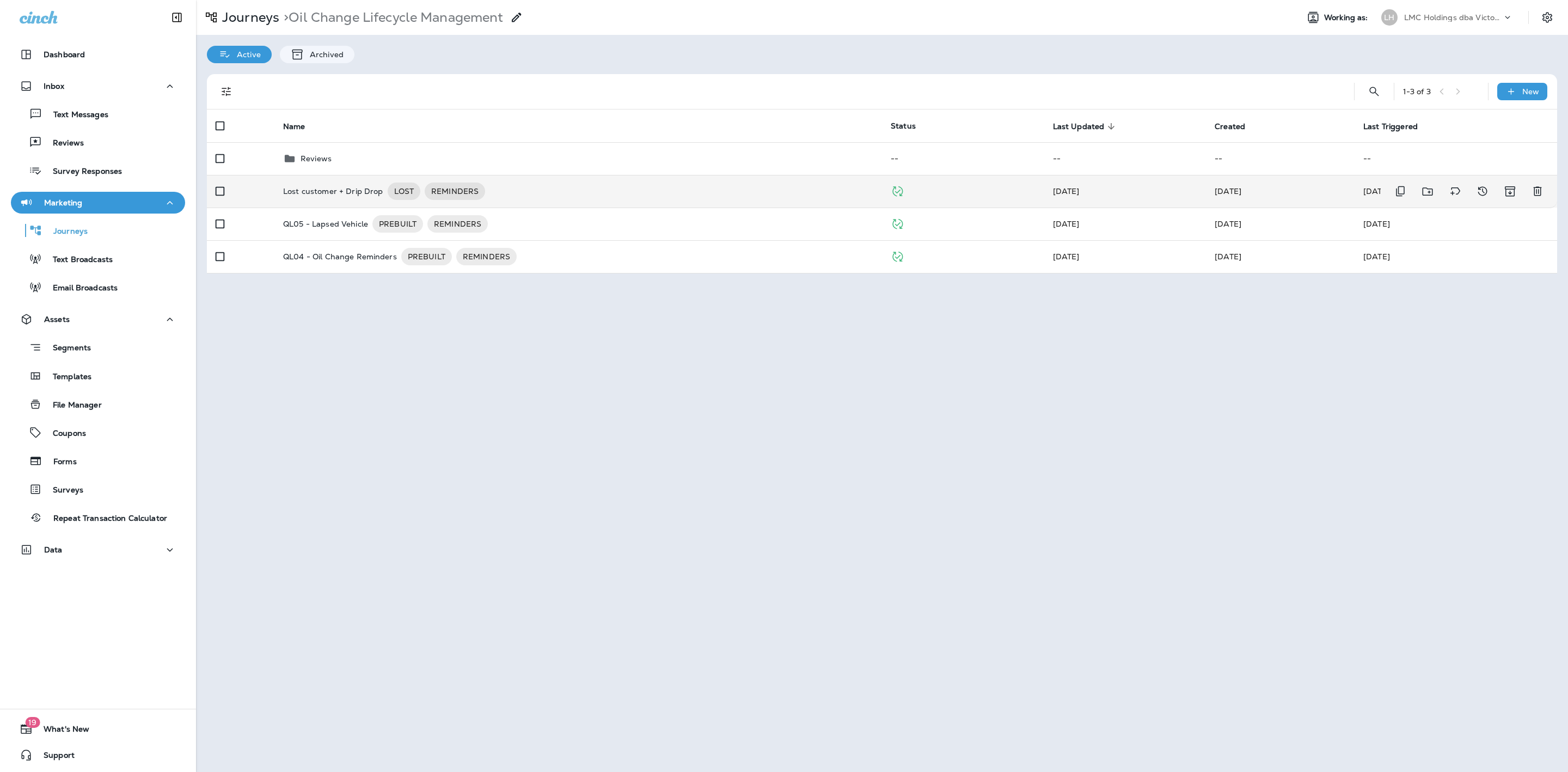
click at [640, 192] on div "Lost customer + Drip Drop LOST REMINDERS" at bounding box center [578, 191] width 590 height 17
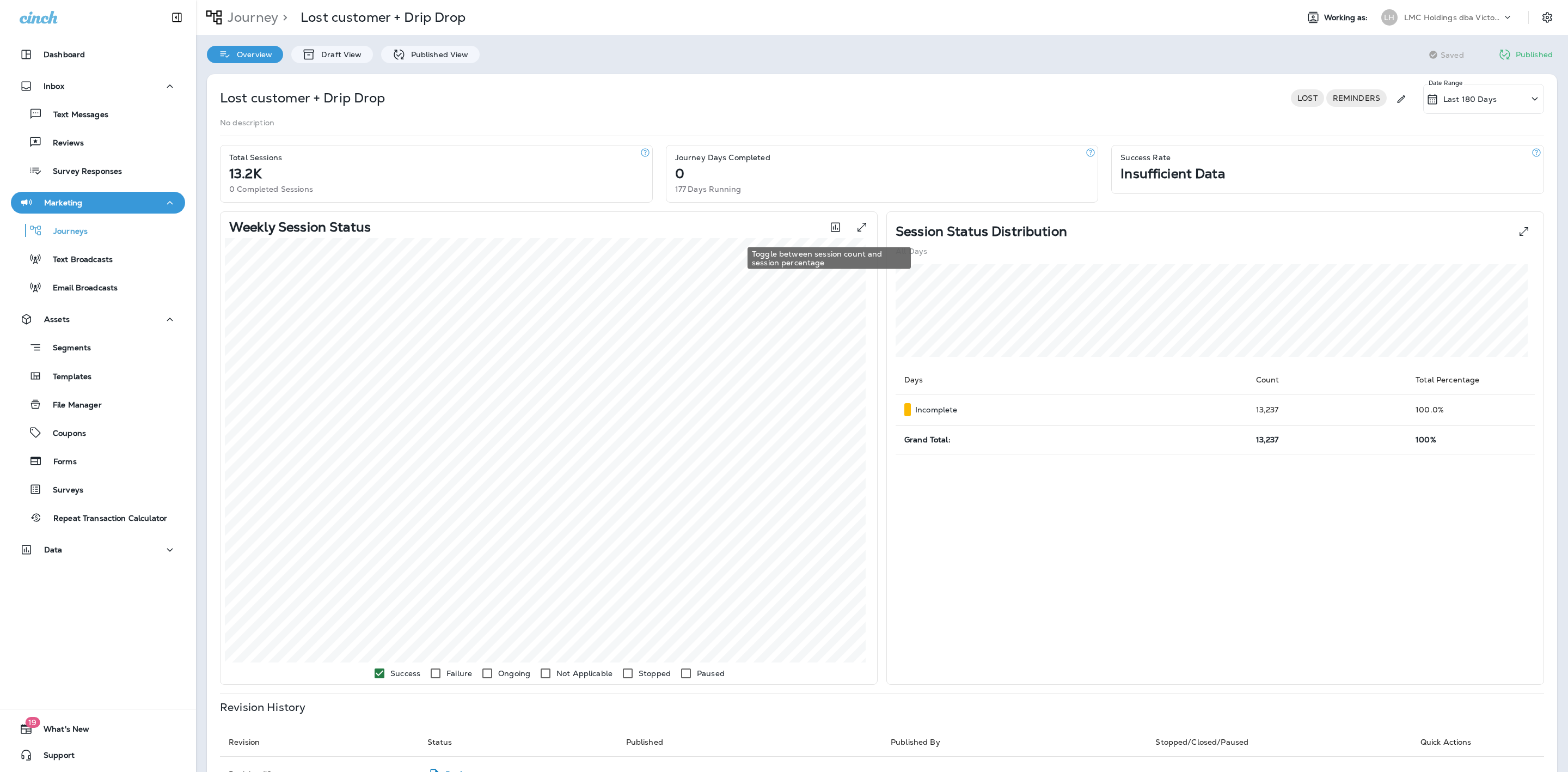
click at [828, 233] on icon "Toggle between session count and session percentage" at bounding box center [835, 227] width 13 height 13
click at [1443, 95] on p "Last 180 Days" at bounding box center [1470, 99] width 53 height 9
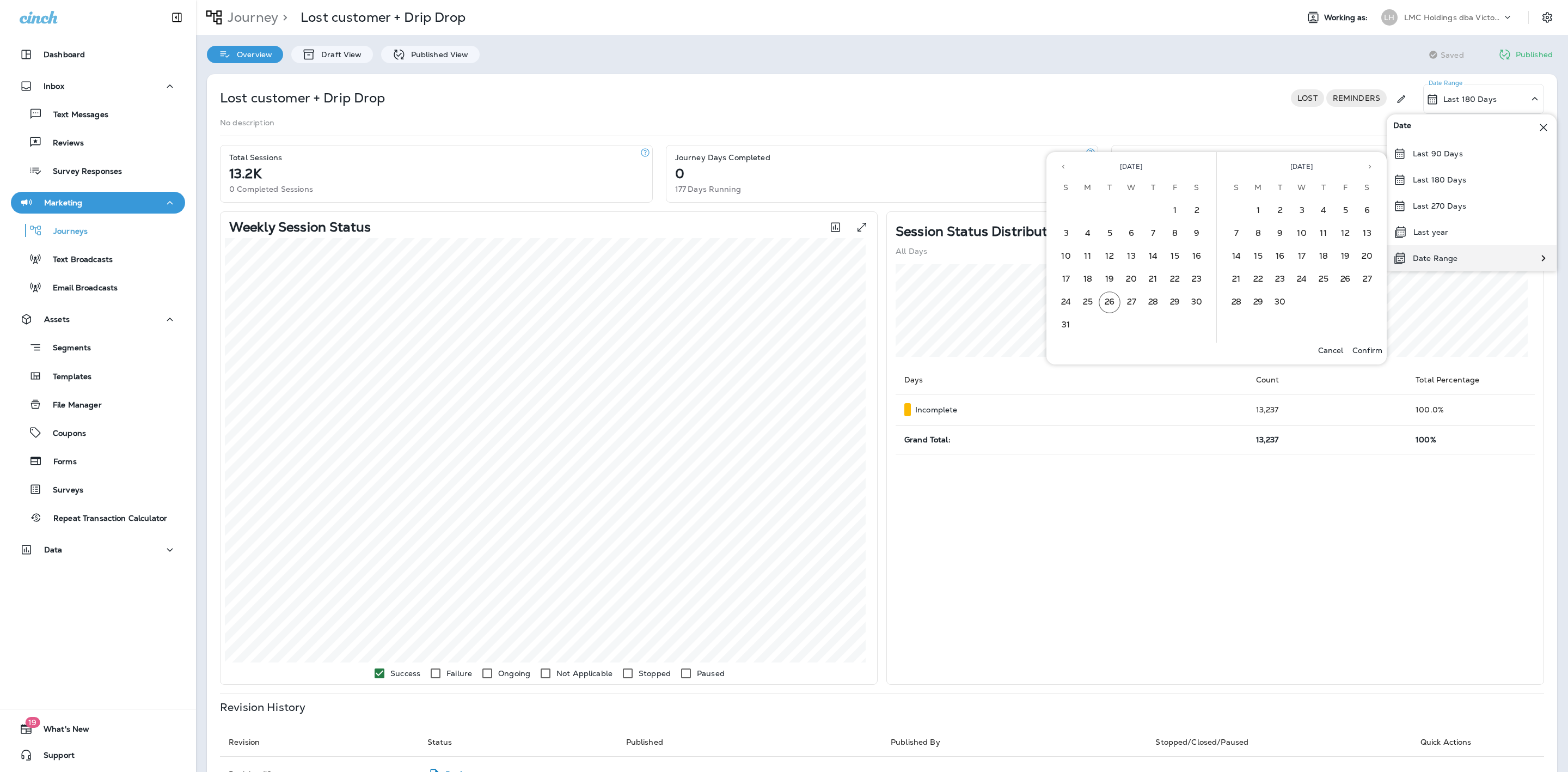
click at [1448, 254] on p "Date Range" at bounding box center [1434, 258] width 45 height 9
click at [1054, 166] on div "[DATE]" at bounding box center [1131, 164] width 170 height 25
click at [1060, 164] on icon "Previous month" at bounding box center [1063, 166] width 7 height 7
click at [1072, 205] on button "1" at bounding box center [1066, 211] width 22 height 22
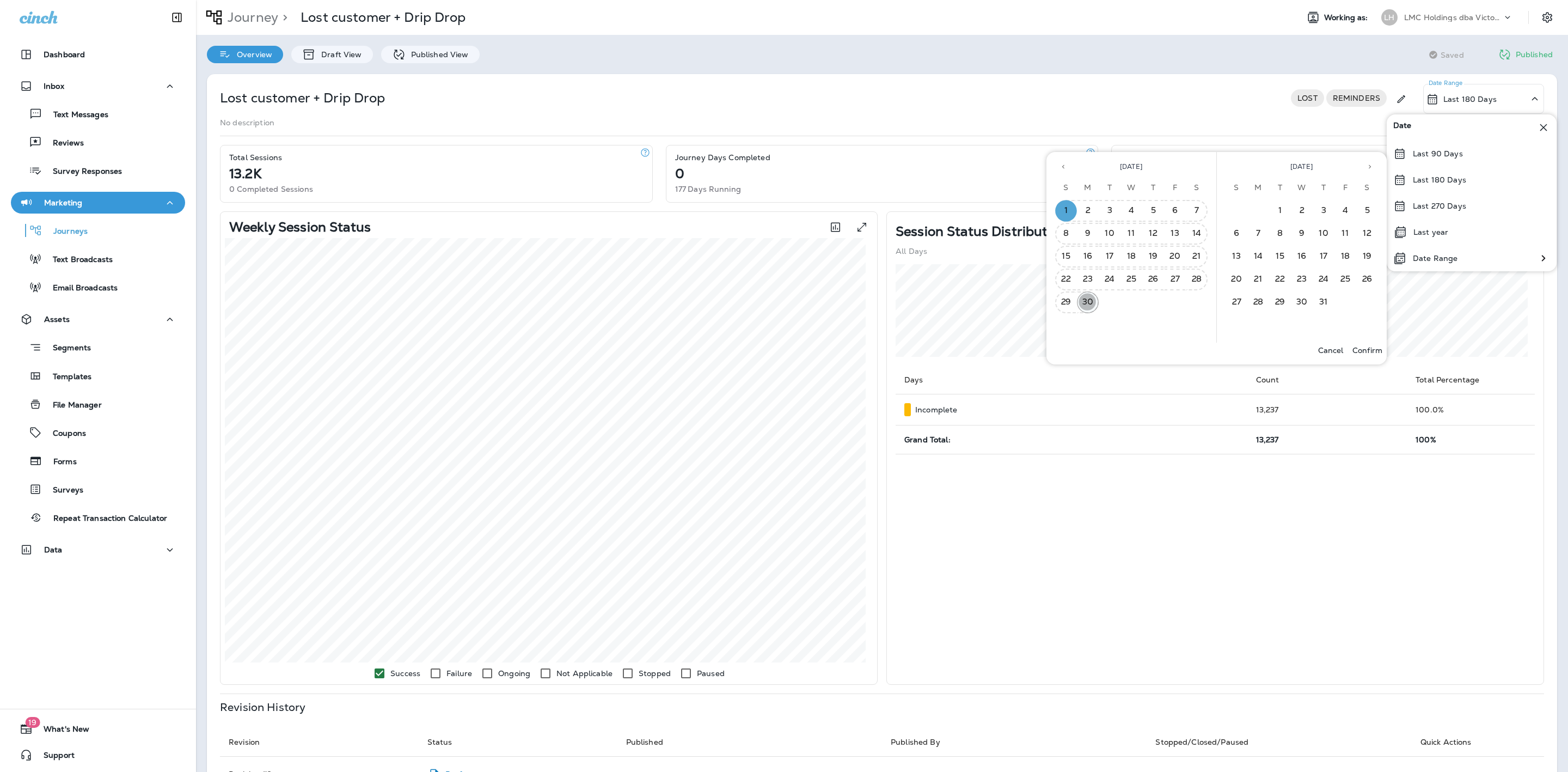
click at [1093, 297] on button "30" at bounding box center [1088, 302] width 22 height 22
click at [1364, 347] on p "Confirm" at bounding box center [1367, 350] width 30 height 9
